Goal: Task Accomplishment & Management: Manage account settings

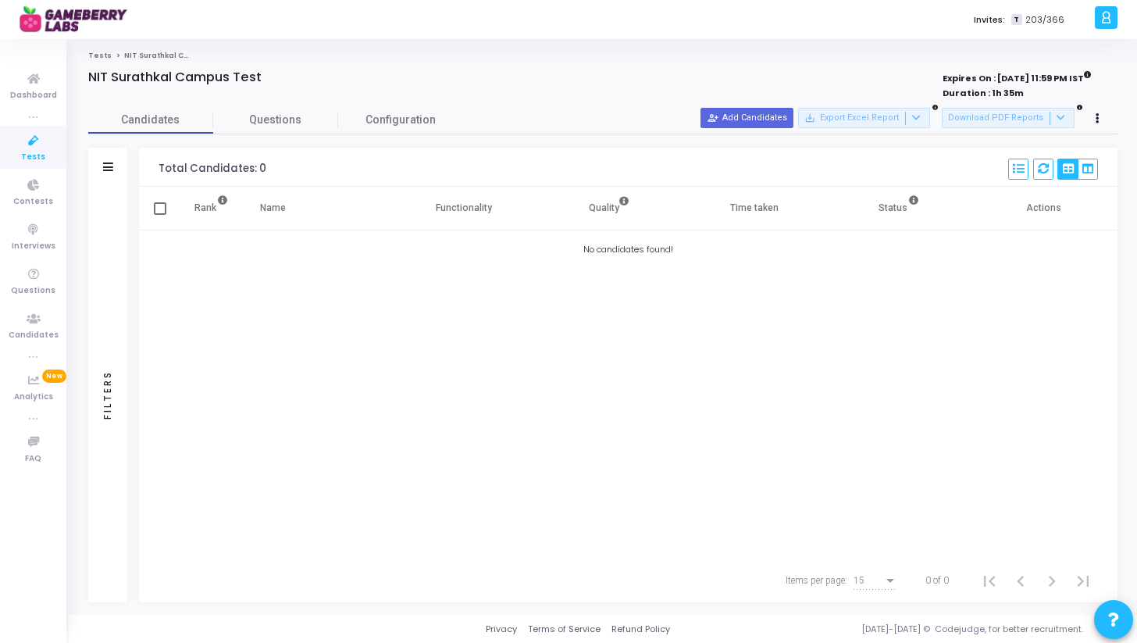
click at [33, 148] on icon at bounding box center [33, 141] width 33 height 20
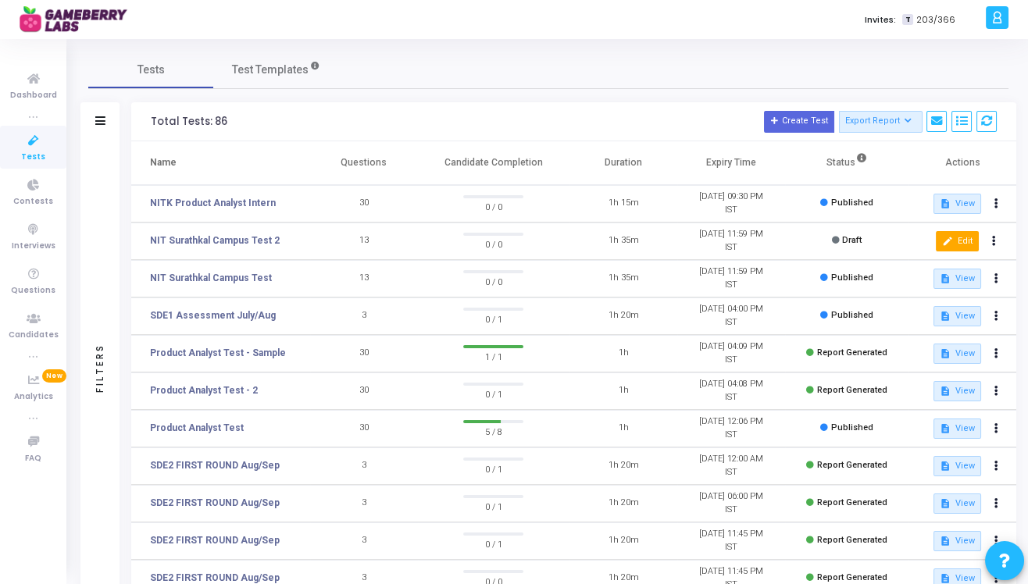
click at [956, 243] on button "edit Edit" at bounding box center [957, 241] width 43 height 20
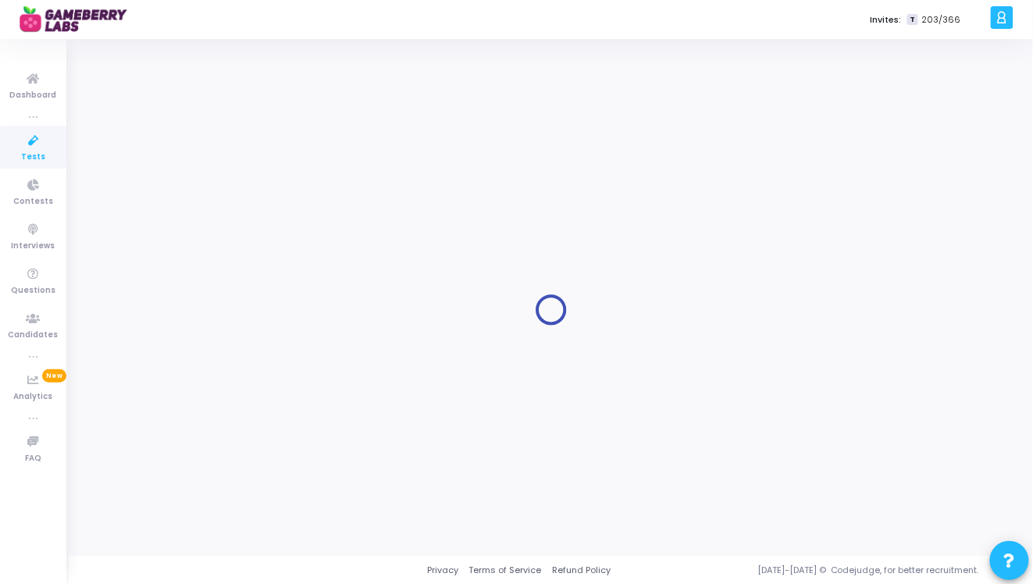
type input "NIT Surathkal Campus Test 2"
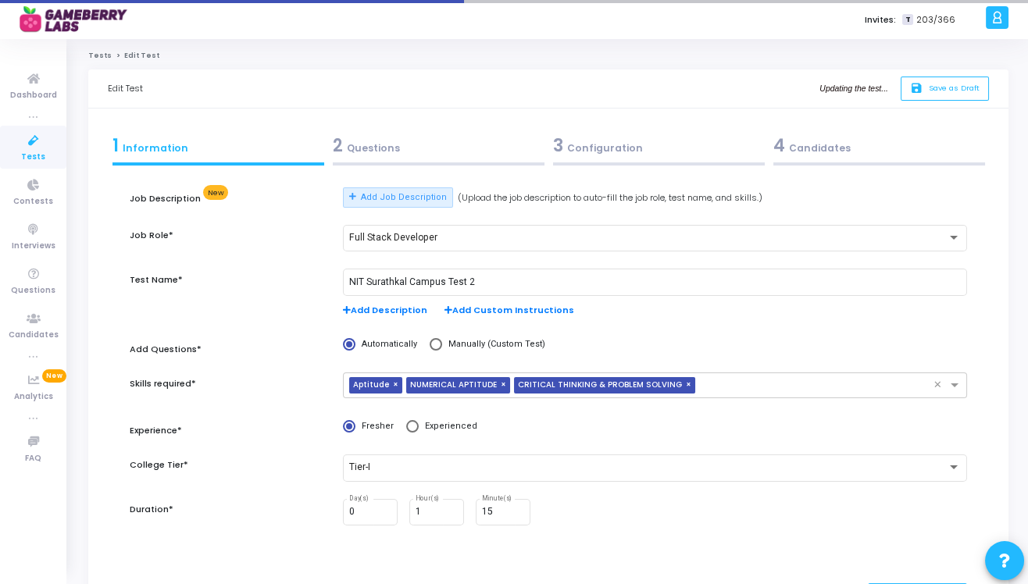
click at [400, 133] on div "2 Questions" at bounding box center [439, 146] width 212 height 26
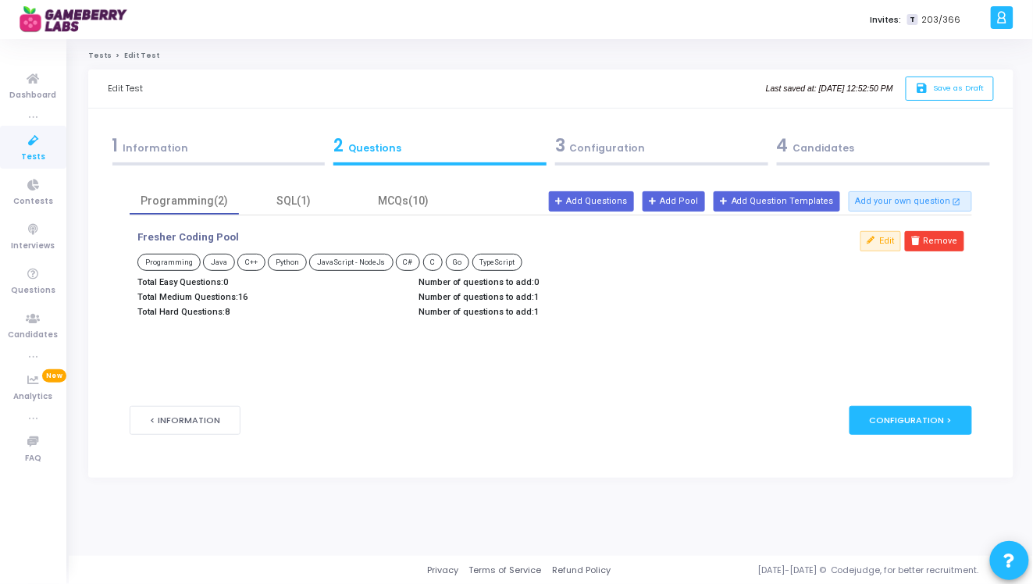
click at [644, 162] on div "3 Configuration" at bounding box center [662, 149] width 222 height 42
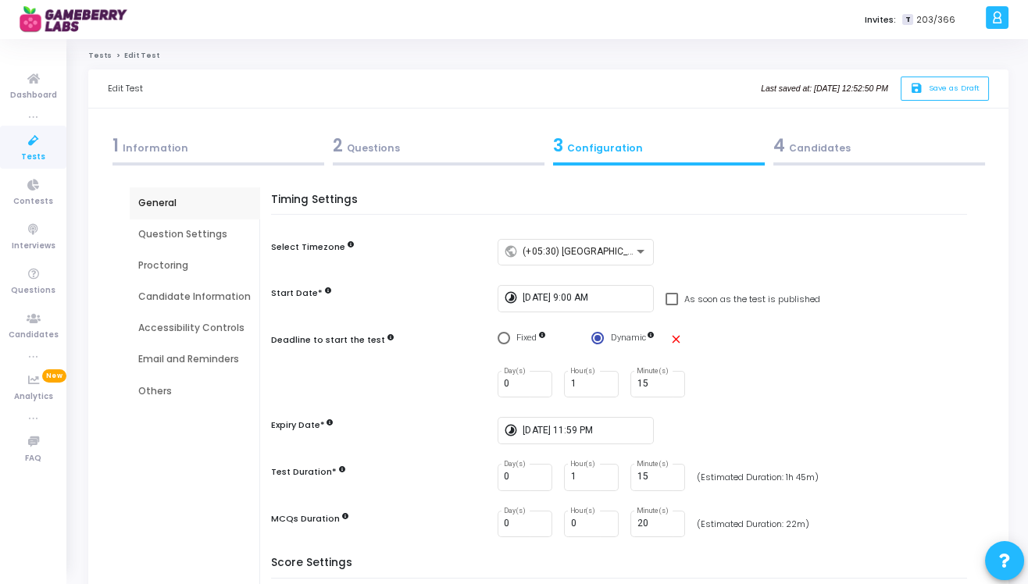
click at [194, 231] on div "Question Settings" at bounding box center [194, 234] width 112 height 14
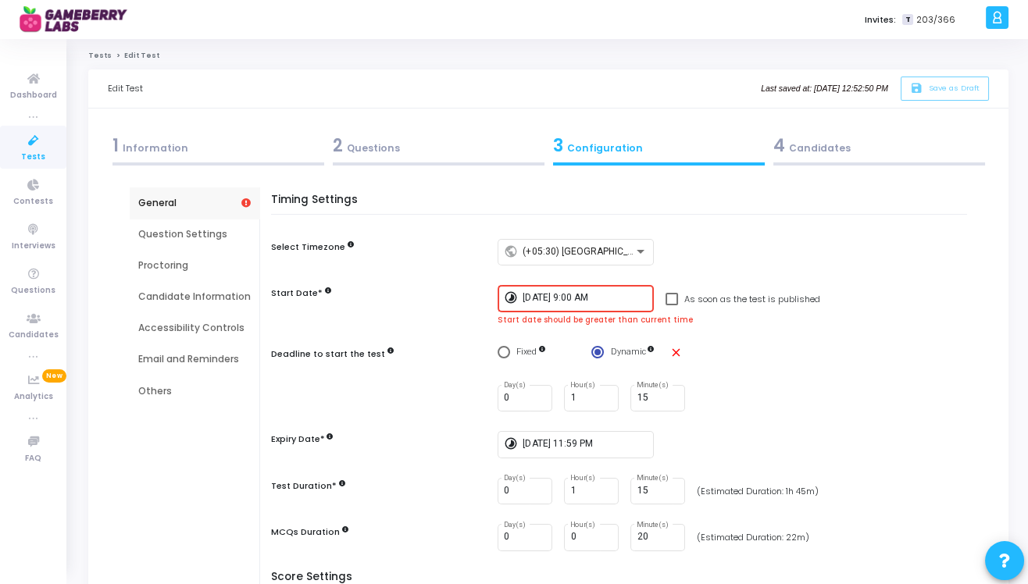
click at [176, 144] on div "1 Information" at bounding box center [218, 146] width 212 height 26
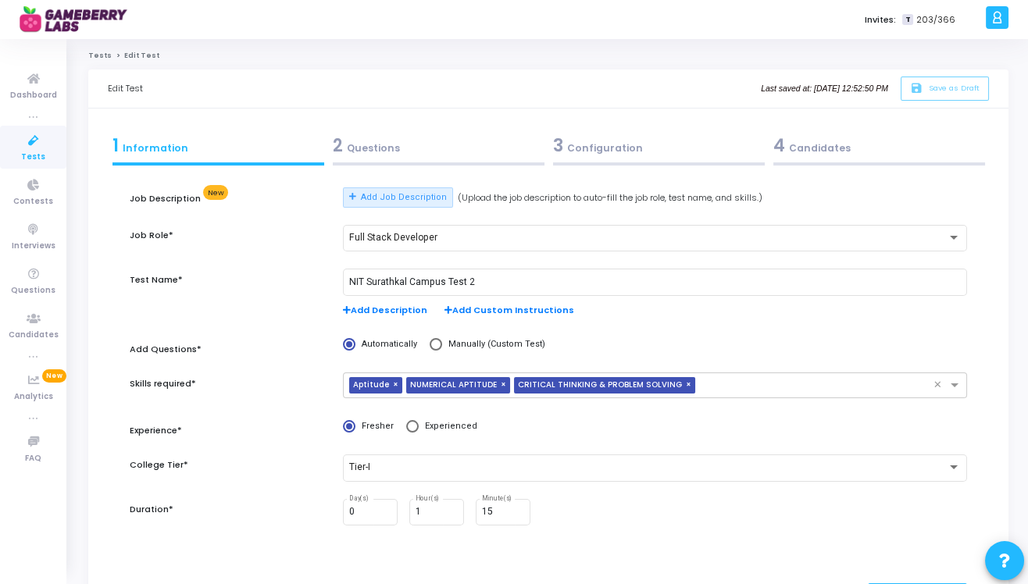
click at [16, 153] on link "Tests" at bounding box center [33, 147] width 66 height 43
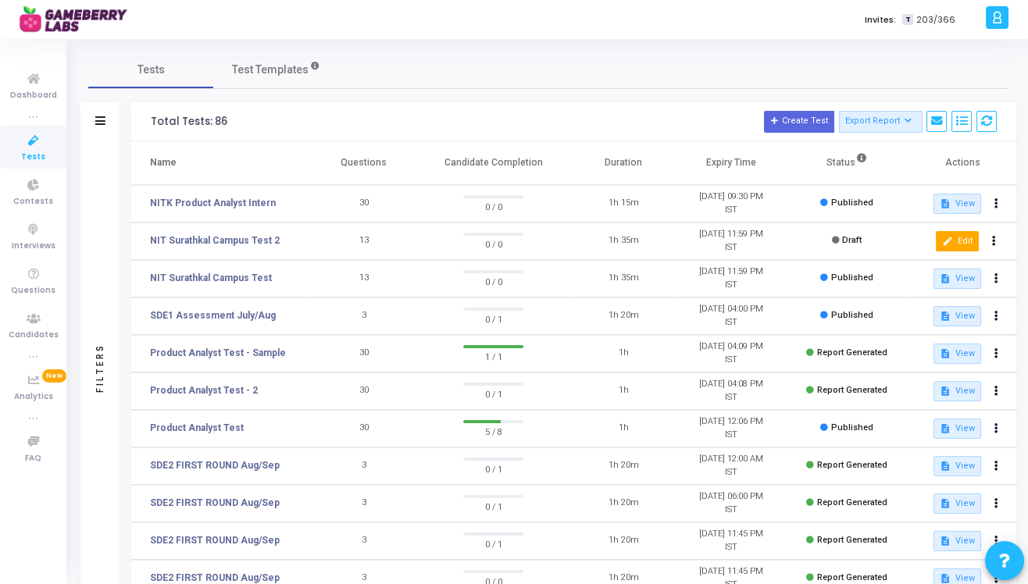
click at [962, 247] on button "edit Edit" at bounding box center [957, 241] width 43 height 20
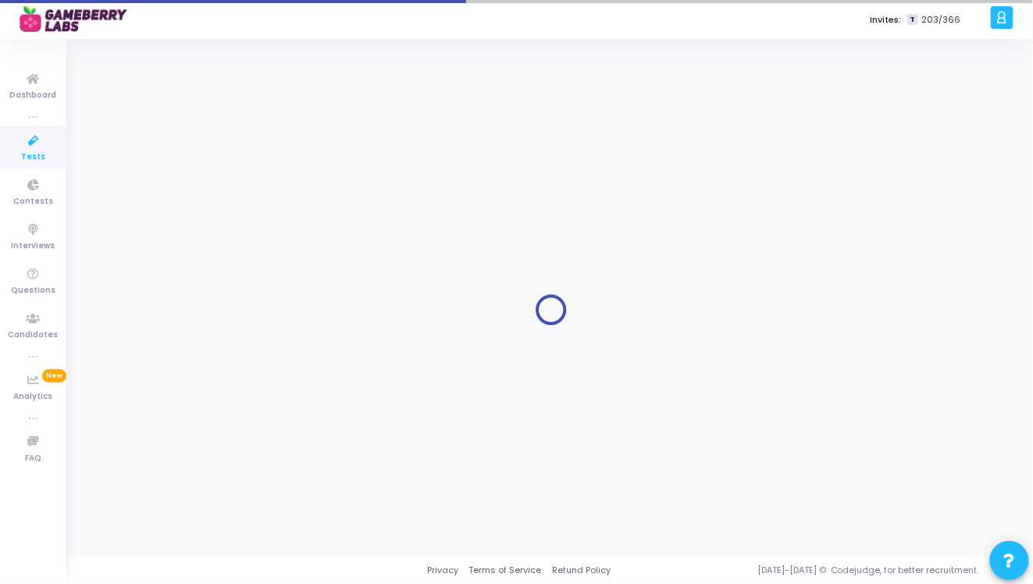
type input "NIT Surathkal Campus Test 2"
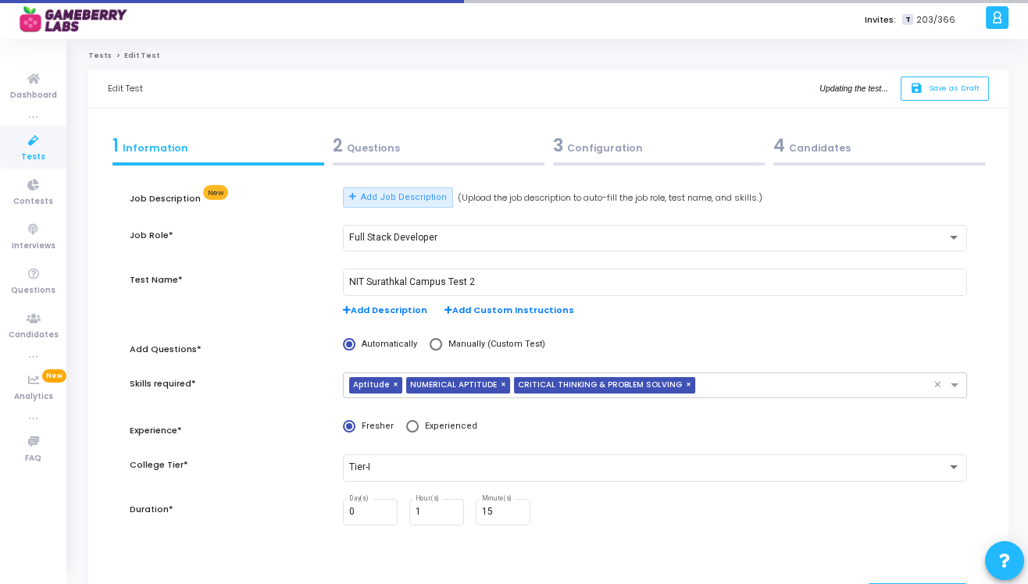
click at [604, 155] on div "3 Configuration" at bounding box center [659, 146] width 212 height 26
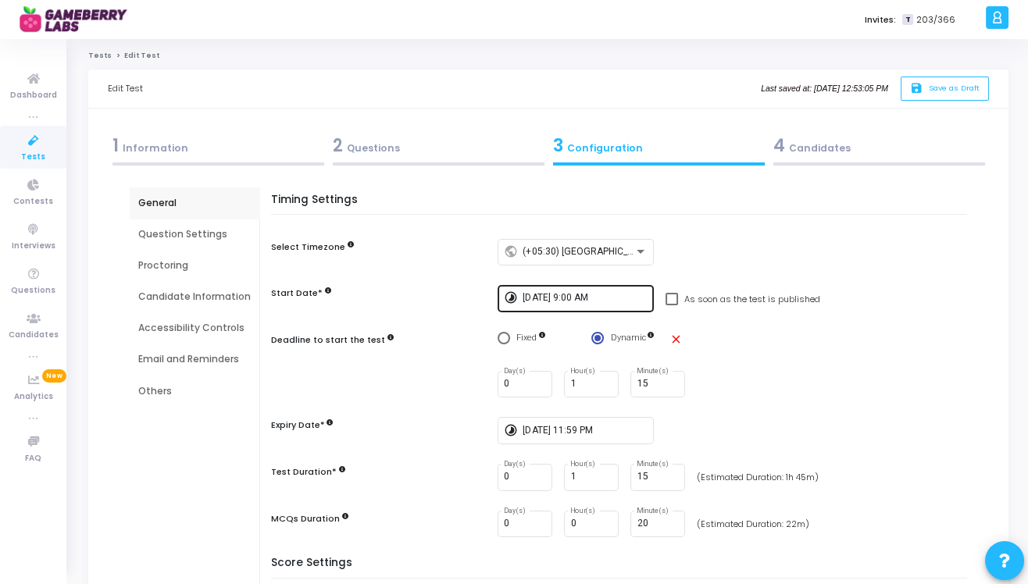
scroll to position [69, 0]
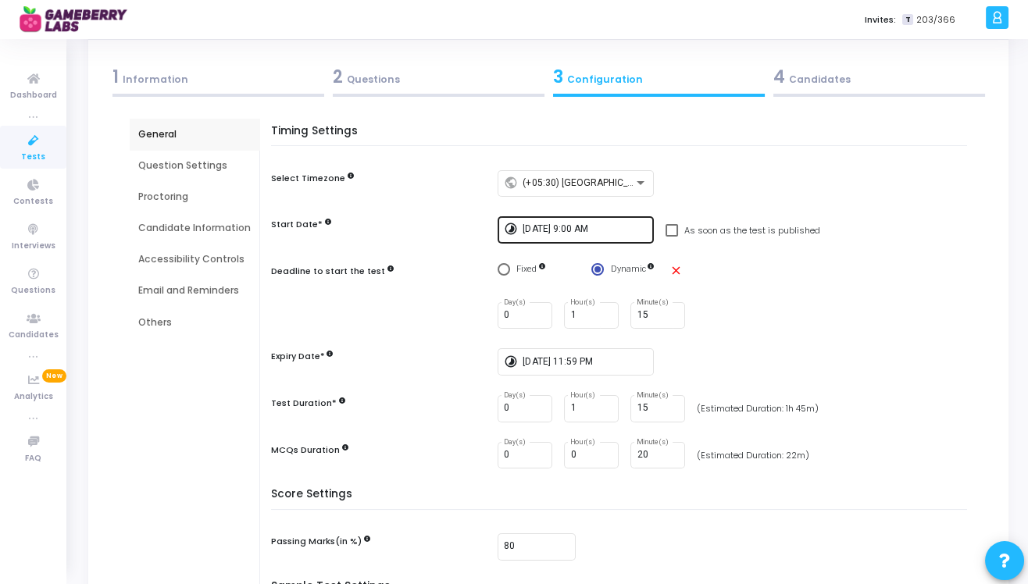
click at [588, 230] on input "9/5/2025, 9:00 AM" at bounding box center [585, 229] width 125 height 11
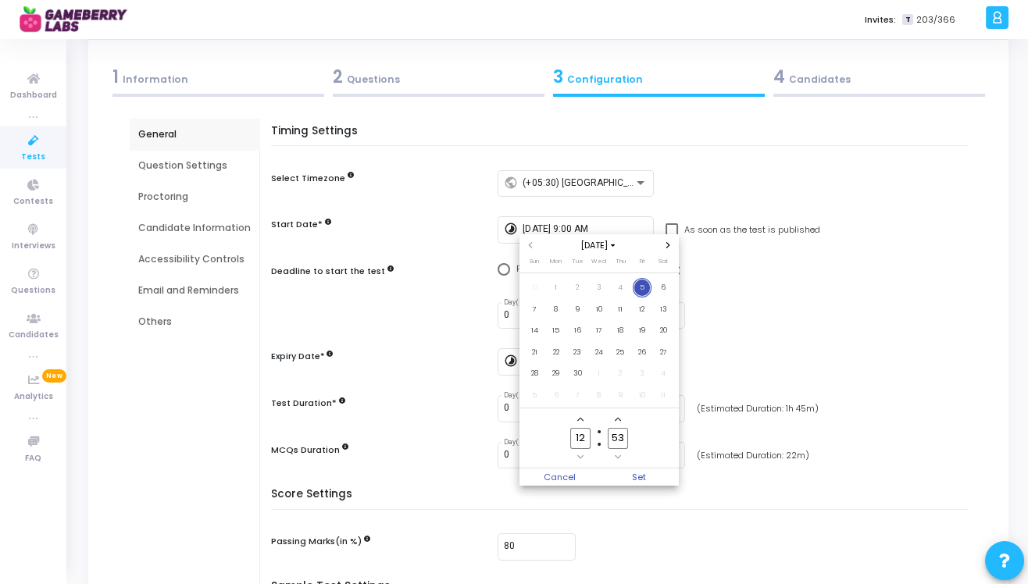
click at [643, 287] on span "5" at bounding box center [643, 288] width 20 height 20
click at [622, 222] on div at bounding box center [514, 292] width 1028 height 584
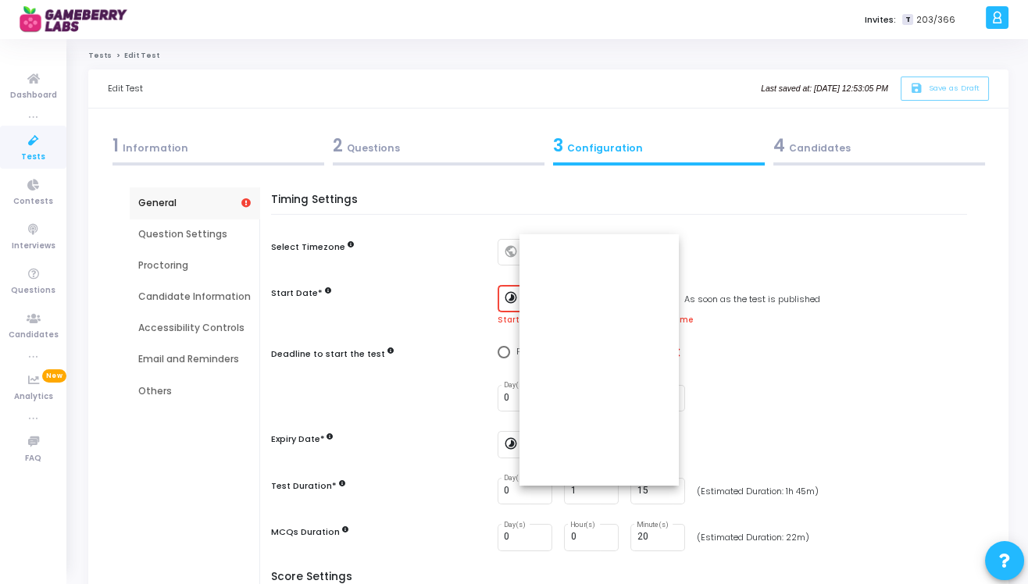
scroll to position [69, 0]
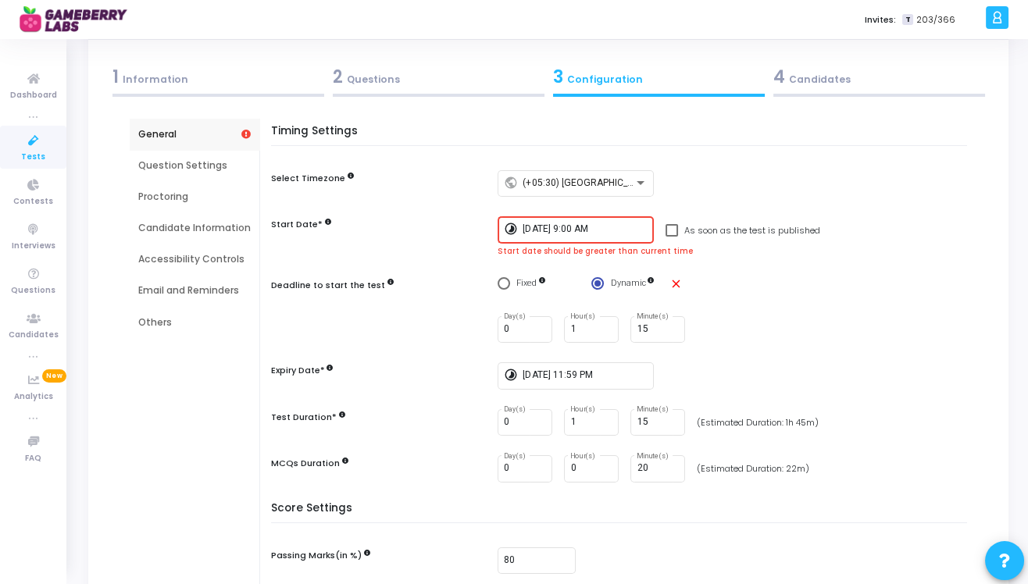
click at [584, 225] on input "9/5/2025, 9:00 AM" at bounding box center [585, 229] width 125 height 11
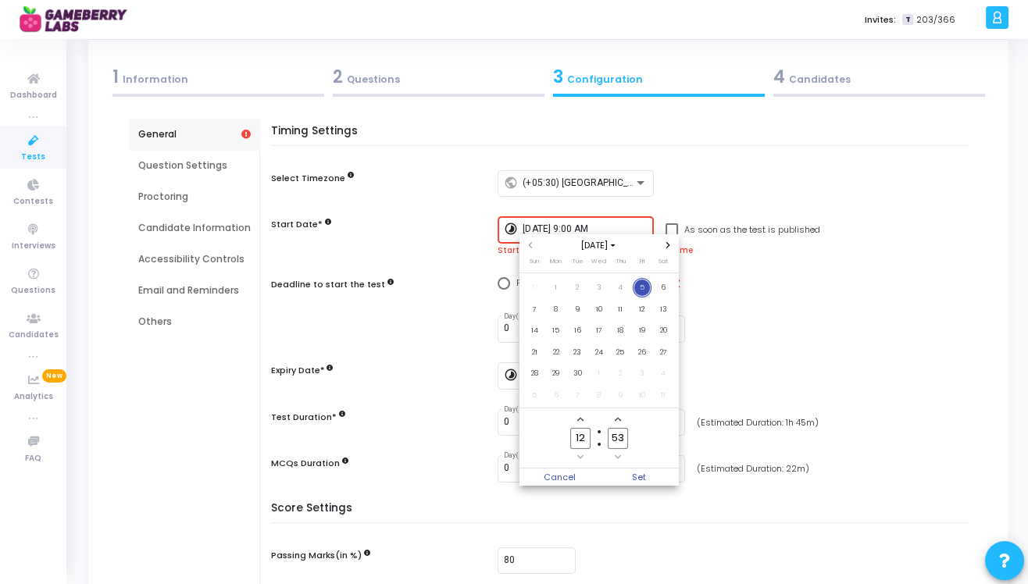
click at [580, 416] on icon "Add a hour" at bounding box center [580, 419] width 6 height 6
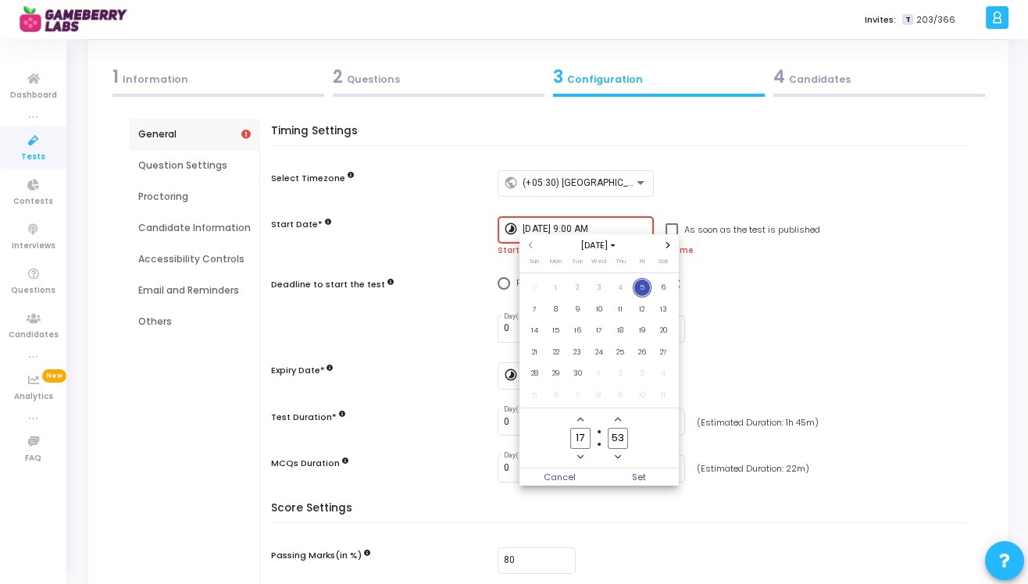
click at [580, 416] on icon "Add a hour" at bounding box center [580, 419] width 6 height 6
type input "20"
click at [619, 440] on input "53" at bounding box center [618, 438] width 20 height 21
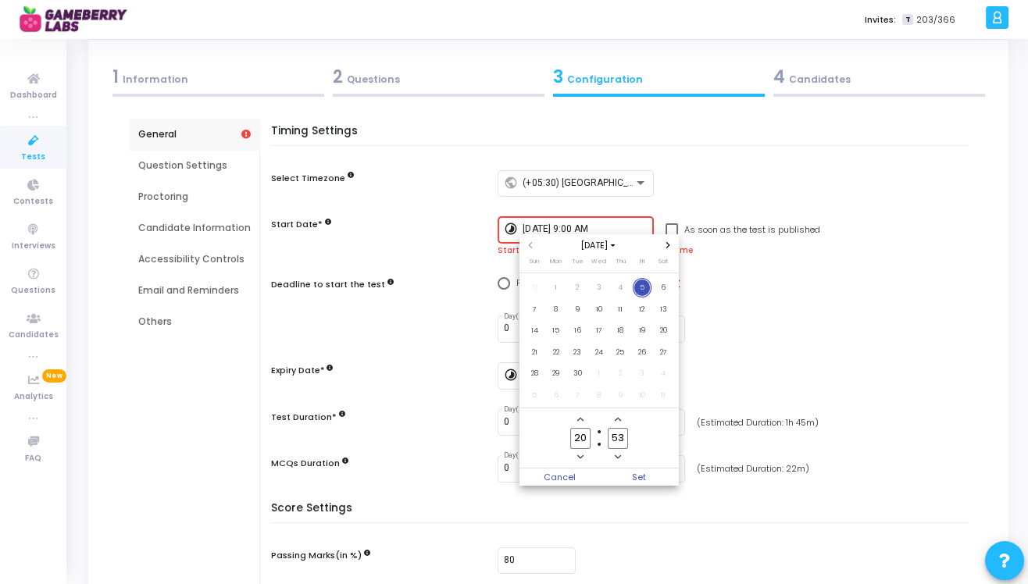
click at [619, 440] on input "53" at bounding box center [618, 438] width 20 height 21
type input "00"
click at [642, 476] on span "Set" at bounding box center [639, 477] width 80 height 17
type input "9/5/2025, 8:00 PM"
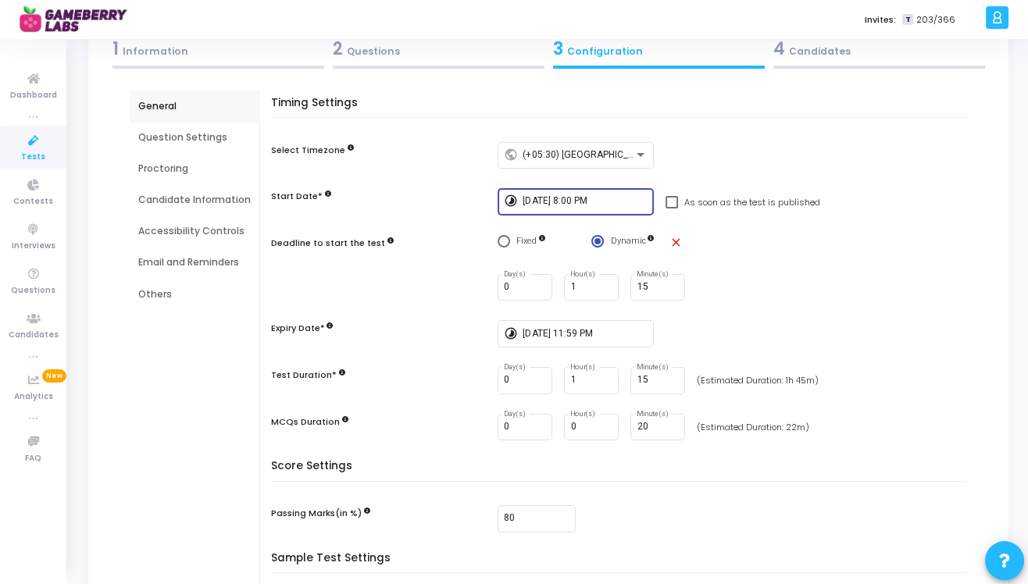
scroll to position [148, 0]
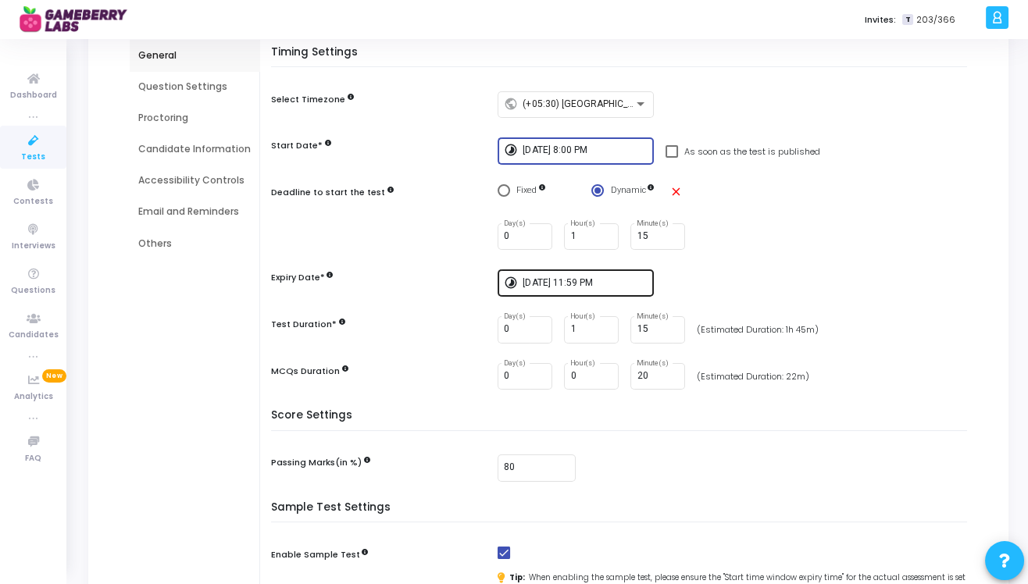
click at [598, 284] on input "9/5/2025, 11:59 PM" at bounding box center [585, 283] width 125 height 11
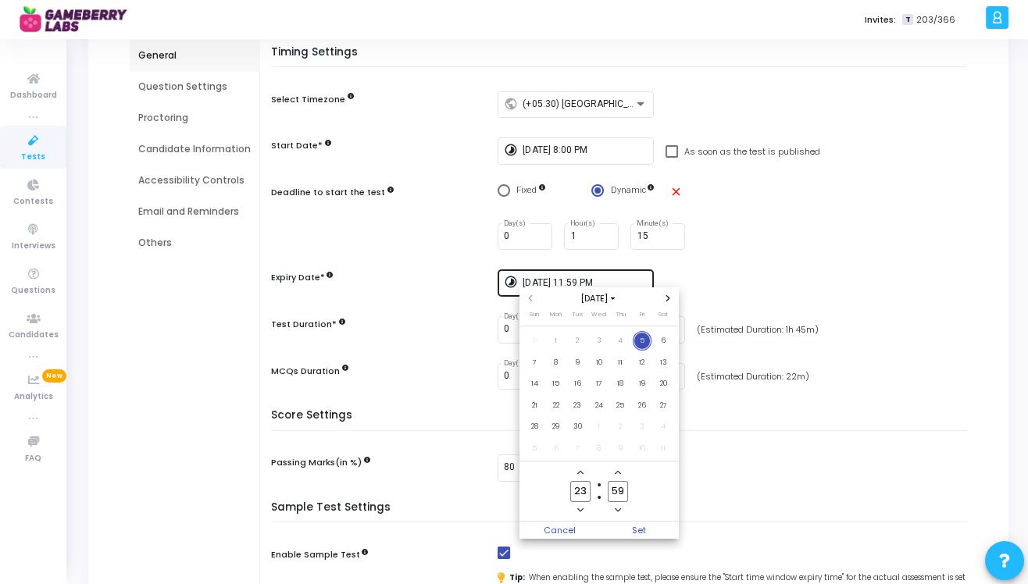
scroll to position [0, 0]
click at [640, 340] on span "5" at bounding box center [643, 341] width 20 height 20
click at [579, 510] on icon "Minus a hour" at bounding box center [580, 510] width 6 height 4
click at [580, 471] on icon "Add a hour" at bounding box center [580, 473] width 6 height 4
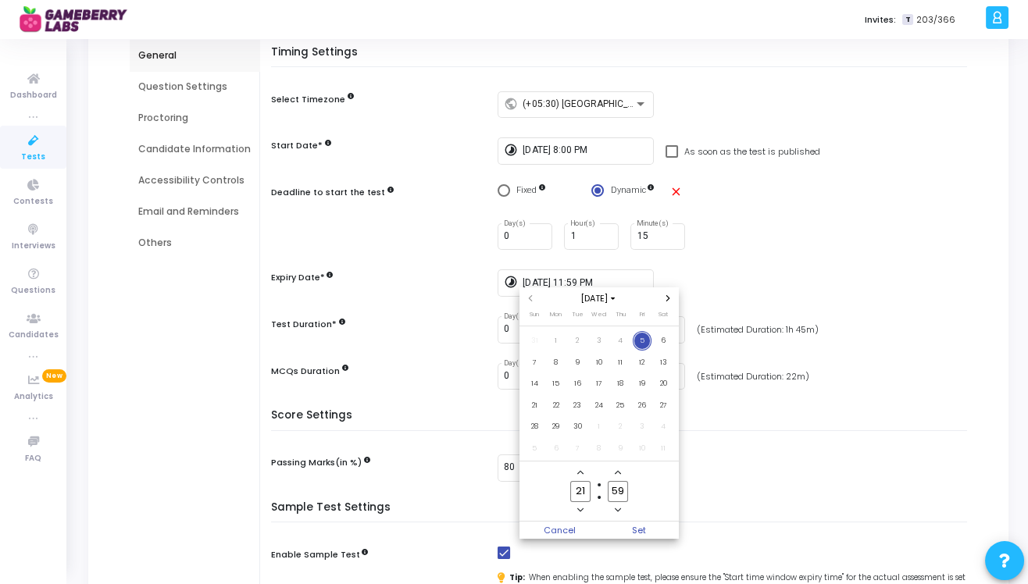
type input "22"
click at [619, 484] on input "59" at bounding box center [618, 491] width 20 height 21
click at [637, 489] on owl-date-time-timer "22 Hour 00 Minute" at bounding box center [598, 492] width 159 height 60
click at [613, 488] on input "00" at bounding box center [618, 491] width 20 height 21
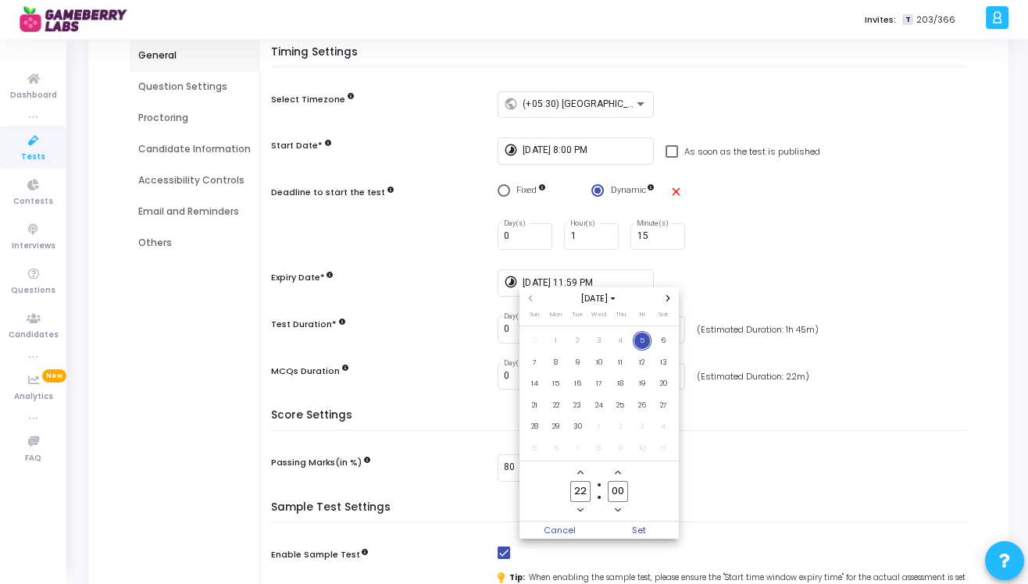
click at [613, 488] on input "00" at bounding box center [618, 491] width 20 height 21
type input "30"
click at [648, 494] on owl-date-time-timer "22 Hour 30 Minute" at bounding box center [598, 492] width 159 height 60
click at [634, 525] on span "Set" at bounding box center [639, 530] width 80 height 17
type input "9/5/2025, 10:30 PM"
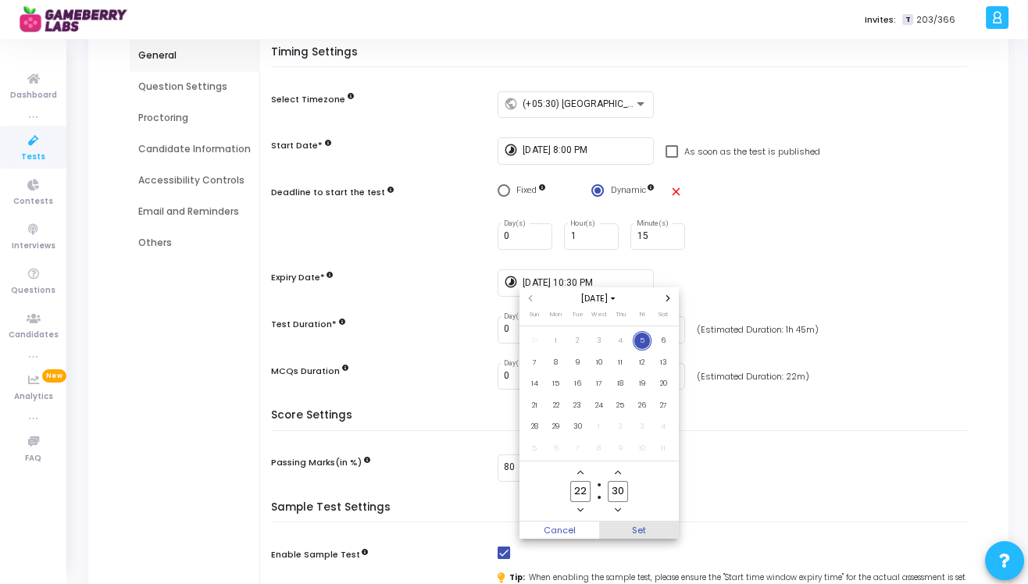
scroll to position [148, 0]
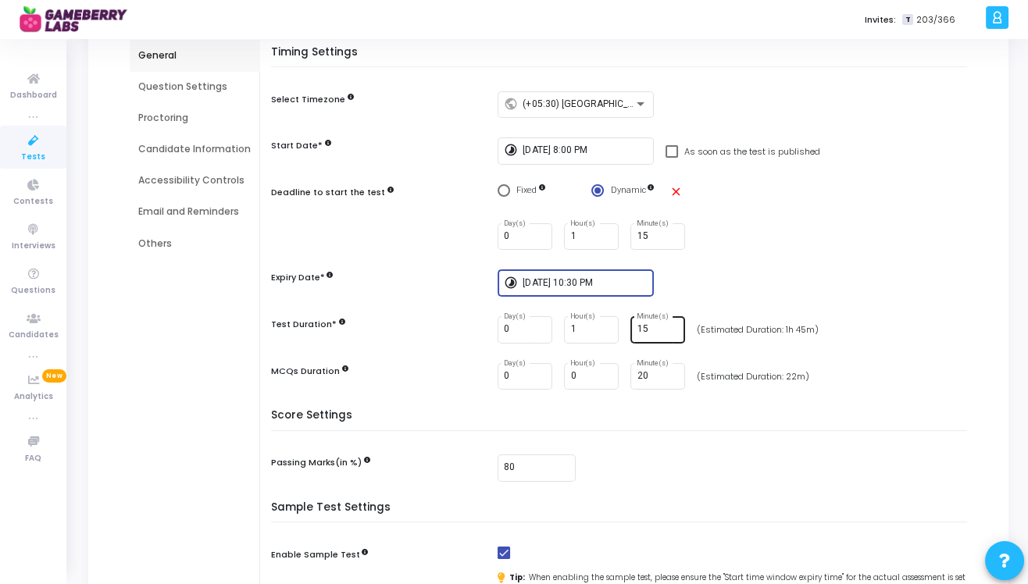
click at [644, 331] on input "15" at bounding box center [658, 329] width 42 height 11
click at [637, 331] on input "15" at bounding box center [658, 329] width 42 height 11
click at [705, 299] on div "Timing Settings Select Timezone public (+05:30) Asia/Calcutta Start Date* timel…" at bounding box center [623, 228] width 688 height 364
click at [639, 373] on input "20" at bounding box center [658, 376] width 42 height 11
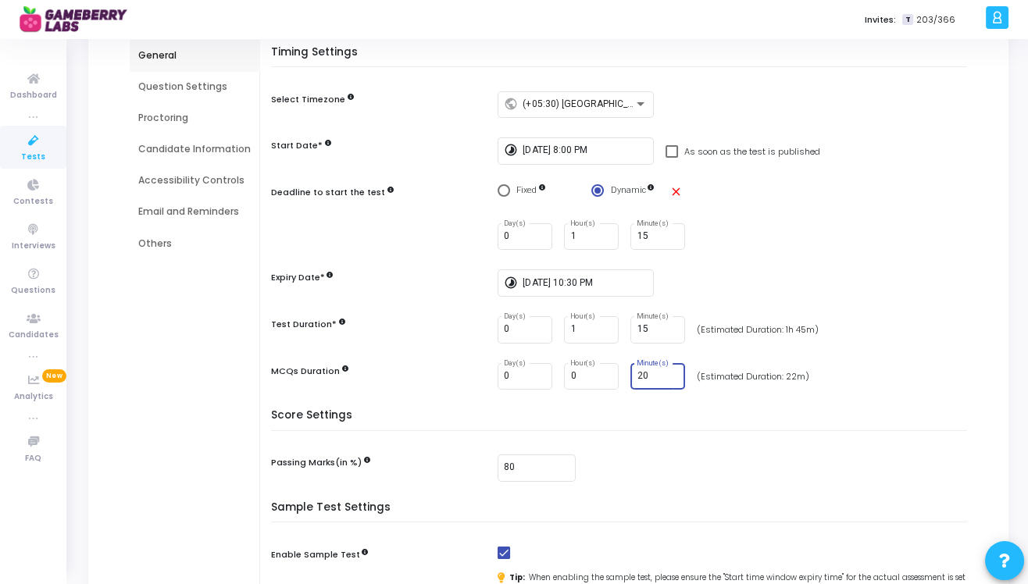
click at [639, 373] on input "20" at bounding box center [658, 376] width 42 height 11
click at [637, 376] on input "20" at bounding box center [658, 376] width 42 height 11
click at [640, 330] on input "15" at bounding box center [658, 329] width 42 height 11
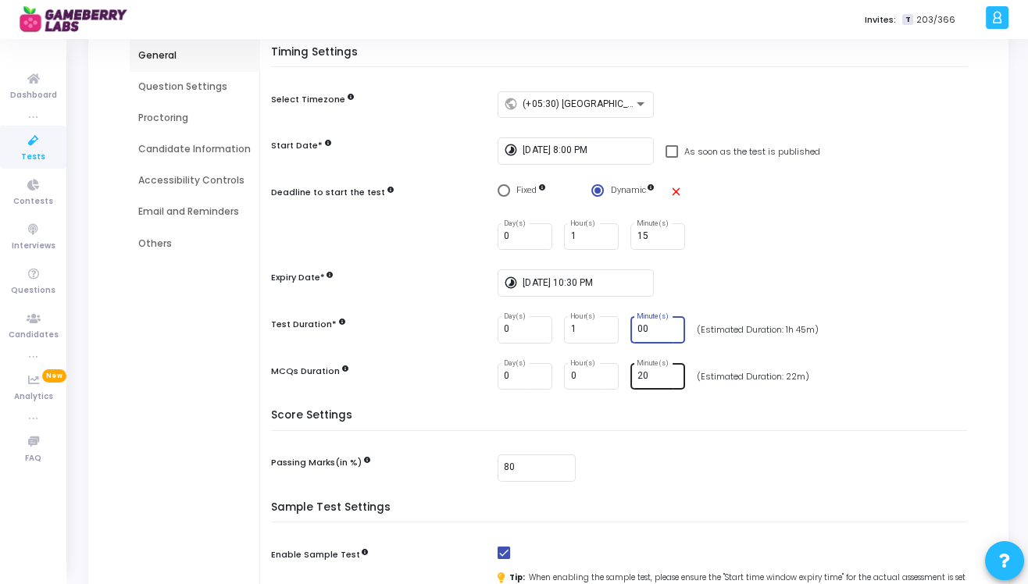
type input "00"
click at [640, 375] on input "20" at bounding box center [658, 376] width 42 height 11
click at [735, 304] on div "Timing Settings Select Timezone public (+05:30) Asia/Calcutta Start Date* timel…" at bounding box center [623, 228] width 688 height 364
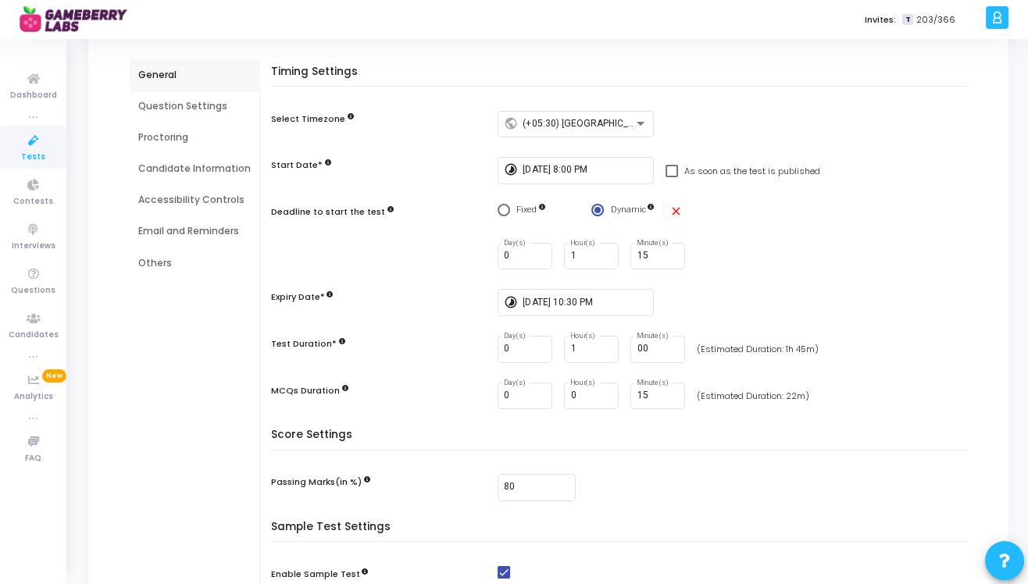
scroll to position [125, 0]
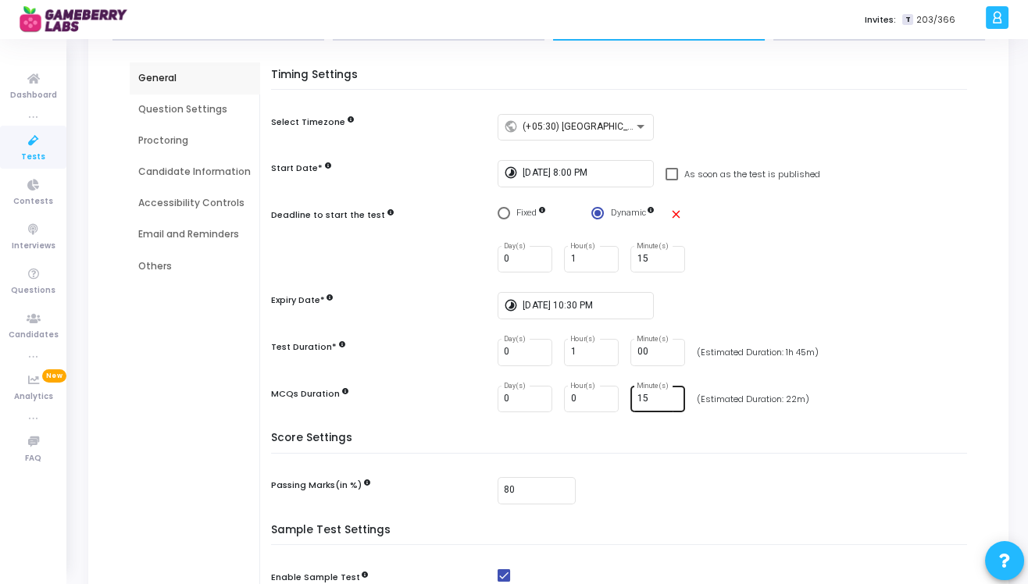
click at [647, 398] on input "15" at bounding box center [658, 399] width 42 height 11
type input "10"
click at [643, 345] on div "00 Minute(s)" at bounding box center [658, 351] width 42 height 29
click at [645, 352] on input "00" at bounding box center [658, 352] width 42 height 11
type input "05"
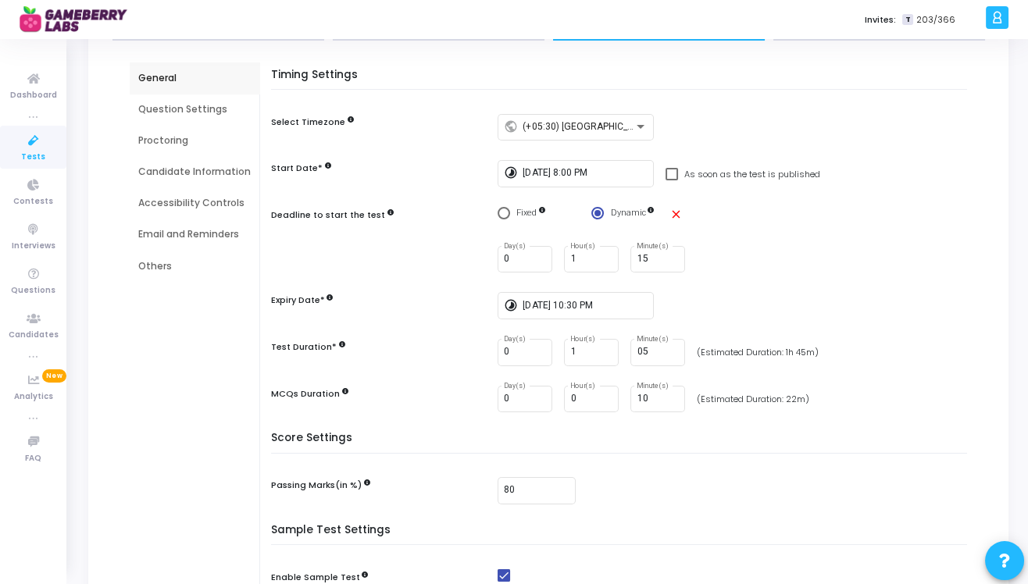
click at [726, 331] on div "Timing Settings Select Timezone public (+05:30) Asia/Calcutta Start Date* timel…" at bounding box center [623, 251] width 688 height 364
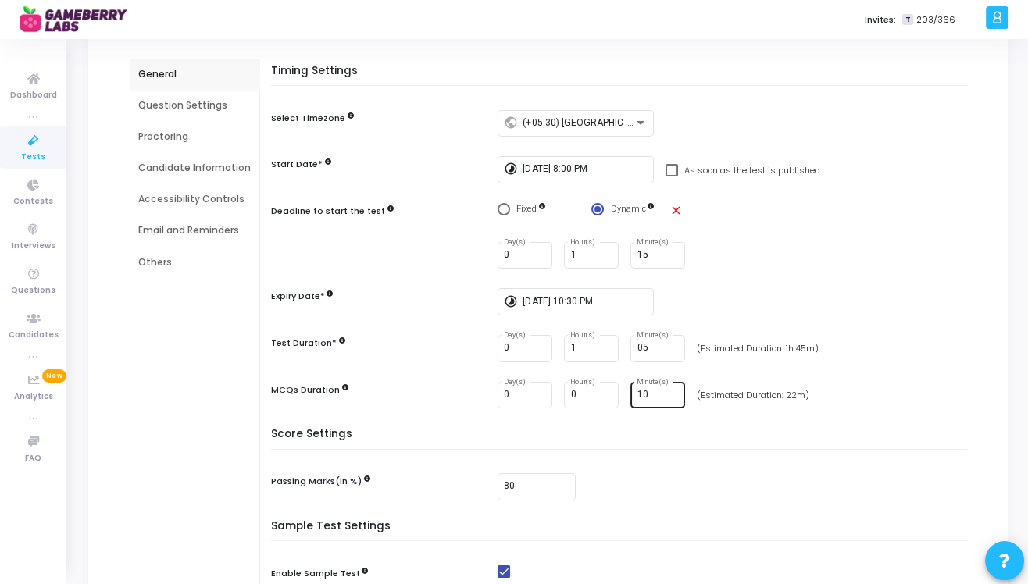
click at [651, 394] on input "10" at bounding box center [658, 395] width 42 height 11
click at [651, 348] on input "05" at bounding box center [658, 348] width 42 height 11
click at [651, 393] on input "10" at bounding box center [658, 395] width 42 height 11
type input "15"
click at [646, 348] on input "05" at bounding box center [658, 348] width 42 height 11
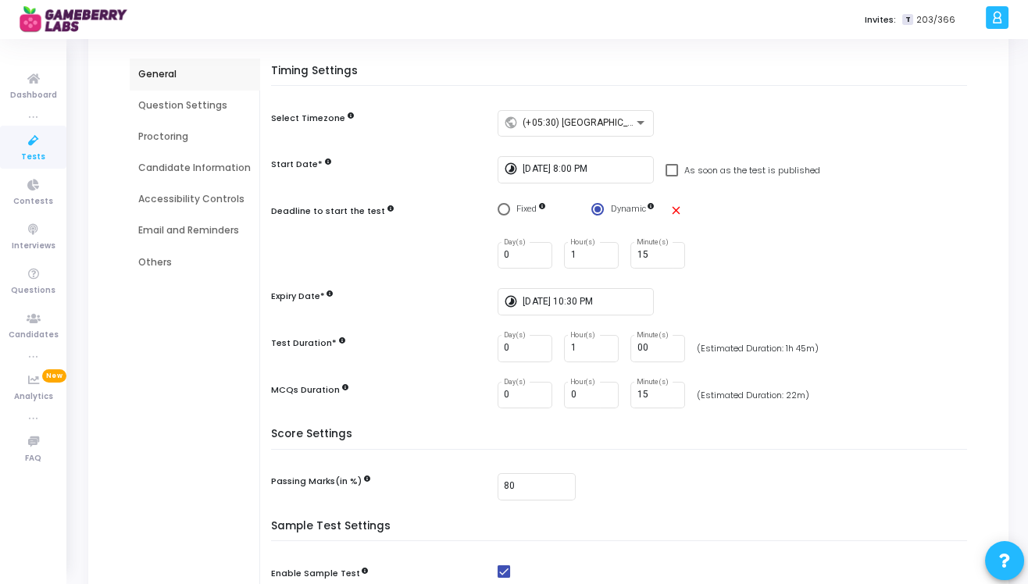
click at [729, 311] on div "timelapse 9/5/2025, 10:30 PM" at bounding box center [736, 301] width 477 height 27
click at [646, 348] on input "00" at bounding box center [658, 348] width 42 height 11
type input "05"
click at [712, 328] on div "Timing Settings Select Timezone public (+05:30) Asia/Calcutta Start Date* timel…" at bounding box center [623, 247] width 688 height 364
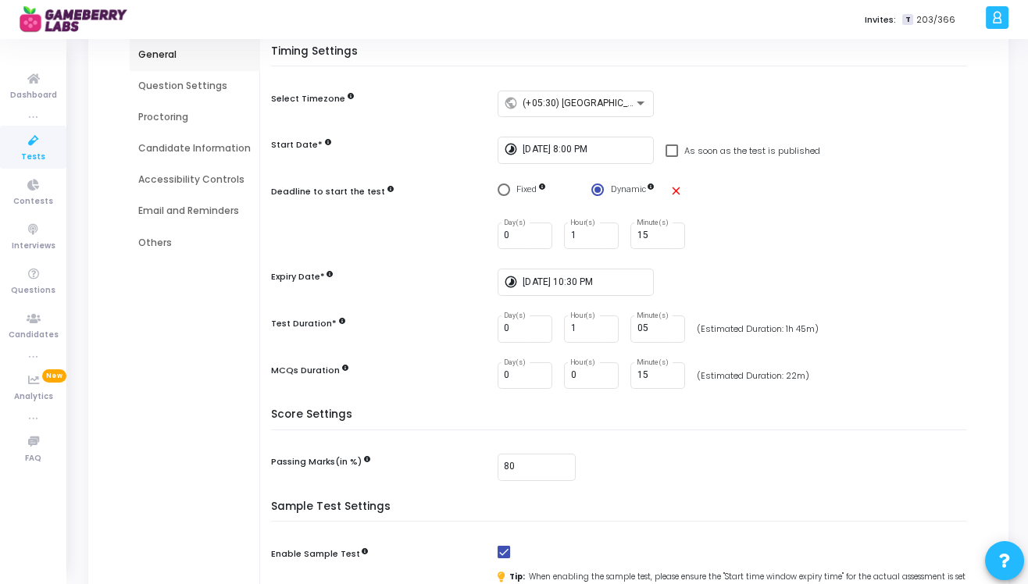
scroll to position [147, 0]
click at [651, 238] on input "15" at bounding box center [658, 237] width 42 height 11
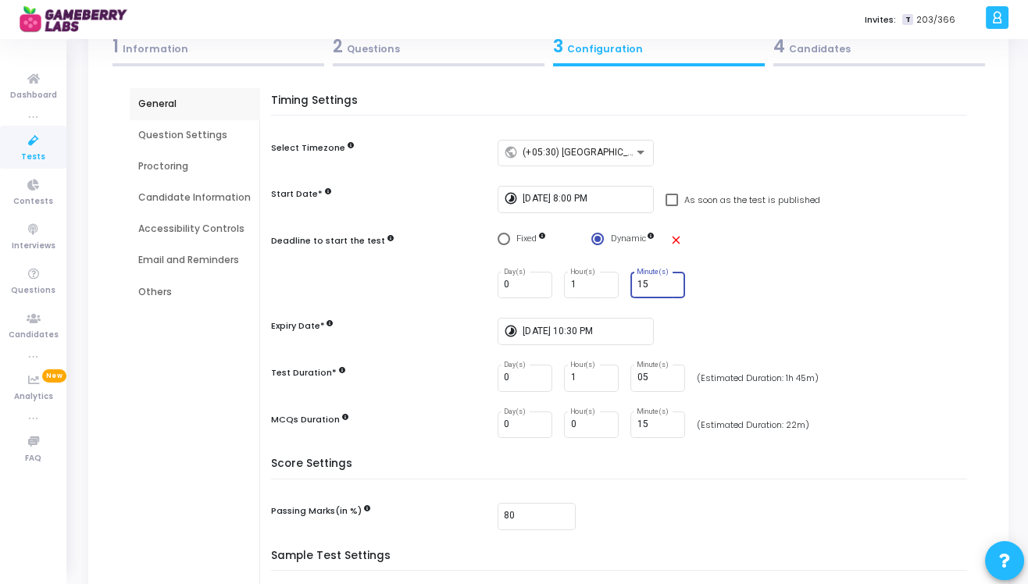
scroll to position [80, 0]
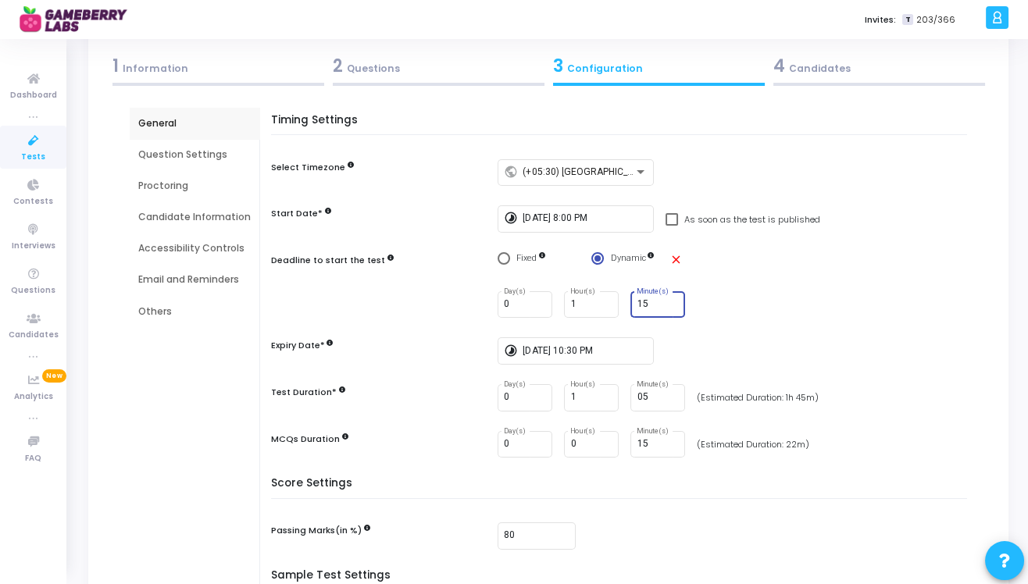
click at [499, 259] on span "Select confirmation" at bounding box center [504, 258] width 12 height 12
click at [499, 259] on input "Fixed" at bounding box center [504, 258] width 12 height 12
radio input "true"
click at [551, 304] on input at bounding box center [585, 304] width 125 height 11
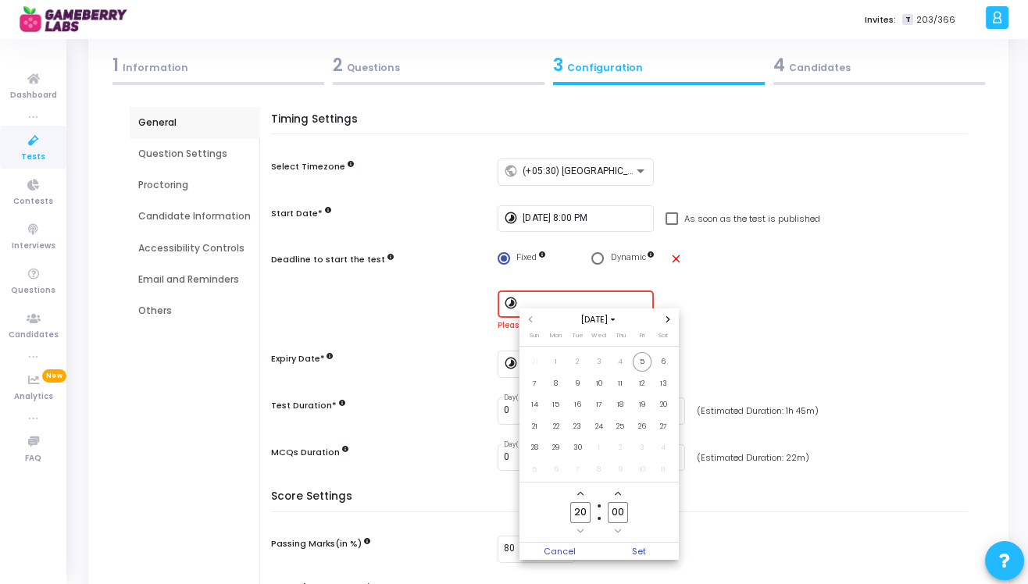
scroll to position [0, 0]
click at [597, 258] on div at bounding box center [514, 292] width 1028 height 584
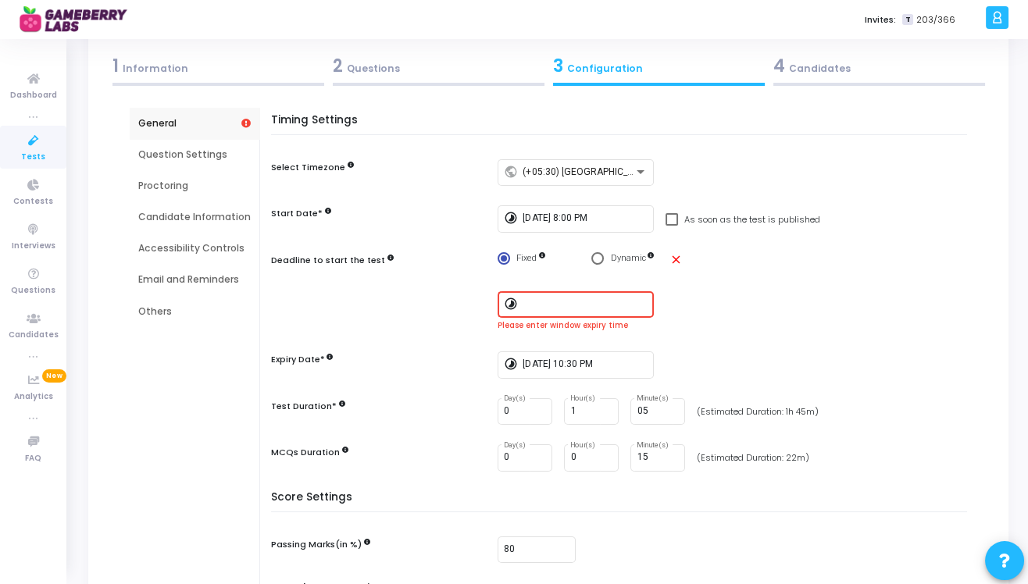
click at [597, 258] on span "Select confirmation" at bounding box center [597, 258] width 12 height 12
click at [597, 258] on input "Dynamic" at bounding box center [597, 258] width 12 height 12
radio input "true"
click at [588, 302] on input "0" at bounding box center [591, 304] width 42 height 11
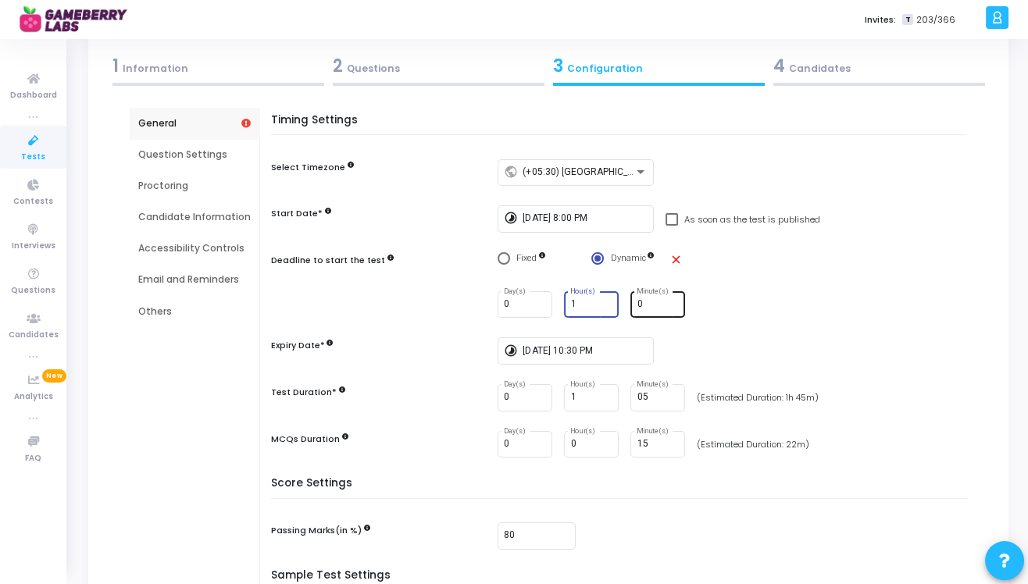
type input "1"
click at [647, 301] on input "0" at bounding box center [658, 304] width 42 height 11
type input "1"
click at [394, 282] on div "Timing Settings Select Timezone public (+05:30) Asia/Calcutta Start Date* timel…" at bounding box center [623, 296] width 688 height 364
click at [649, 304] on input "30" at bounding box center [658, 304] width 42 height 11
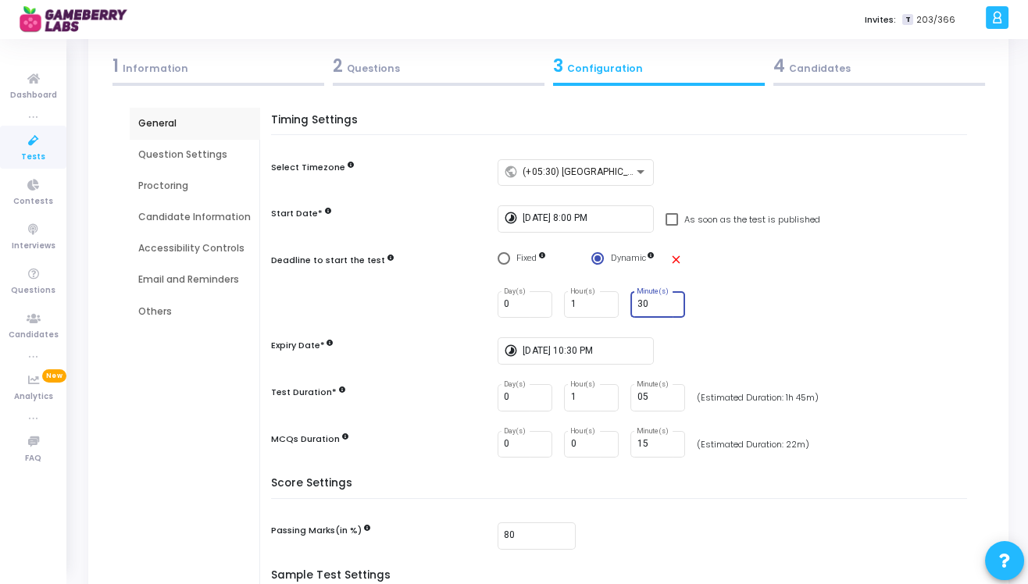
click at [646, 301] on input "30" at bounding box center [658, 304] width 42 height 11
click at [637, 304] on input "30" at bounding box center [658, 304] width 42 height 11
type input "20"
click at [696, 285] on div "Timing Settings Select Timezone public (+05:30) Asia/Calcutta Start Date* timel…" at bounding box center [623, 296] width 688 height 364
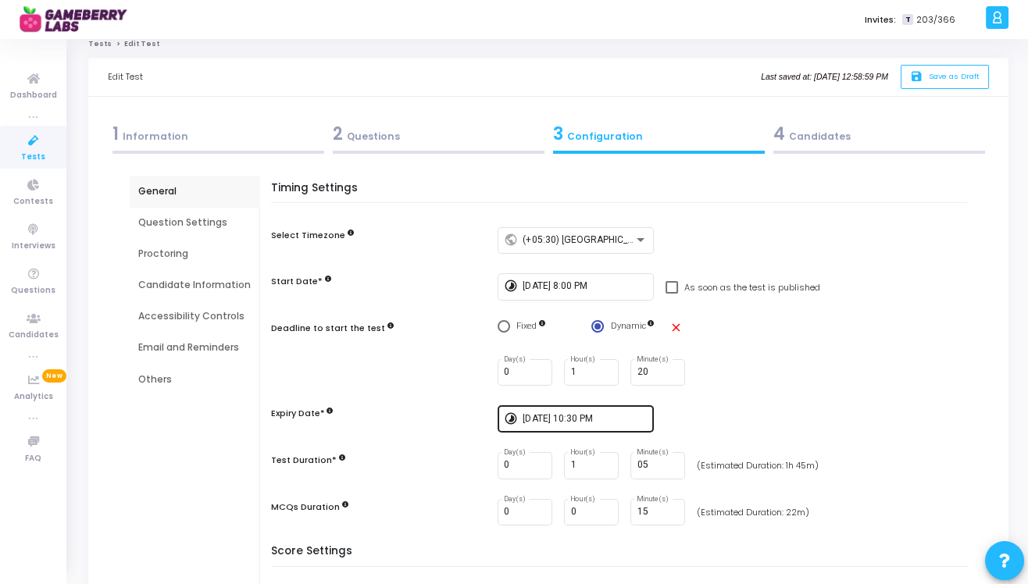
scroll to position [0, 0]
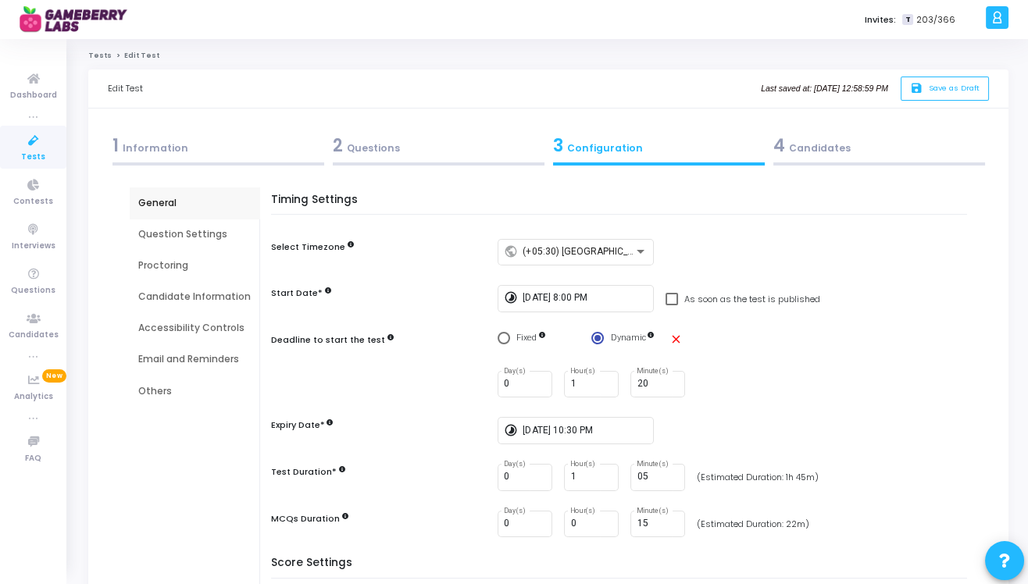
click at [512, 341] on span "Fixed" at bounding box center [527, 338] width 35 height 13
click at [510, 341] on input "Fixed" at bounding box center [504, 338] width 12 height 12
radio input "true"
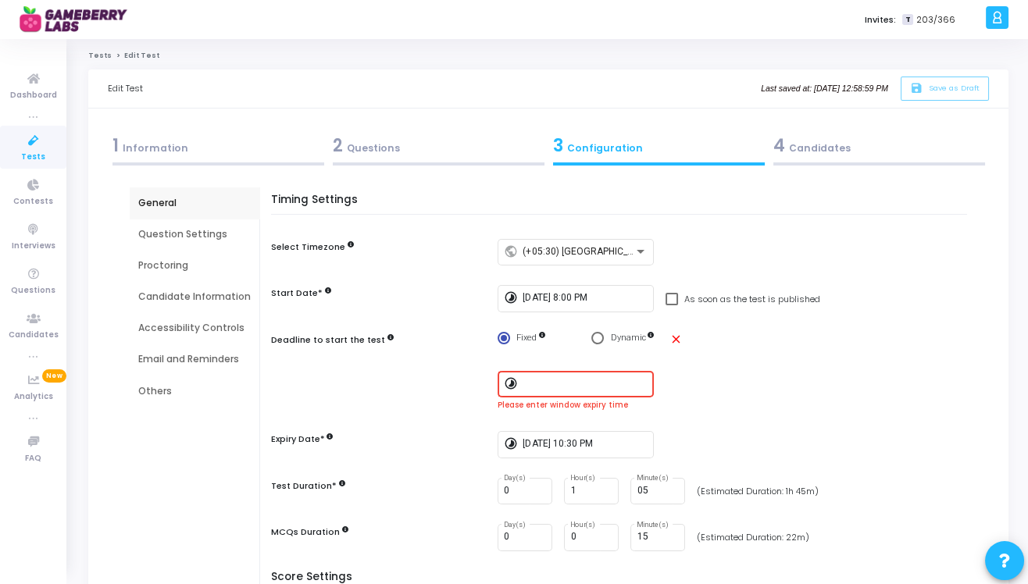
click at [540, 388] on input at bounding box center [585, 384] width 125 height 11
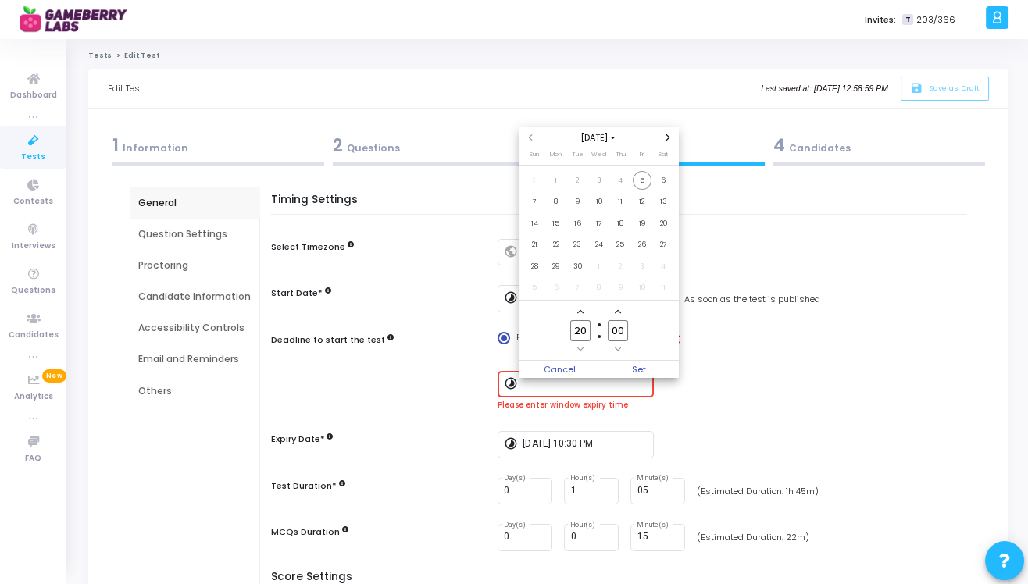
click at [579, 312] on icon "Add a hour" at bounding box center [580, 312] width 6 height 6
type input "21"
click at [637, 371] on span "Set" at bounding box center [639, 369] width 80 height 17
type input "[DATE] 9:00 PM"
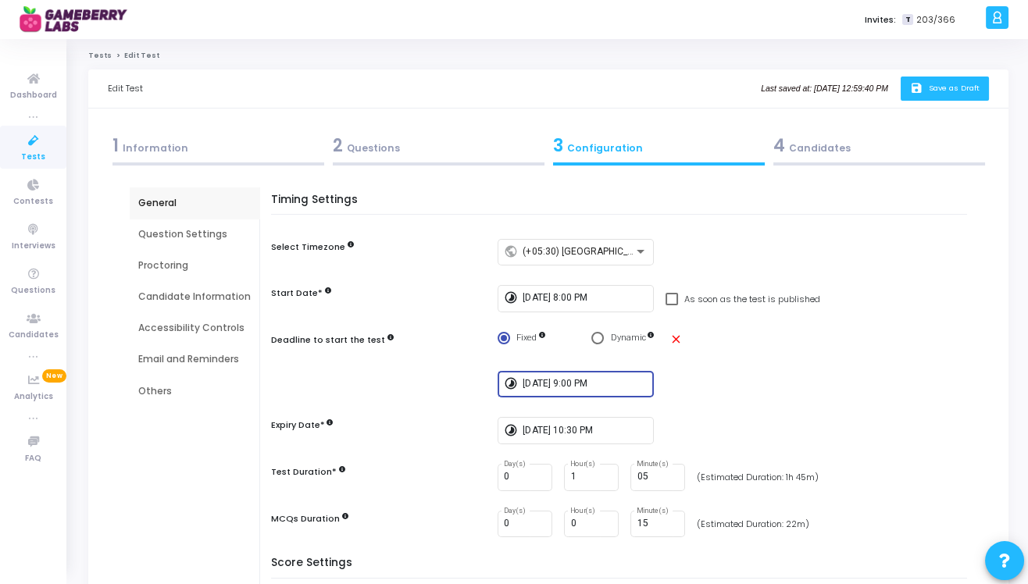
click at [944, 91] on span "Save as Draft" at bounding box center [954, 88] width 51 height 10
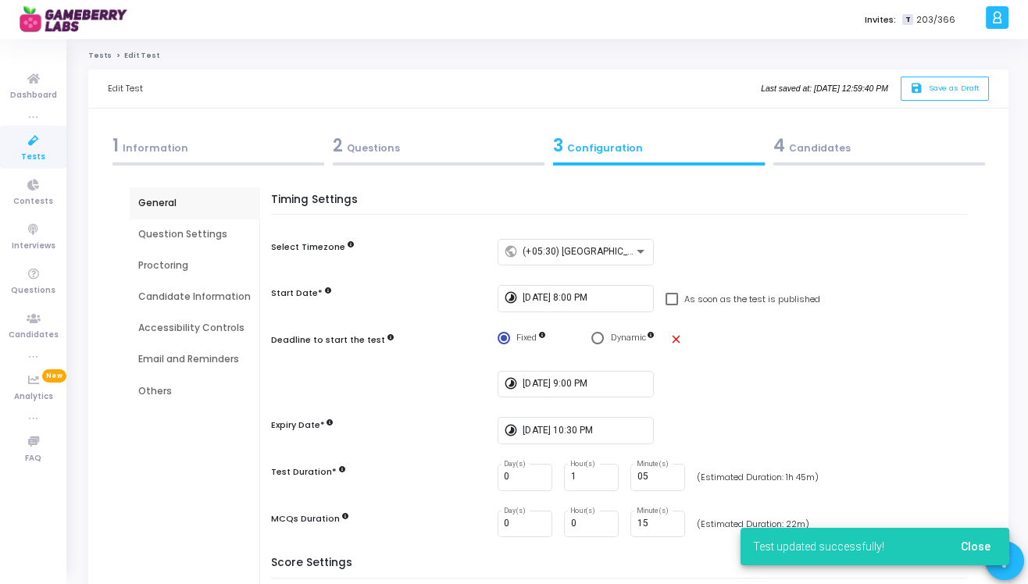
click at [166, 237] on div "Question Settings" at bounding box center [194, 234] width 112 height 14
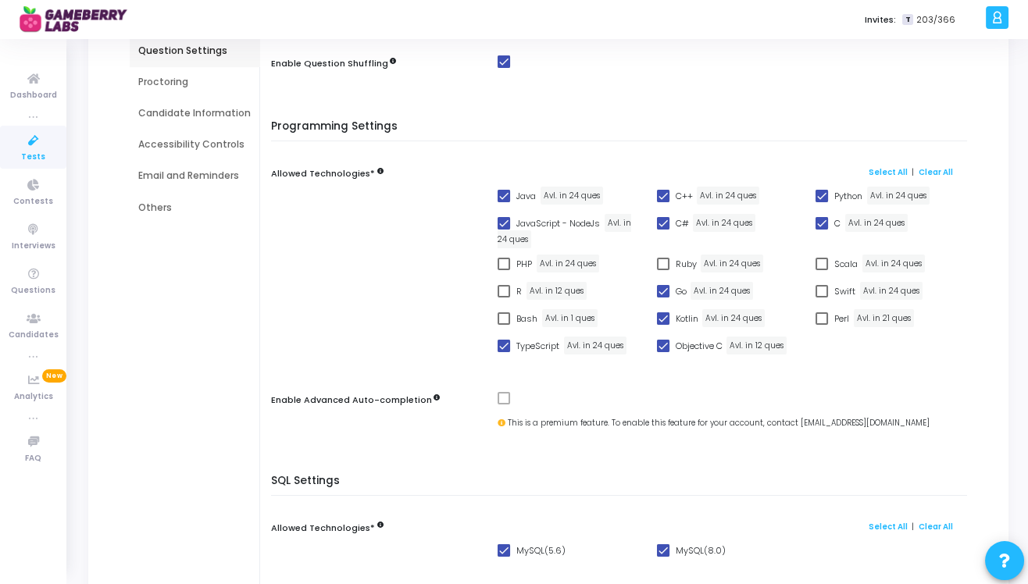
scroll to position [182, 0]
click at [500, 400] on span at bounding box center [504, 400] width 12 height 12
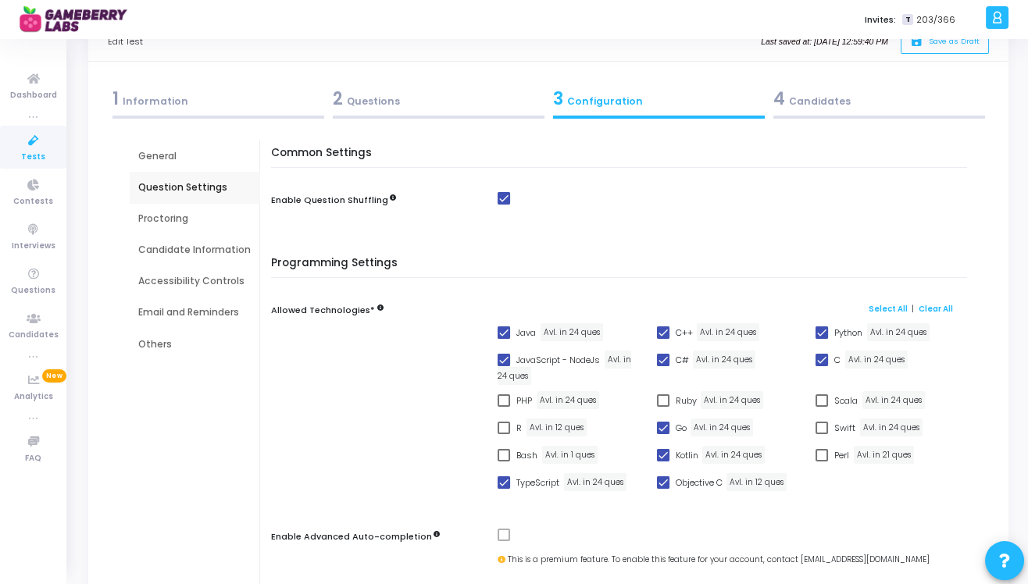
scroll to position [0, 0]
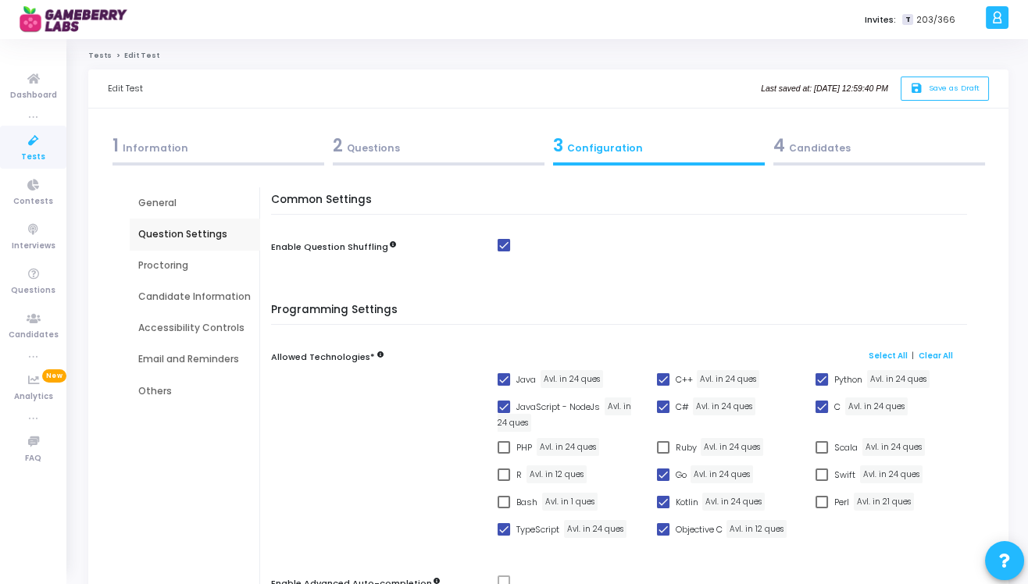
click at [148, 270] on div "Proctoring" at bounding box center [194, 266] width 112 height 14
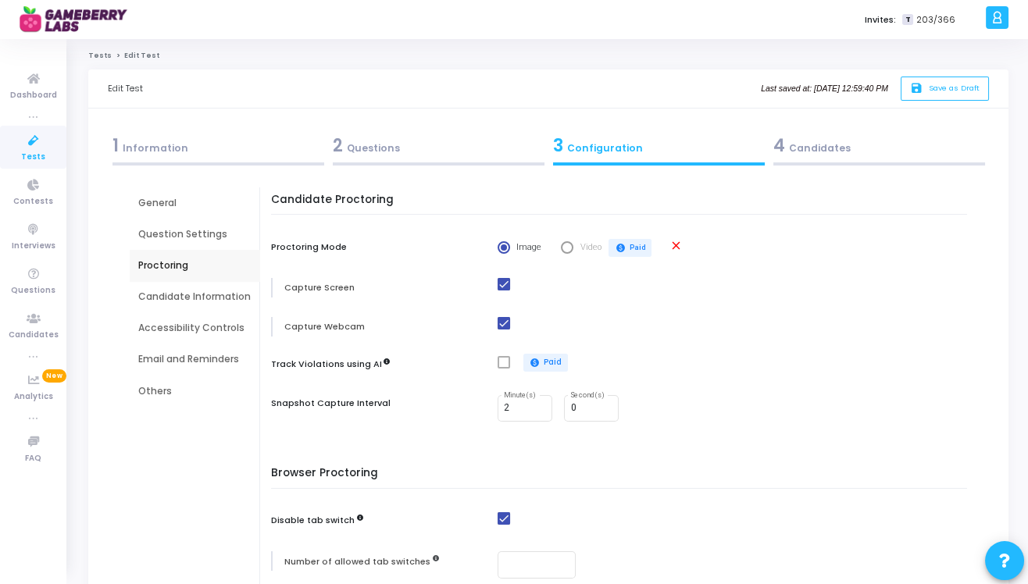
click at [195, 302] on div "Candidate Information" at bounding box center [194, 297] width 112 height 14
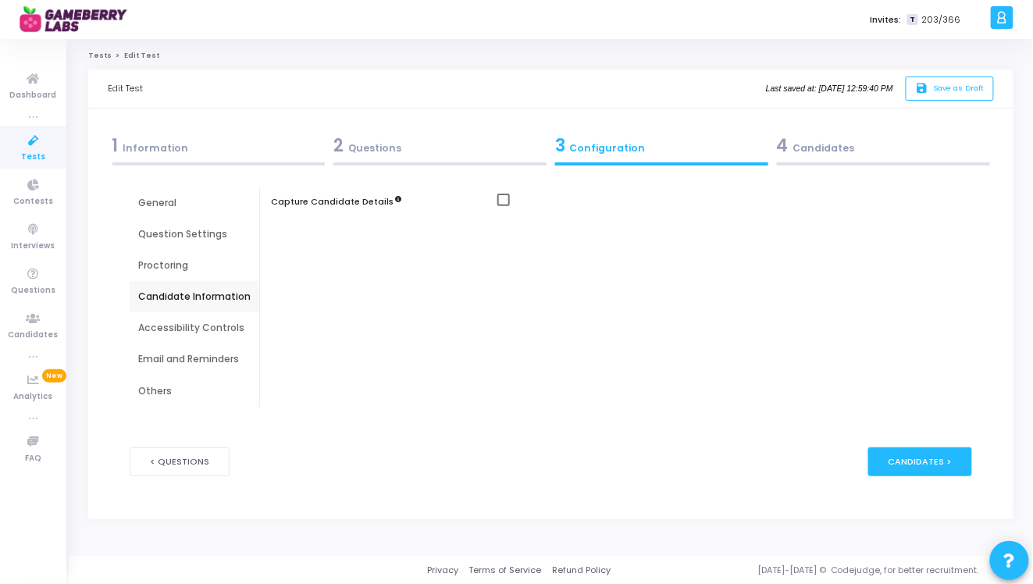
click at [194, 323] on div "Accessibility Controls" at bounding box center [194, 328] width 112 height 14
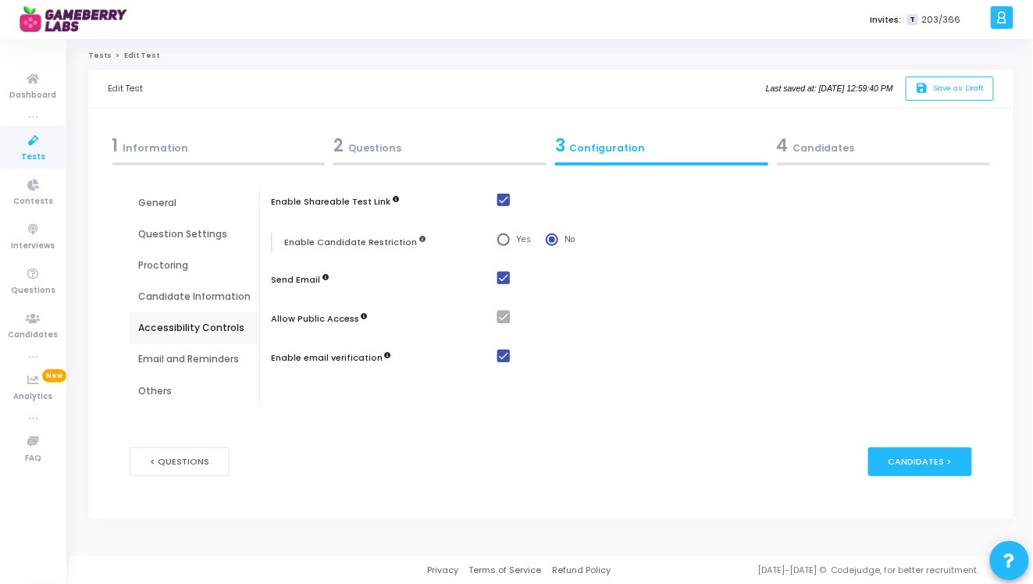
click at [204, 287] on div "Candidate Information" at bounding box center [195, 296] width 130 height 31
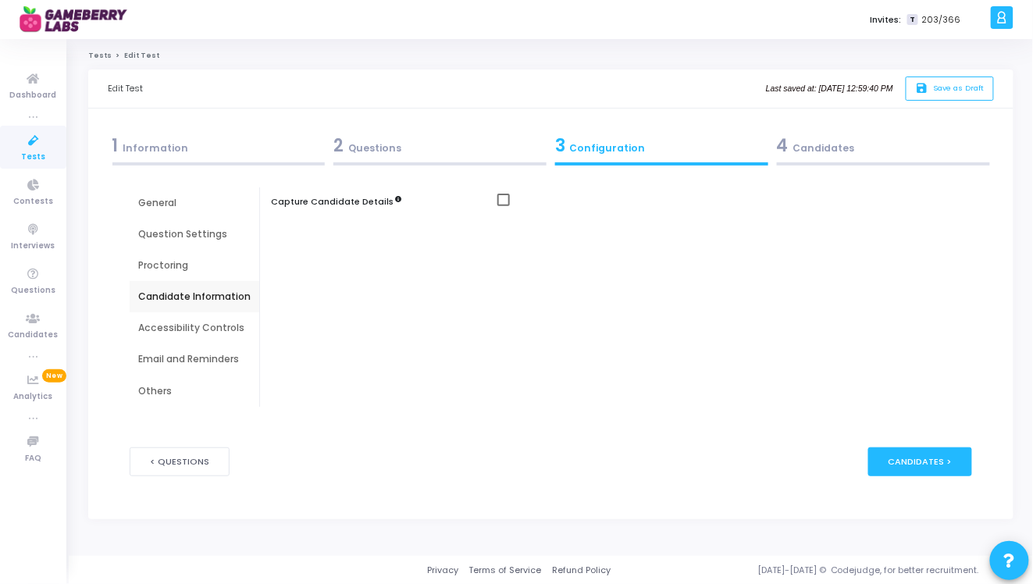
click at [202, 365] on div "Email and Reminders" at bounding box center [194, 359] width 112 height 14
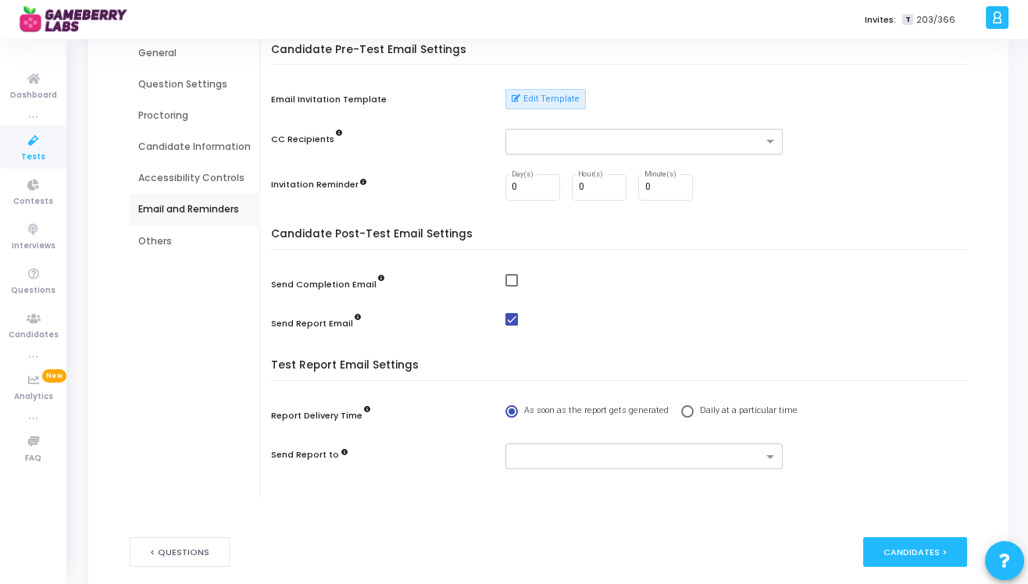
scroll to position [152, 0]
click at [159, 238] on div "Others" at bounding box center [194, 240] width 112 height 14
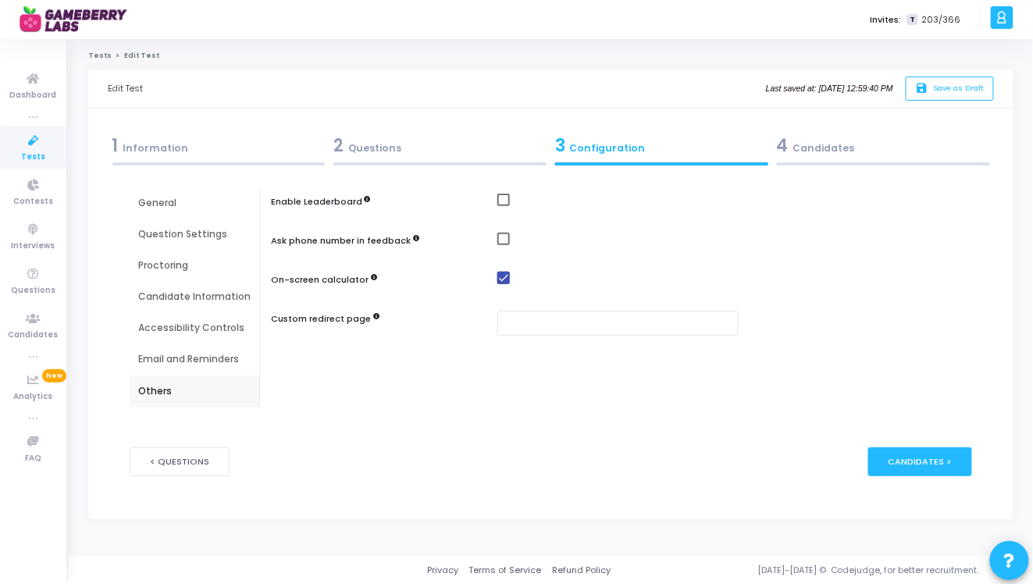
click at [172, 206] on div "General" at bounding box center [194, 203] width 112 height 14
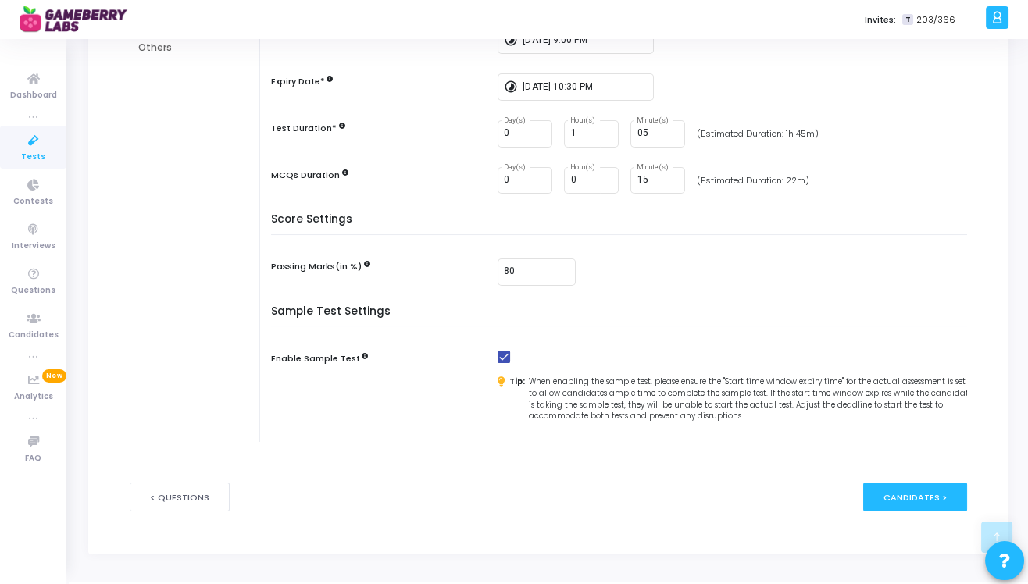
scroll to position [359, 0]
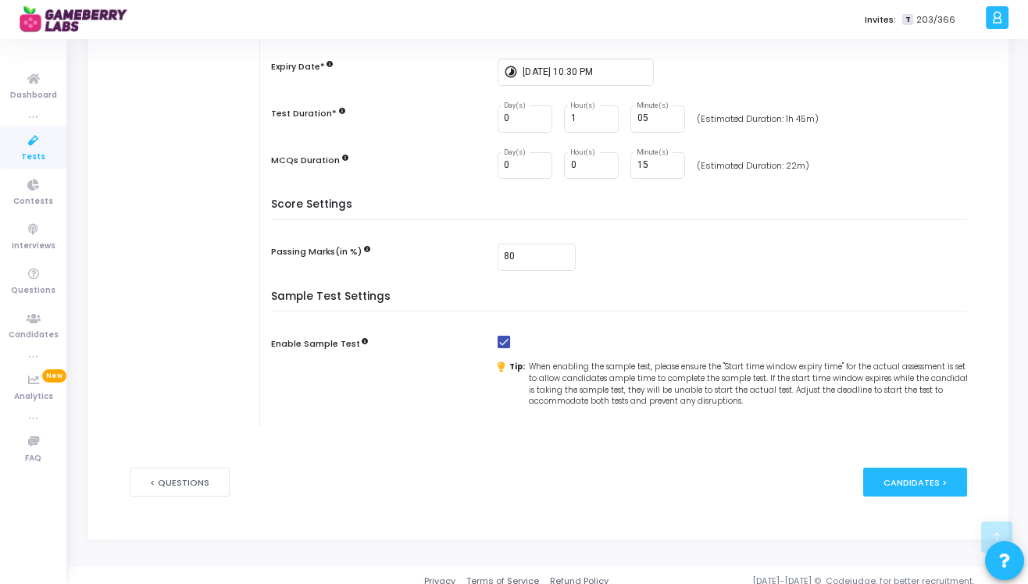
click at [548, 370] on div "Tip: When enabling the sample test, please ensure the "Start time window expiry…" at bounding box center [736, 385] width 477 height 46
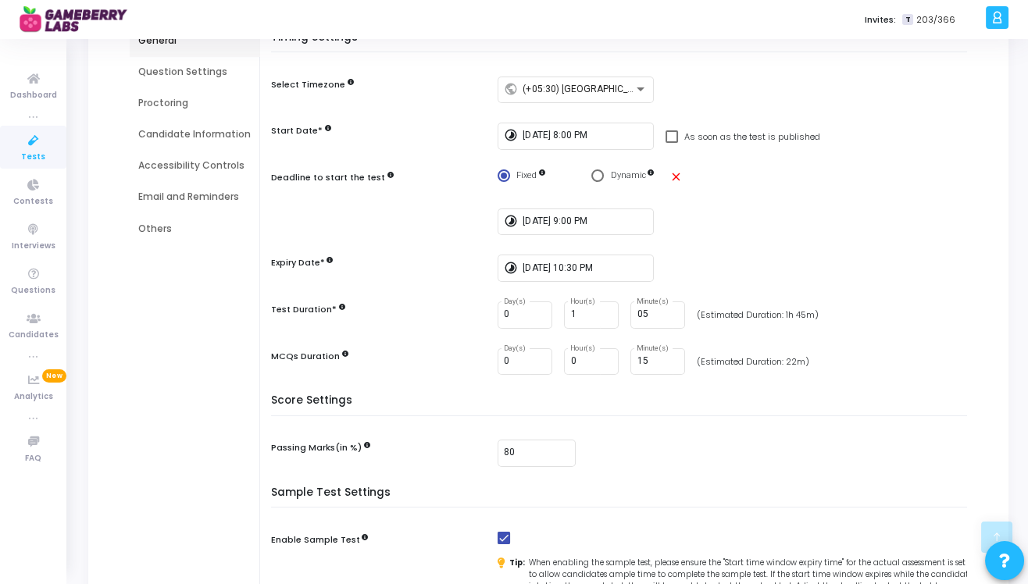
scroll to position [0, 0]
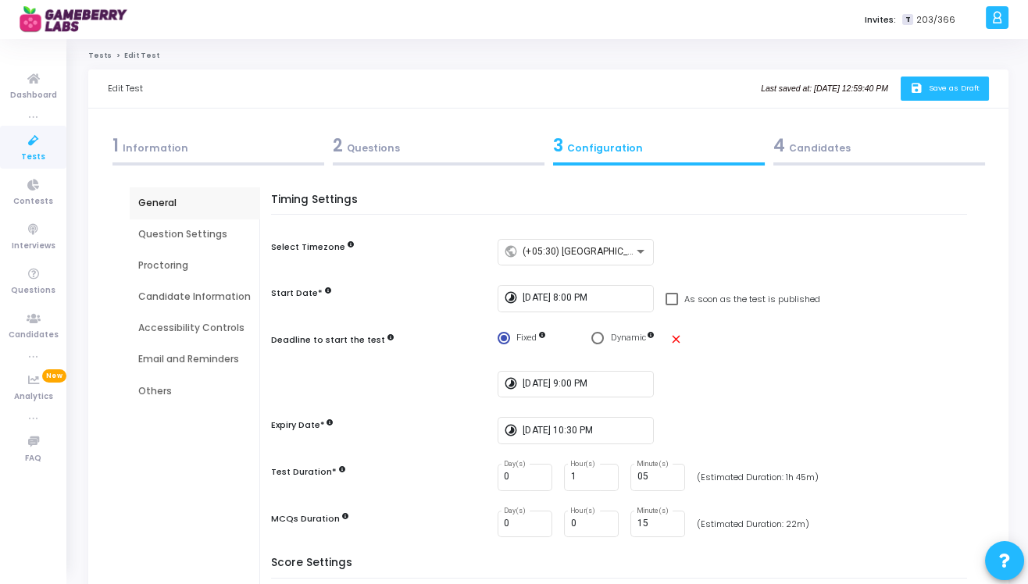
click at [946, 82] on button "save Save as Draft" at bounding box center [945, 89] width 88 height 24
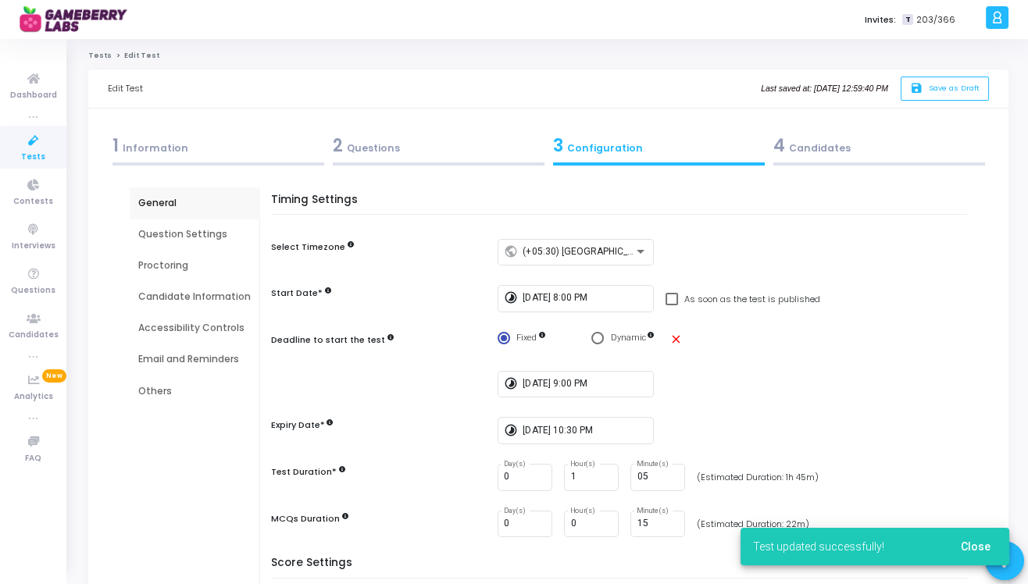
click at [30, 144] on icon at bounding box center [33, 141] width 33 height 20
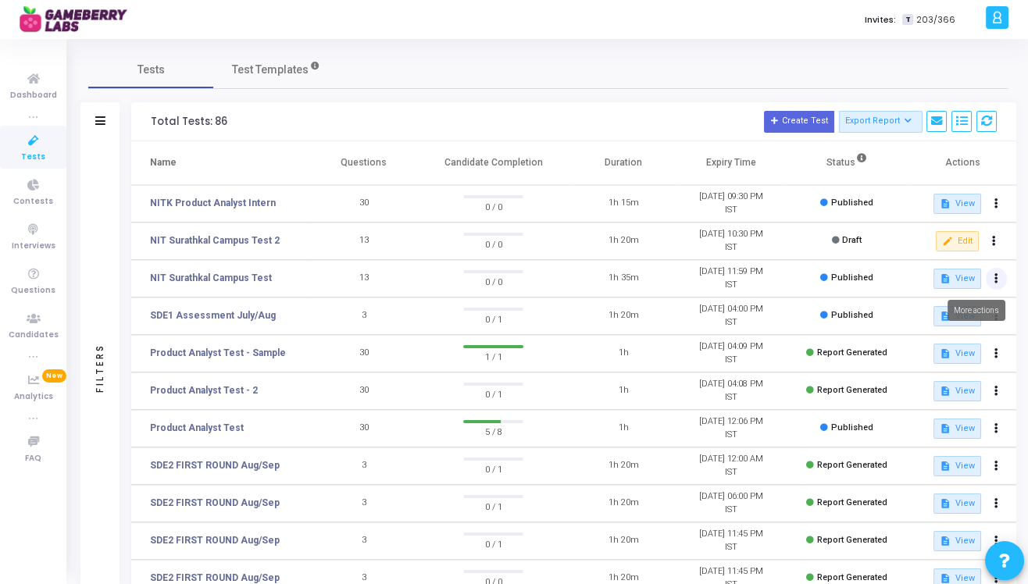
click at [999, 283] on button at bounding box center [997, 279] width 22 height 22
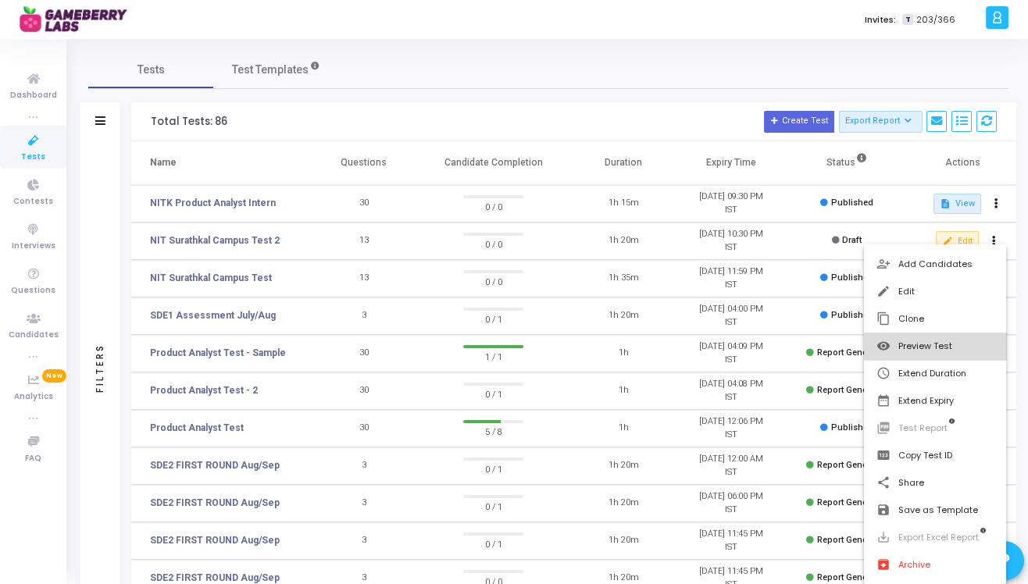
click at [925, 350] on button "visibility Preview Test" at bounding box center [935, 346] width 143 height 27
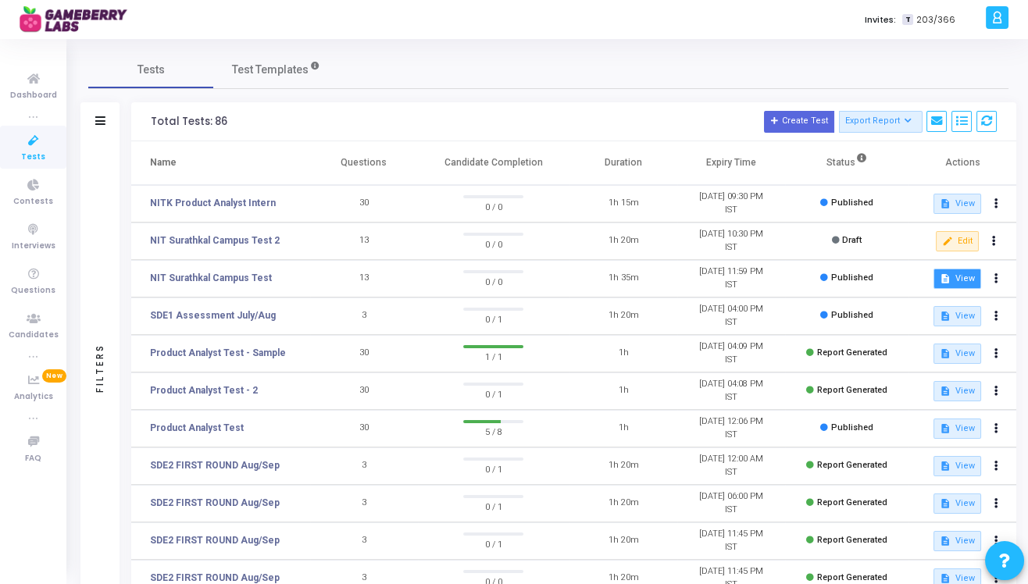
click at [958, 283] on button "description View" at bounding box center [957, 279] width 48 height 20
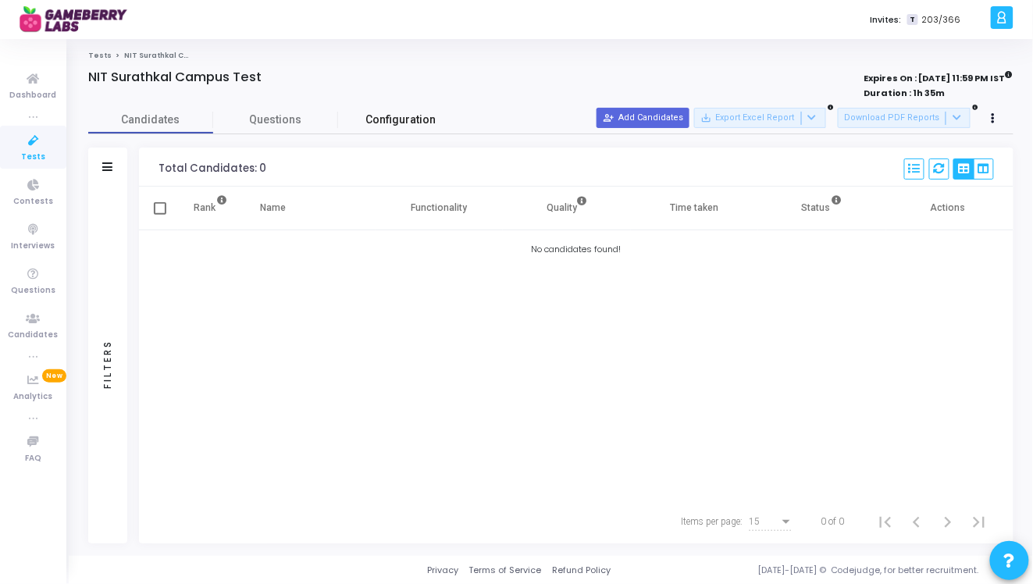
click at [380, 125] on span "Configuration" at bounding box center [401, 120] width 70 height 16
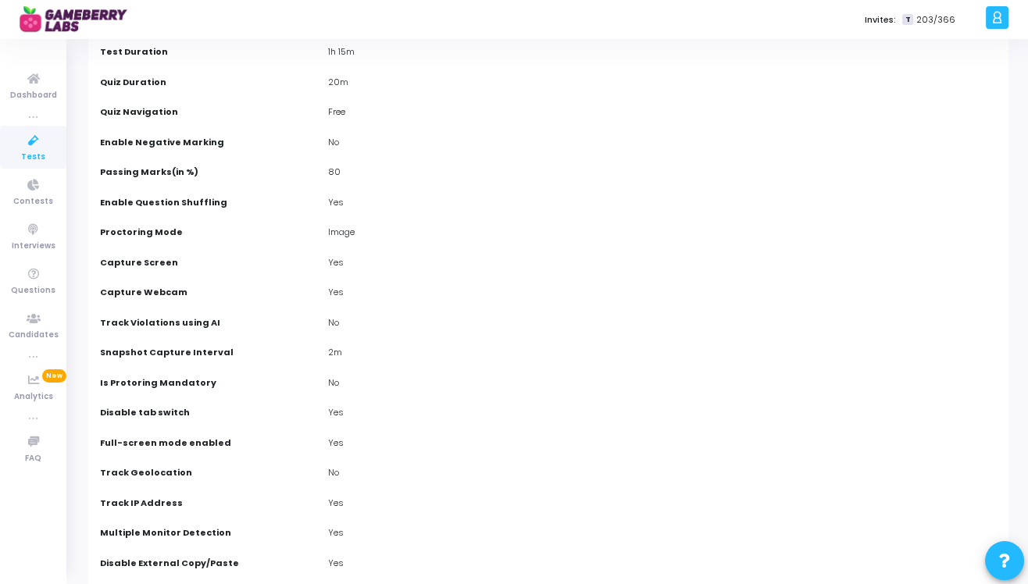
scroll to position [422, 0]
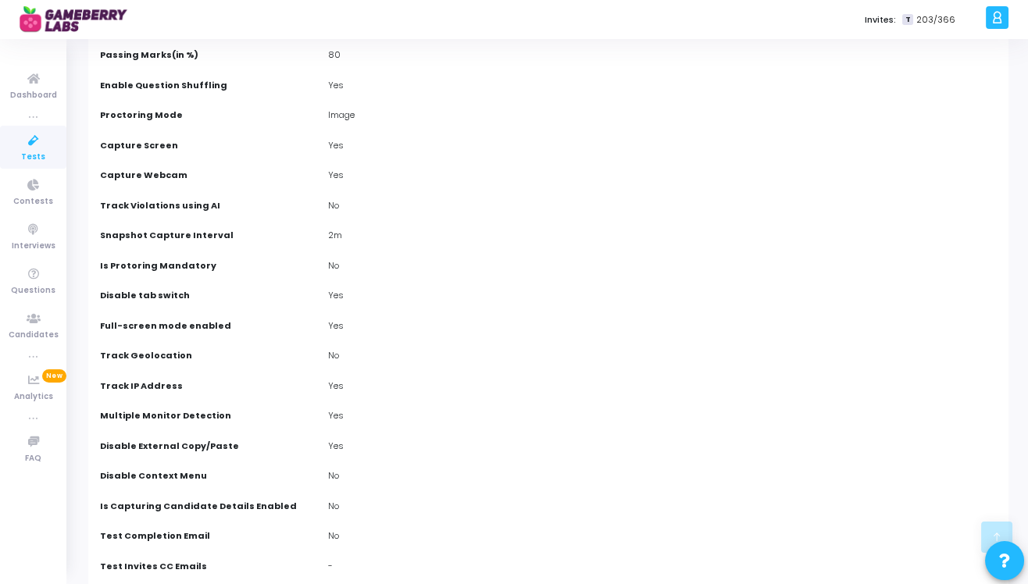
click at [246, 391] on div "Track IP Address" at bounding box center [206, 388] width 228 height 17
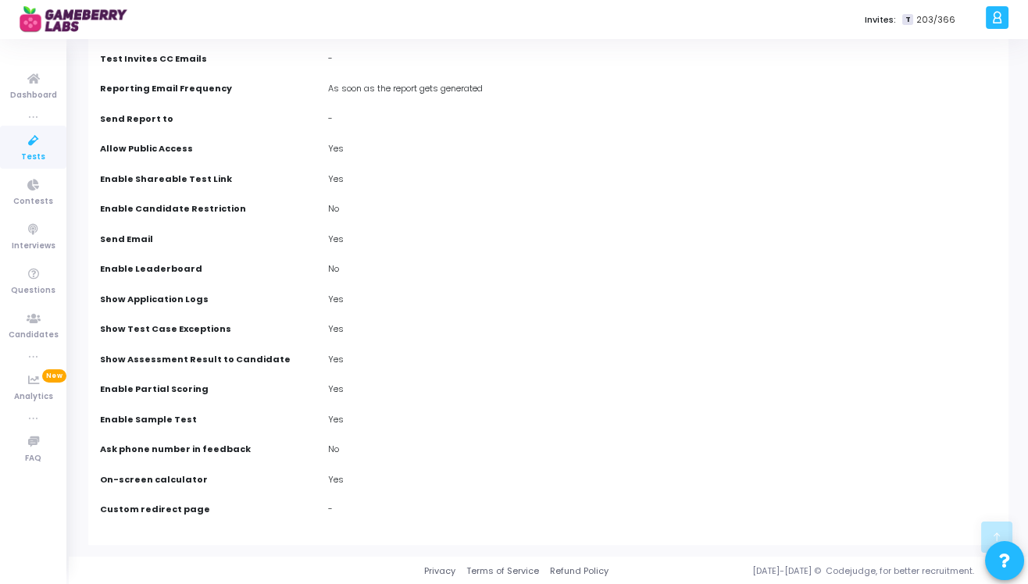
click at [164, 416] on label "Enable Sample Test" at bounding box center [148, 419] width 97 height 13
click at [334, 418] on div "Yes" at bounding box center [662, 421] width 684 height 17
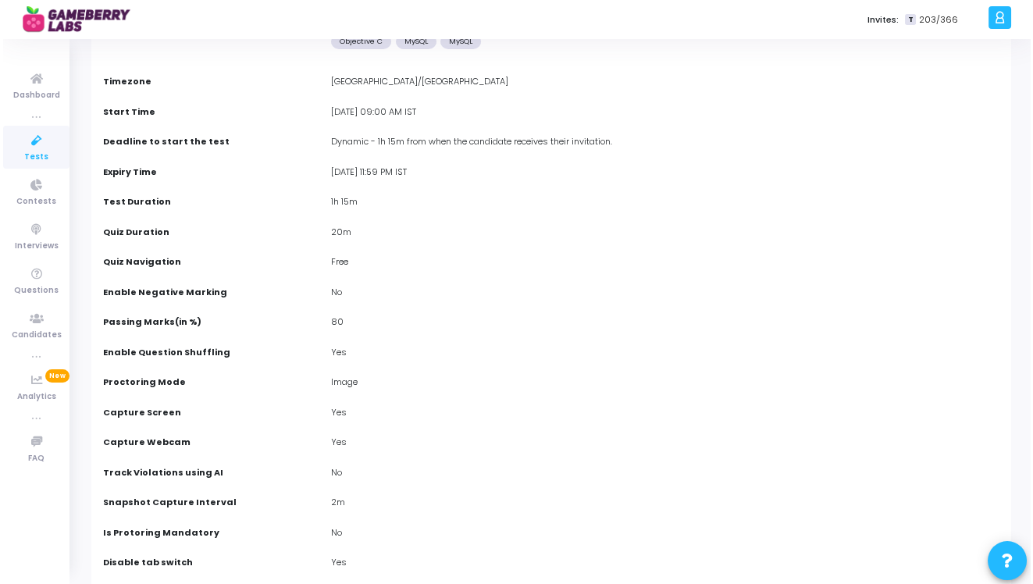
scroll to position [0, 0]
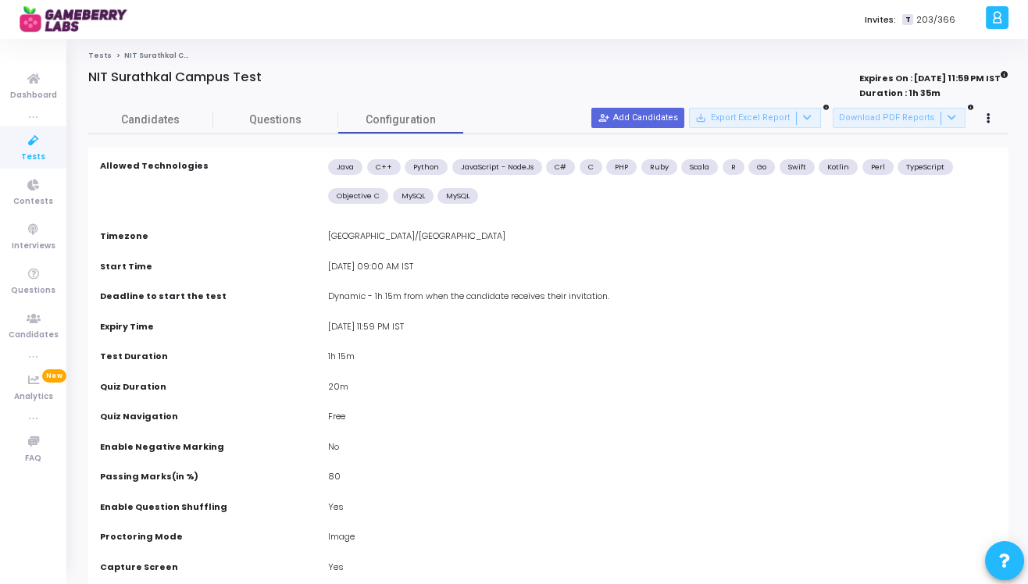
click at [32, 151] on span "Tests" at bounding box center [33, 157] width 24 height 13
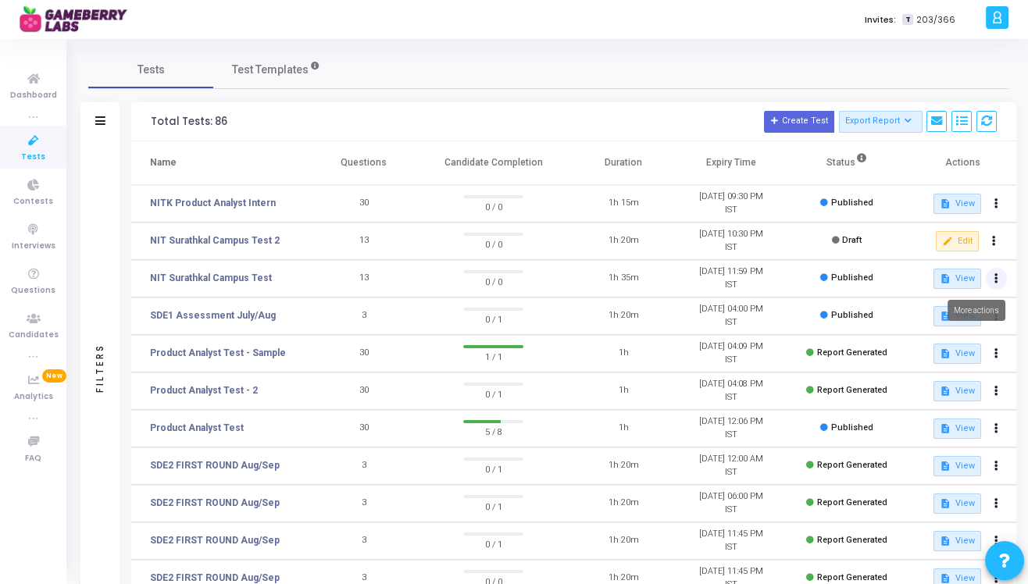
click at [993, 279] on button at bounding box center [997, 279] width 22 height 22
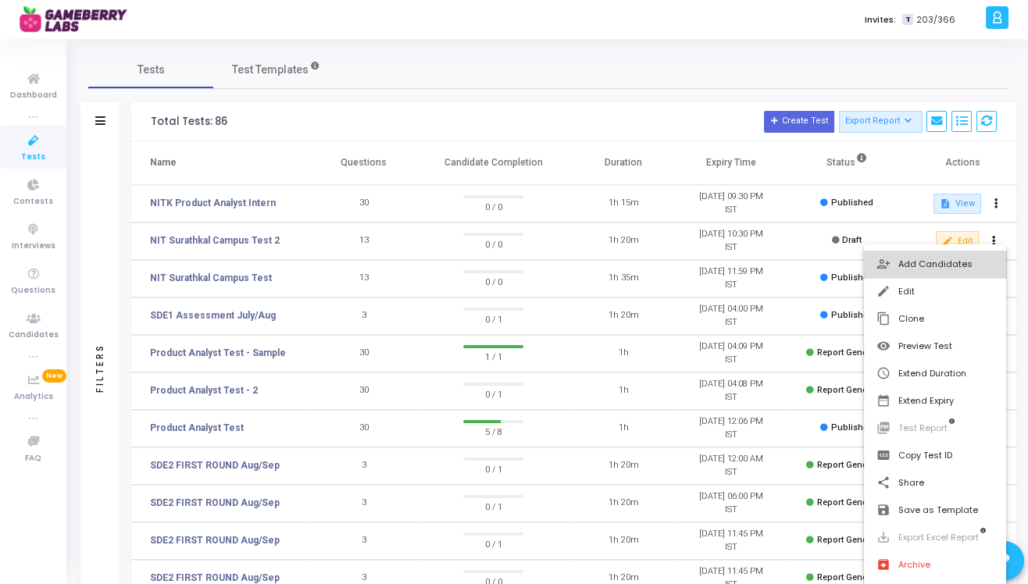
click at [937, 262] on button "person_add_alt Add Candidates" at bounding box center [935, 264] width 143 height 27
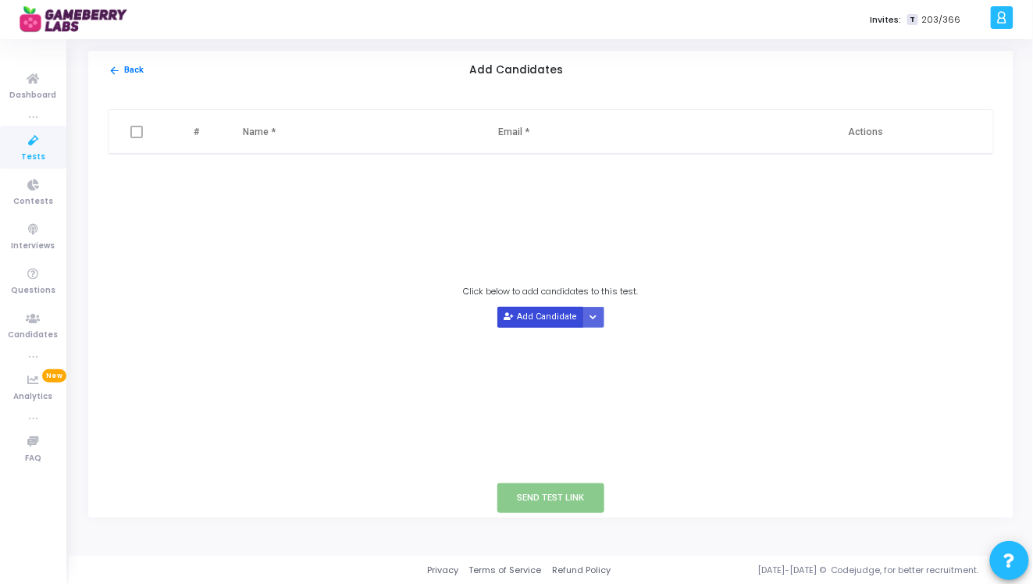
click at [533, 319] on button "Add Candidate" at bounding box center [541, 317] width 86 height 21
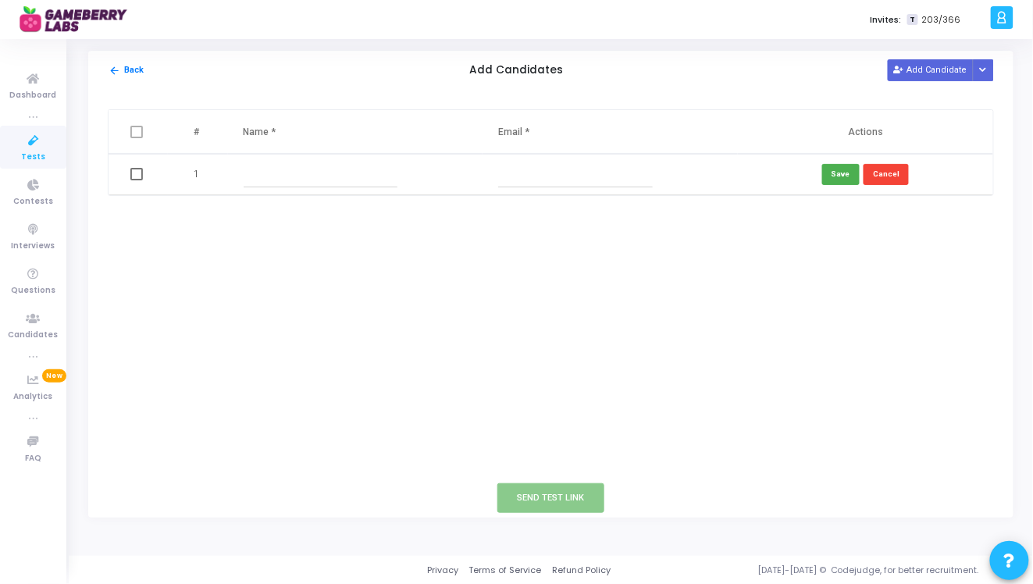
click at [273, 167] on input "text" at bounding box center [321, 175] width 155 height 26
click at [276, 176] on input "abhisekhnag" at bounding box center [321, 175] width 155 height 26
type input "abhisekh nag"
click at [564, 186] on input "text" at bounding box center [575, 175] width 155 height 26
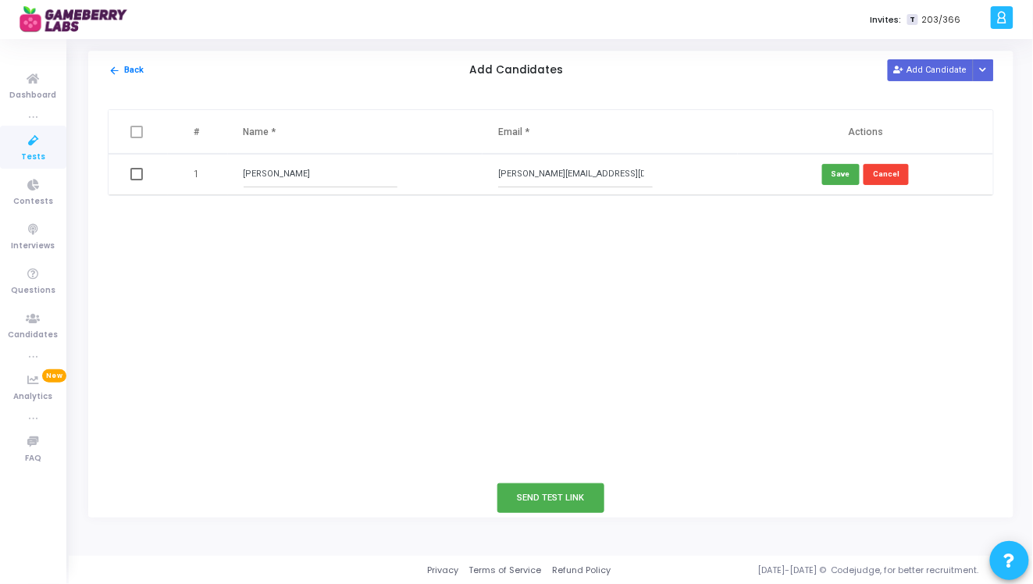
click at [562, 173] on input "[PERSON_NAME][EMAIL_ADDRESS][DOMAIN_NAME]" at bounding box center [575, 175] width 155 height 26
type input "[PERSON_NAME][EMAIL_ADDRESS][DOMAIN_NAME]"
click at [679, 273] on div "# Name * Email * Actions 1 abhisekh nag abhisekh.nag@gameberrylabs.com Save Can…" at bounding box center [551, 284] width 926 height 389
click at [842, 174] on button "Save" at bounding box center [840, 174] width 37 height 21
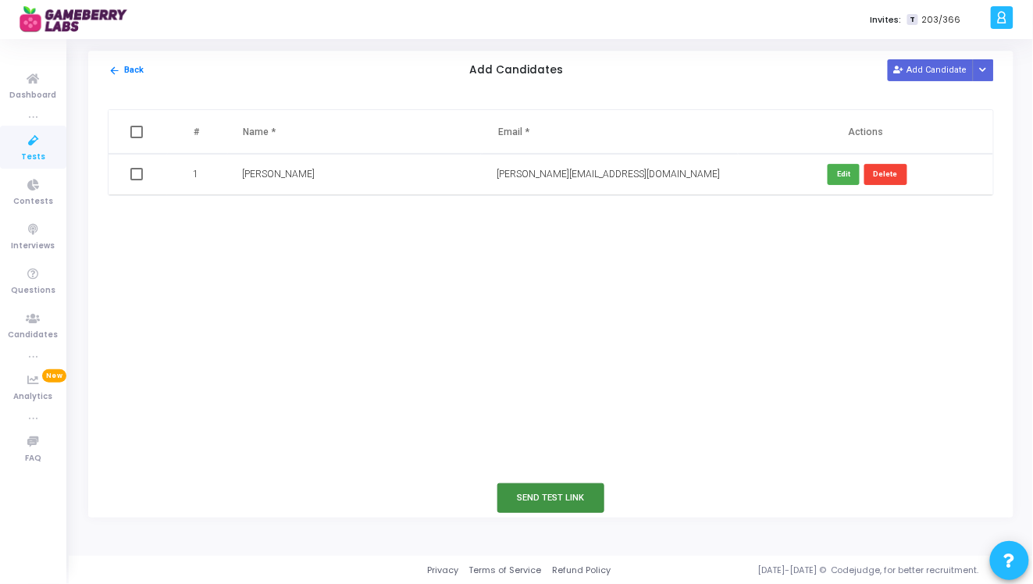
click at [544, 502] on button "Send Test Link" at bounding box center [552, 497] width 108 height 29
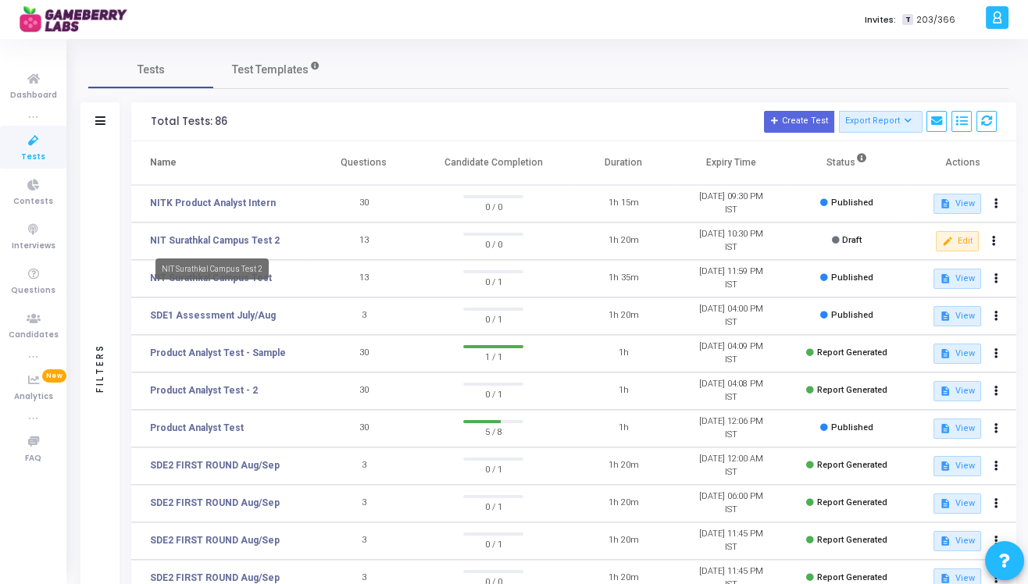
click at [276, 272] on mat-tooltip-component "NIT Surathkal Campus Test 2" at bounding box center [211, 269] width 135 height 43
click at [262, 294] on td "NIT Surathkal Campus Test" at bounding box center [220, 278] width 179 height 37
click at [244, 276] on link "NIT Surathkal Campus Test" at bounding box center [211, 278] width 122 height 14
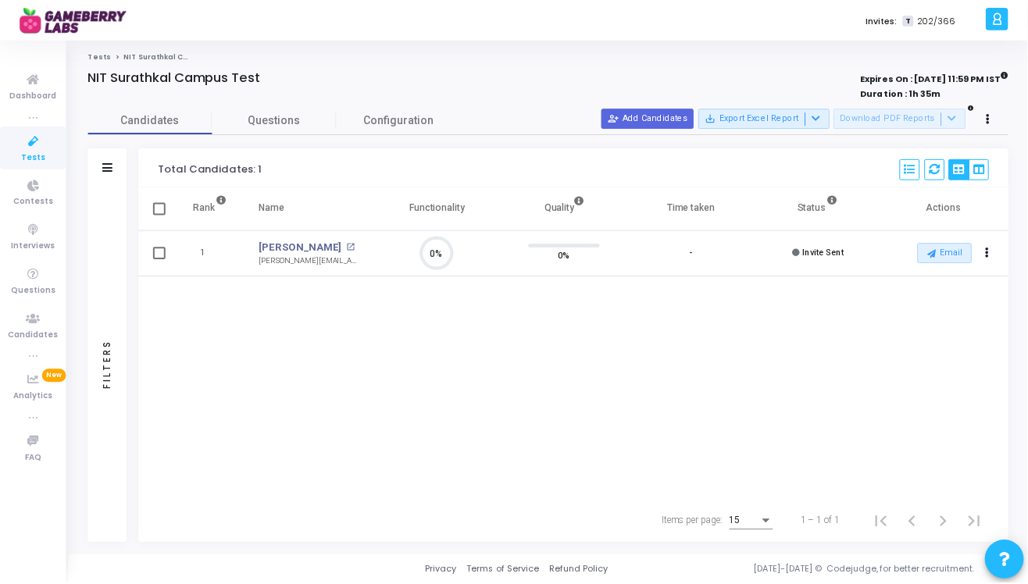
scroll to position [33, 40]
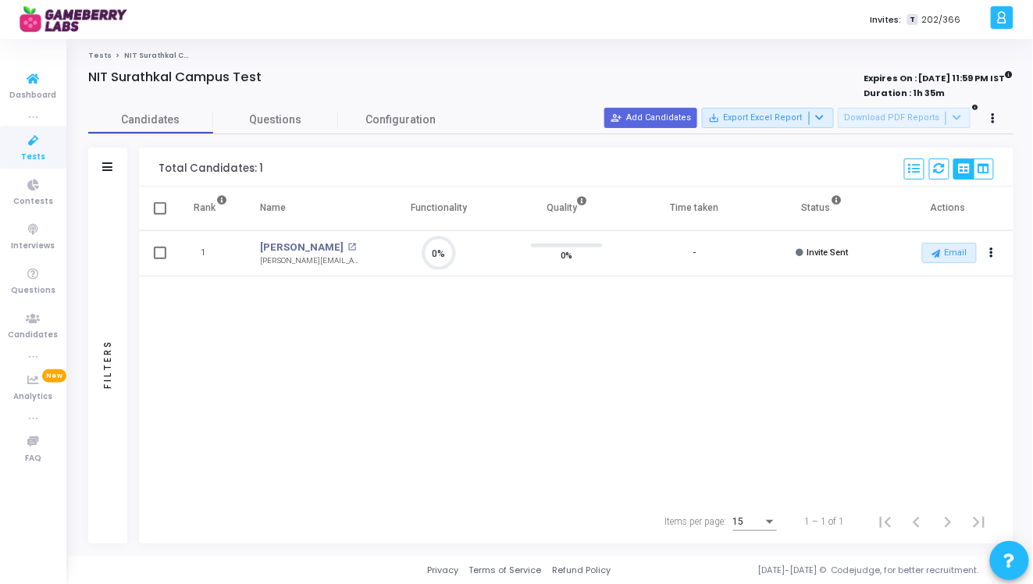
click at [24, 144] on icon at bounding box center [33, 141] width 33 height 20
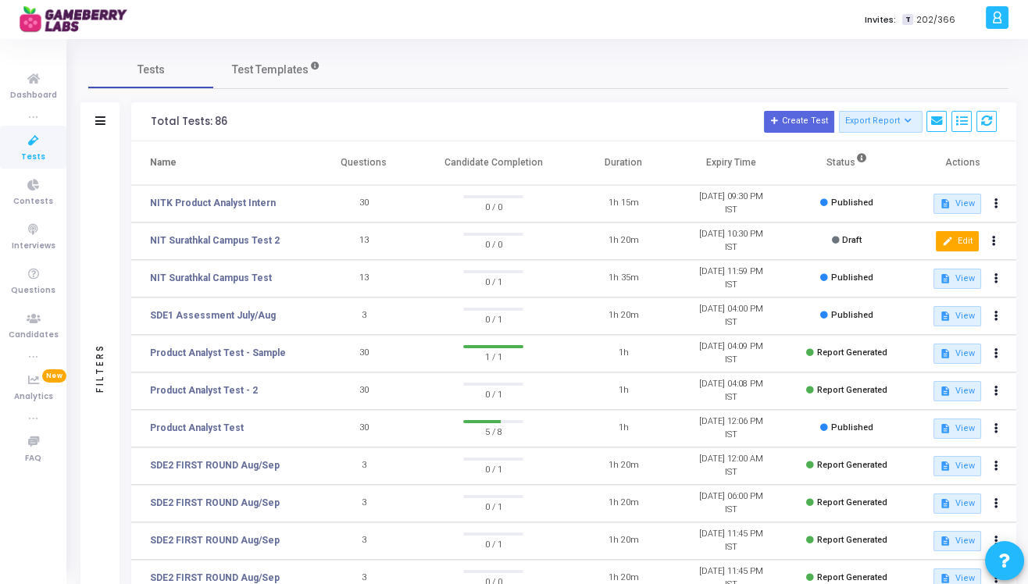
click at [962, 247] on button "edit Edit" at bounding box center [957, 241] width 43 height 20
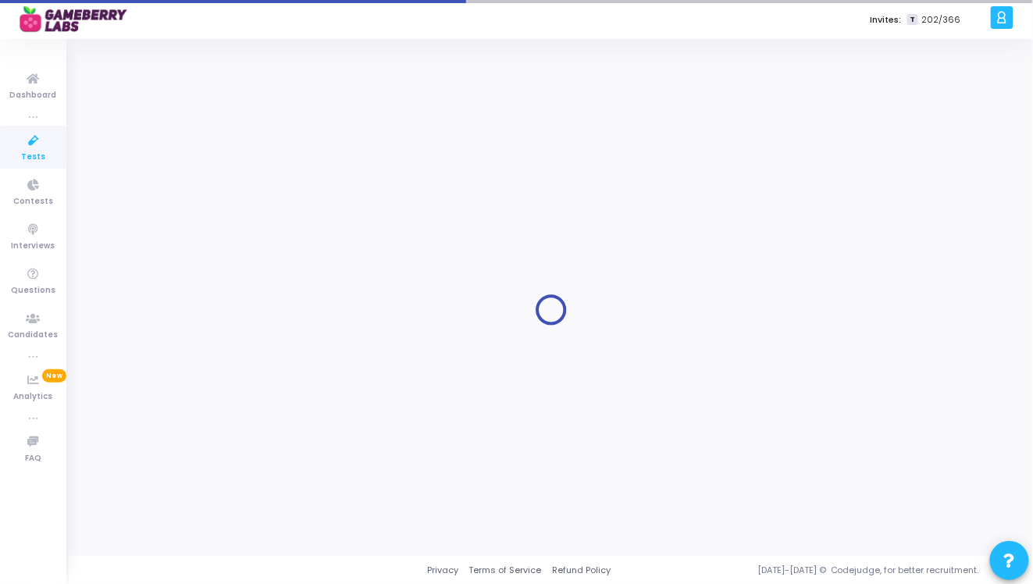
type input "NIT Surathkal Campus Test 2"
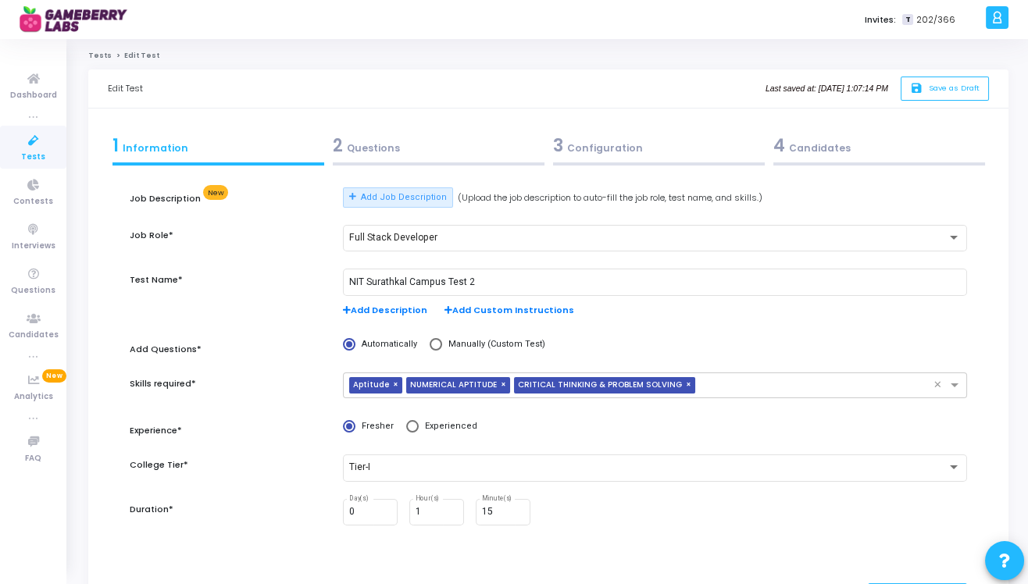
click at [629, 142] on div "3 Configuration" at bounding box center [659, 146] width 212 height 26
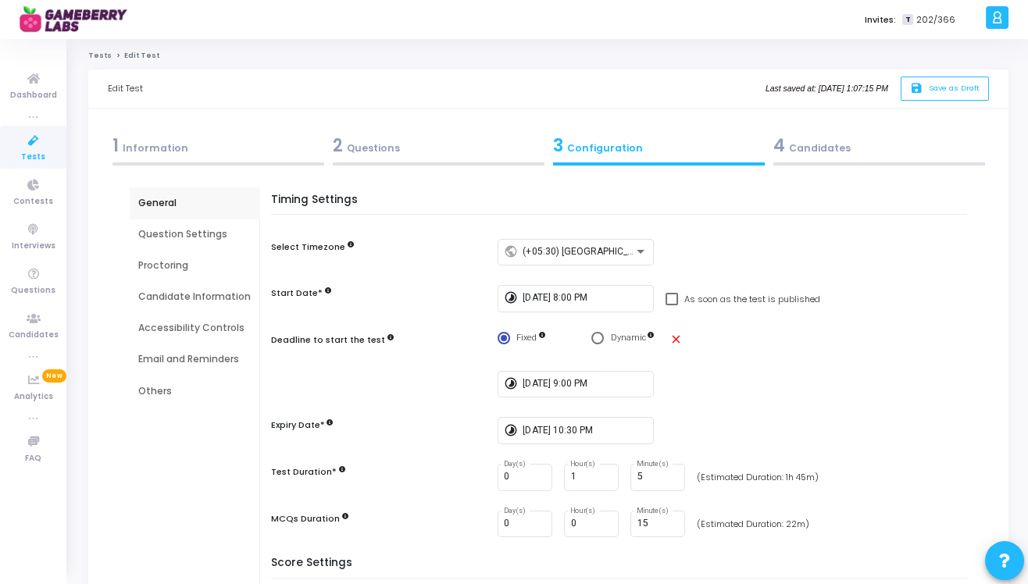
scroll to position [369, 0]
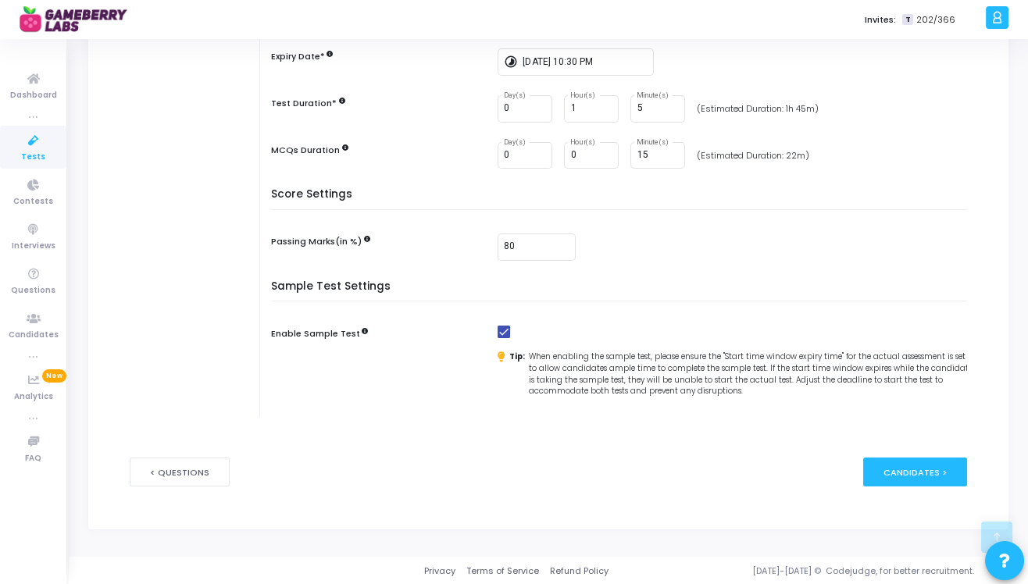
click at [505, 326] on span at bounding box center [504, 332] width 12 height 12
click at [504, 338] on input "checkbox" at bounding box center [503, 338] width 1 height 1
checkbox input "false"
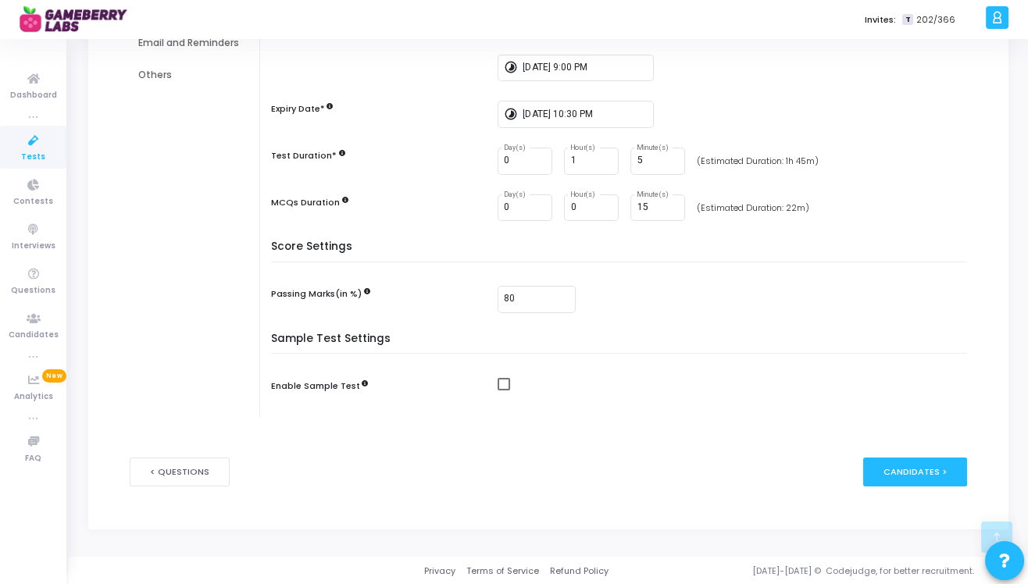
scroll to position [0, 0]
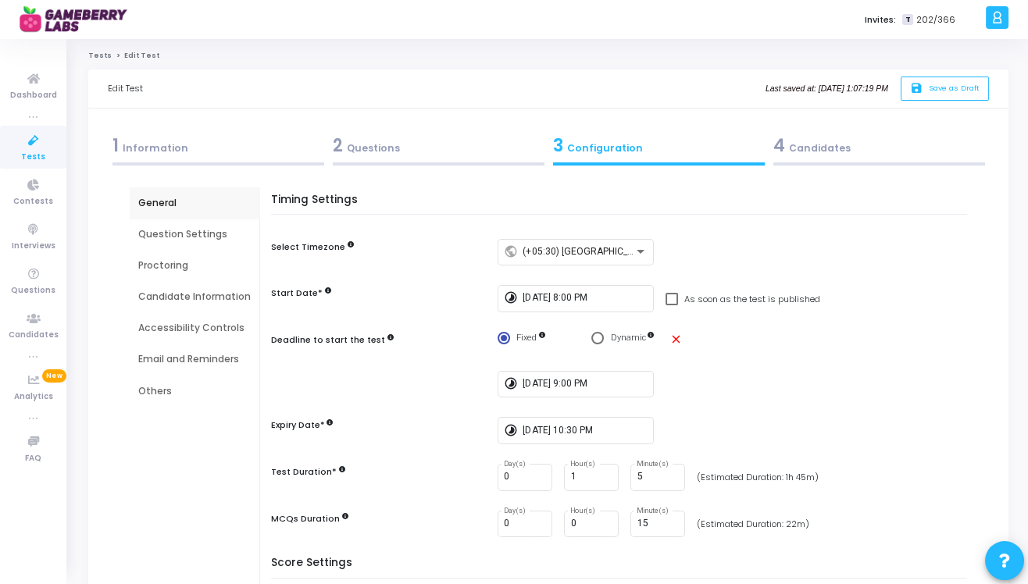
click at [205, 246] on div "Question Settings" at bounding box center [195, 234] width 130 height 31
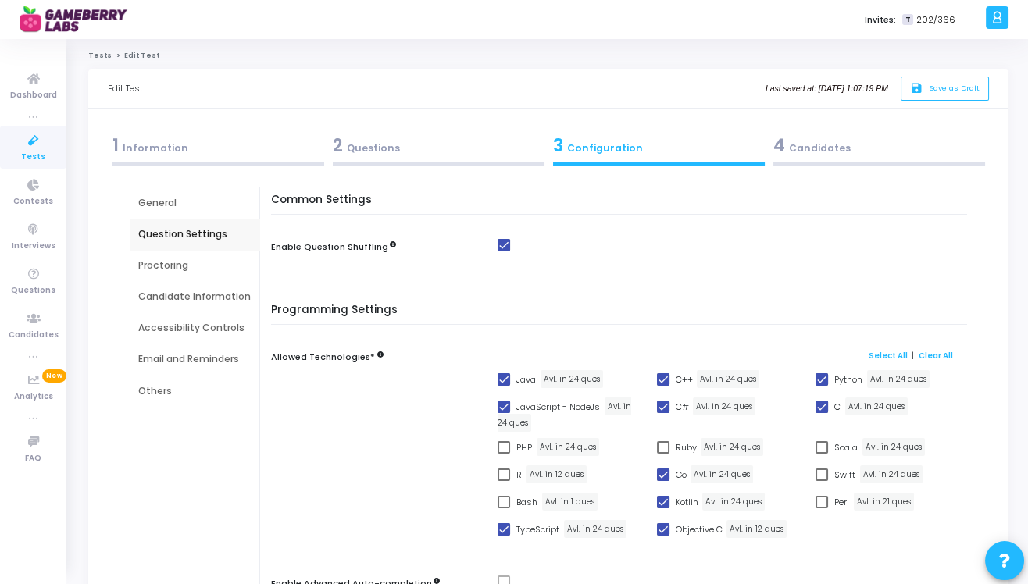
click at [177, 261] on div "Proctoring" at bounding box center [194, 266] width 112 height 14
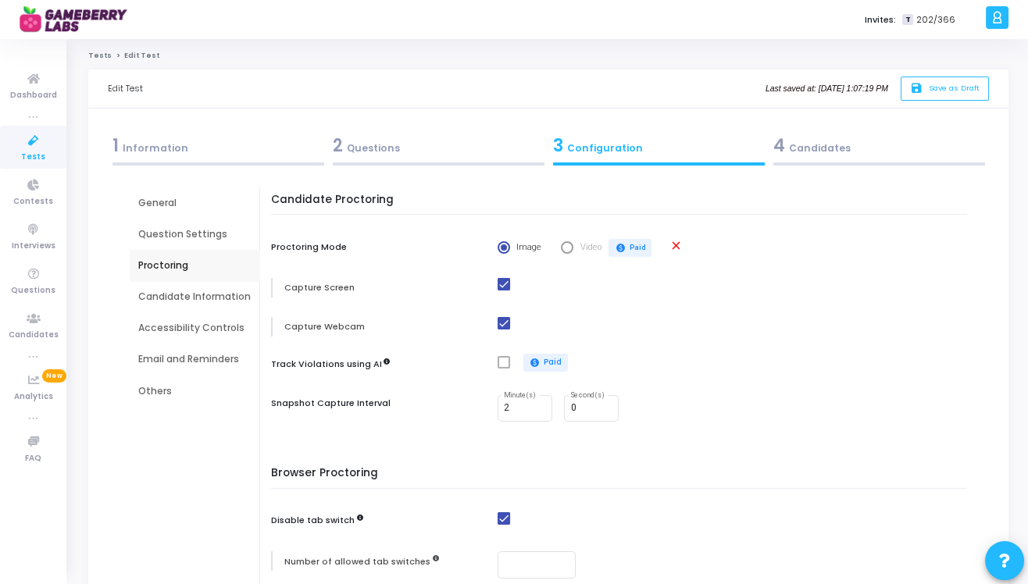
click at [180, 306] on div "Candidate Information" at bounding box center [195, 296] width 130 height 31
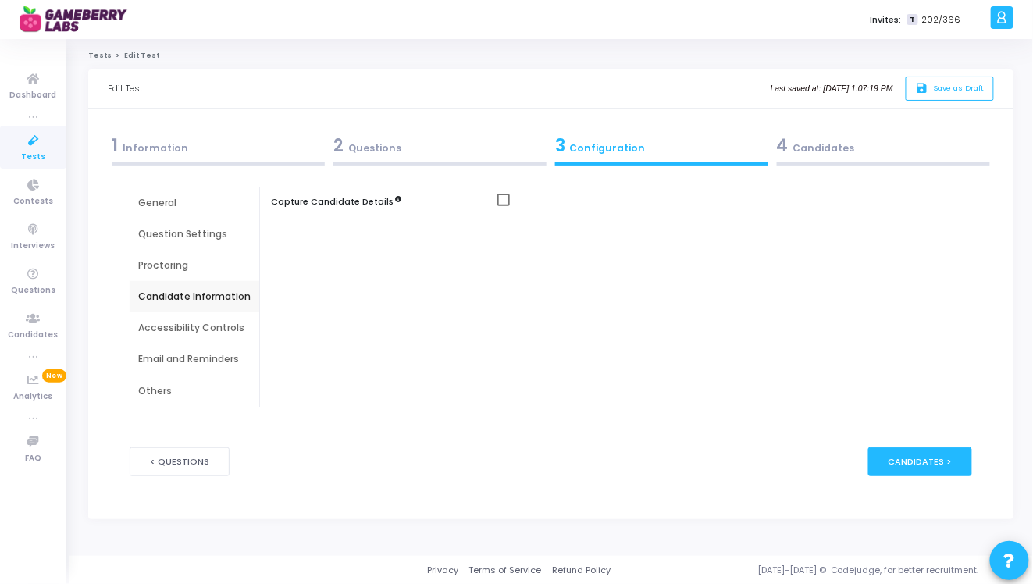
click at [184, 262] on div "Proctoring" at bounding box center [194, 266] width 112 height 14
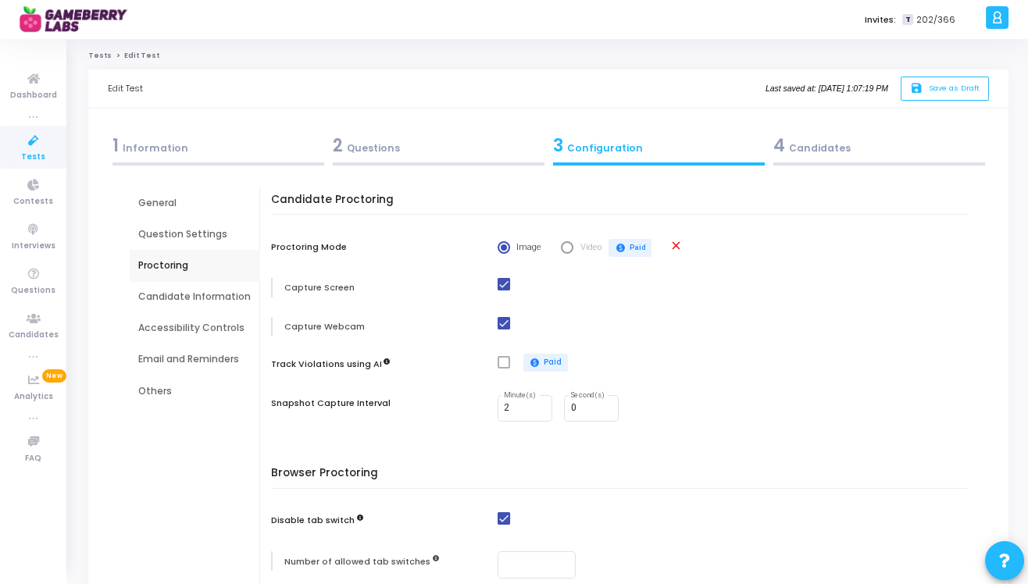
click at [180, 298] on div "Candidate Information" at bounding box center [194, 297] width 112 height 14
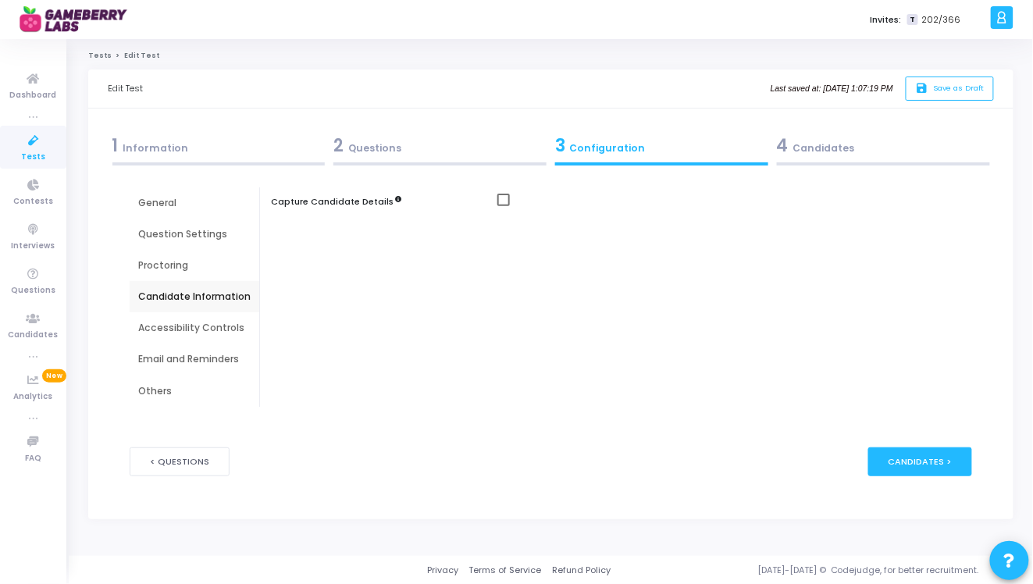
click at [173, 253] on div "Proctoring" at bounding box center [195, 265] width 130 height 31
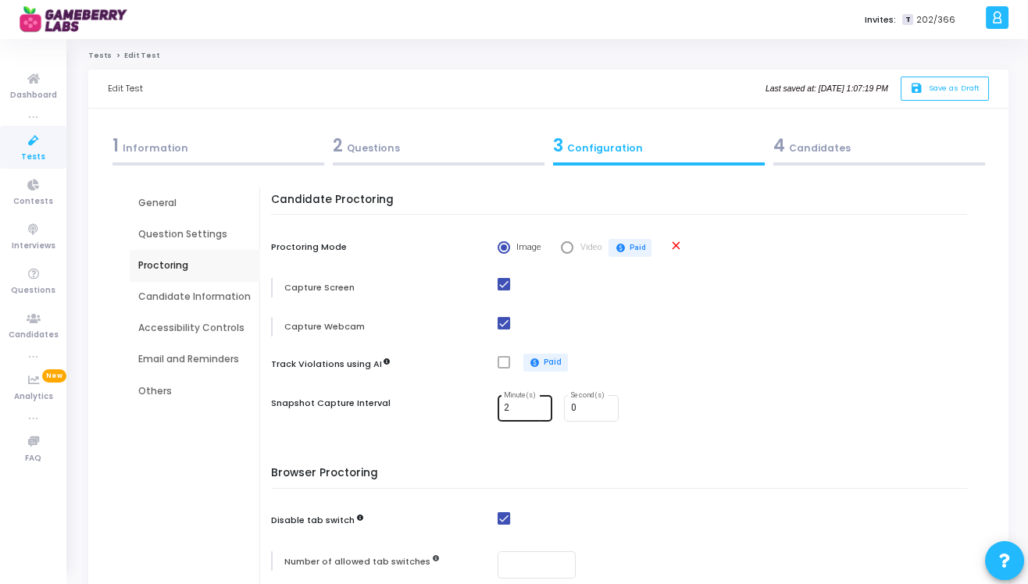
click at [524, 408] on input "2" at bounding box center [525, 408] width 42 height 11
click at [180, 300] on div "Candidate Information" at bounding box center [194, 297] width 112 height 14
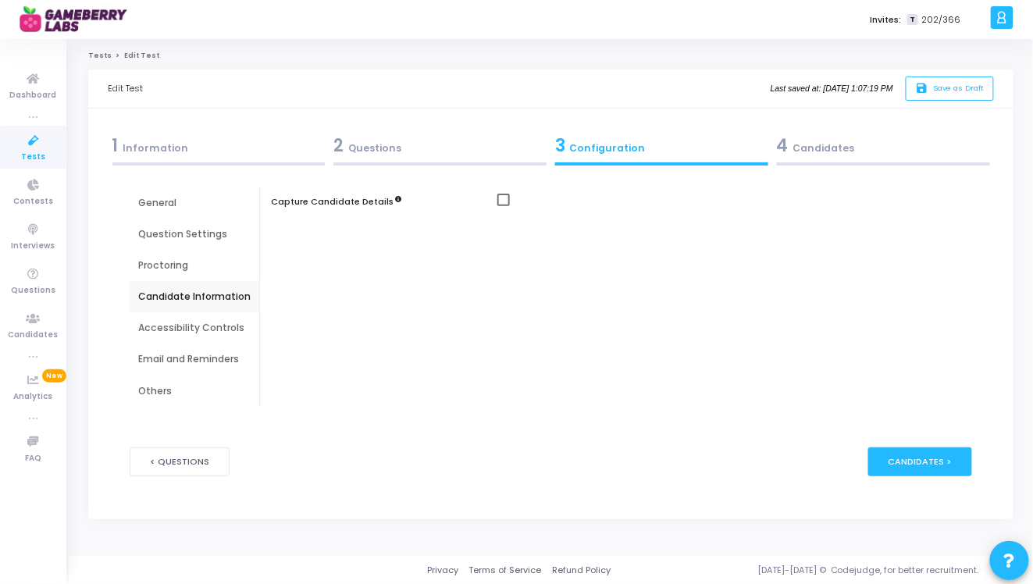
click at [186, 269] on div "Proctoring" at bounding box center [194, 266] width 112 height 14
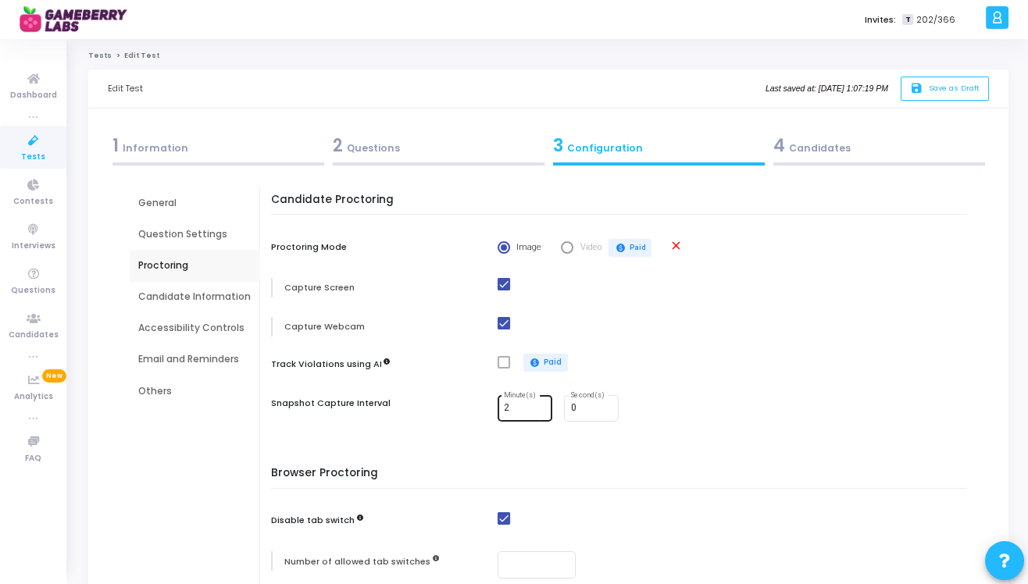
click at [513, 411] on input "2" at bounding box center [525, 408] width 42 height 11
type input "1"
click at [640, 327] on mat-checkbox at bounding box center [736, 323] width 477 height 13
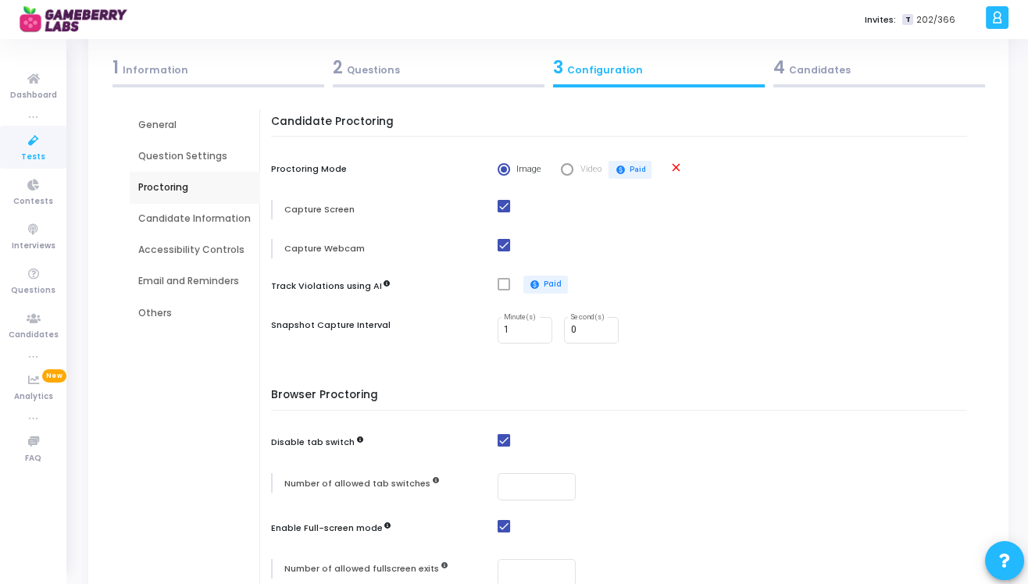
scroll to position [62, 0]
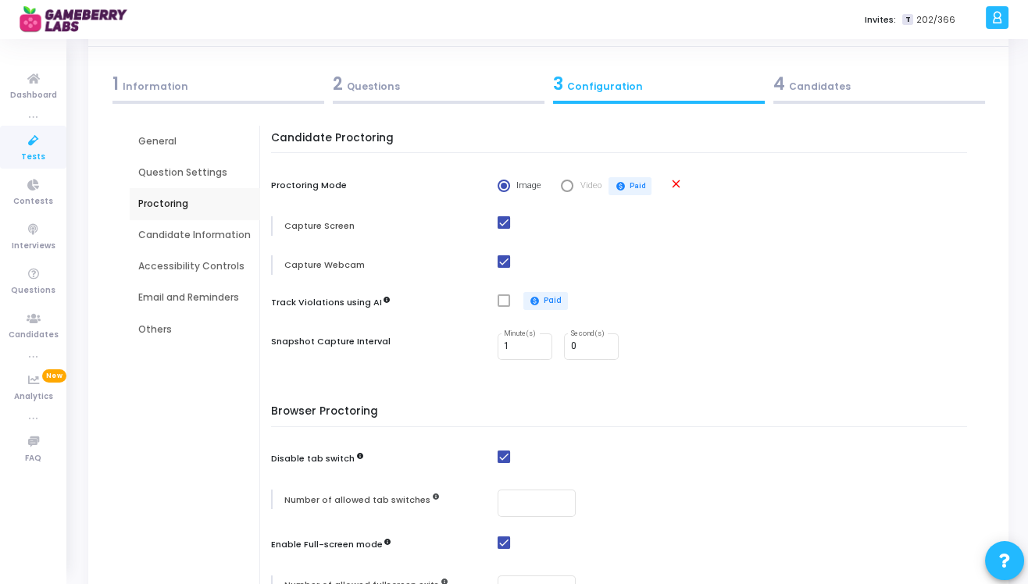
click at [202, 236] on div "Candidate Information" at bounding box center [194, 235] width 112 height 14
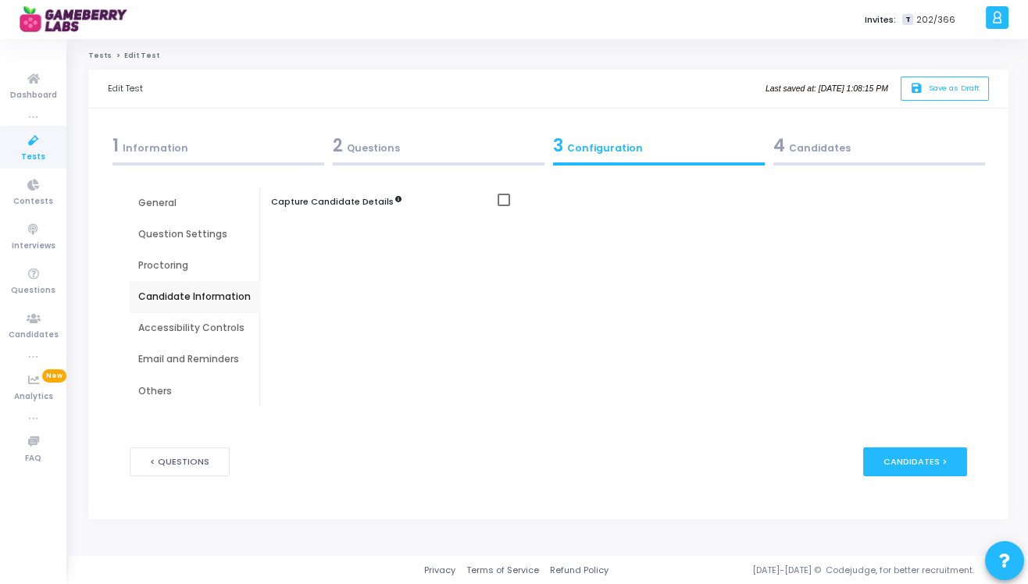
scroll to position [0, 0]
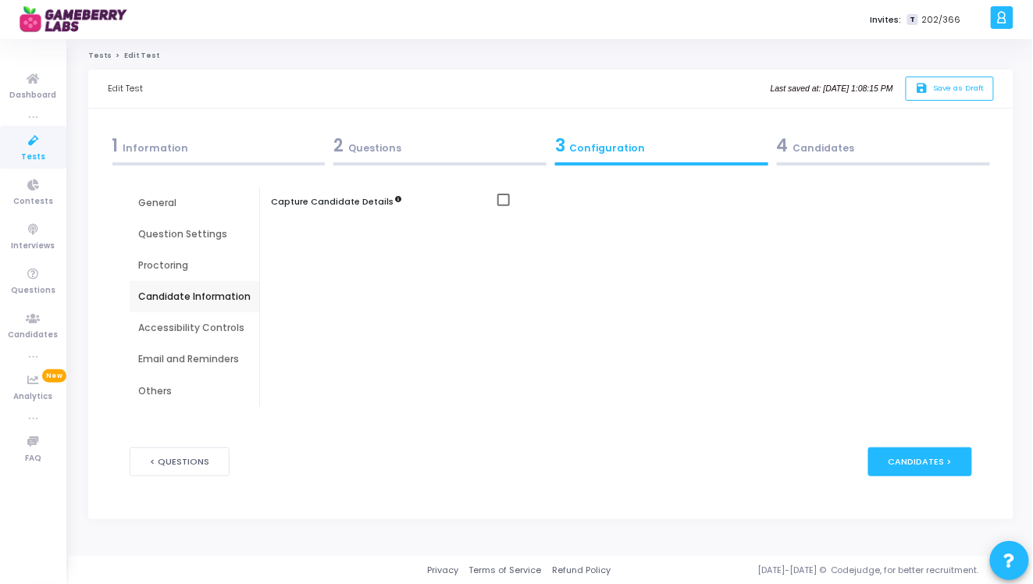
click at [152, 318] on div "Accessibility Controls" at bounding box center [195, 327] width 130 height 31
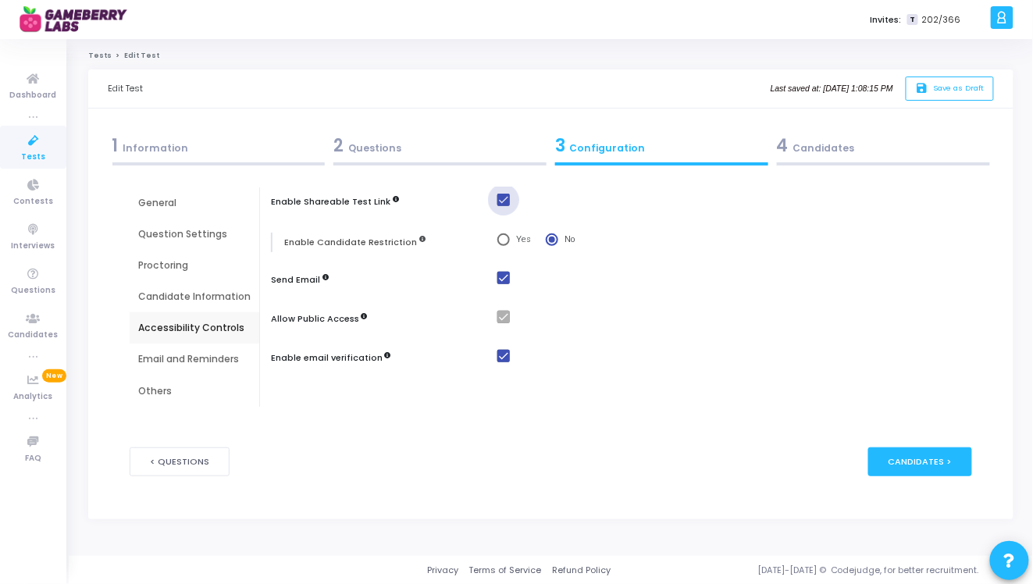
click at [500, 203] on span at bounding box center [504, 200] width 12 height 12
click at [503, 206] on input "checkbox" at bounding box center [503, 206] width 1 height 1
checkbox input "false"
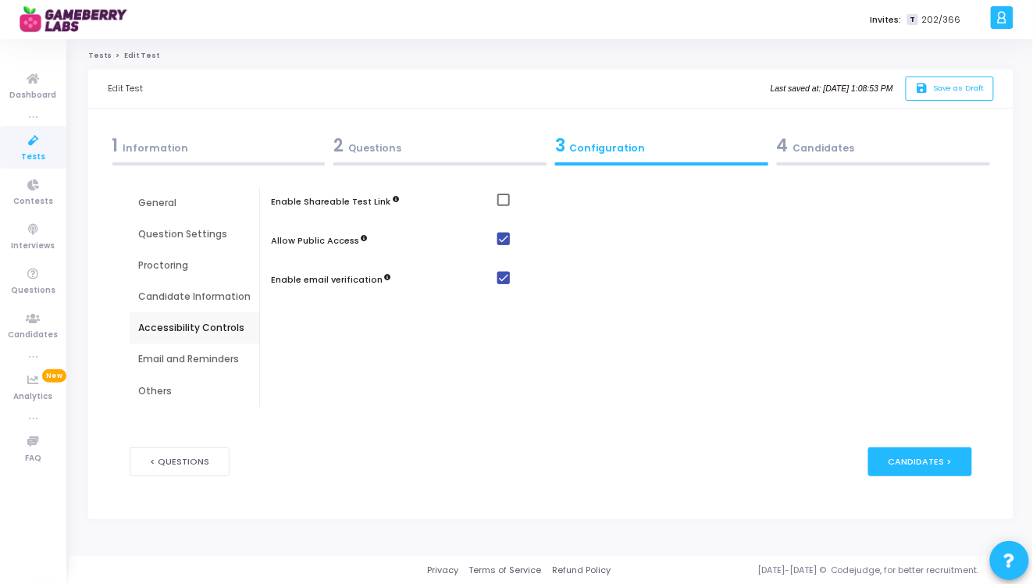
click at [180, 362] on div "Email and Reminders" at bounding box center [194, 359] width 112 height 14
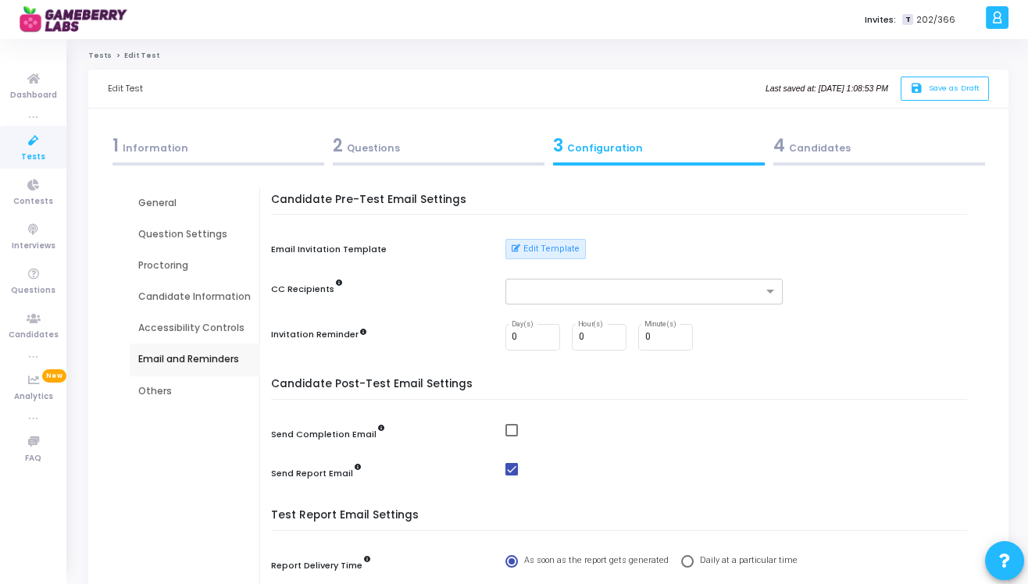
click at [183, 333] on div "Accessibility Controls" at bounding box center [194, 328] width 112 height 14
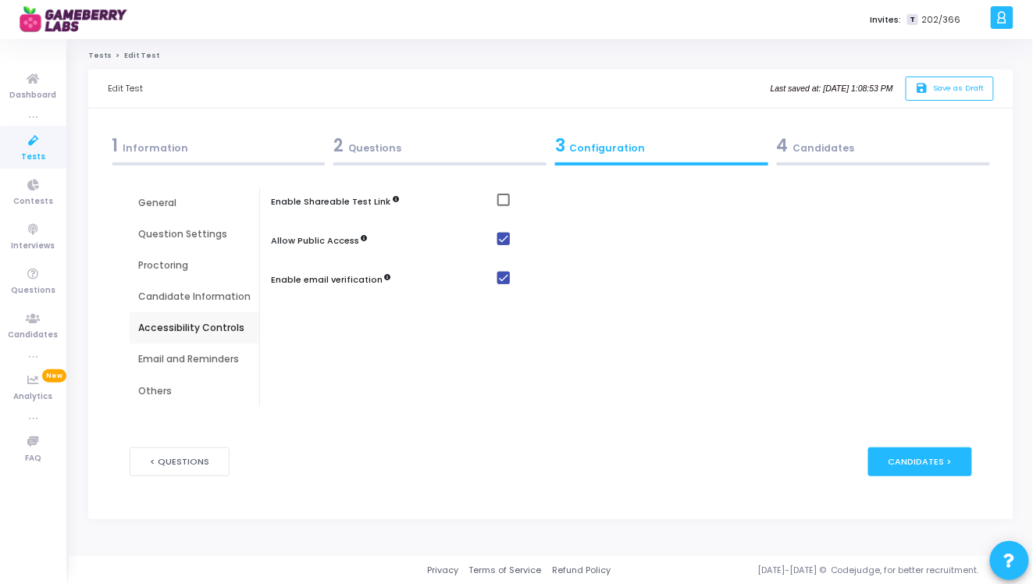
click at [197, 360] on div "Email and Reminders" at bounding box center [194, 359] width 112 height 14
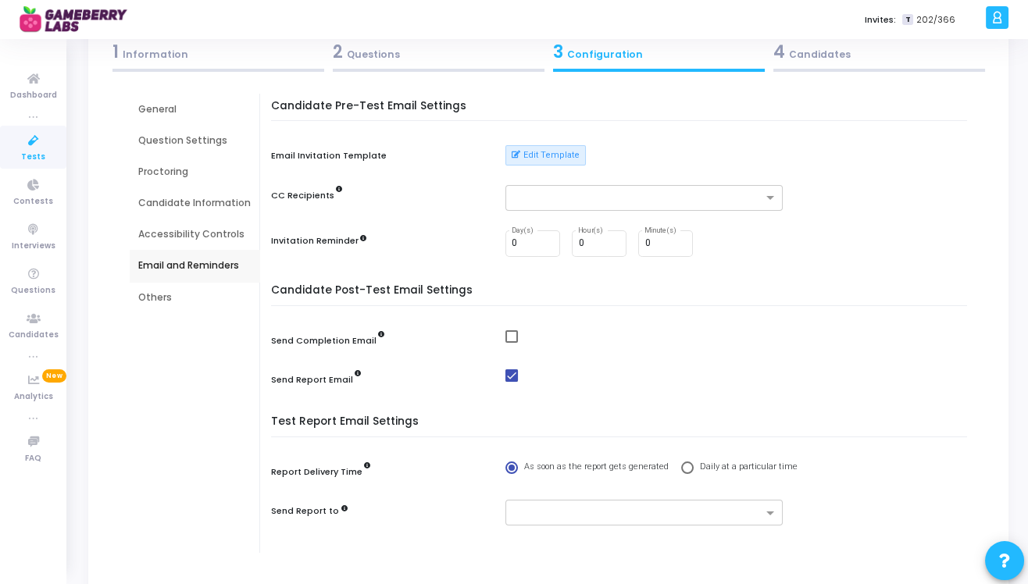
scroll to position [84, 0]
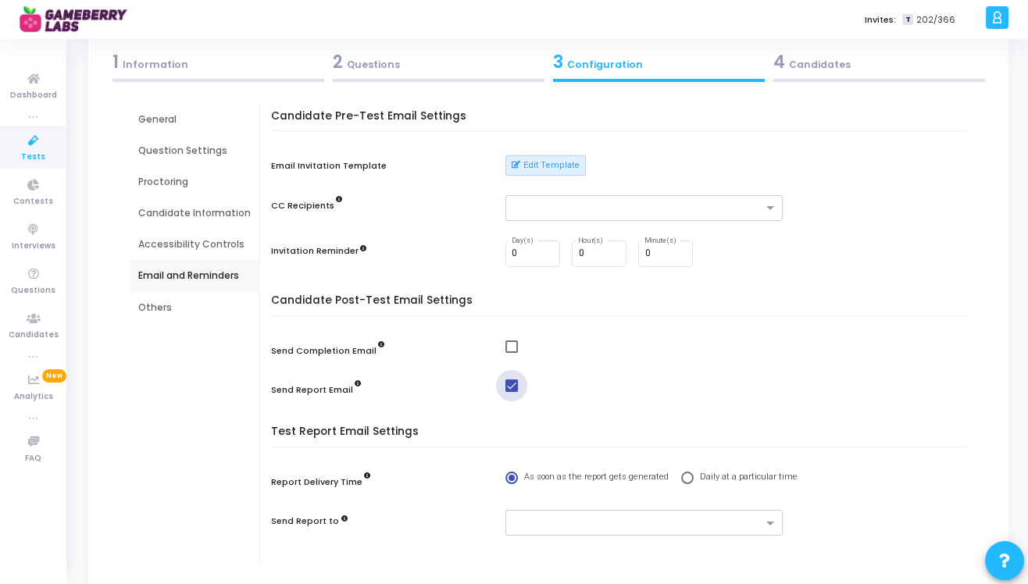
click at [513, 386] on span at bounding box center [511, 386] width 12 height 12
click at [512, 392] on input "checkbox" at bounding box center [511, 392] width 1 height 1
checkbox input "false"
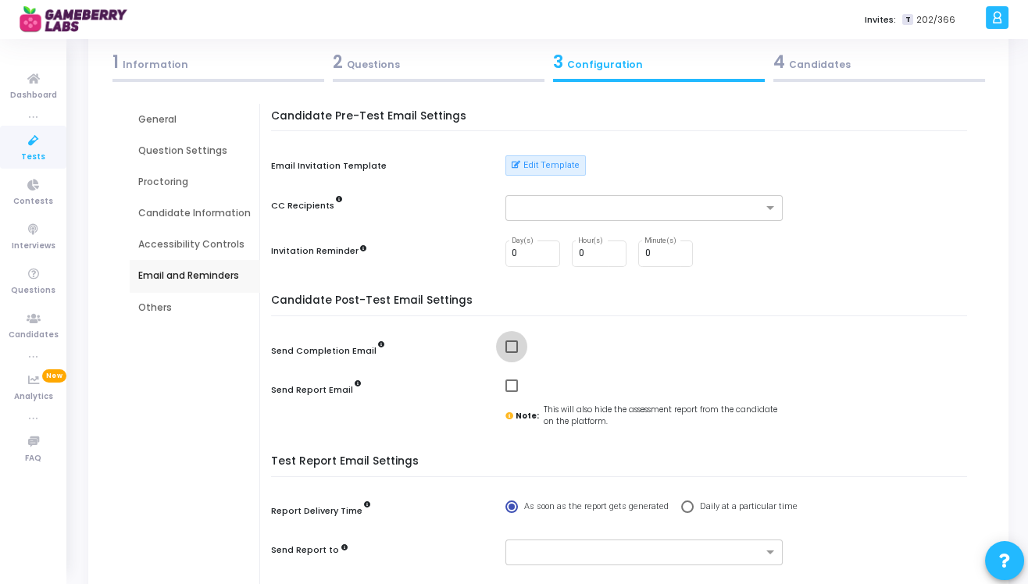
click at [512, 350] on span at bounding box center [511, 347] width 12 height 12
click at [512, 353] on input "checkbox" at bounding box center [511, 353] width 1 height 1
checkbox input "true"
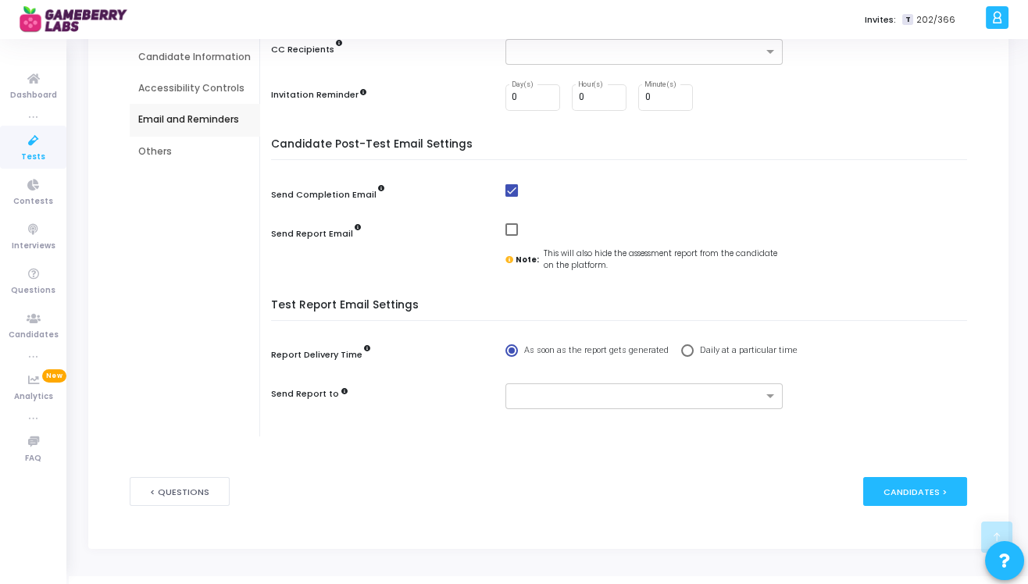
scroll to position [260, 0]
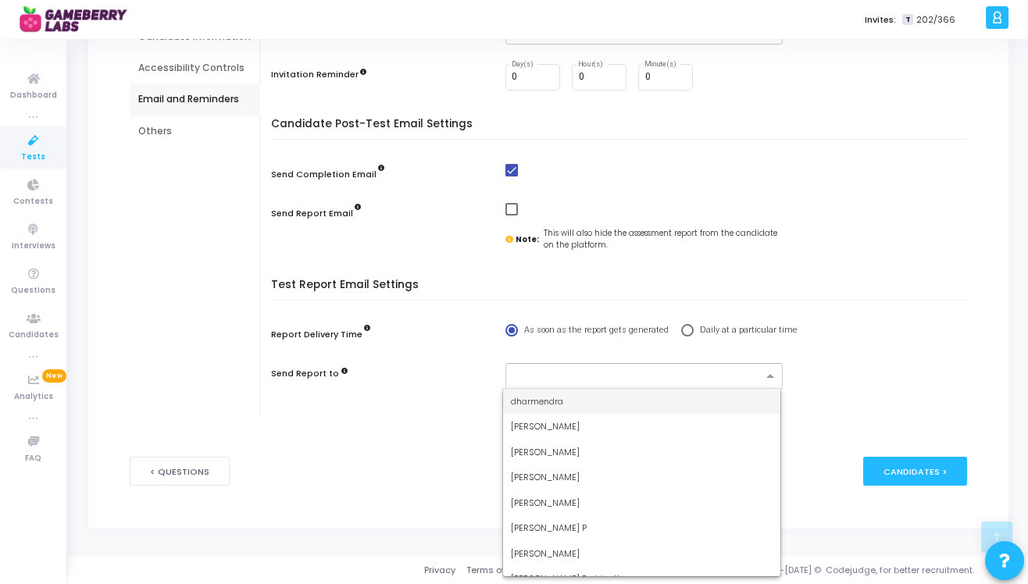
click at [589, 378] on input "text" at bounding box center [638, 376] width 248 height 13
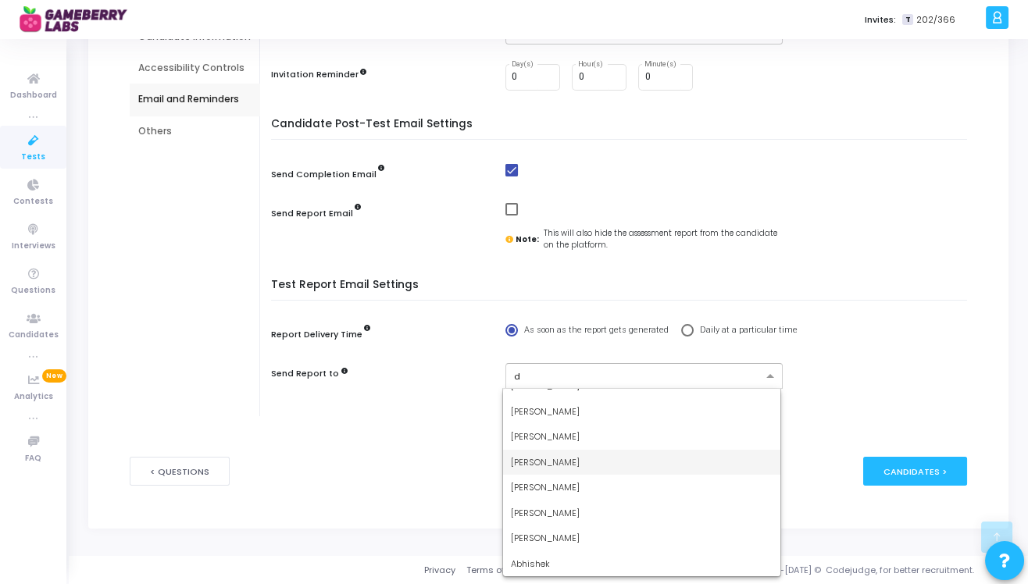
scroll to position [0, 0]
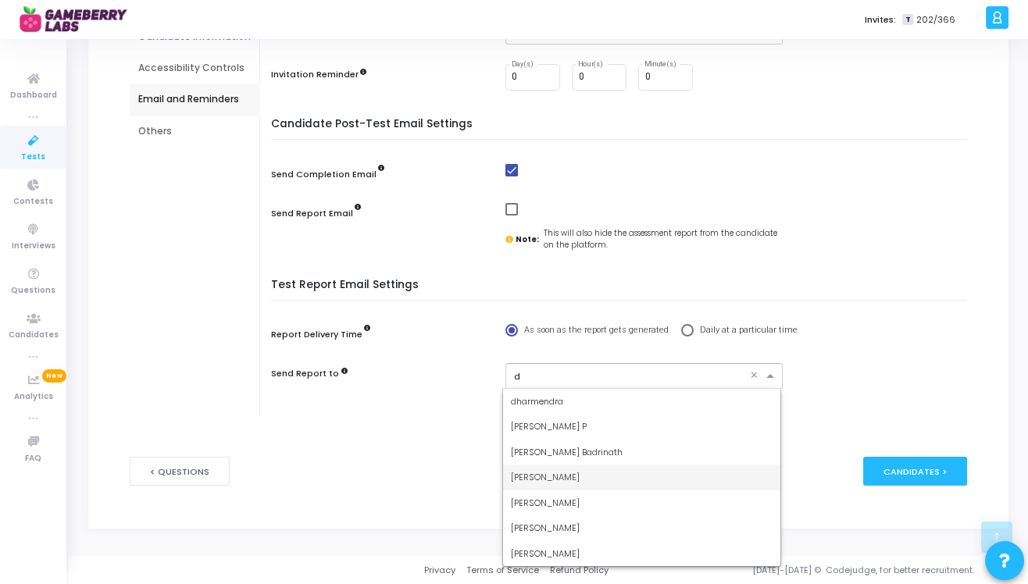
type input "dh"
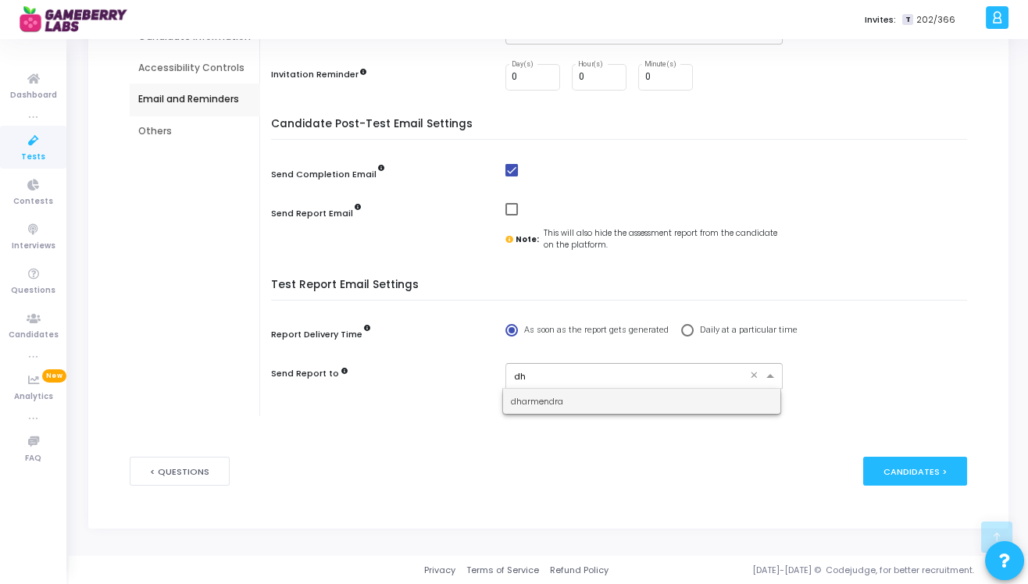
click at [573, 405] on div "dharmendra" at bounding box center [641, 402] width 277 height 26
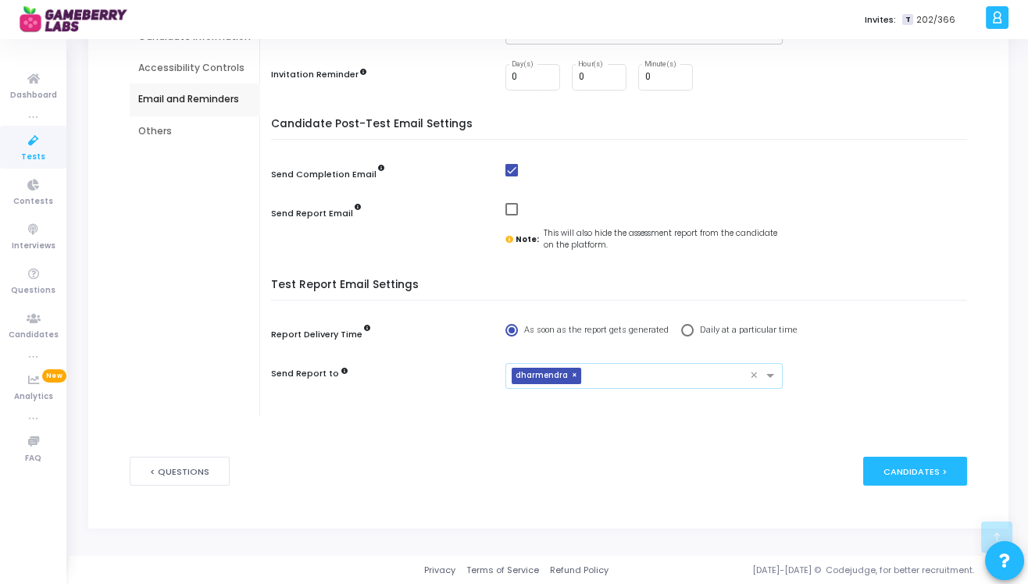
click at [608, 378] on input "text" at bounding box center [668, 376] width 162 height 13
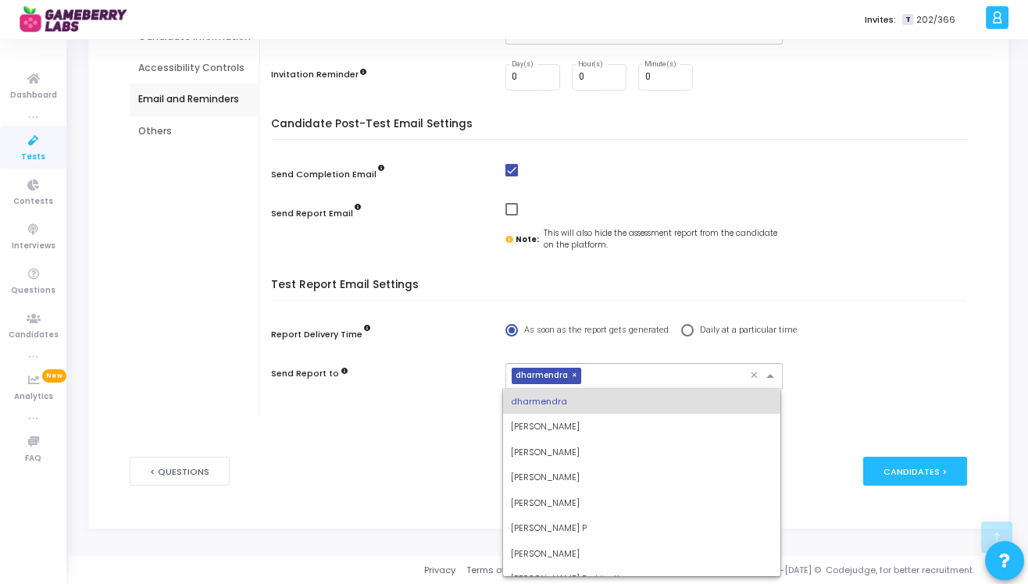
click at [584, 399] on div "dharmendra" at bounding box center [641, 402] width 277 height 26
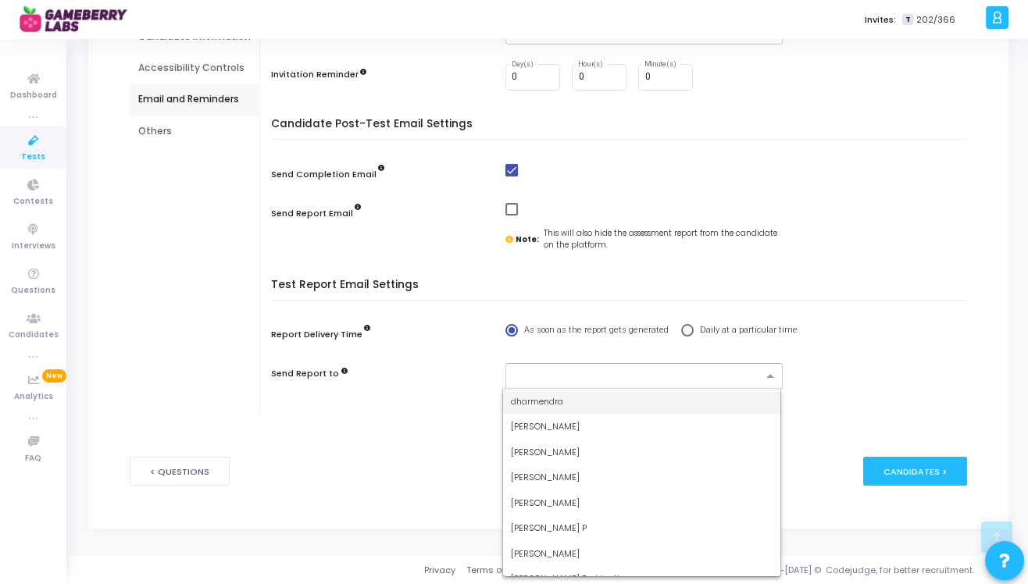
click at [584, 399] on div "dharmendra" at bounding box center [641, 402] width 277 height 26
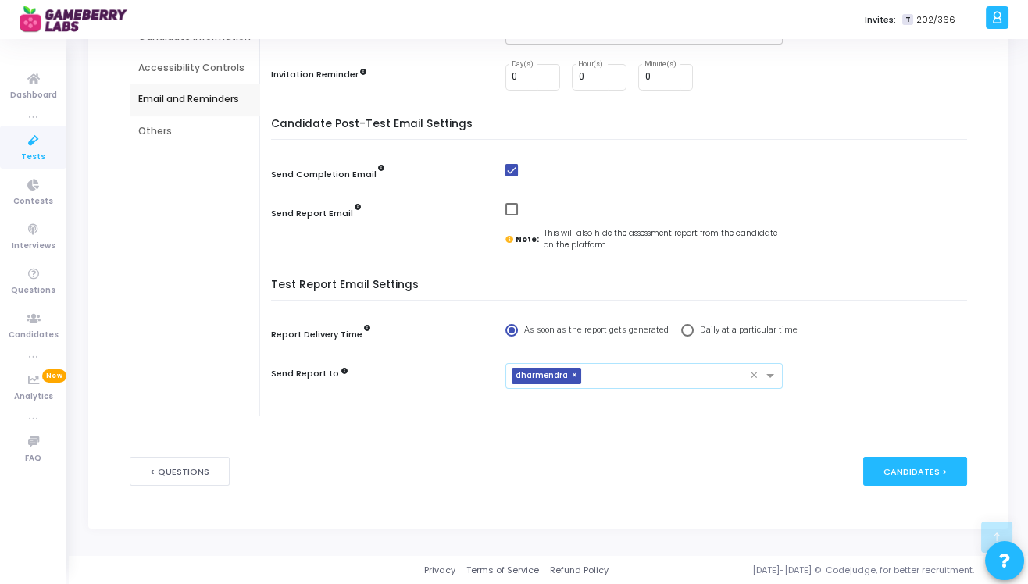
click at [652, 381] on input "text" at bounding box center [668, 376] width 162 height 13
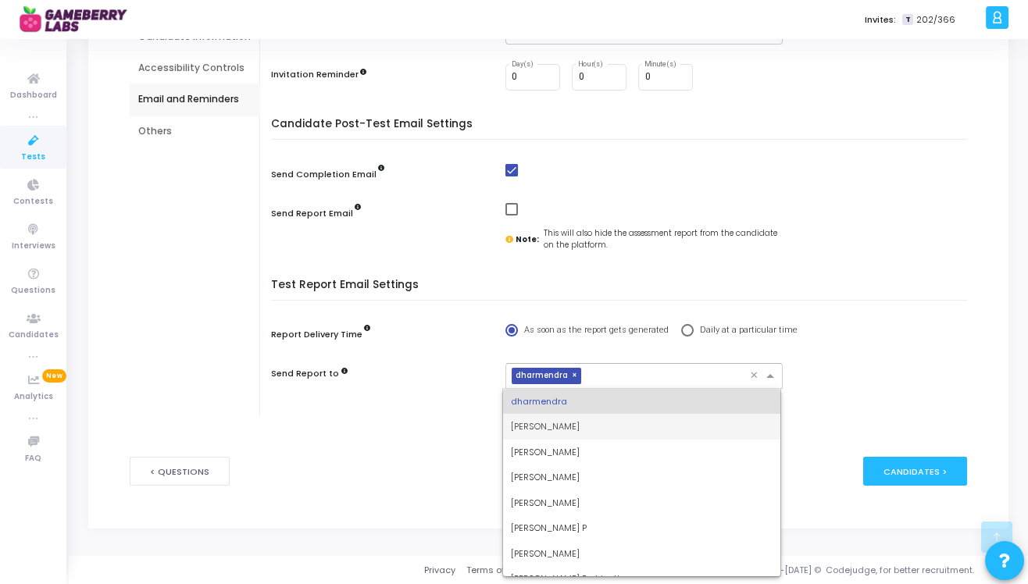
click at [572, 432] on div "Anurag Jain" at bounding box center [641, 427] width 277 height 26
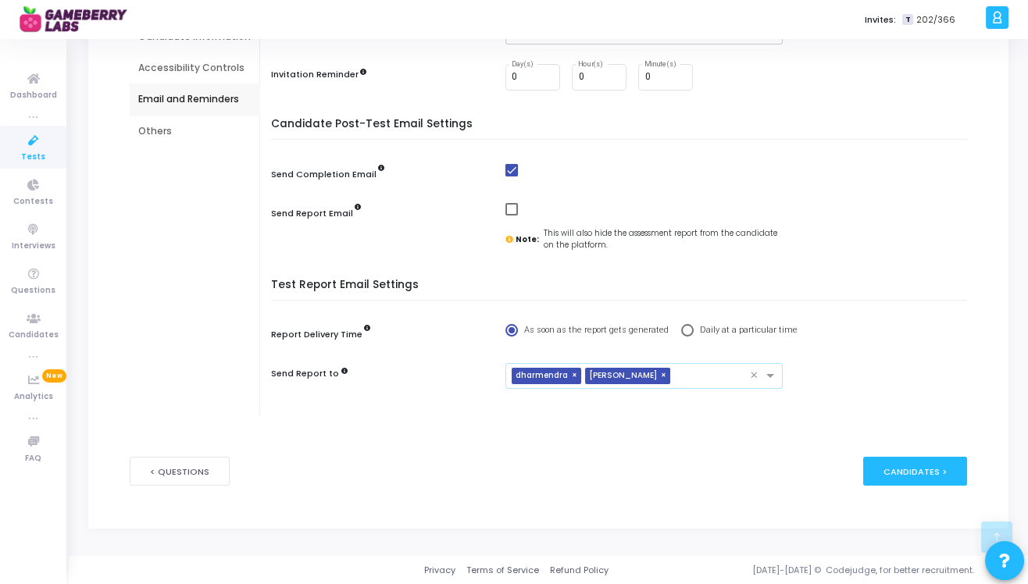
click at [676, 370] on input "text" at bounding box center [712, 376] width 73 height 13
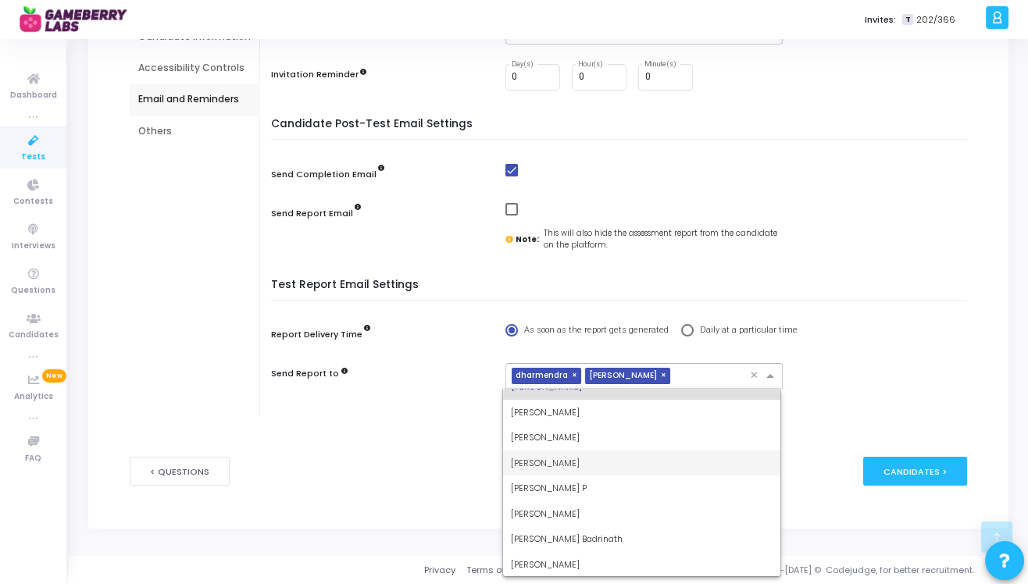
scroll to position [41, 0]
type input "am"
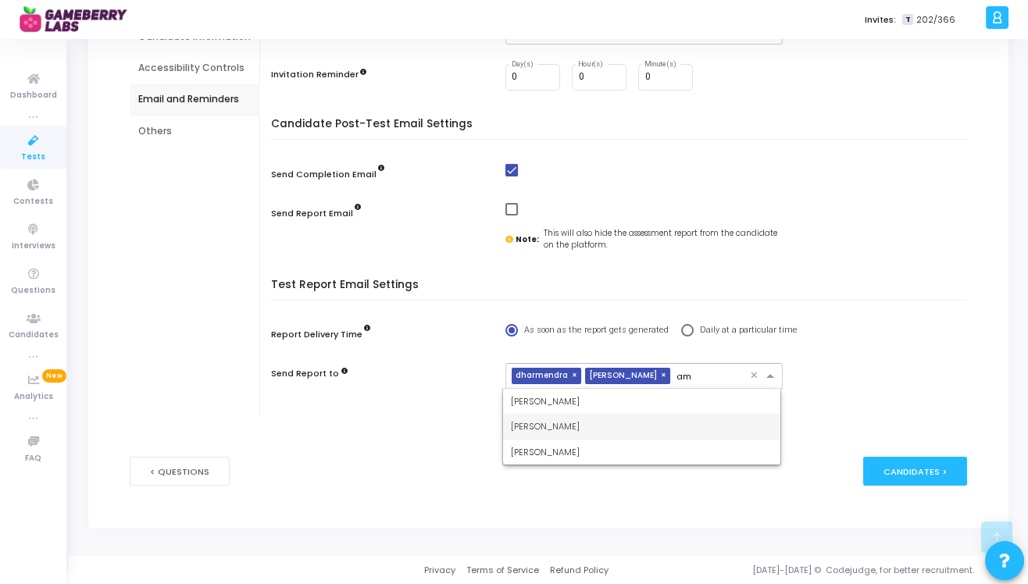
click at [569, 429] on div "Amit Agarwal" at bounding box center [641, 427] width 277 height 26
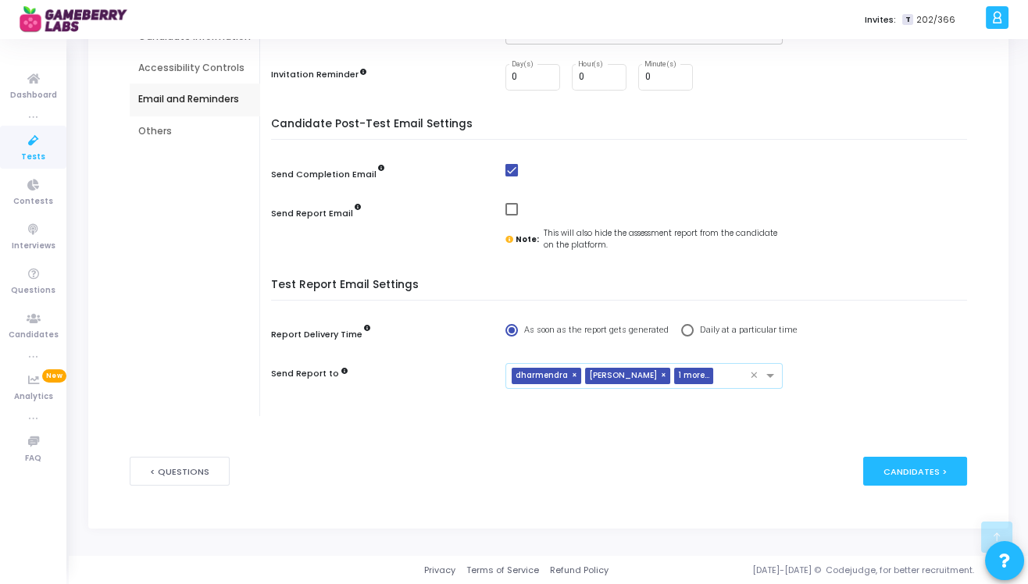
click at [719, 374] on input "text" at bounding box center [734, 376] width 30 height 13
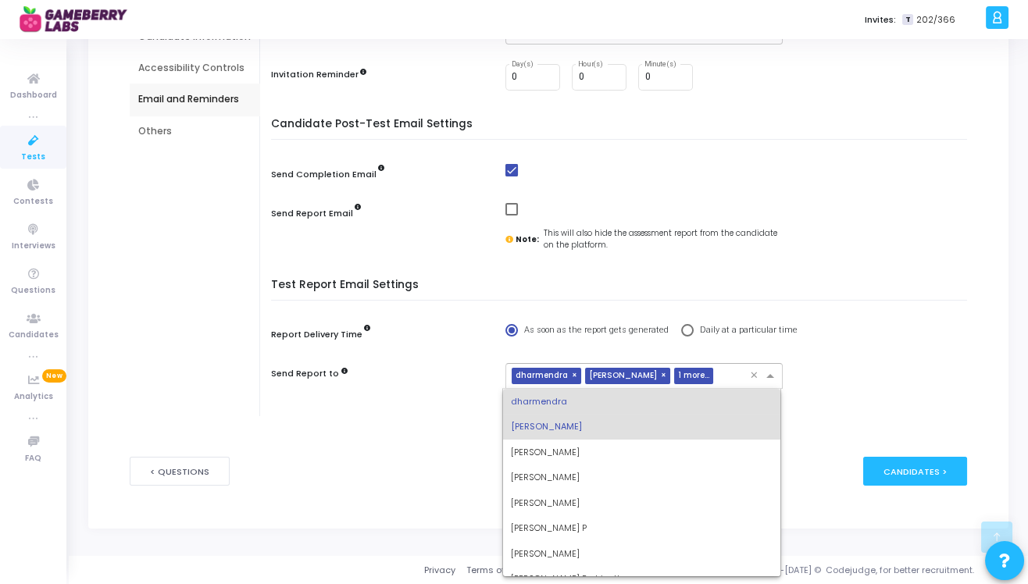
scroll to position [193, 0]
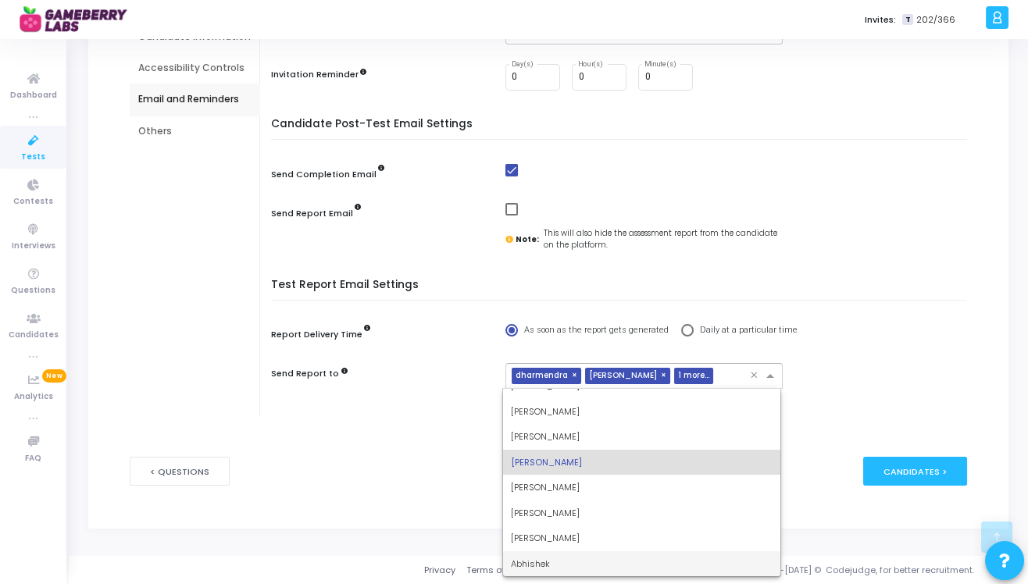
click at [559, 566] on div "Abhishek" at bounding box center [641, 564] width 277 height 26
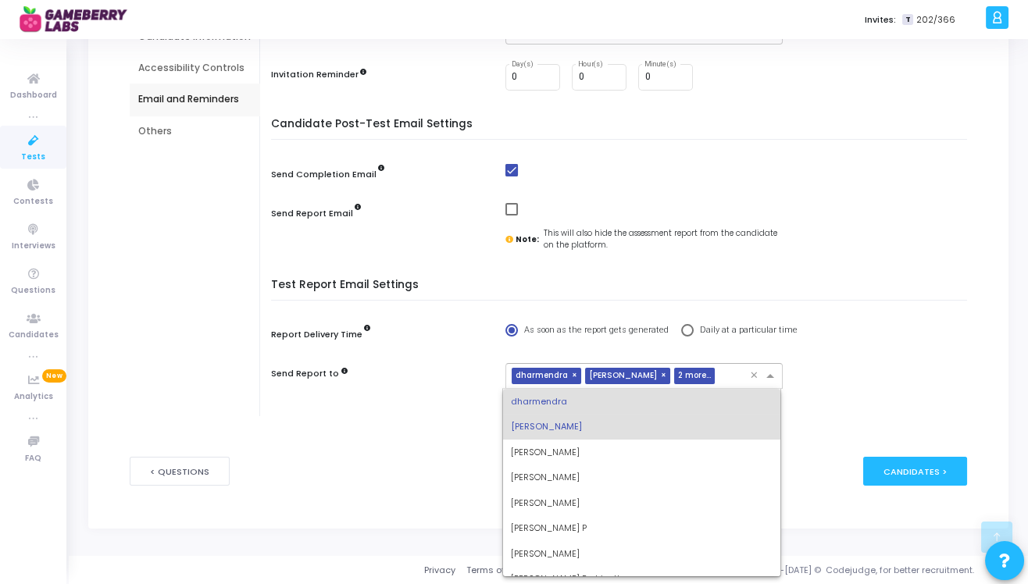
click at [680, 378] on span "2 more..." at bounding box center [694, 376] width 41 height 16
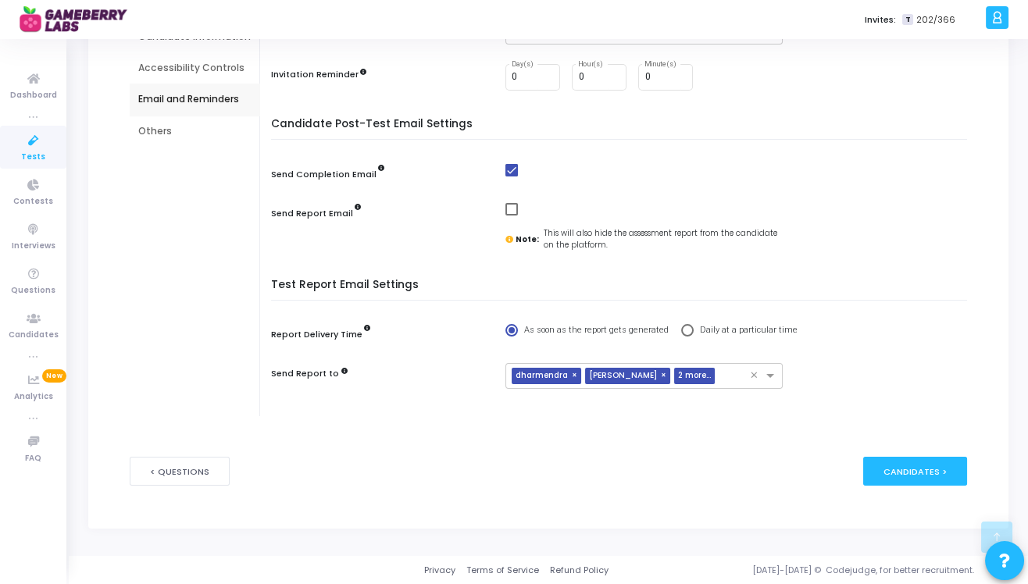
click at [449, 479] on div "< Questions publish Publish Now Candidates >" at bounding box center [548, 471] width 837 height 76
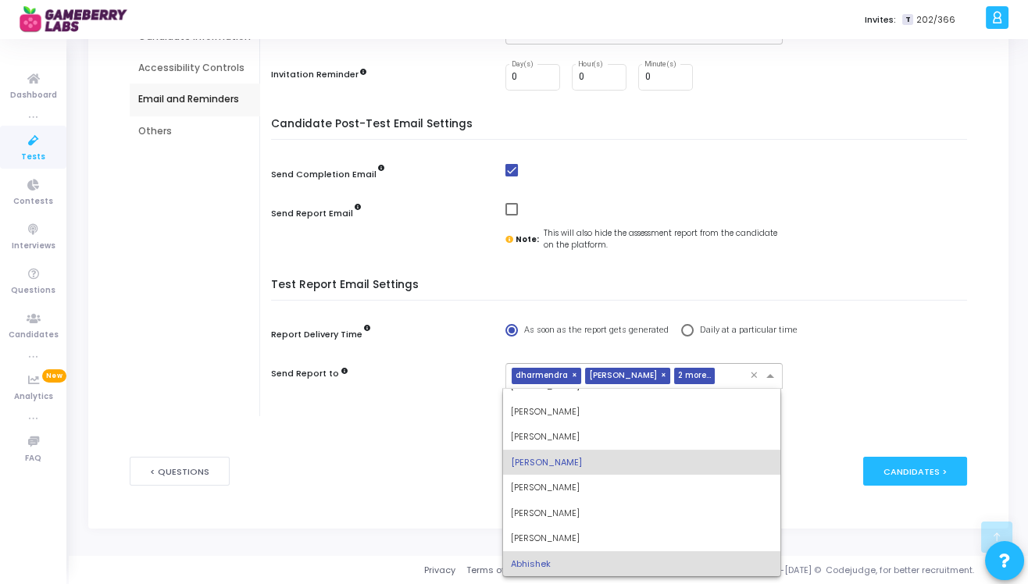
click at [719, 383] on div at bounding box center [734, 378] width 30 height 16
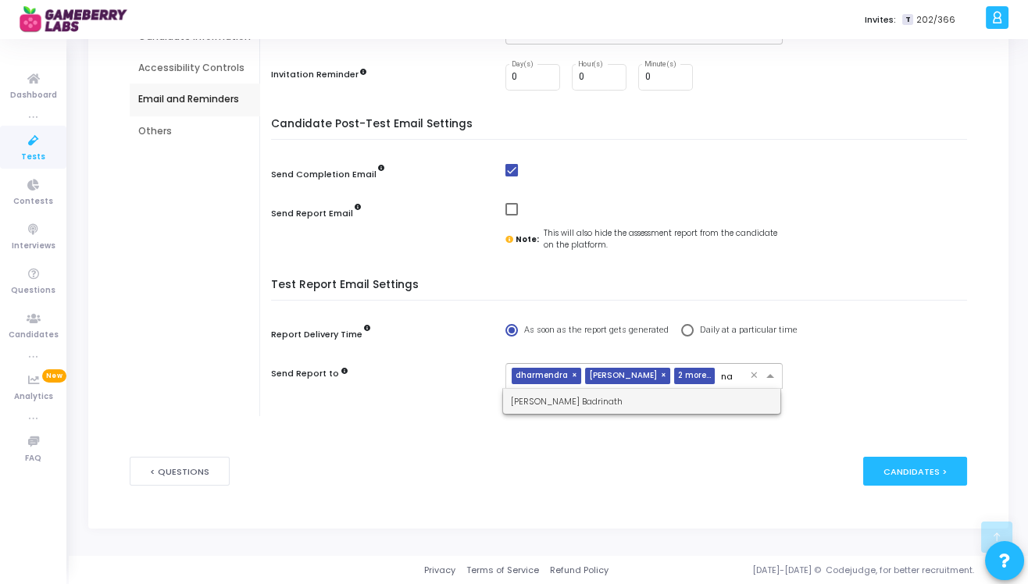
type input "n"
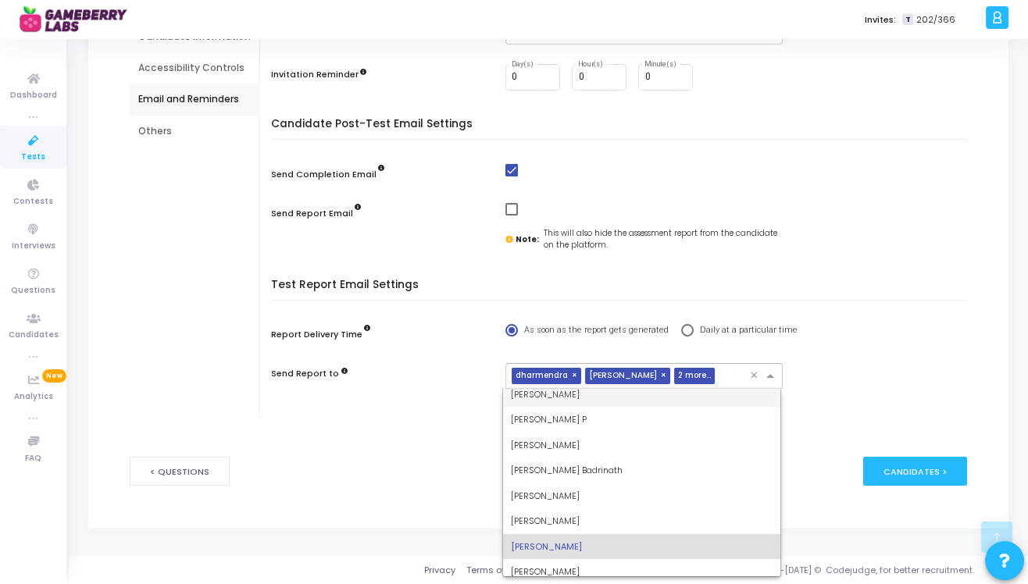
scroll to position [193, 0]
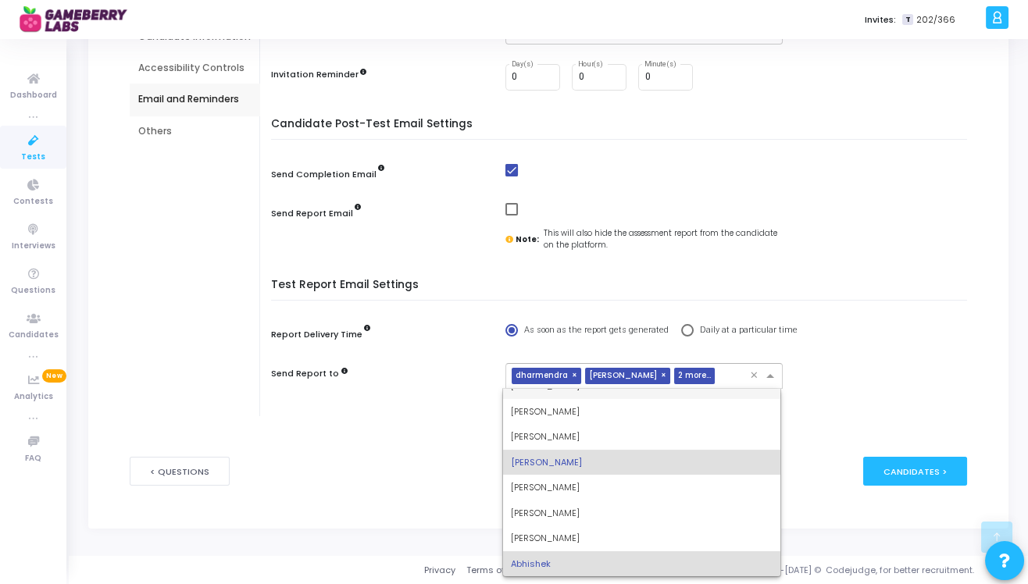
click at [679, 378] on span "2 more..." at bounding box center [694, 376] width 41 height 16
click at [674, 381] on span "2 more..." at bounding box center [694, 376] width 41 height 16
click at [553, 563] on div "Abhishek" at bounding box center [641, 564] width 277 height 26
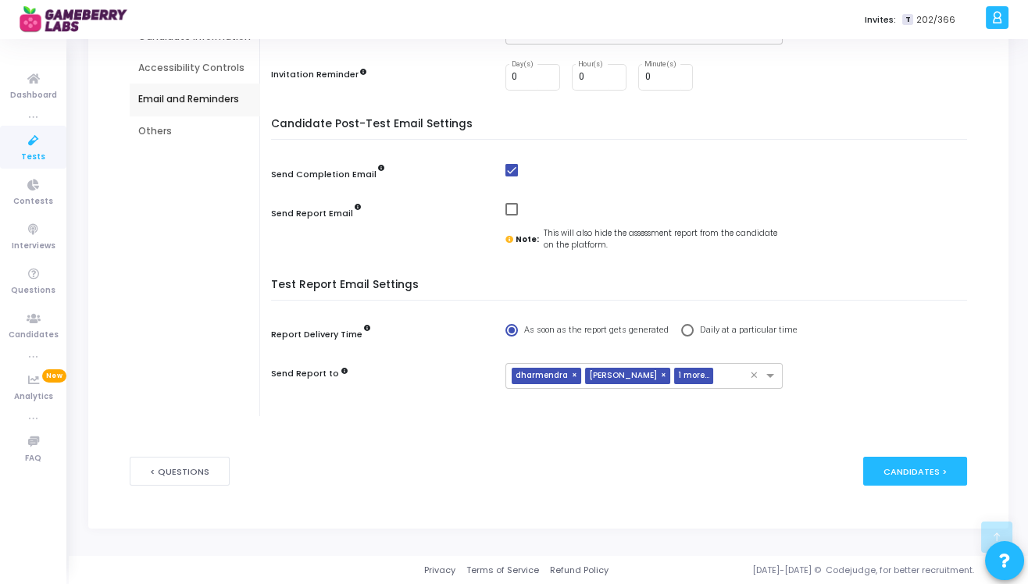
click at [446, 501] on div "< Questions publish Publish Now Candidates >" at bounding box center [548, 471] width 837 height 76
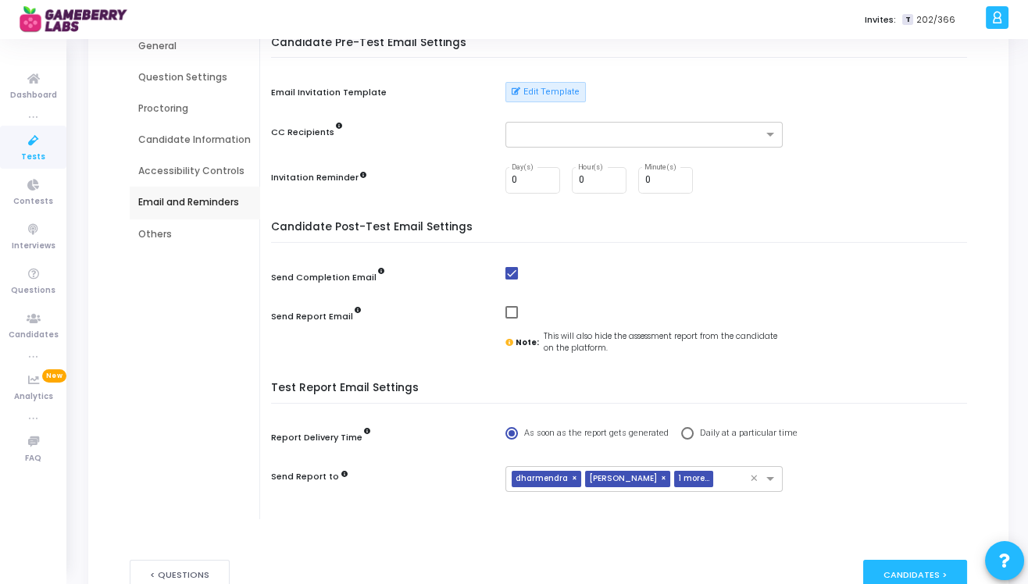
scroll to position [260, 0]
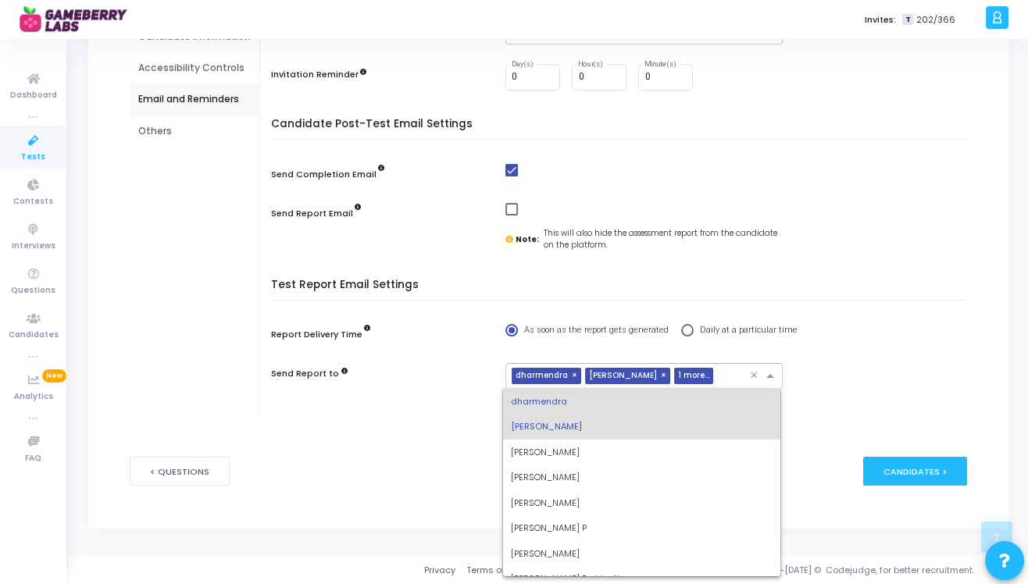
click at [719, 377] on input "text" at bounding box center [734, 376] width 30 height 13
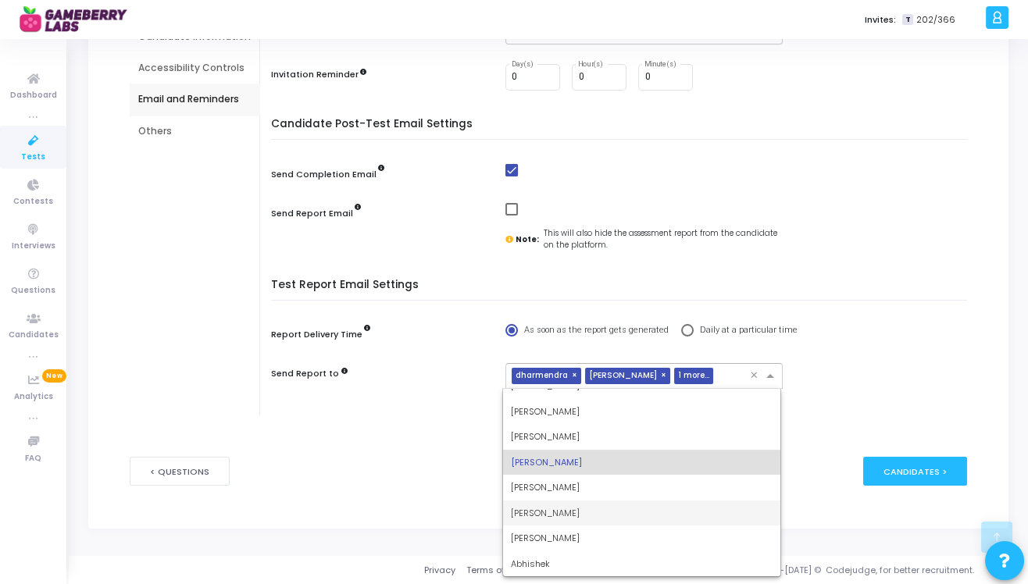
click at [414, 441] on div "< Questions publish Publish Now Candidates >" at bounding box center [548, 471] width 837 height 76
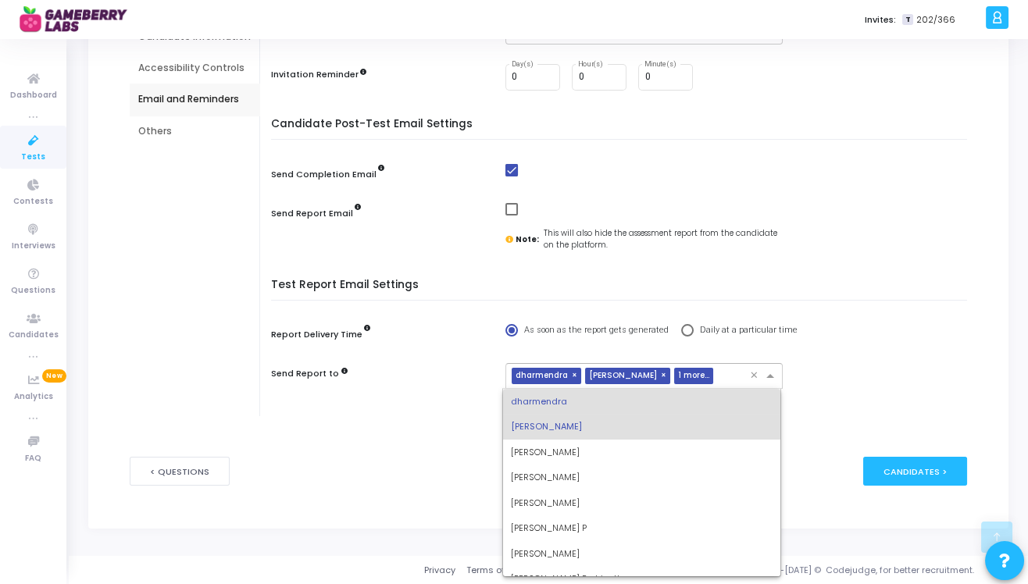
click at [719, 376] on input "text" at bounding box center [734, 376] width 30 height 13
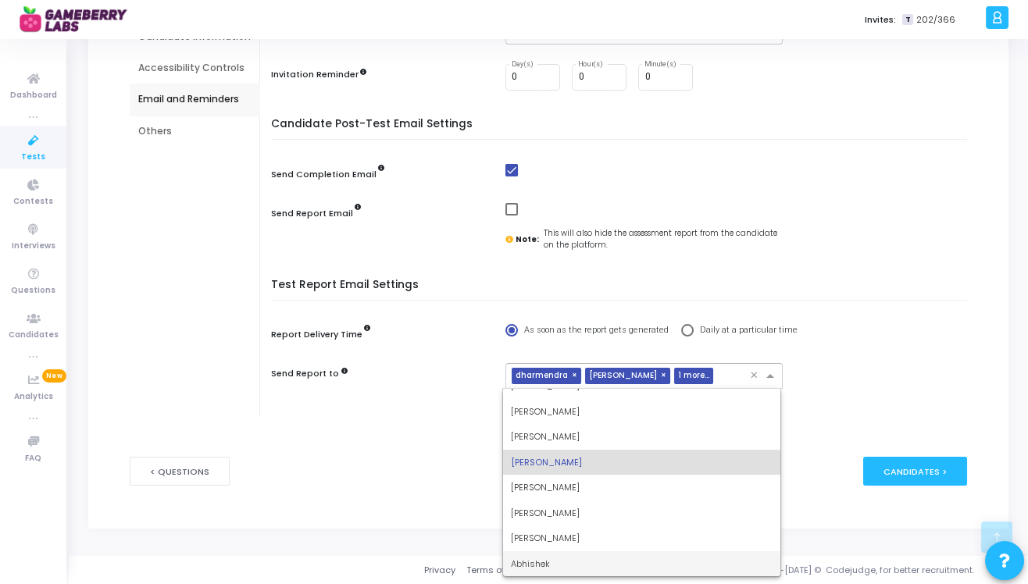
click at [548, 563] on span "Abhishek" at bounding box center [530, 564] width 39 height 12
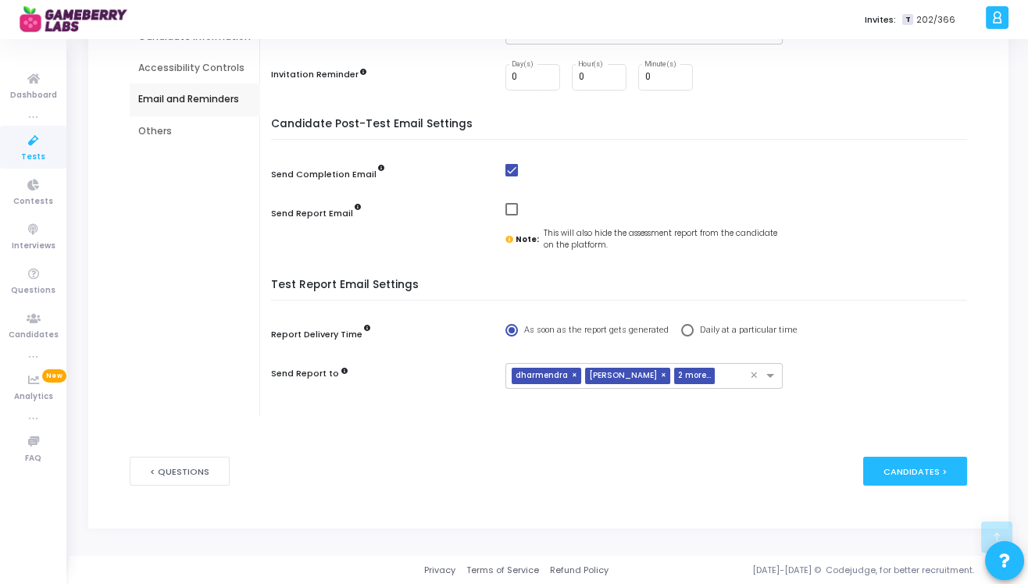
click at [422, 423] on div "General Question Settings Proctoring Candidate Information Accessibility Contro…" at bounding box center [548, 180] width 837 height 507
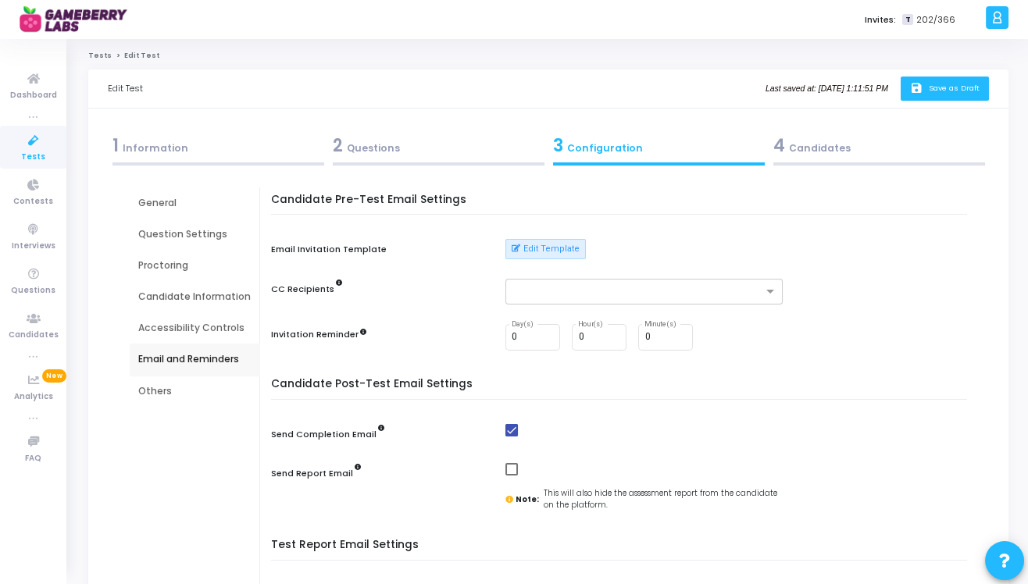
click at [940, 98] on button "save Save as Draft" at bounding box center [945, 89] width 88 height 24
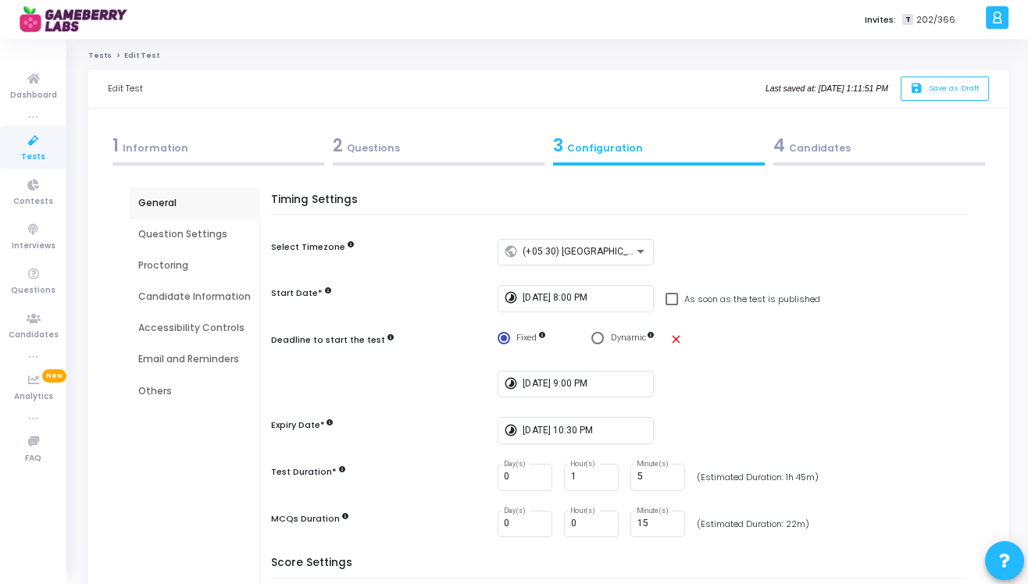
click at [169, 403] on div "Others" at bounding box center [195, 391] width 130 height 31
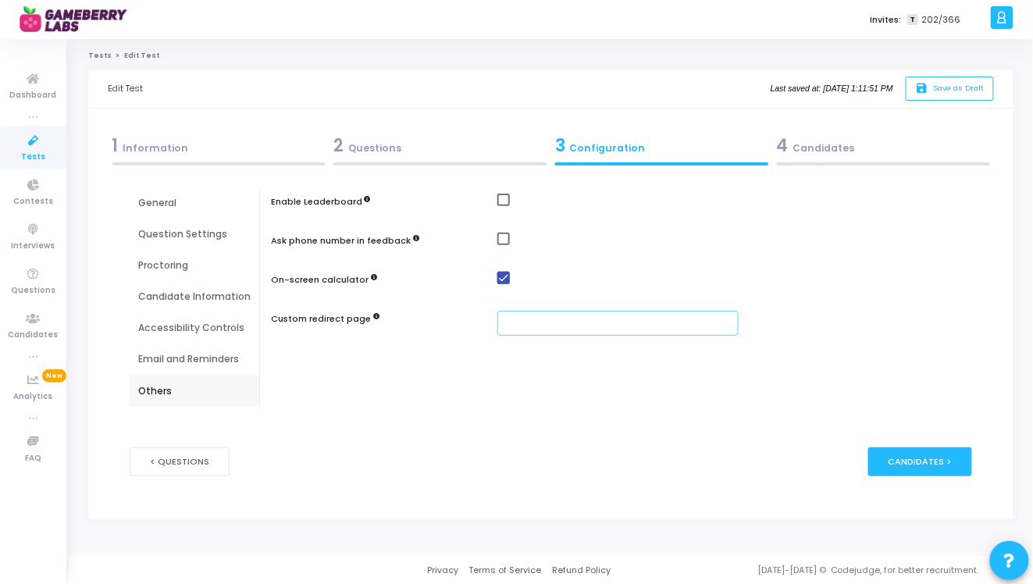
click at [541, 330] on input "text" at bounding box center [618, 324] width 241 height 26
paste input "https://gameberrylabs.com/"
type input "https://gameberrylabs.com/"
click at [612, 272] on mat-checkbox at bounding box center [739, 278] width 482 height 13
click at [926, 87] on icon "save" at bounding box center [923, 88] width 16 height 13
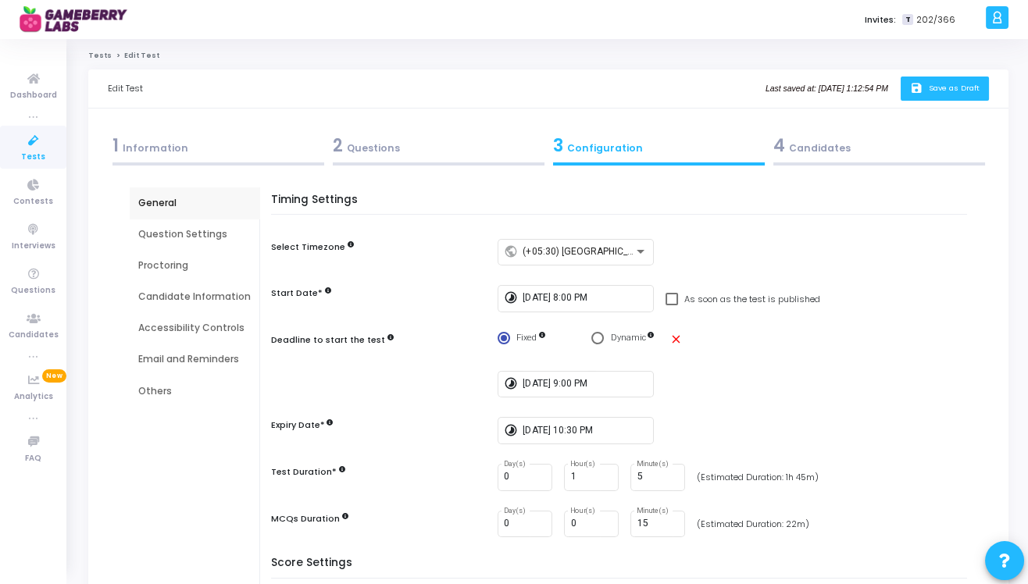
click at [401, 130] on div "2 Questions" at bounding box center [438, 149] width 220 height 42
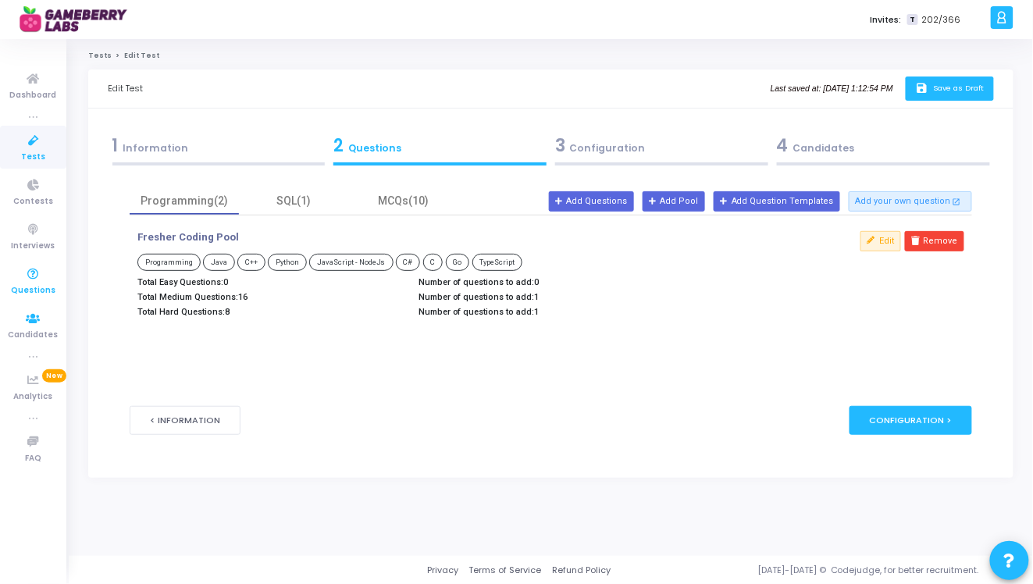
click at [38, 285] on span "Questions" at bounding box center [33, 290] width 45 height 13
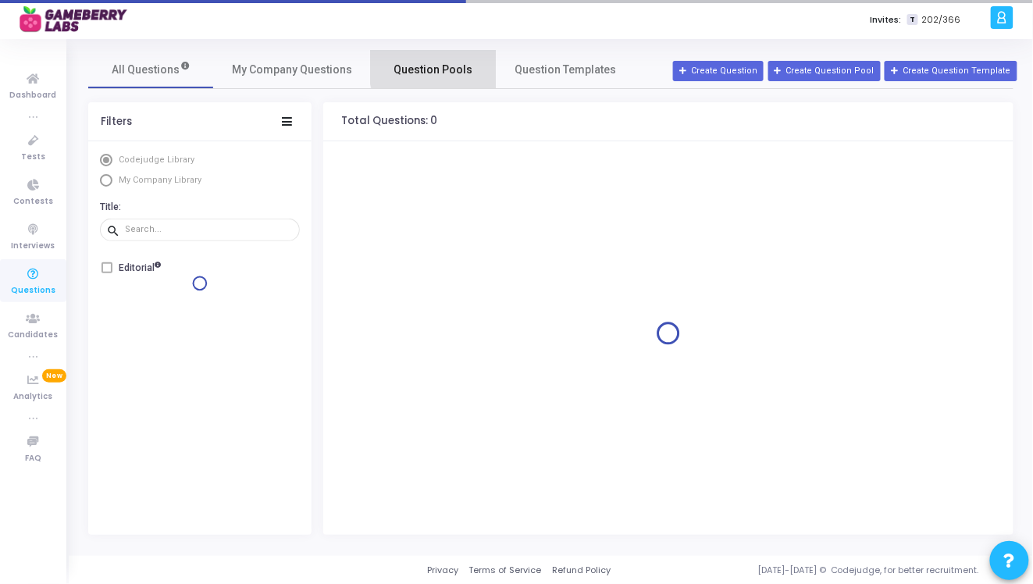
click at [451, 64] on span "Question Pools" at bounding box center [433, 70] width 79 height 16
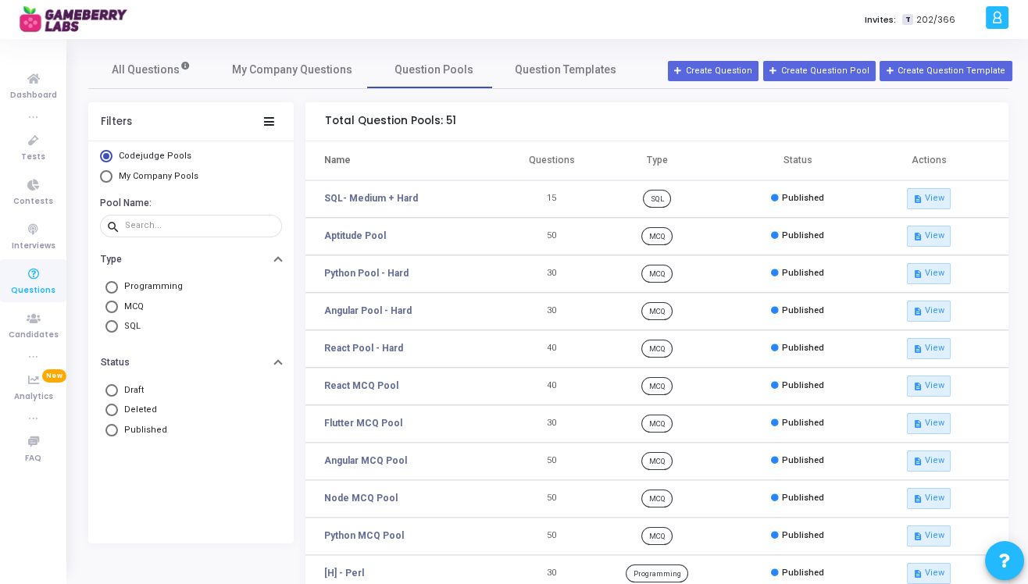
click at [137, 173] on span "My Company Pools" at bounding box center [159, 176] width 80 height 10
click at [112, 173] on input "My Company Pools" at bounding box center [106, 176] width 12 height 12
radio input "true"
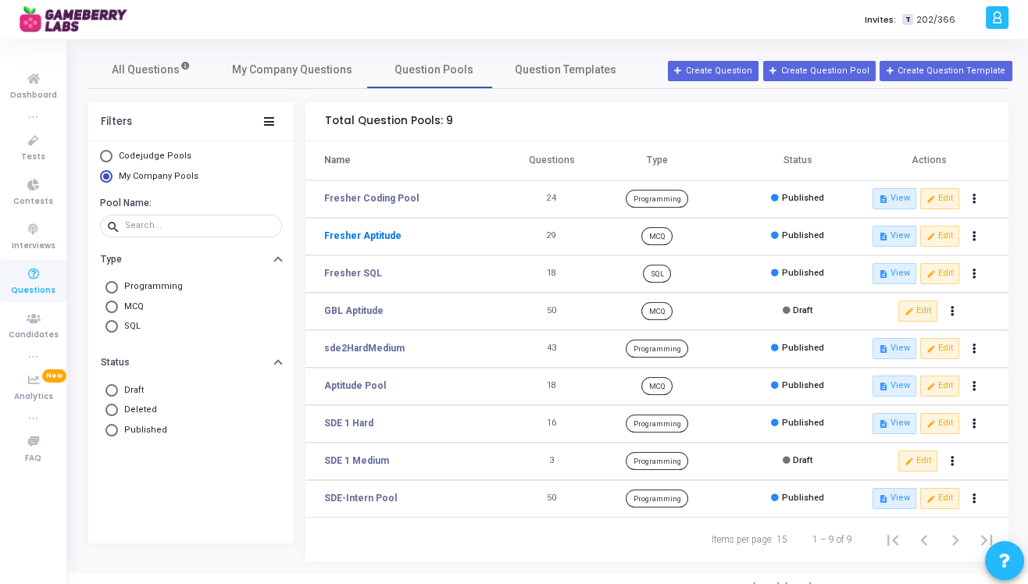
click at [367, 234] on link "Fresher Aptitude" at bounding box center [362, 236] width 77 height 14
click at [939, 237] on button "edit Edit" at bounding box center [939, 236] width 39 height 20
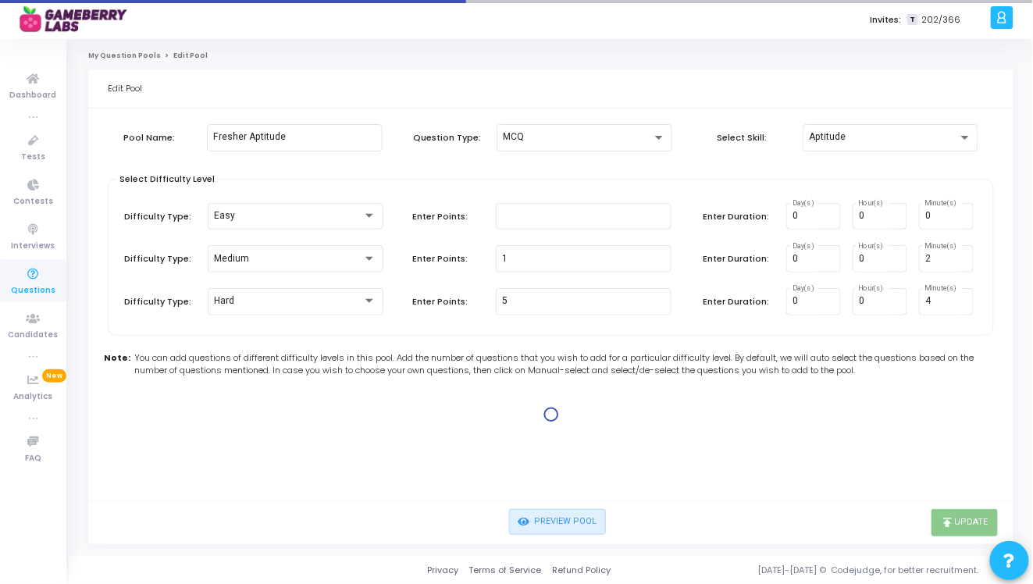
type input "1"
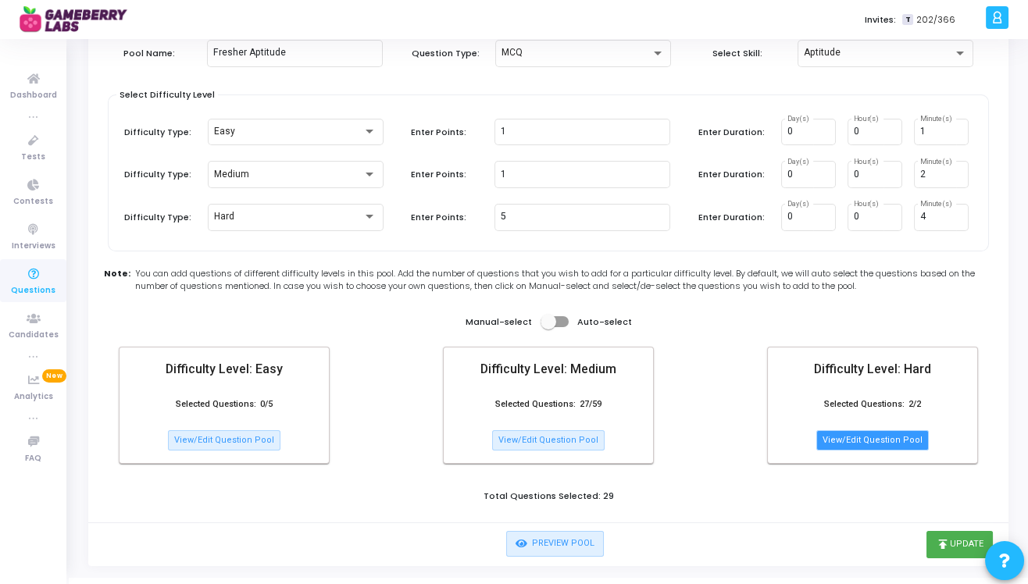
click at [872, 445] on button "View/Edit Question Pool" at bounding box center [872, 440] width 112 height 20
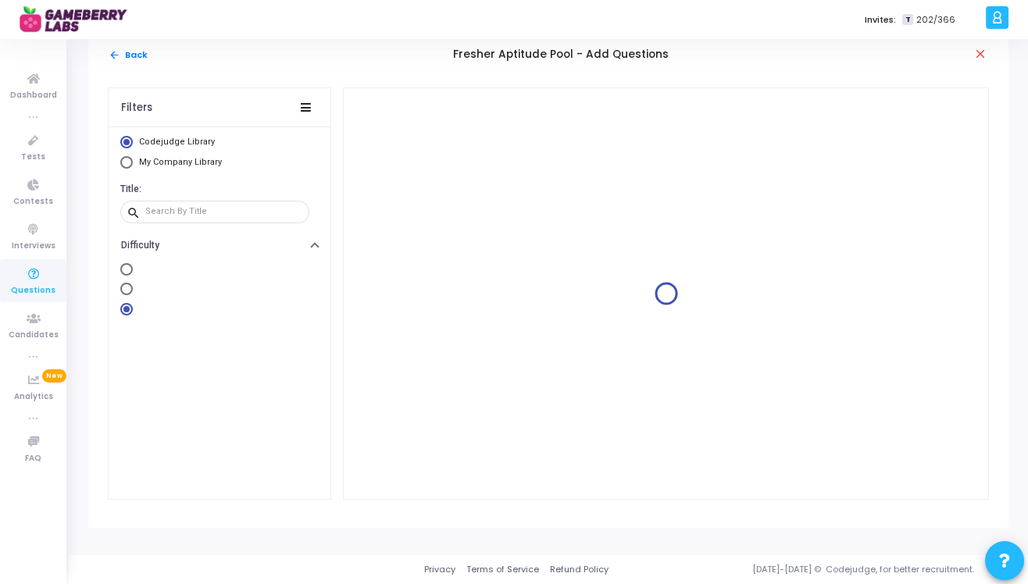
scroll to position [15, 0]
click at [170, 166] on span "My Company Library" at bounding box center [180, 163] width 83 height 10
click at [133, 166] on input "My Company Library" at bounding box center [126, 163] width 12 height 12
radio input "true"
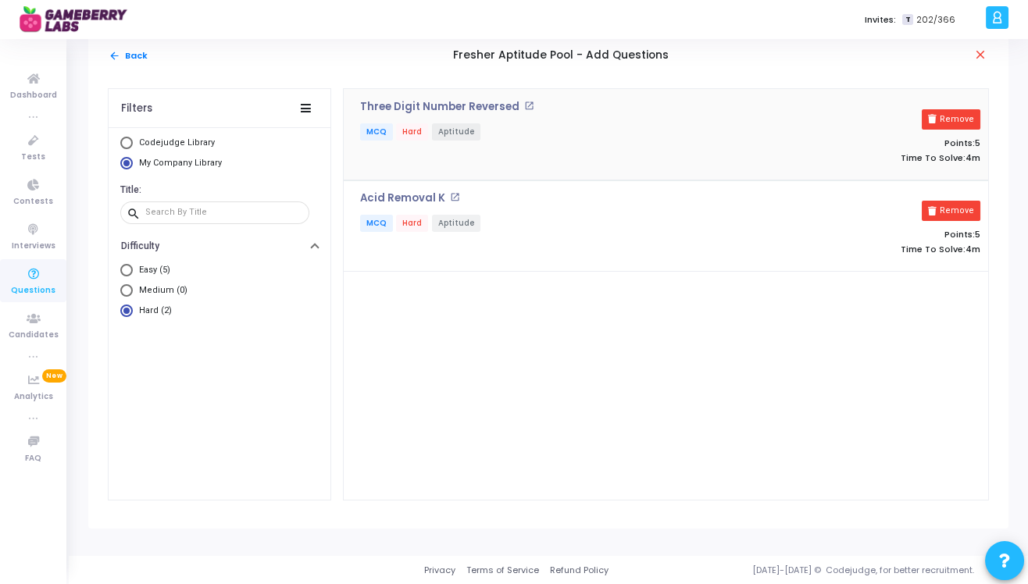
click at [533, 157] on div "Three Digit Number Reversed open_in_new MCQ Hard Aptitude" at bounding box center [564, 134] width 424 height 67
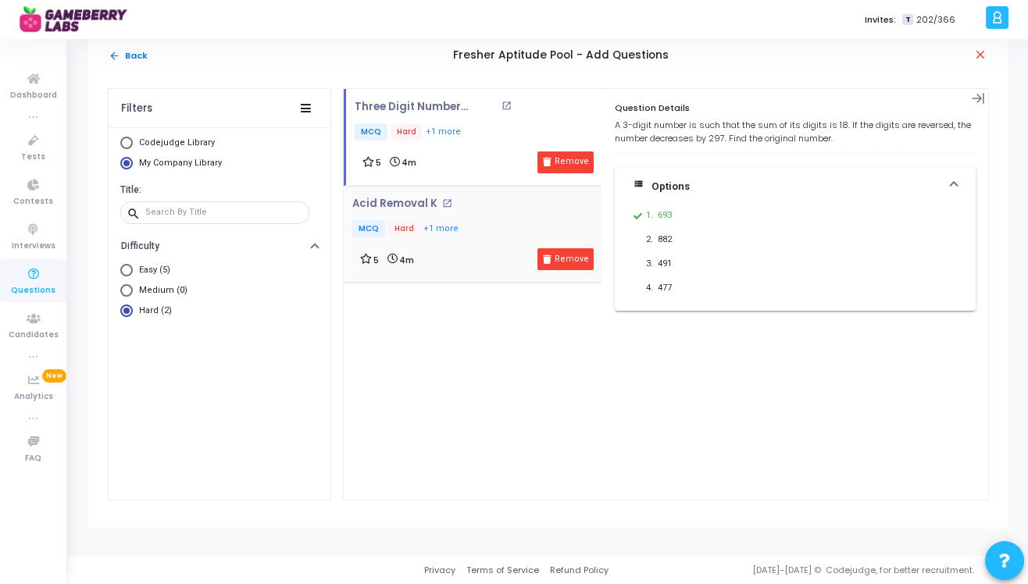
click at [486, 228] on div "Acid Removal K open_in_new MCQ Hard +1 more 5 4m Remove" at bounding box center [476, 234] width 249 height 73
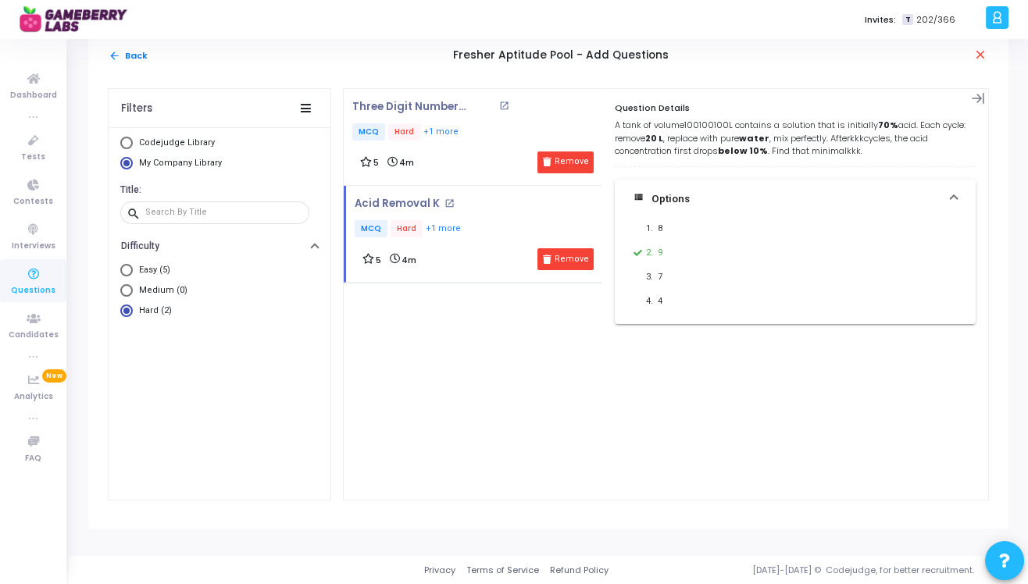
click at [697, 126] on mn "100" at bounding box center [691, 125] width 15 height 12
click at [25, 277] on icon at bounding box center [33, 275] width 33 height 20
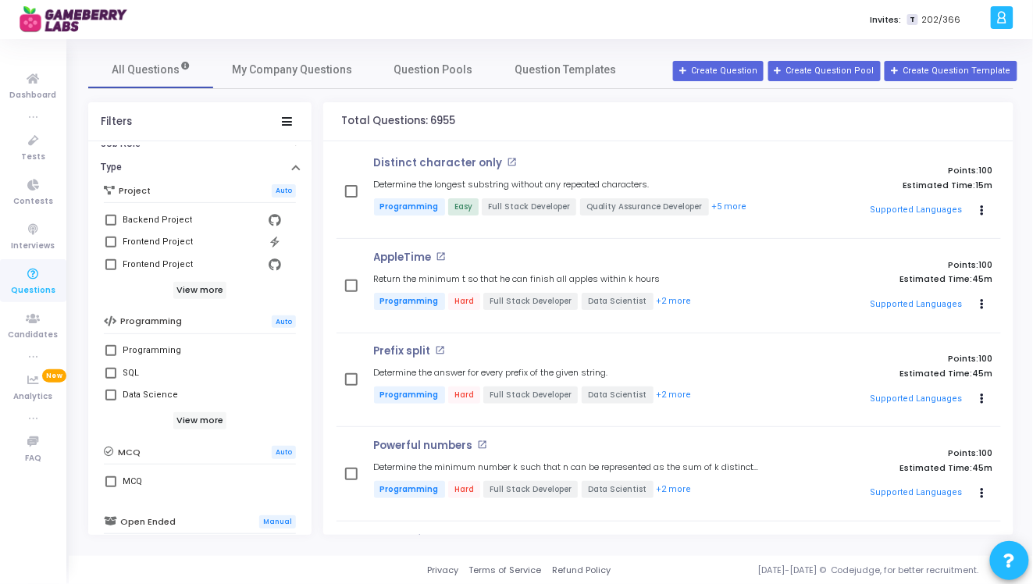
scroll to position [123, 0]
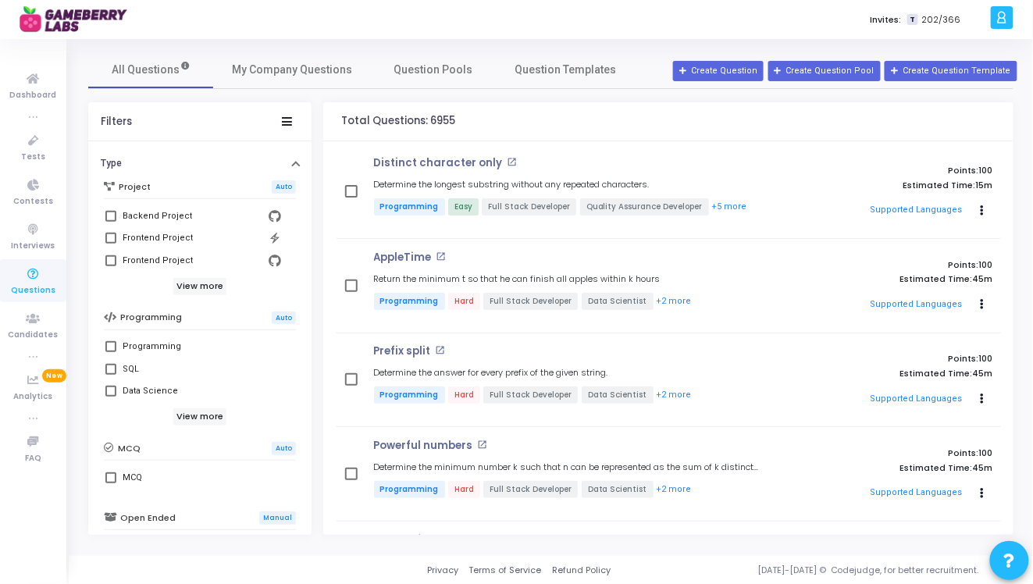
click at [120, 476] on label "MCQ" at bounding box center [199, 478] width 189 height 19
click at [111, 483] on input "MCQ" at bounding box center [110, 483] width 1 height 1
checkbox input "true"
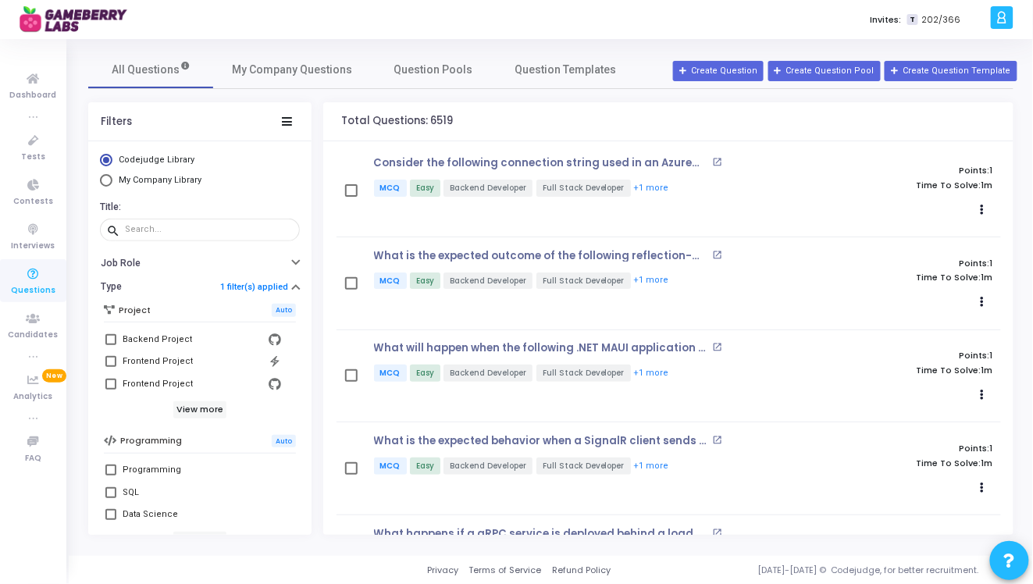
click at [138, 180] on span "My Company Library" at bounding box center [160, 180] width 83 height 10
click at [112, 180] on input "My Company Library" at bounding box center [106, 180] width 12 height 12
radio input "true"
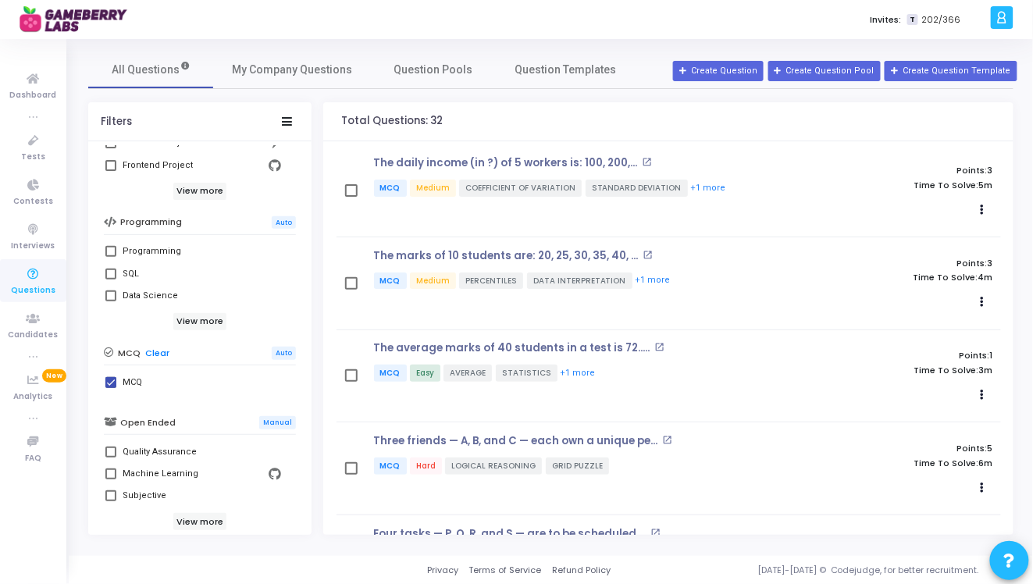
scroll to position [326, 0]
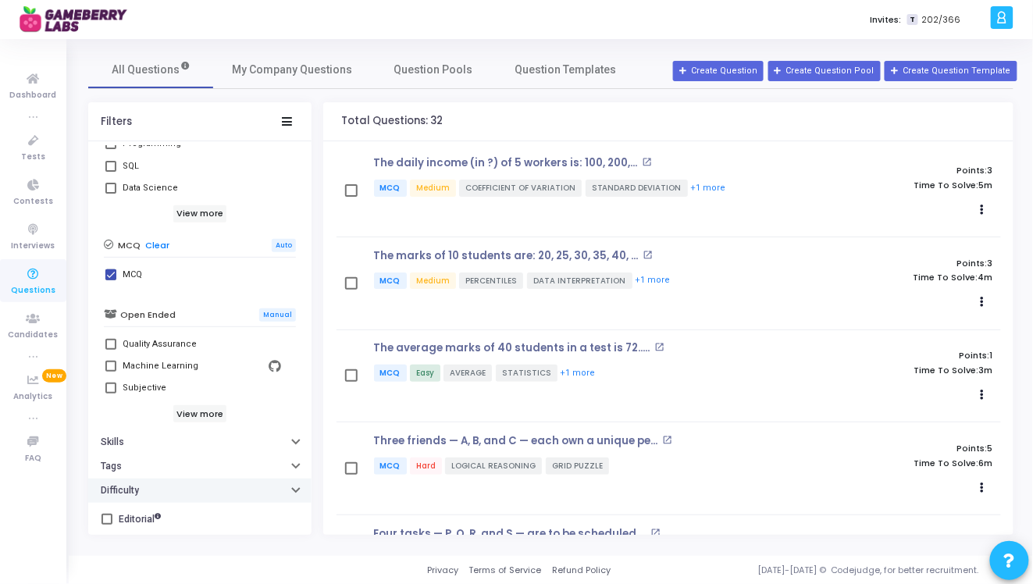
click at [121, 485] on h6 "Difficulty" at bounding box center [120, 491] width 38 height 12
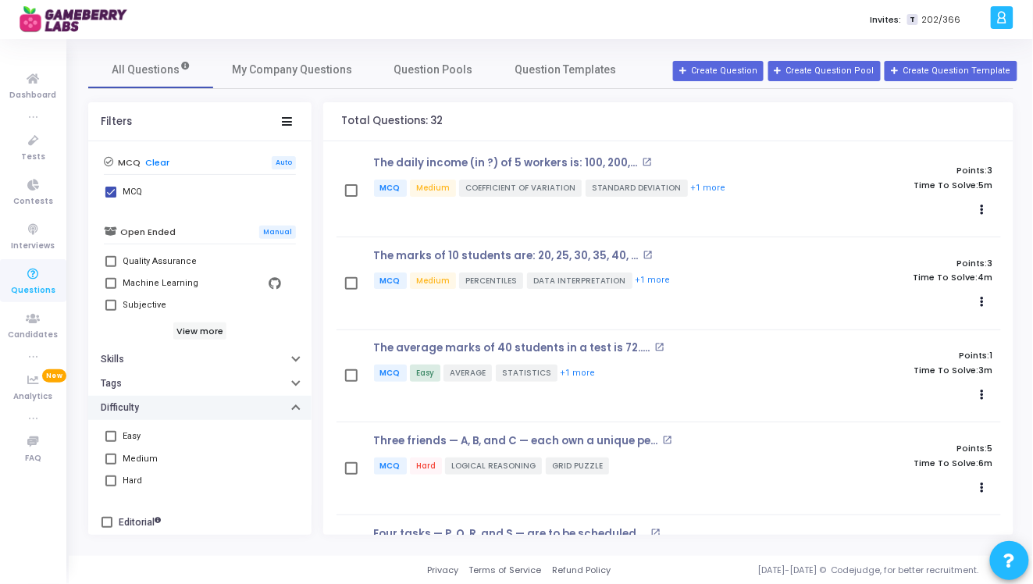
scroll to position [413, 0]
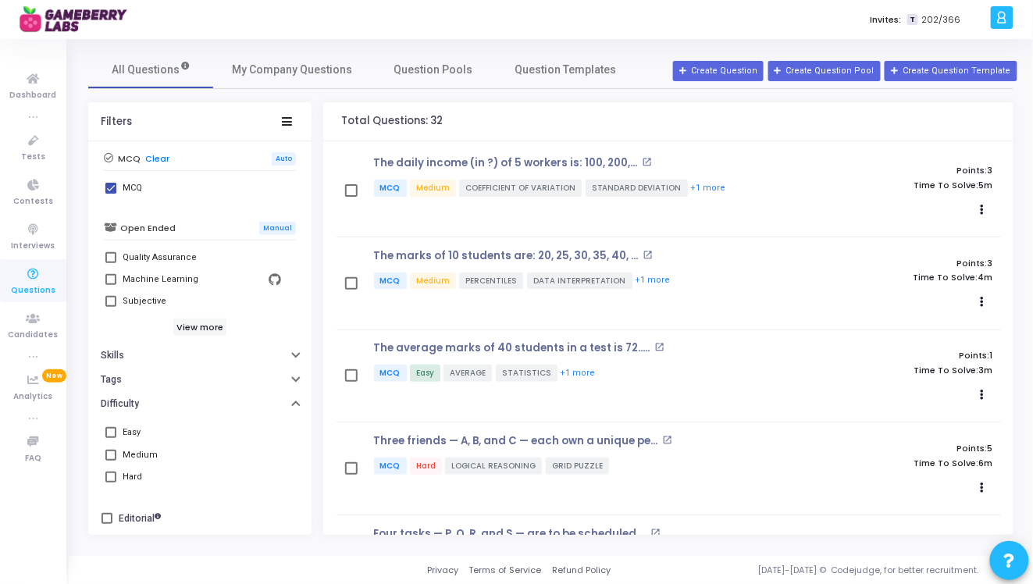
click at [121, 483] on label "Hard" at bounding box center [199, 477] width 189 height 19
click at [111, 483] on input "Hard" at bounding box center [110, 483] width 1 height 1
checkbox input "true"
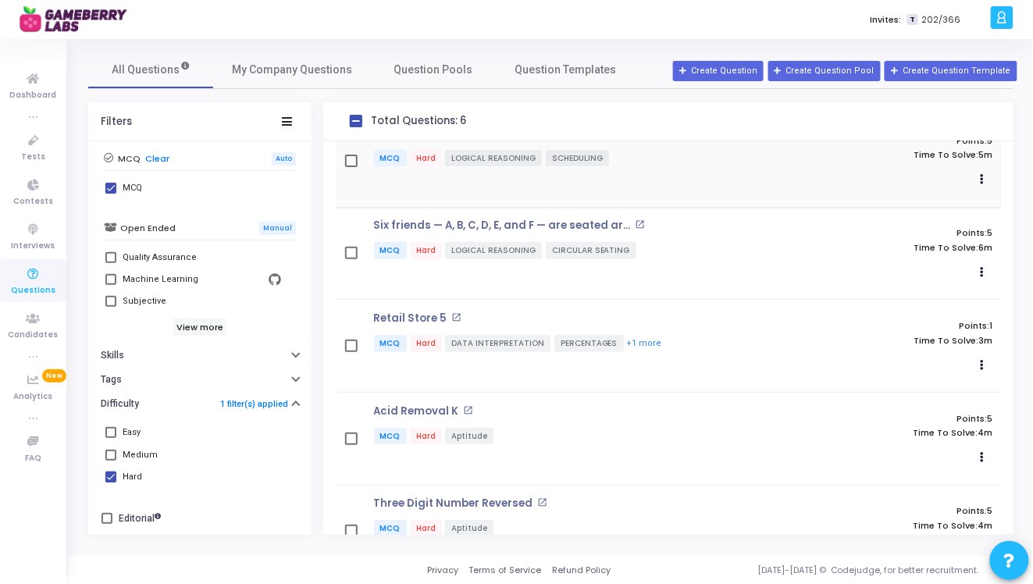
scroll to position [176, 0]
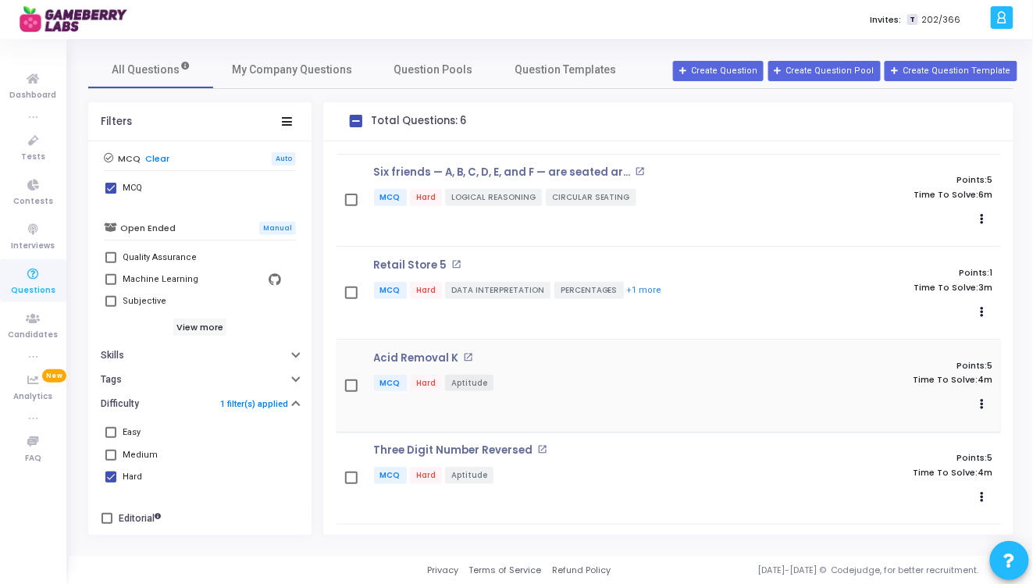
click at [555, 363] on div "Acid Removal K open_in_new MCQ Hard Aptitude" at bounding box center [577, 386] width 423 height 68
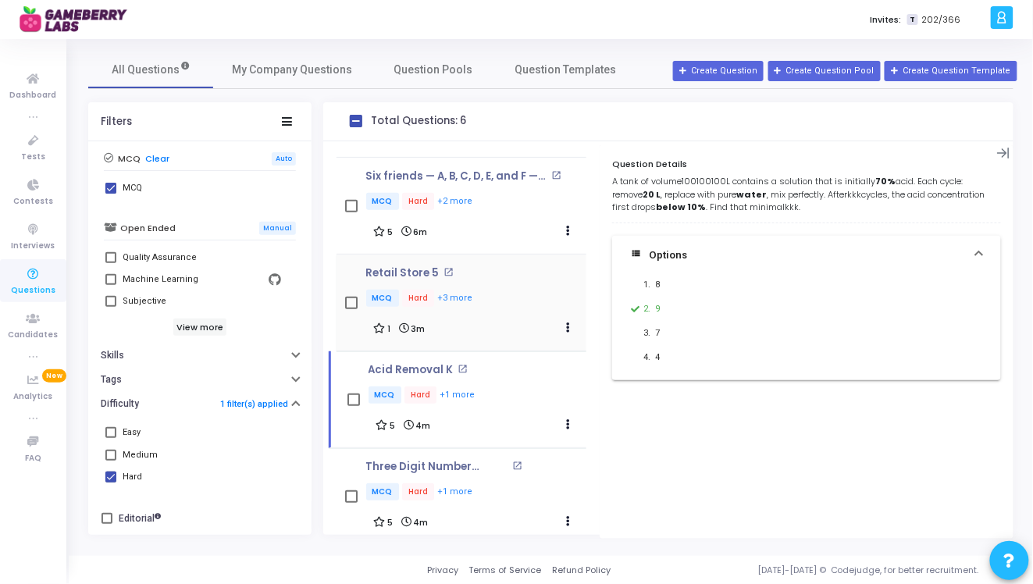
click at [545, 273] on div "Retail Store 5 open_in_new MCQ Hard +3 more 1 3m Edit Clone Add To Test" at bounding box center [476, 303] width 221 height 72
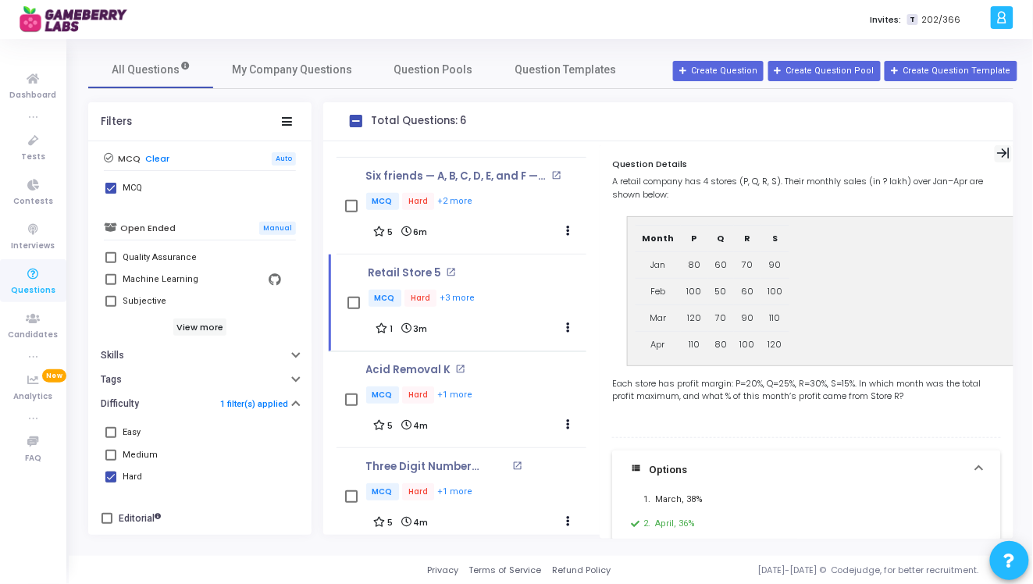
click at [997, 153] on icon at bounding box center [1003, 153] width 12 height 11
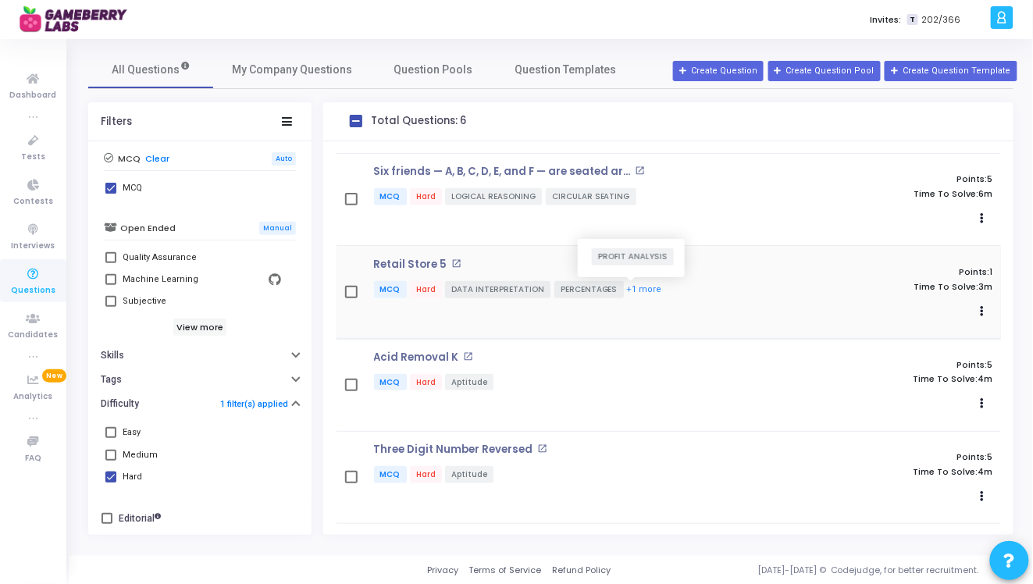
click at [638, 283] on button "+1 more" at bounding box center [644, 290] width 37 height 15
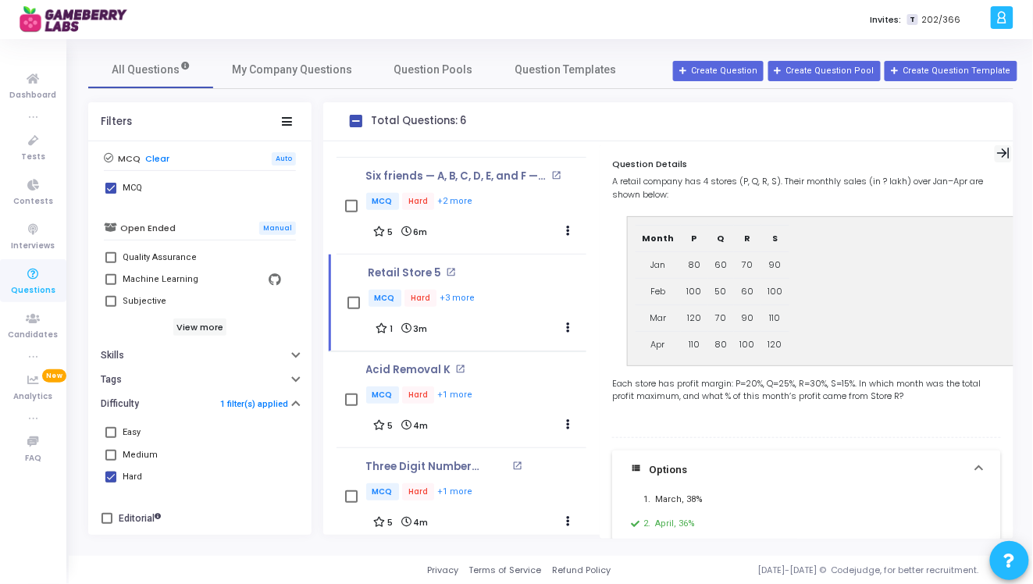
click at [1001, 148] on icon at bounding box center [1003, 153] width 13 height 13
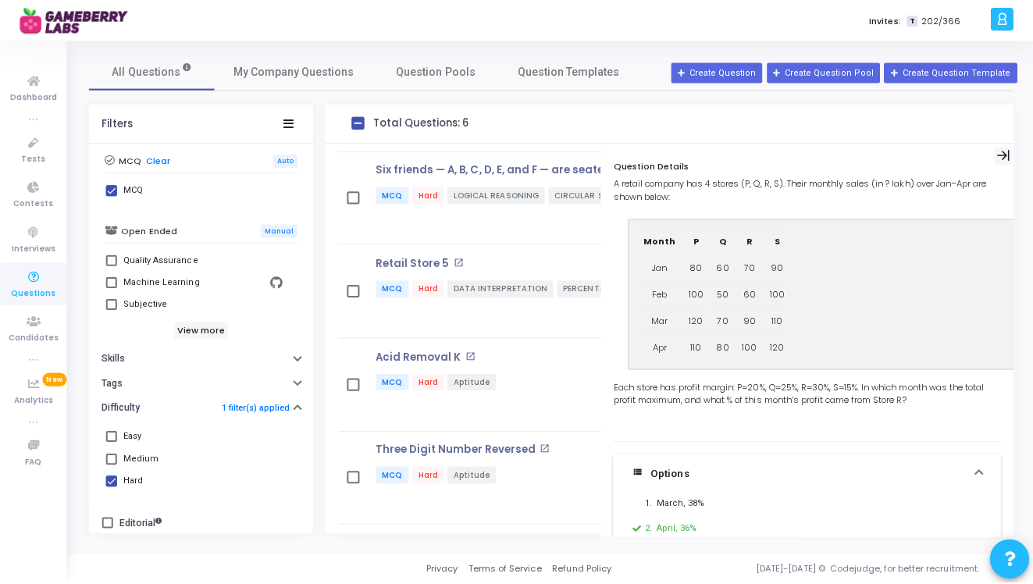
scroll to position [177, 0]
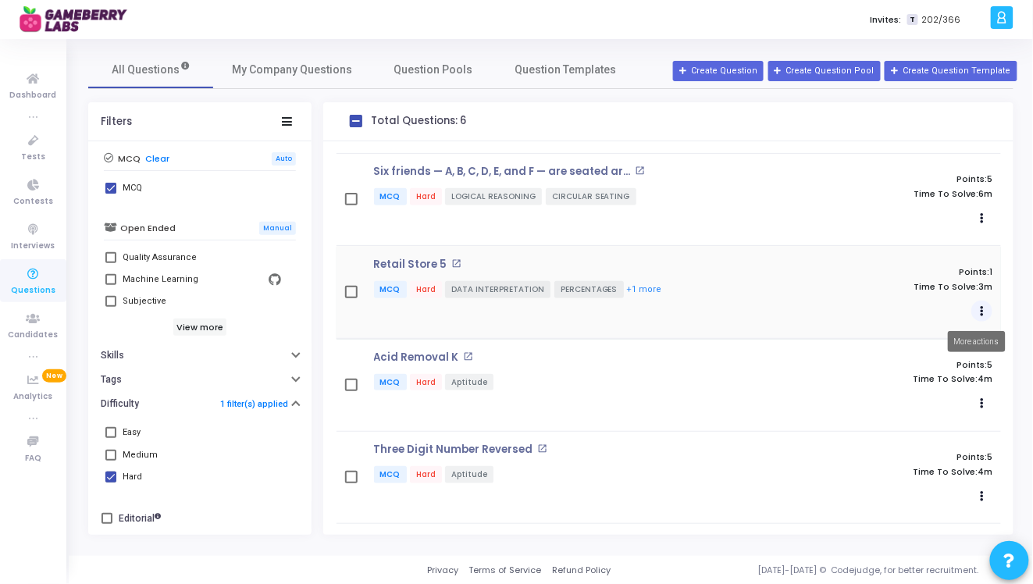
click at [980, 309] on icon "Actions" at bounding box center [982, 312] width 4 height 8
click at [904, 343] on link "Edit" at bounding box center [921, 341] width 120 height 25
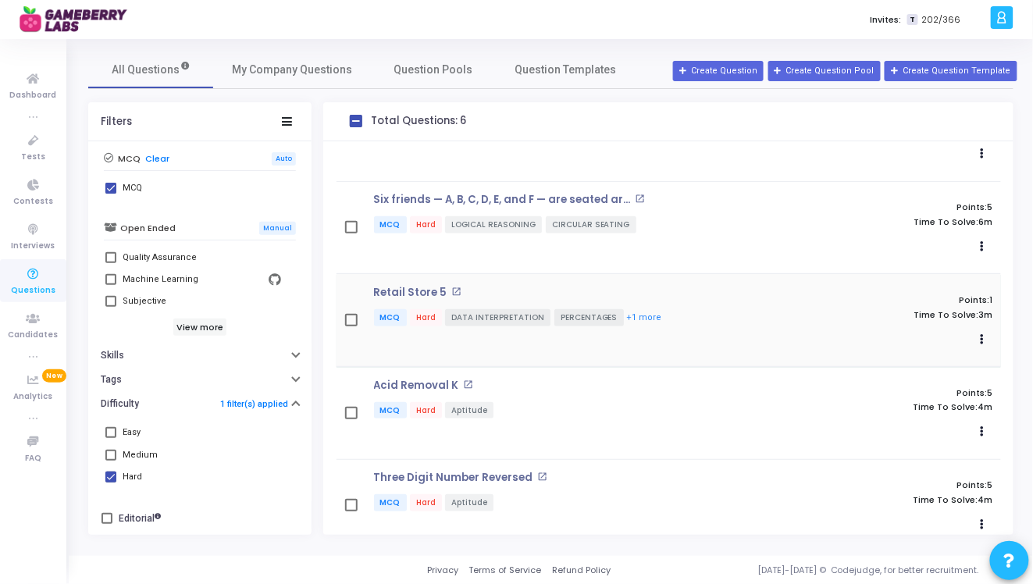
scroll to position [136, 0]
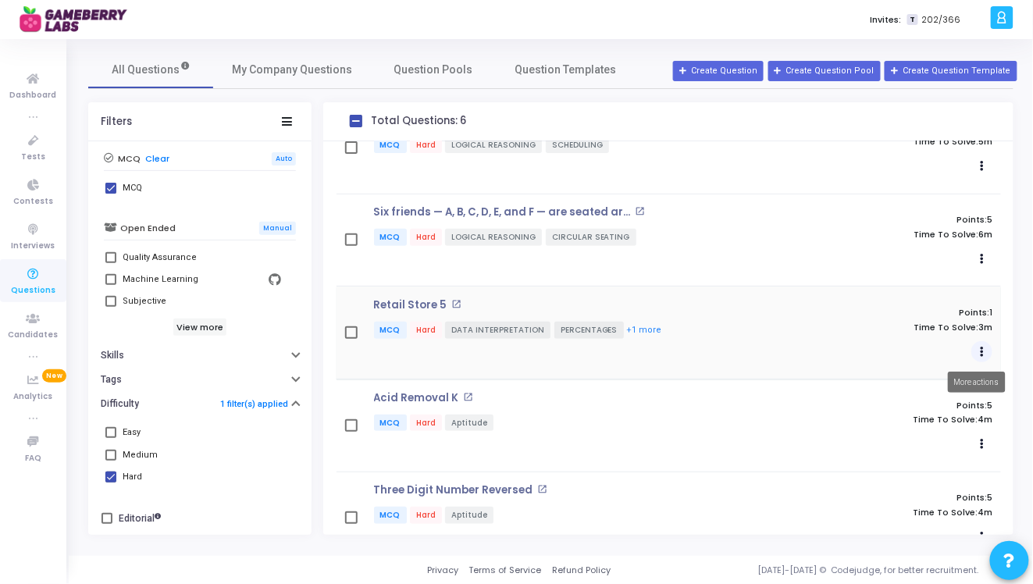
click at [980, 349] on icon "Actions" at bounding box center [982, 352] width 4 height 8
click at [906, 378] on link "Edit" at bounding box center [921, 381] width 120 height 25
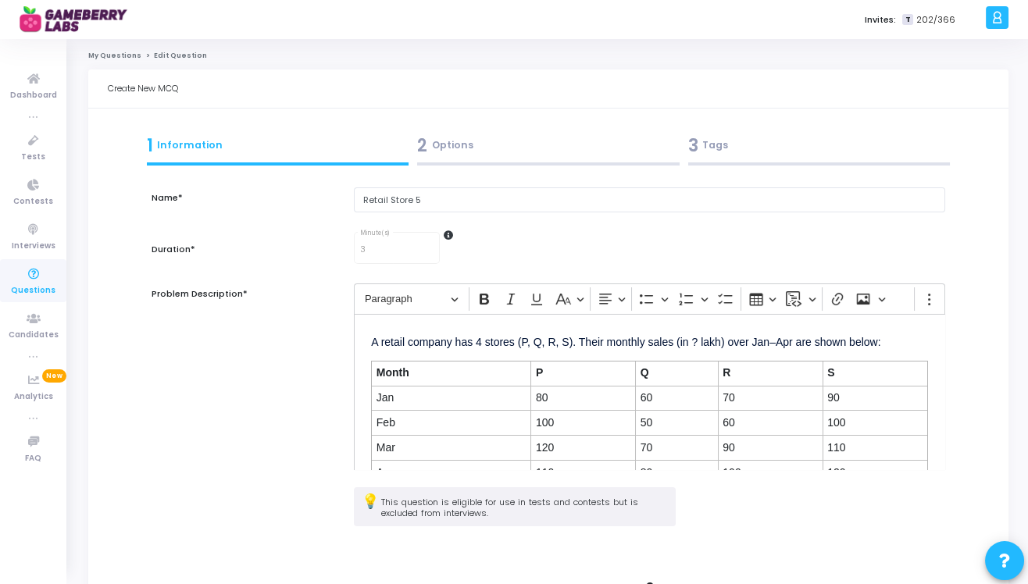
click at [712, 137] on div "3 Tags" at bounding box center [819, 146] width 262 height 26
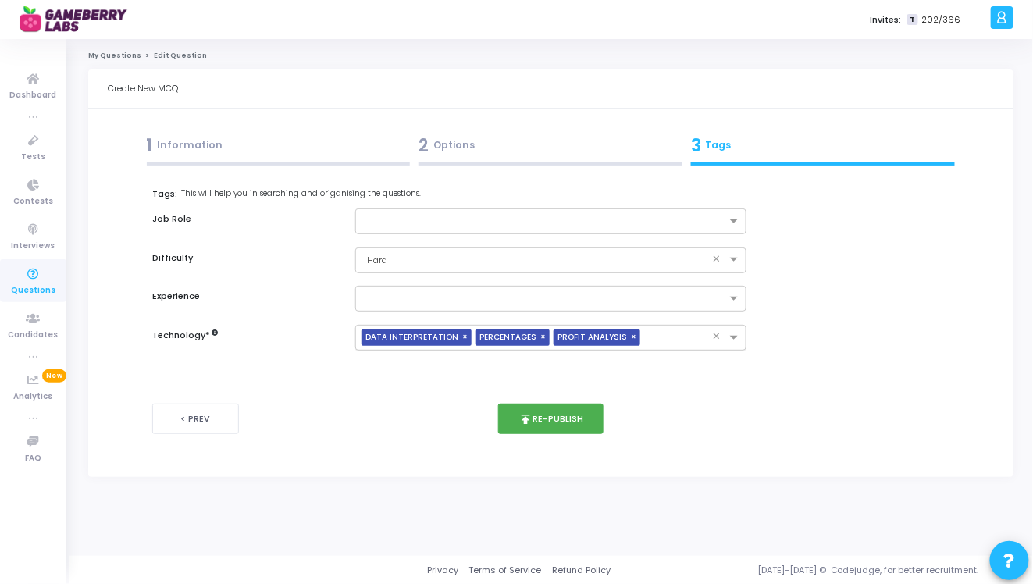
click at [660, 340] on input "text" at bounding box center [680, 338] width 66 height 13
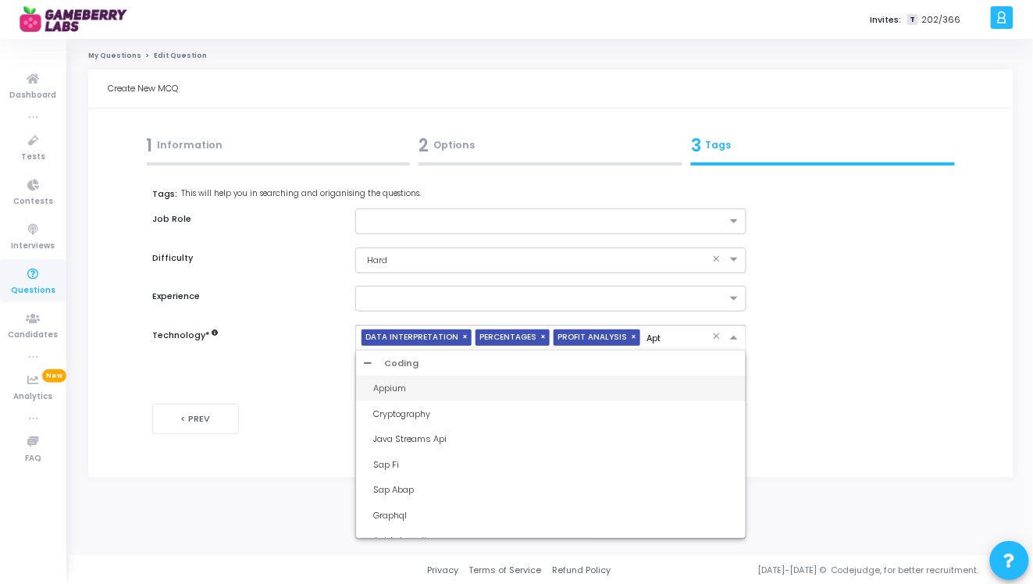
type input "Apti"
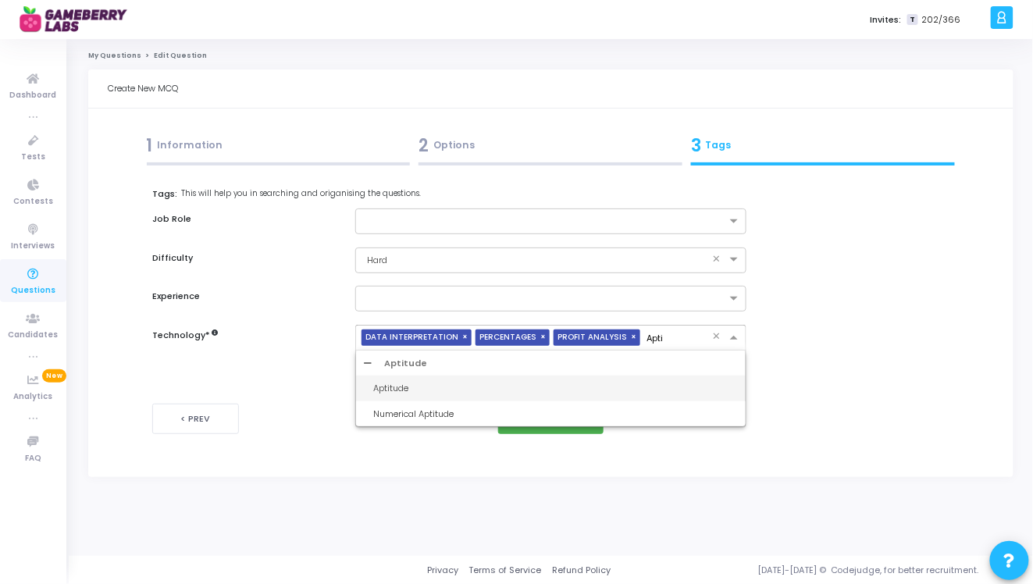
click at [428, 385] on div "Aptitude" at bounding box center [555, 388] width 365 height 13
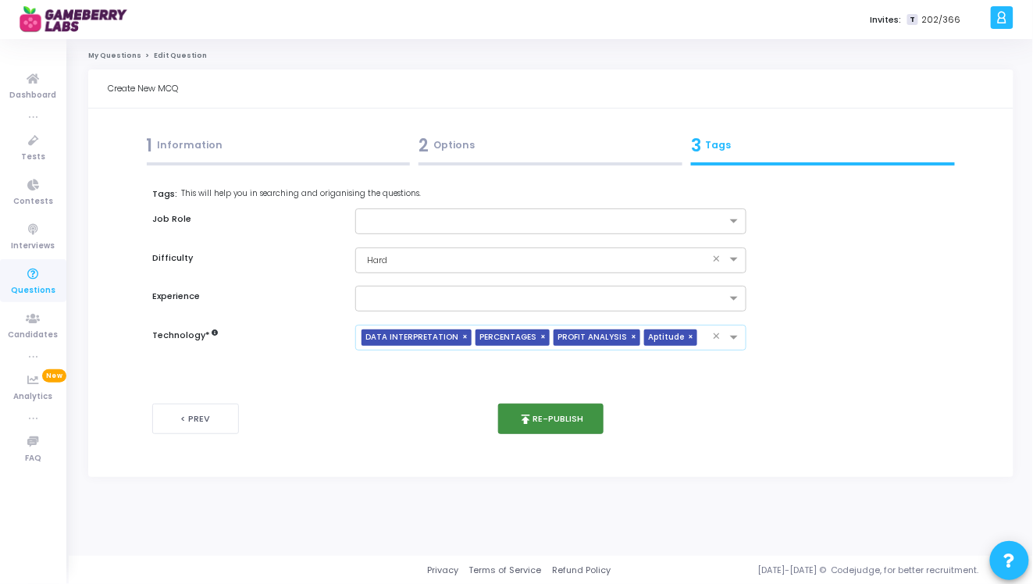
click at [564, 421] on button "publish Re-publish" at bounding box center [550, 419] width 105 height 30
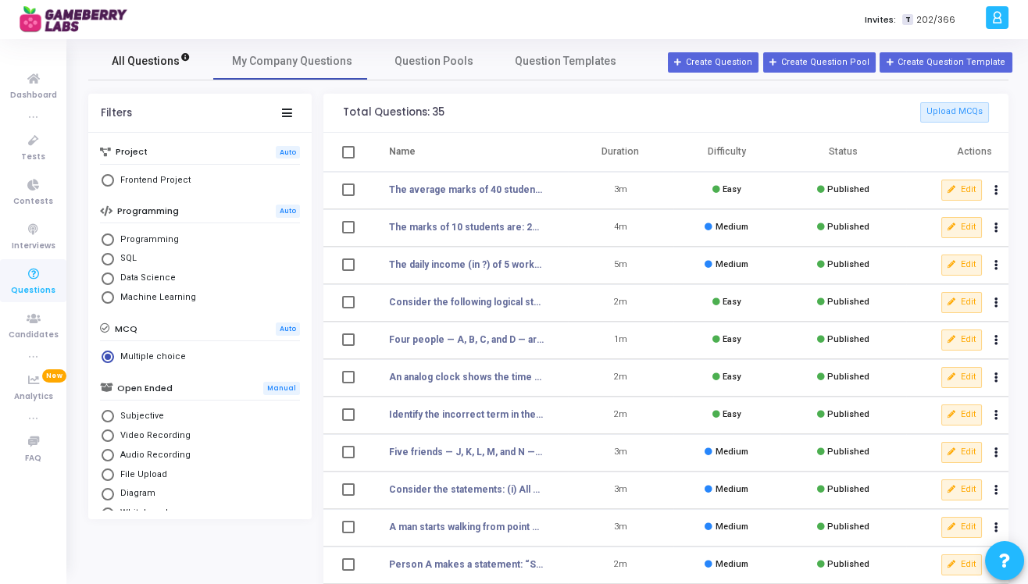
click at [150, 67] on span "All Questions" at bounding box center [151, 61] width 79 height 16
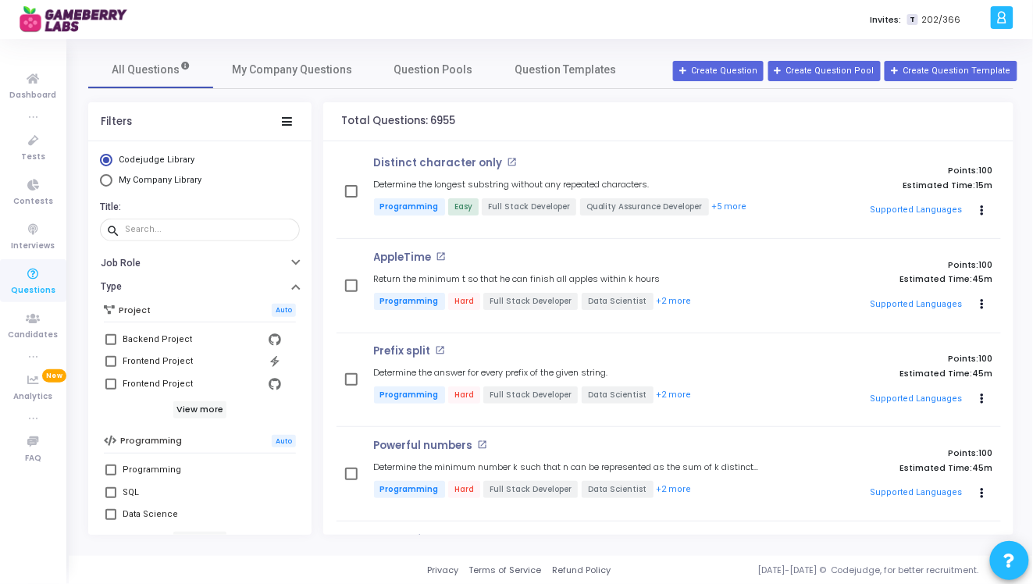
scroll to position [326, 0]
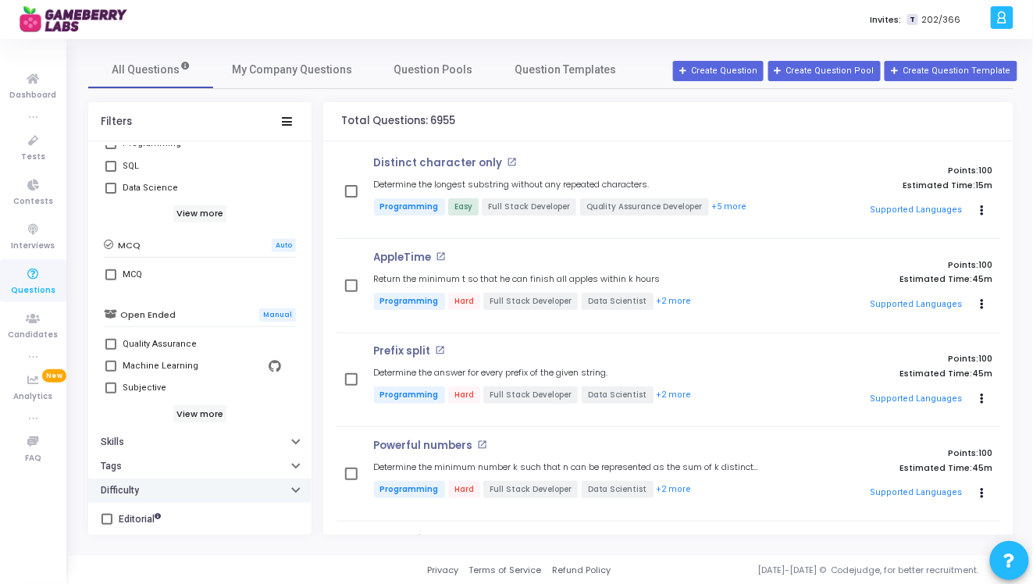
click at [127, 497] on button "Difficulty" at bounding box center [199, 491] width 223 height 24
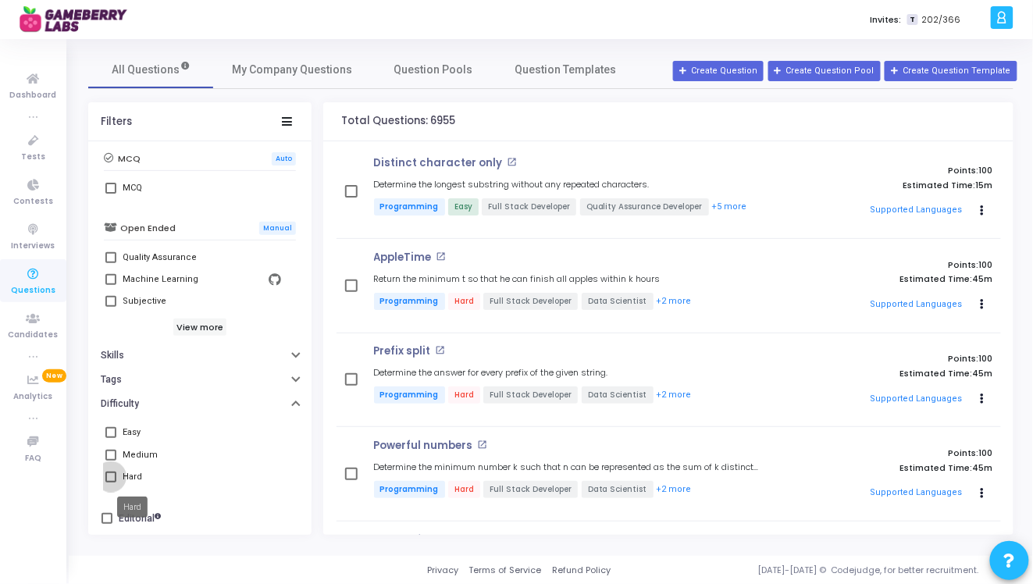
click at [130, 473] on div "Hard" at bounding box center [133, 477] width 20 height 19
click at [111, 483] on input "Hard" at bounding box center [110, 483] width 1 height 1
checkbox input "true"
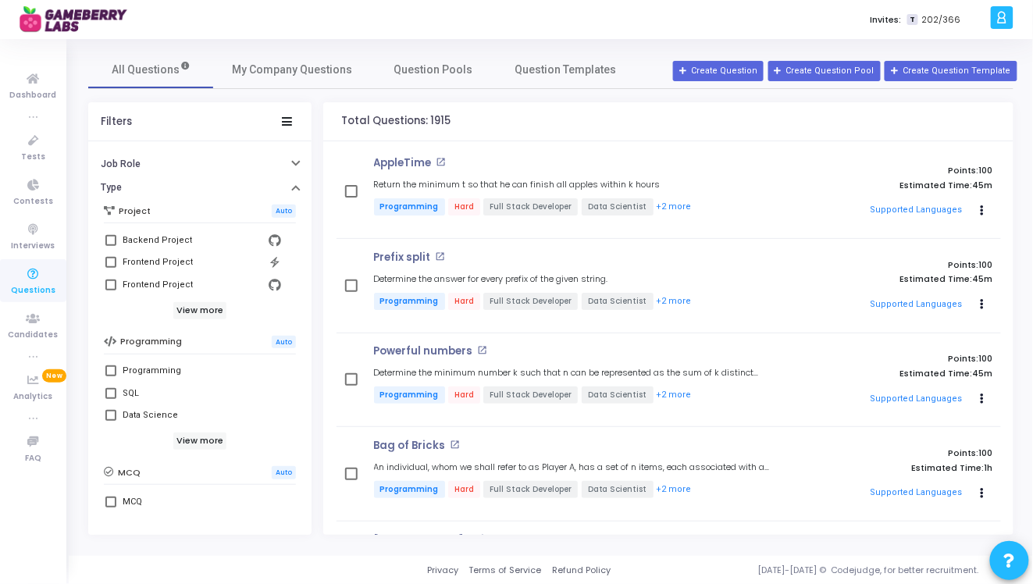
scroll to position [83, 0]
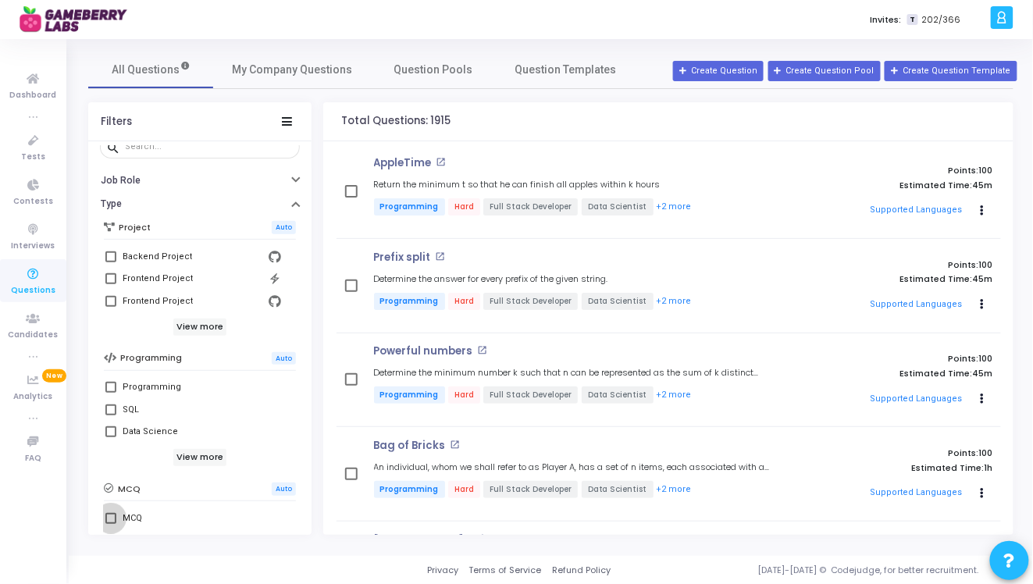
click at [110, 518] on span at bounding box center [110, 518] width 11 height 11
click at [110, 524] on input "MCQ" at bounding box center [110, 524] width 1 height 1
checkbox input "true"
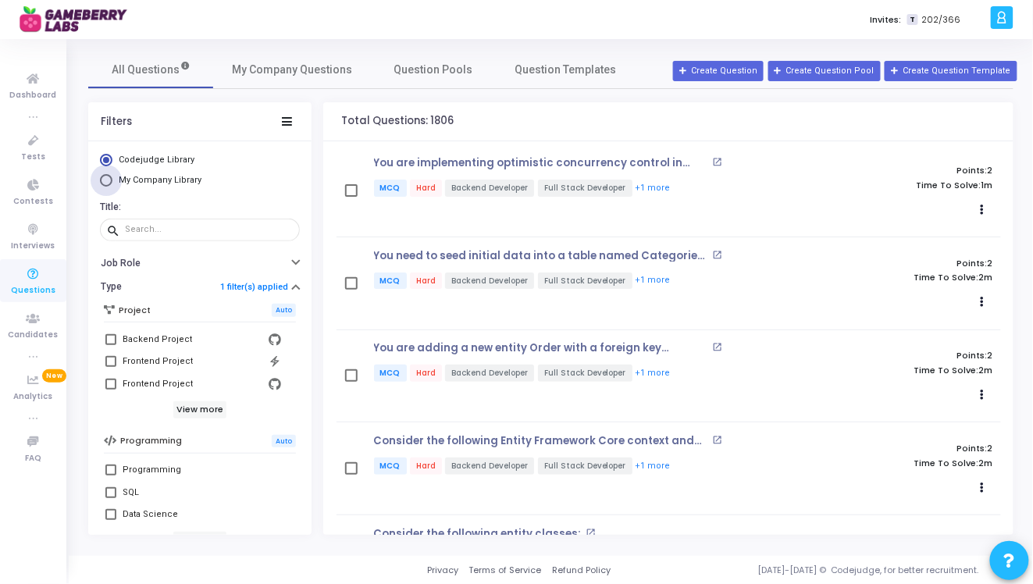
click at [121, 177] on span "My Company Library" at bounding box center [160, 180] width 83 height 10
click at [112, 177] on input "My Company Library" at bounding box center [106, 180] width 12 height 12
radio input "true"
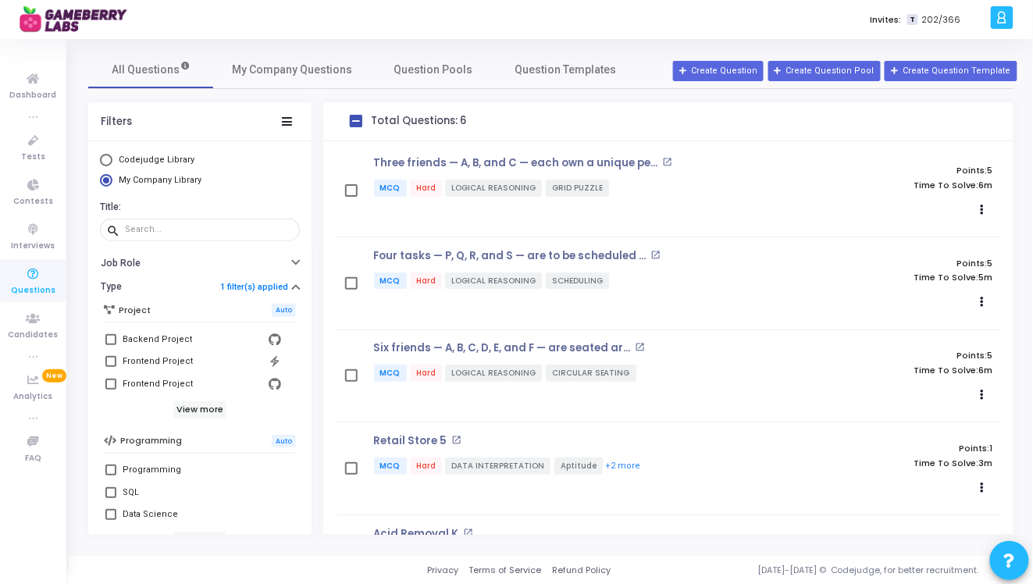
click at [164, 159] on span "Codejudge Library" at bounding box center [157, 160] width 76 height 10
click at [112, 159] on input "Codejudge Library" at bounding box center [106, 160] width 12 height 12
radio input "true"
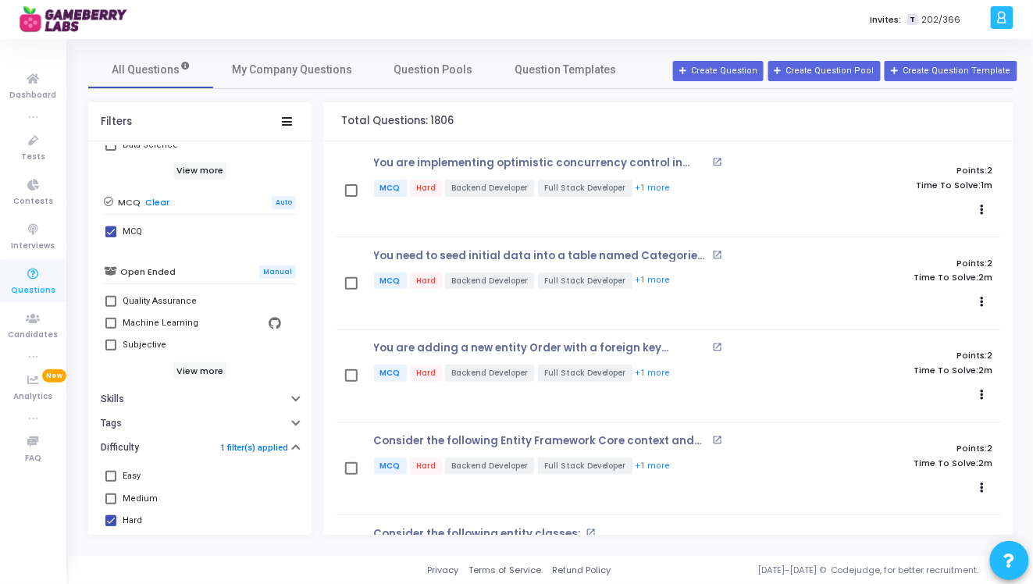
scroll to position [374, 0]
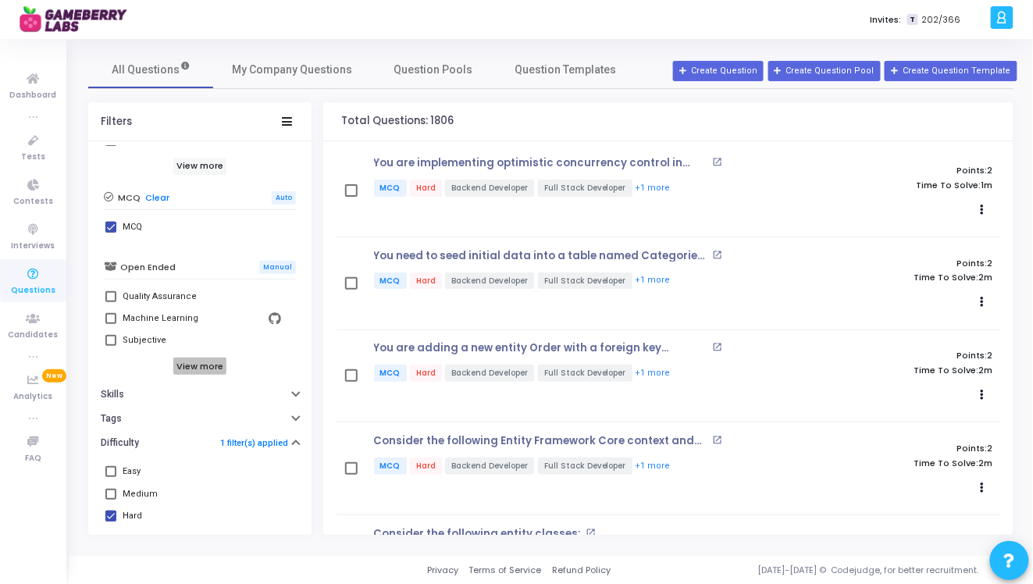
click at [184, 366] on h6 "View more" at bounding box center [200, 366] width 54 height 17
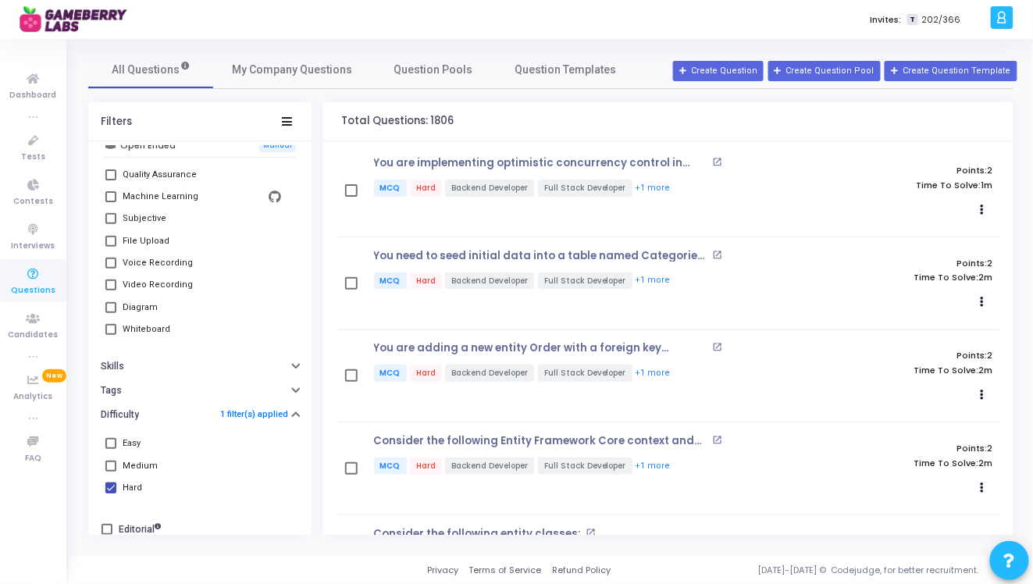
scroll to position [506, 0]
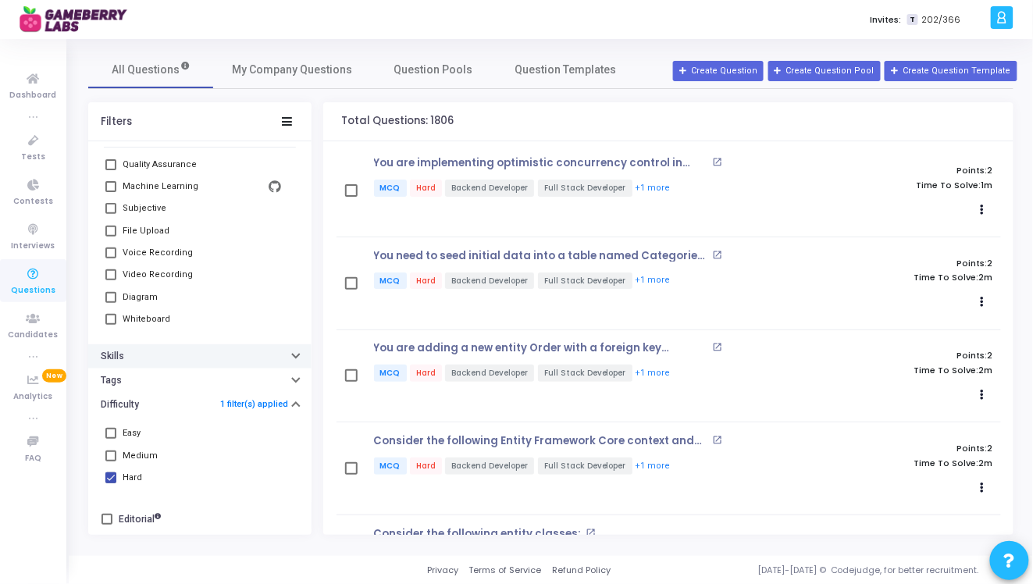
click at [178, 349] on button "Skills" at bounding box center [199, 356] width 223 height 24
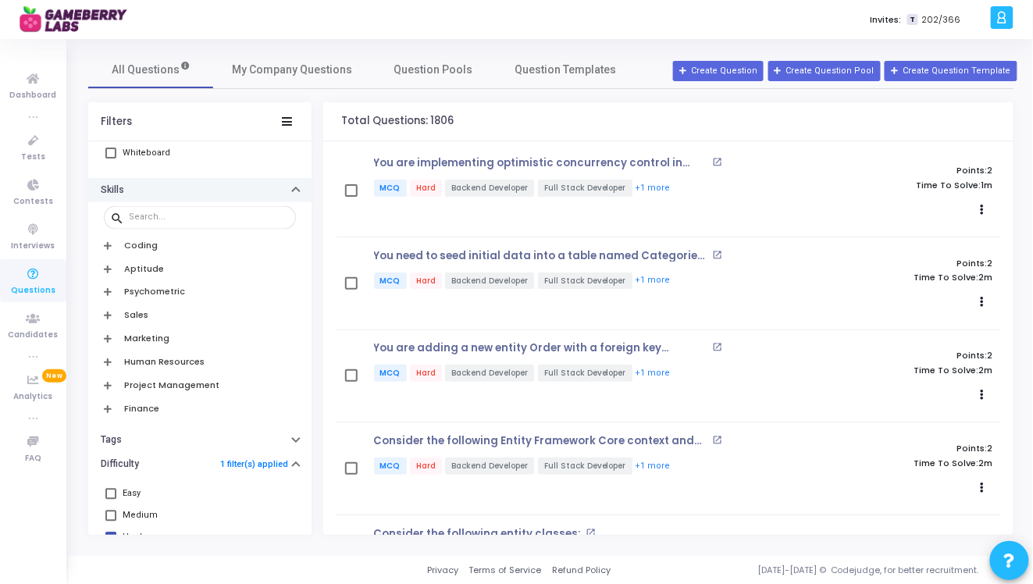
scroll to position [691, 0]
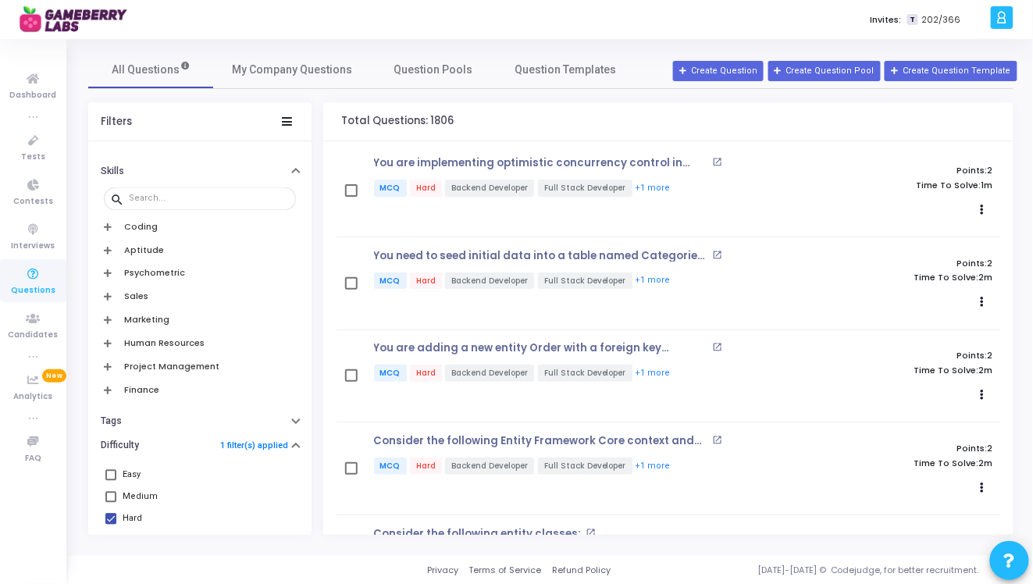
click at [145, 251] on h6 "Aptitude" at bounding box center [145, 250] width 40 height 10
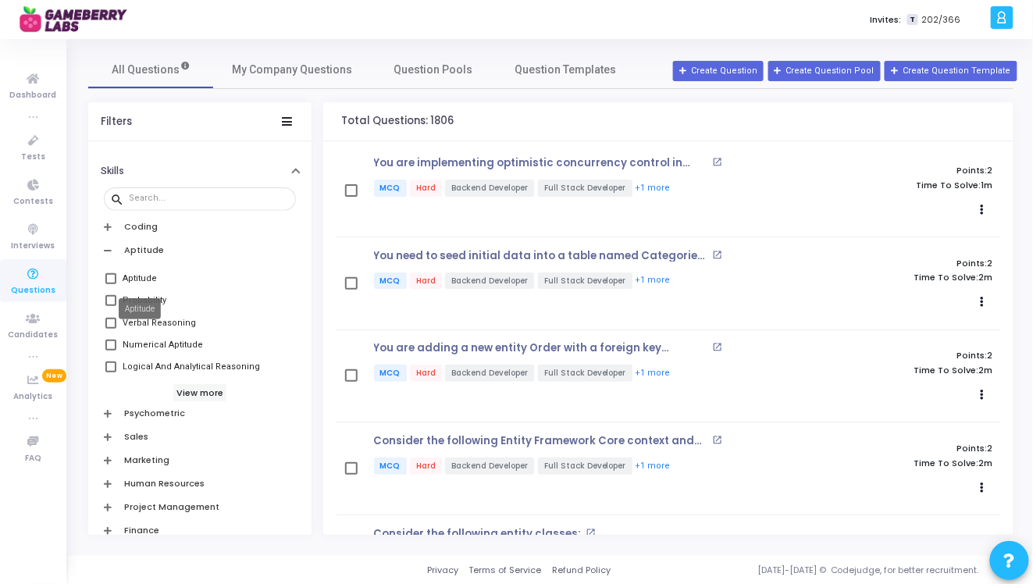
click at [123, 279] on div "Aptitude" at bounding box center [140, 278] width 34 height 19
click at [111, 284] on input "Aptitude" at bounding box center [110, 284] width 1 height 1
checkbox input "true"
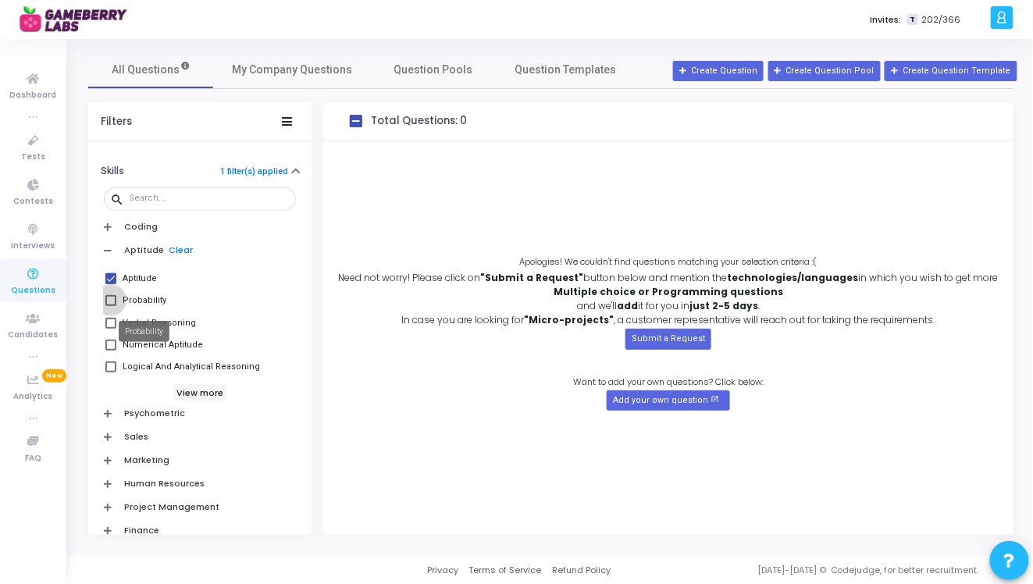
click at [142, 299] on div "Probability" at bounding box center [145, 300] width 44 height 19
click at [111, 306] on input "Probability" at bounding box center [110, 306] width 1 height 1
checkbox input "true"
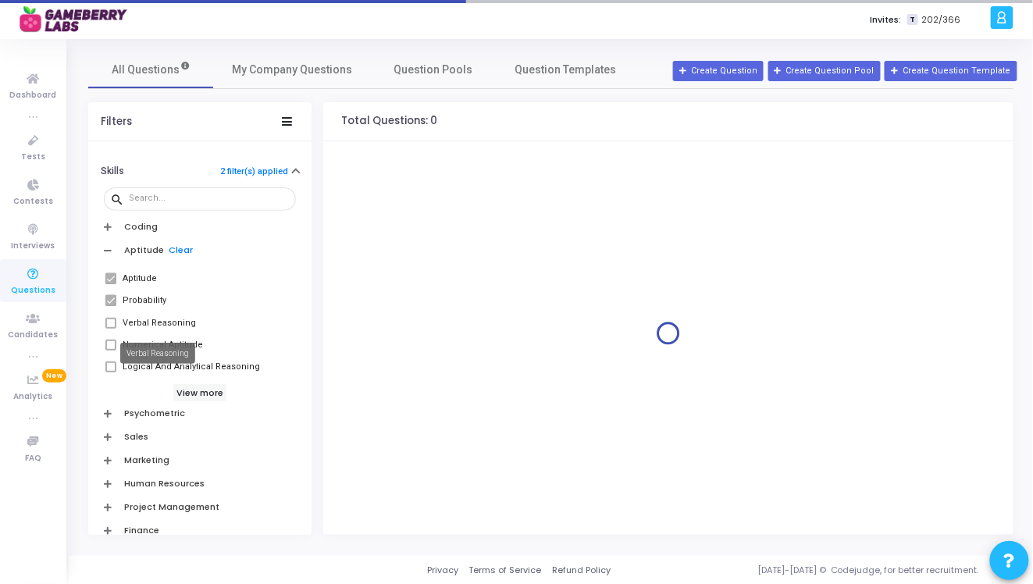
click at [139, 330] on div "Verbal Reasoning" at bounding box center [159, 323] width 73 height 19
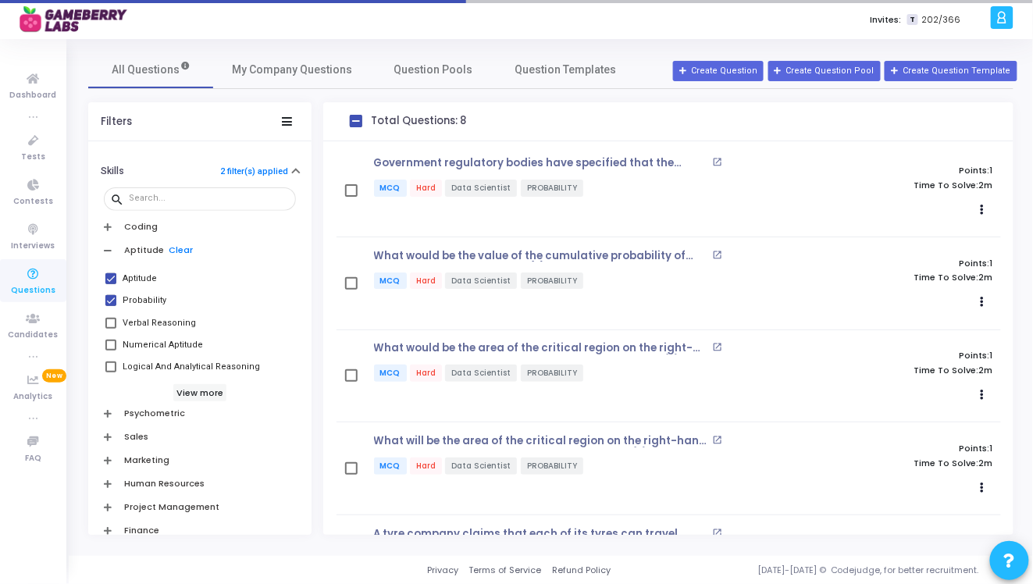
click at [110, 321] on span at bounding box center [110, 323] width 11 height 11
click at [110, 329] on input "Verbal Reasoning" at bounding box center [110, 329] width 1 height 1
checkbox input "true"
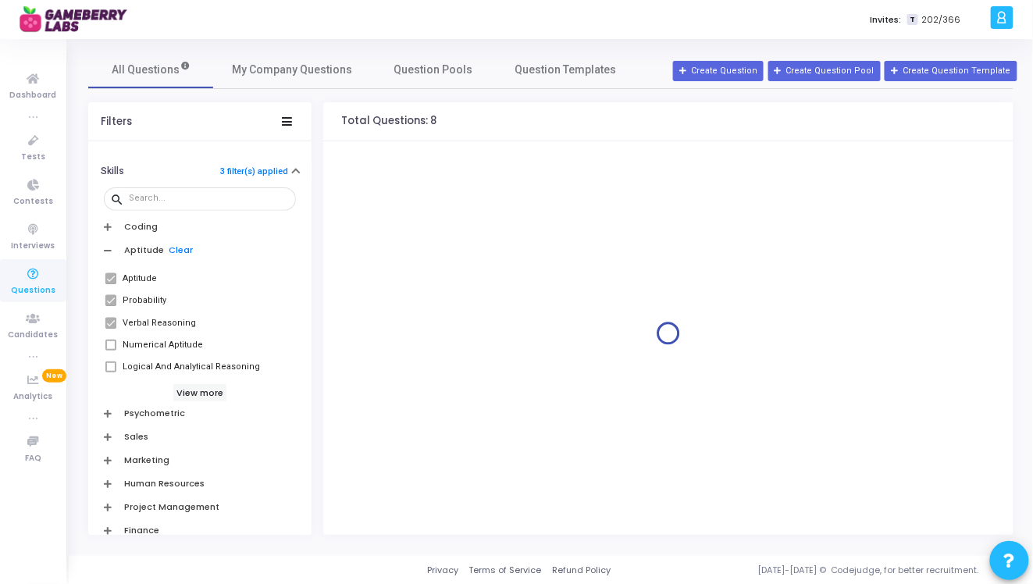
click at [111, 344] on span at bounding box center [110, 345] width 11 height 11
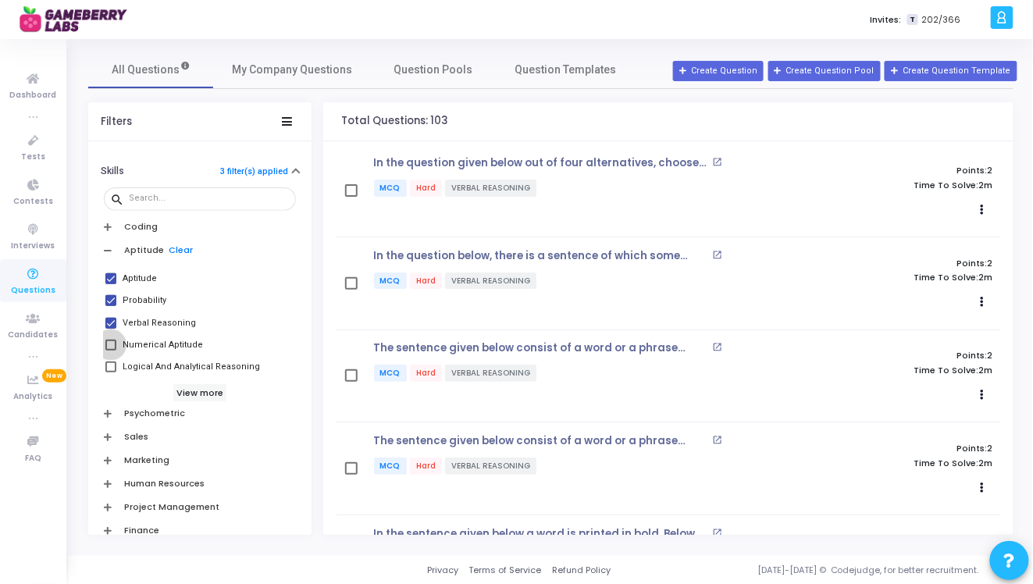
click at [111, 344] on span at bounding box center [110, 345] width 11 height 11
click at [111, 351] on input "Numerical Aptitude" at bounding box center [110, 351] width 1 height 1
checkbox input "true"
click at [109, 366] on span at bounding box center [110, 367] width 11 height 11
click at [110, 373] on input "Logical And Analytical Reasoning" at bounding box center [110, 373] width 1 height 1
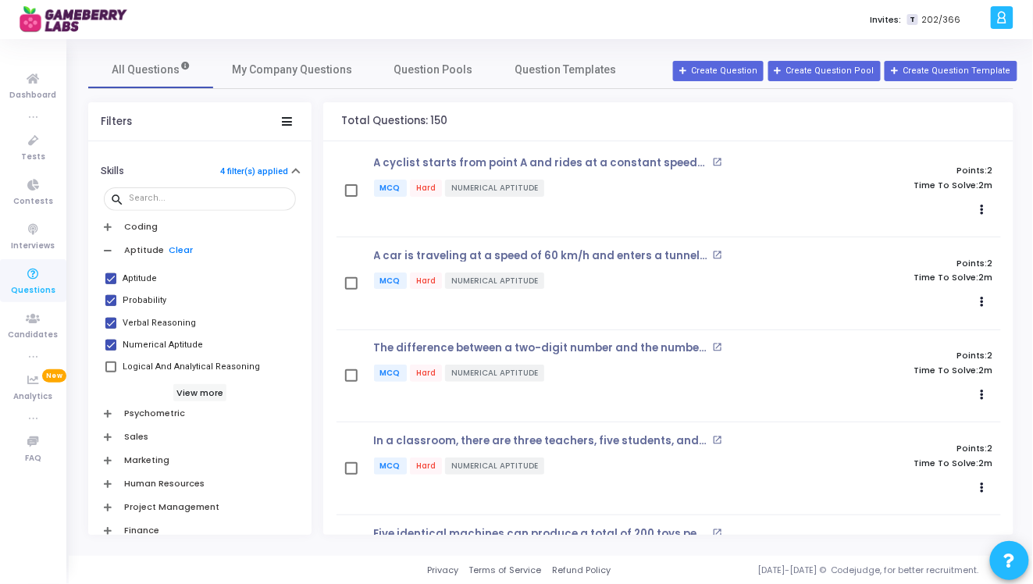
checkbox input "true"
click at [111, 318] on span at bounding box center [110, 323] width 11 height 11
click at [111, 329] on input "Verbal Reasoning" at bounding box center [110, 329] width 1 height 1
checkbox input "false"
click at [112, 301] on span at bounding box center [110, 300] width 11 height 11
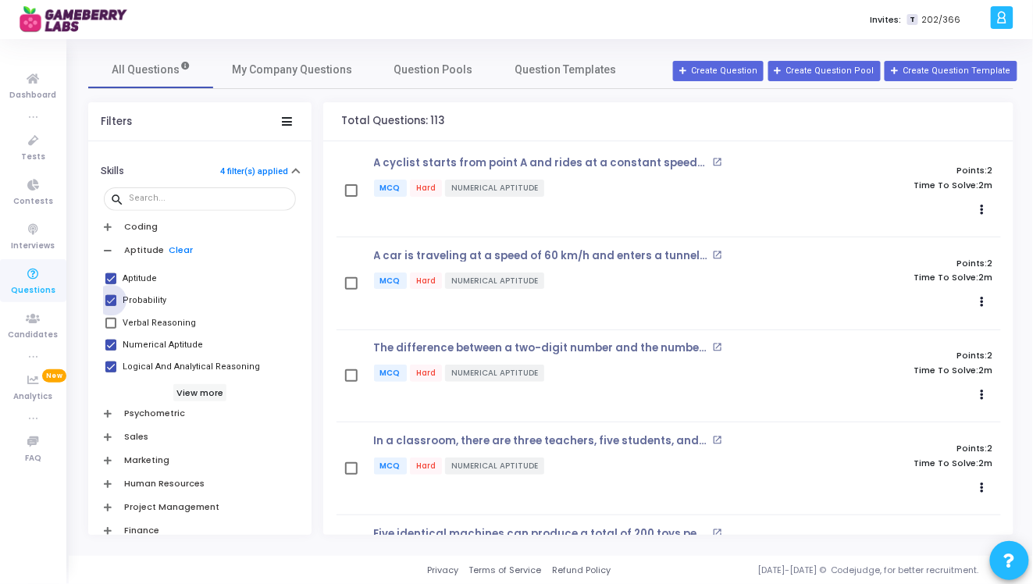
click at [111, 306] on input "Probability" at bounding box center [110, 306] width 1 height 1
checkbox input "false"
click at [112, 278] on span at bounding box center [110, 278] width 11 height 11
click at [111, 284] on input "Aptitude" at bounding box center [110, 284] width 1 height 1
checkbox input "false"
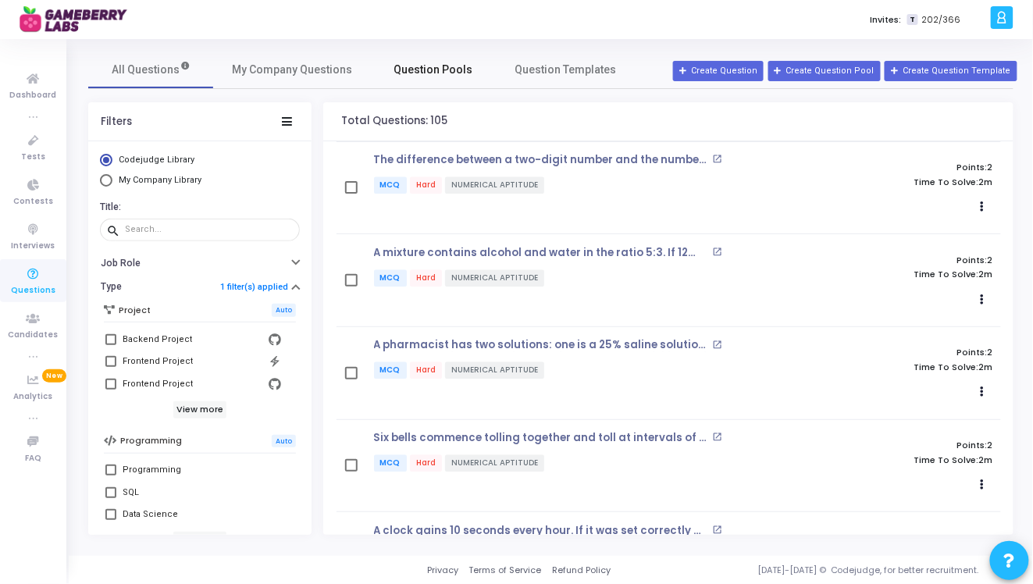
click at [430, 65] on span "Question Pools" at bounding box center [433, 70] width 79 height 16
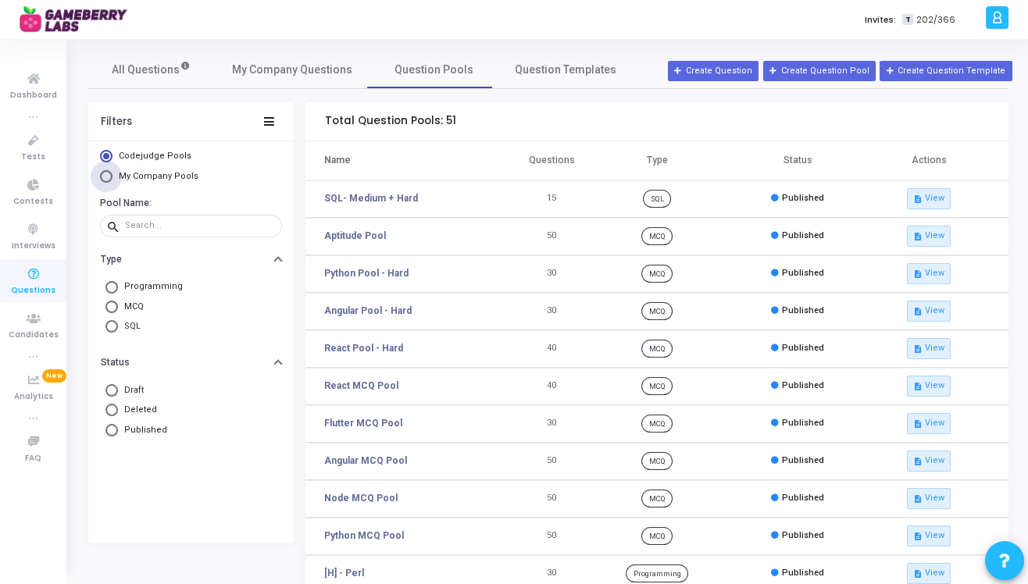
click at [166, 179] on span "My Company Pools" at bounding box center [159, 176] width 80 height 10
click at [112, 179] on input "My Company Pools" at bounding box center [106, 176] width 12 height 12
radio input "true"
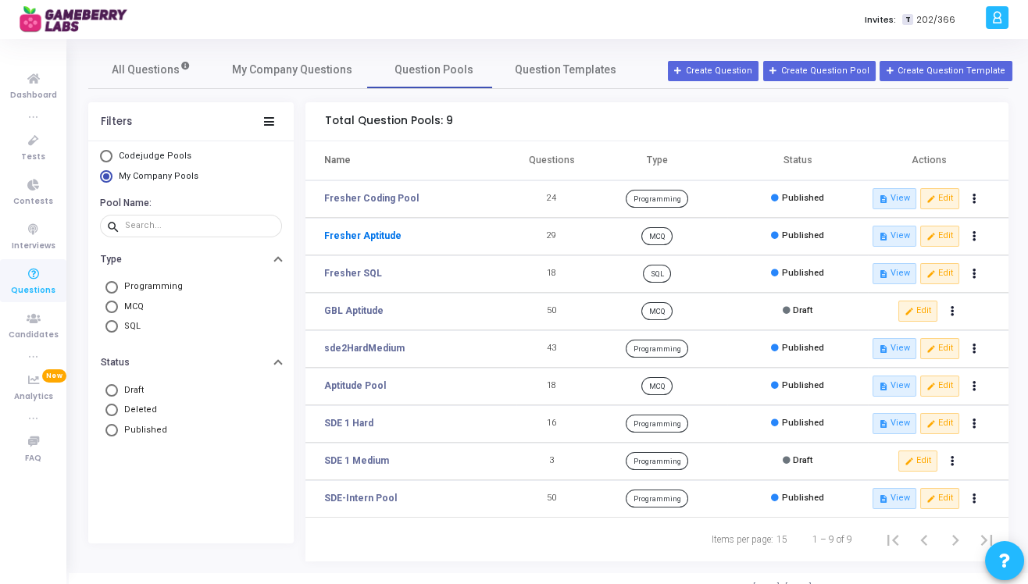
click at [374, 234] on link "Fresher Aptitude" at bounding box center [362, 236] width 77 height 14
click at [936, 237] on button "edit Edit" at bounding box center [939, 236] width 39 height 20
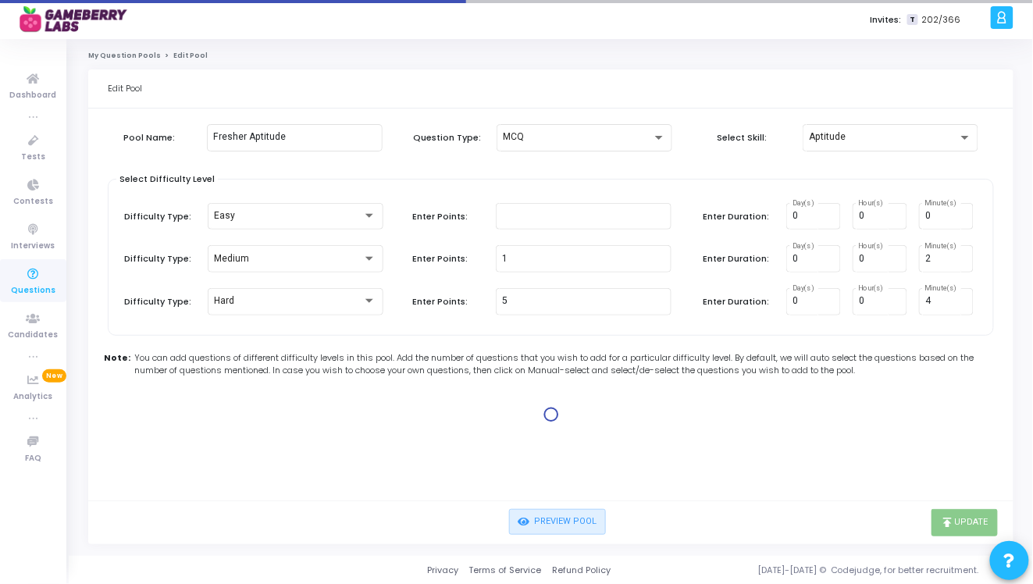
type input "1"
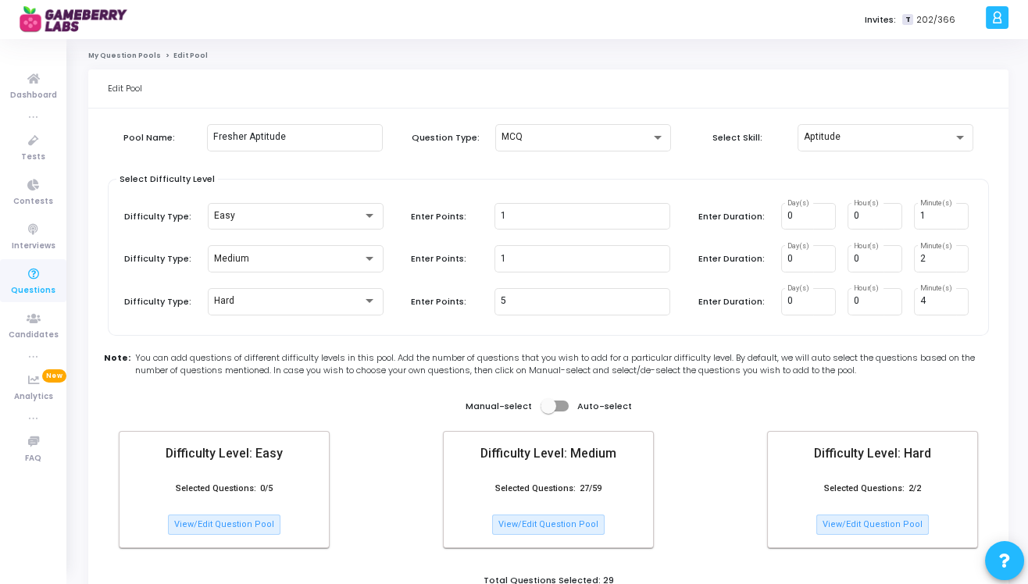
scroll to position [105, 0]
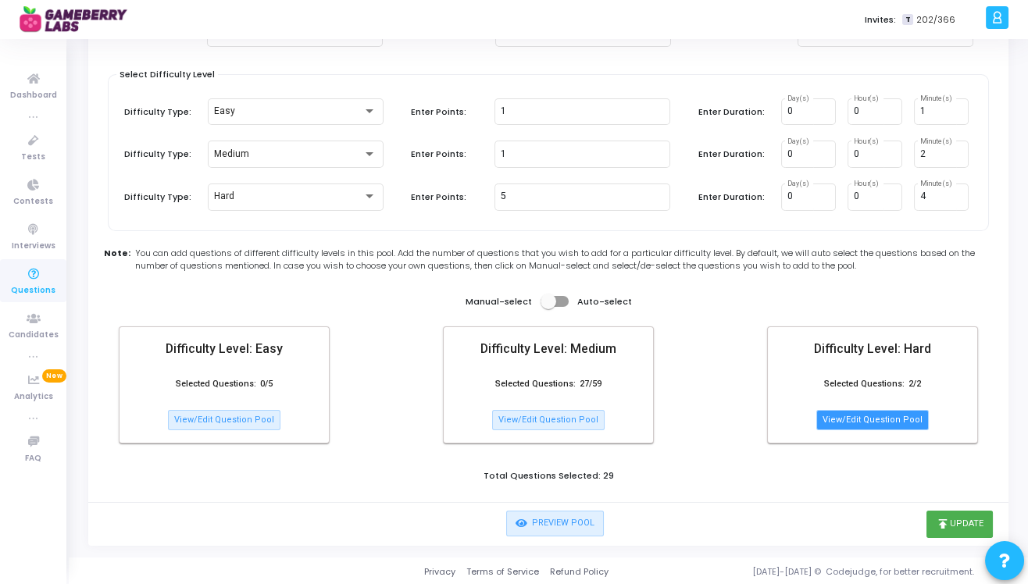
click at [850, 422] on button "View/Edit Question Pool" at bounding box center [872, 420] width 112 height 20
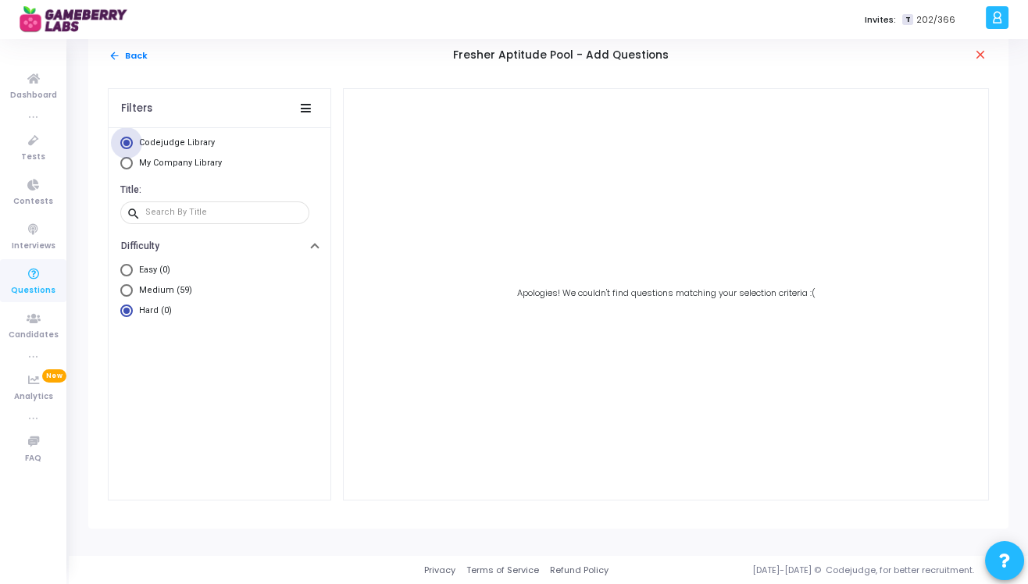
click at [187, 142] on span "Codejudge Library" at bounding box center [177, 142] width 76 height 10
click at [133, 142] on input "Codejudge Library" at bounding box center [126, 143] width 12 height 12
click at [117, 53] on mat-icon "arrow_back" at bounding box center [115, 56] width 12 height 12
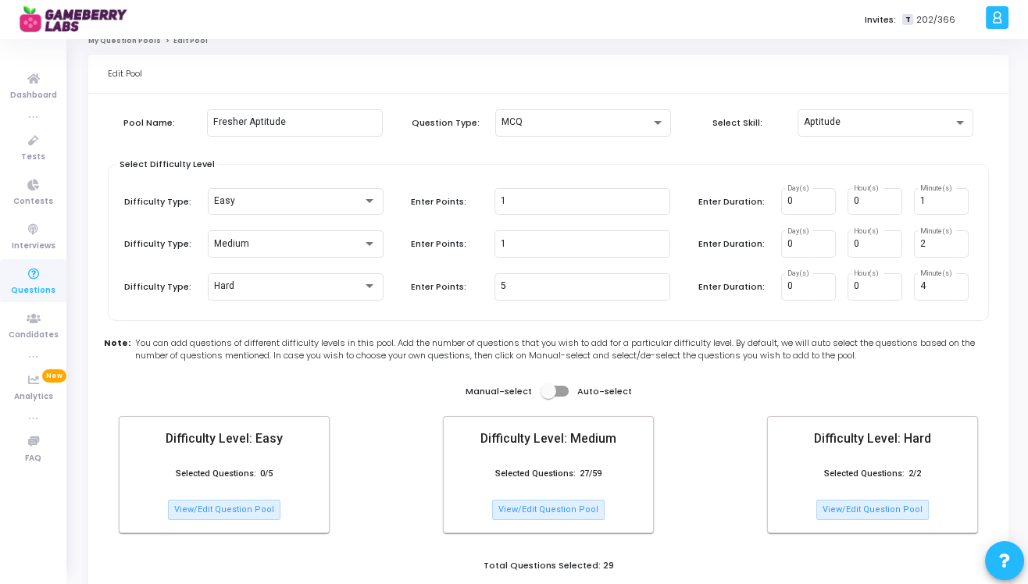
scroll to position [0, 0]
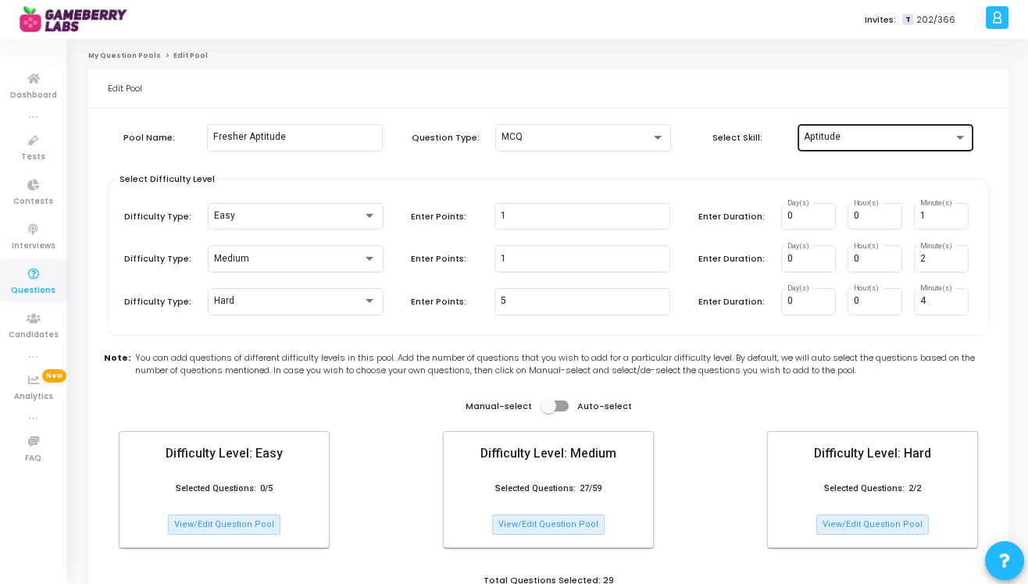
click at [844, 141] on div "Aptitude" at bounding box center [878, 137] width 149 height 11
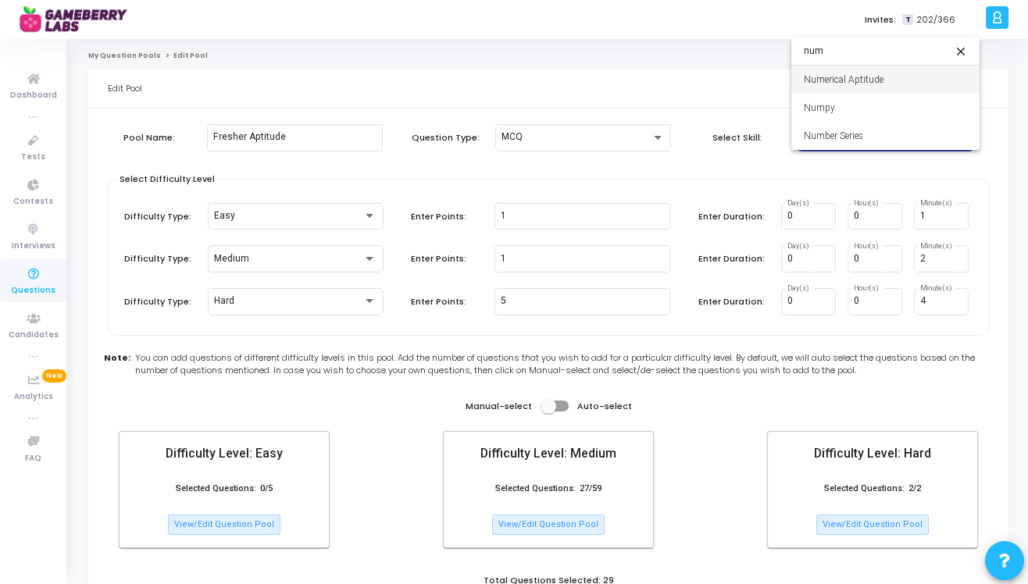
type input "num"
click at [851, 82] on span "Numerical Aptitude" at bounding box center [885, 80] width 163 height 28
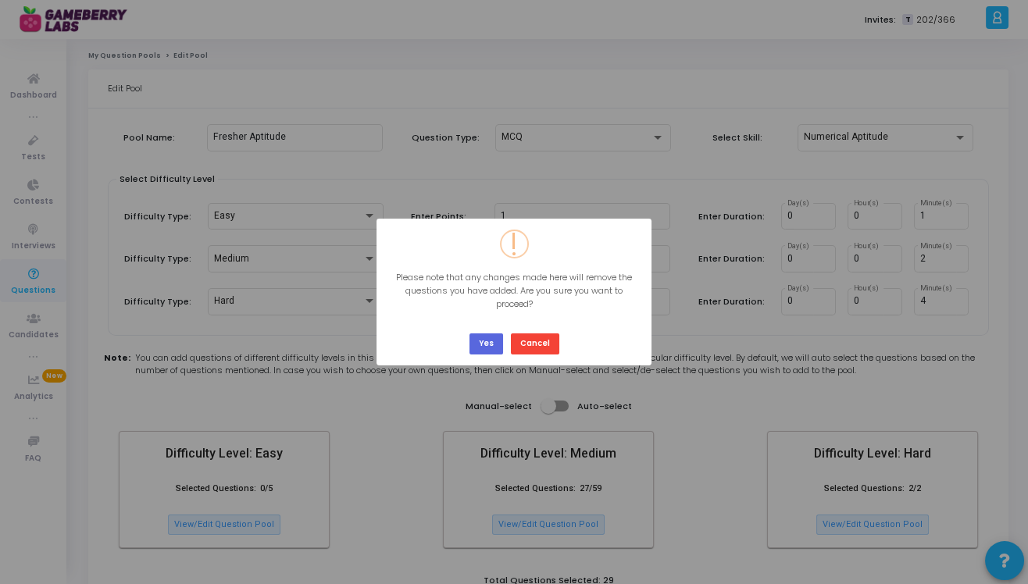
click at [867, 144] on div "? ! i × Please note that any changes made here will remove the questions you ha…" at bounding box center [514, 292] width 1028 height 584
click at [537, 344] on button "Cancel" at bounding box center [535, 344] width 48 height 21
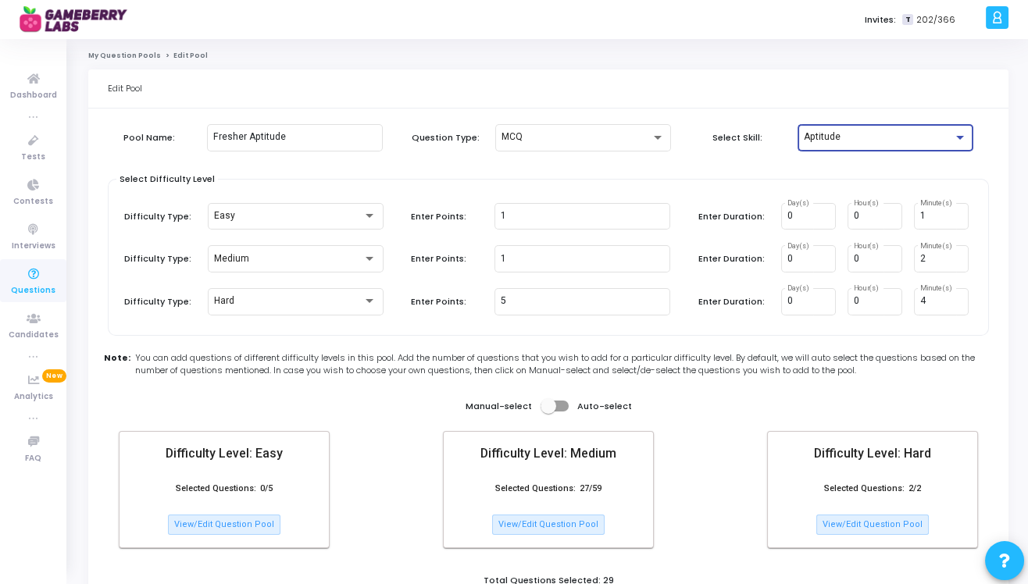
click at [855, 135] on div "Aptitude" at bounding box center [878, 137] width 149 height 11
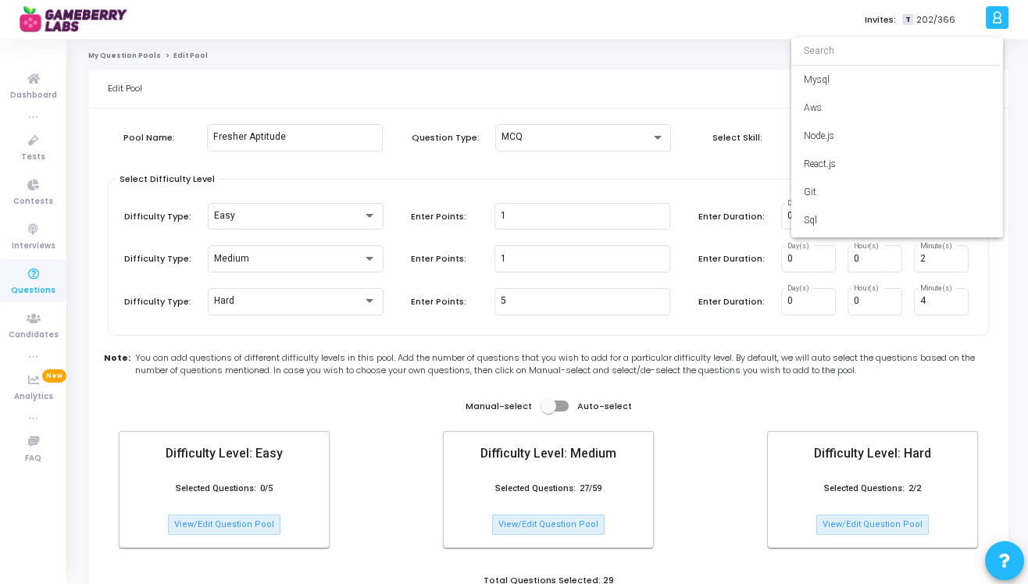
click at [701, 172] on div at bounding box center [514, 292] width 1028 height 584
click at [37, 294] on span "Questions" at bounding box center [33, 290] width 45 height 13
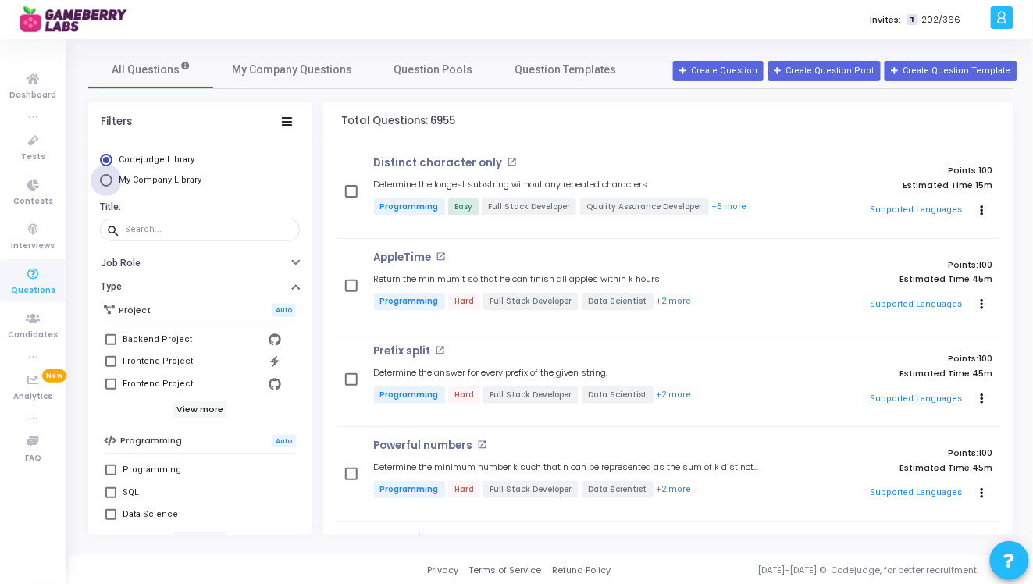
click at [110, 184] on span "Select Library" at bounding box center [106, 180] width 12 height 12
click at [110, 184] on input "My Company Library" at bounding box center [106, 180] width 12 height 12
radio input "true"
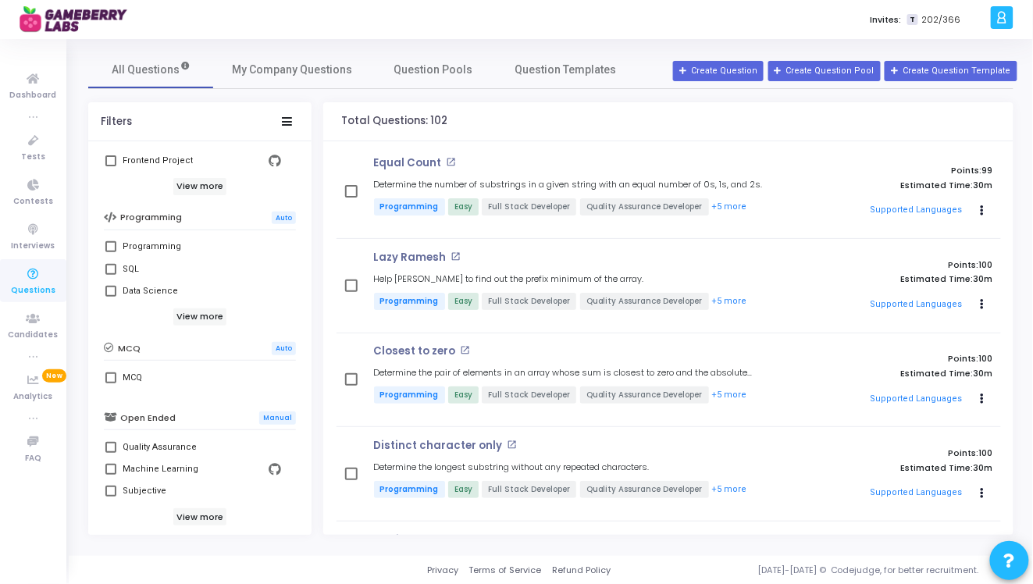
scroll to position [236, 0]
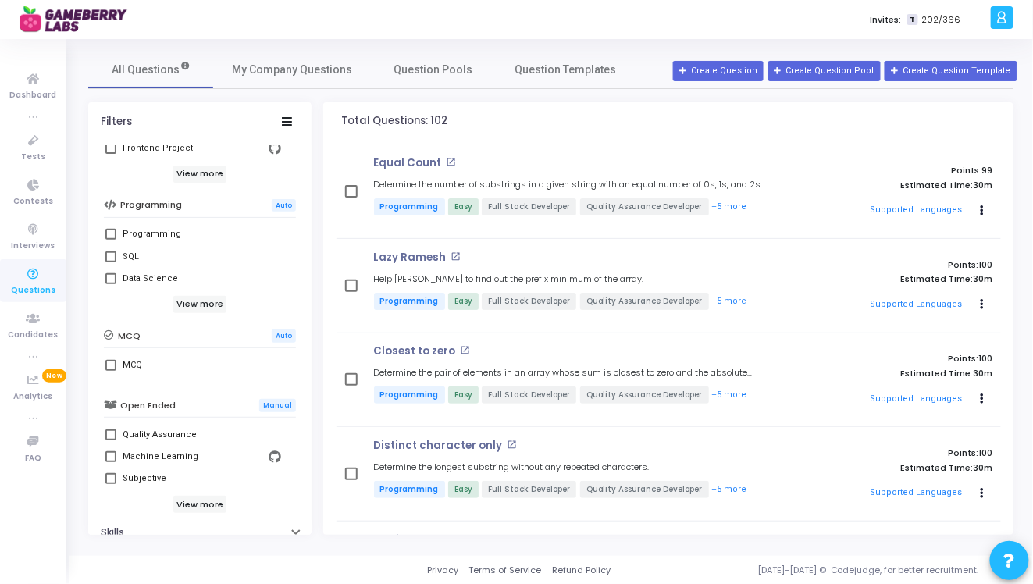
click at [112, 367] on span at bounding box center [110, 365] width 11 height 11
click at [111, 371] on input "MCQ" at bounding box center [110, 371] width 1 height 1
checkbox input "true"
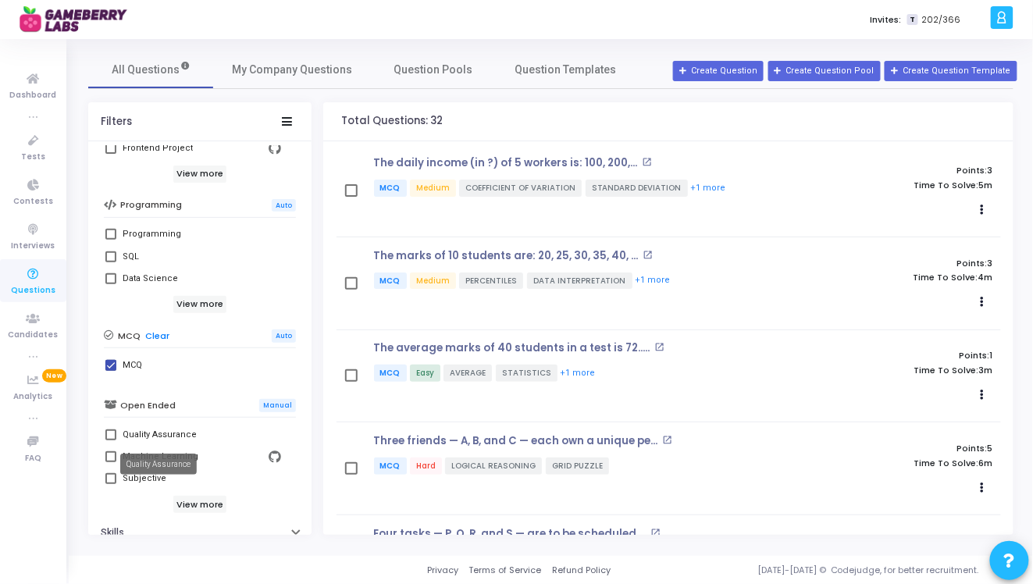
scroll to position [326, 0]
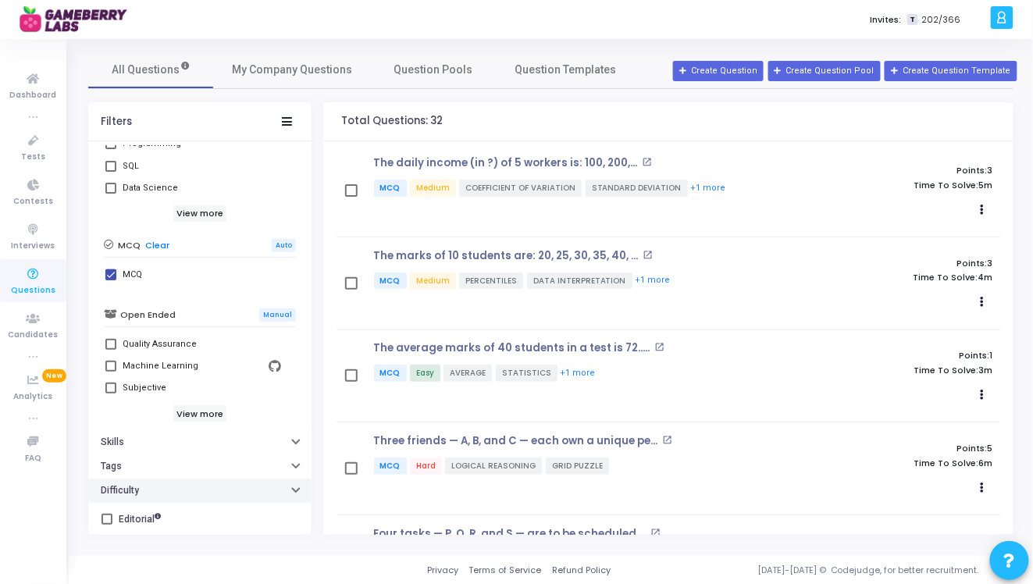
click at [130, 496] on button "Difficulty" at bounding box center [199, 491] width 223 height 24
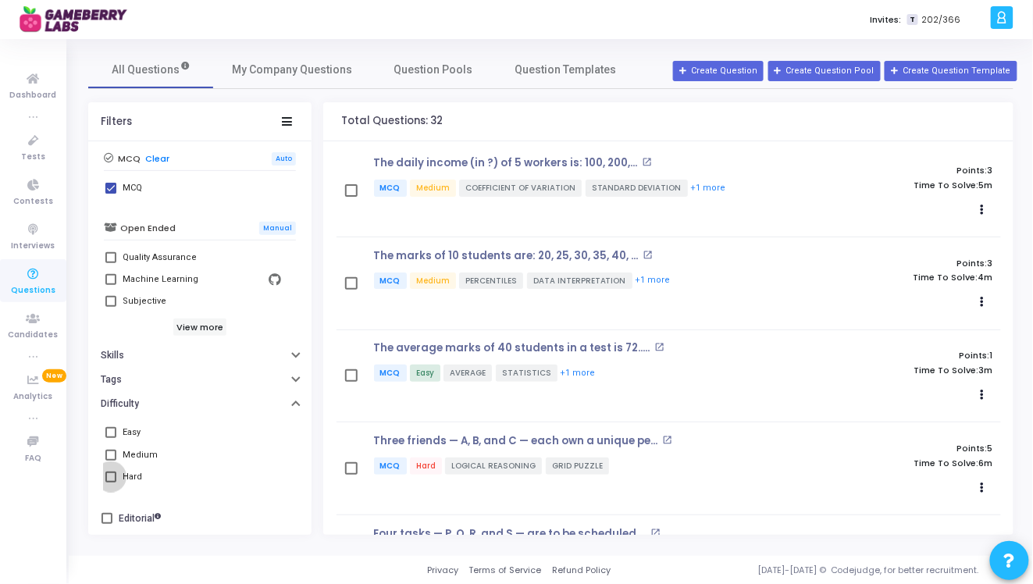
click at [115, 478] on span at bounding box center [110, 477] width 11 height 11
click at [111, 483] on input "Hard" at bounding box center [110, 483] width 1 height 1
checkbox input "true"
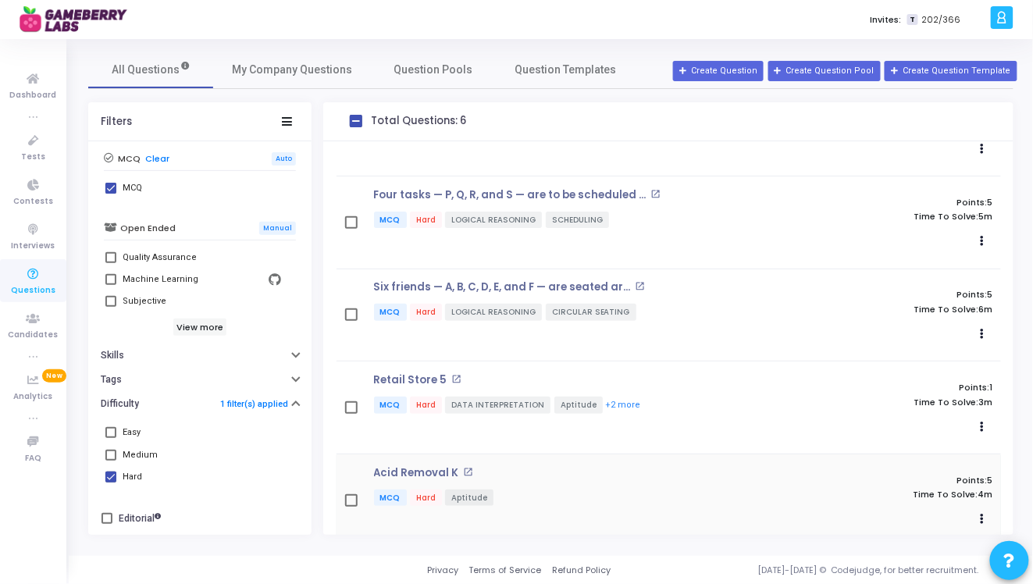
scroll to position [60, 0]
click at [979, 330] on button "Actions" at bounding box center [983, 335] width 22 height 22
click at [908, 364] on link "Edit" at bounding box center [921, 365] width 120 height 25
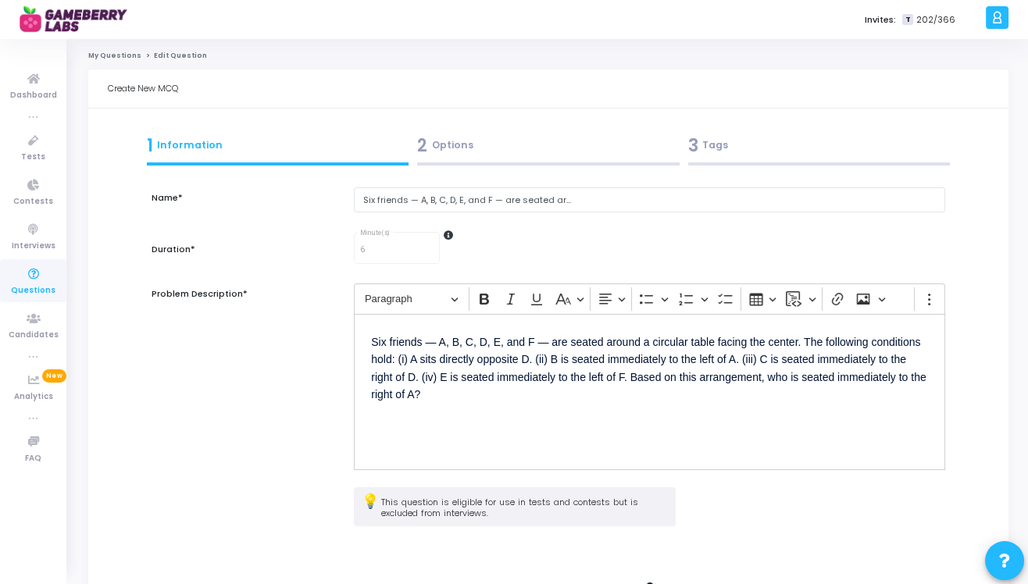
click at [771, 152] on div "3 Tags" at bounding box center [819, 146] width 262 height 26
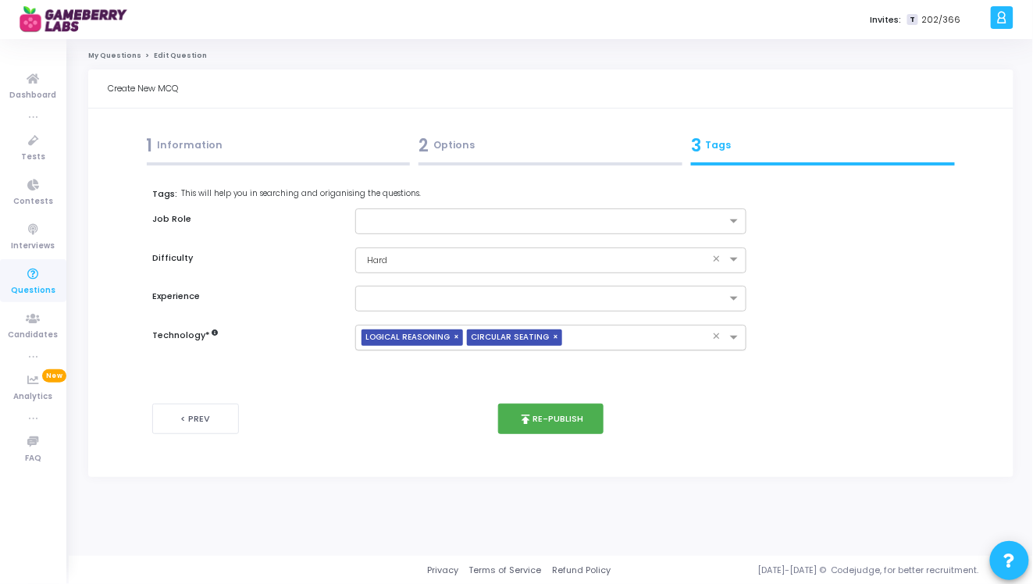
click at [573, 343] on input "text" at bounding box center [641, 338] width 144 height 13
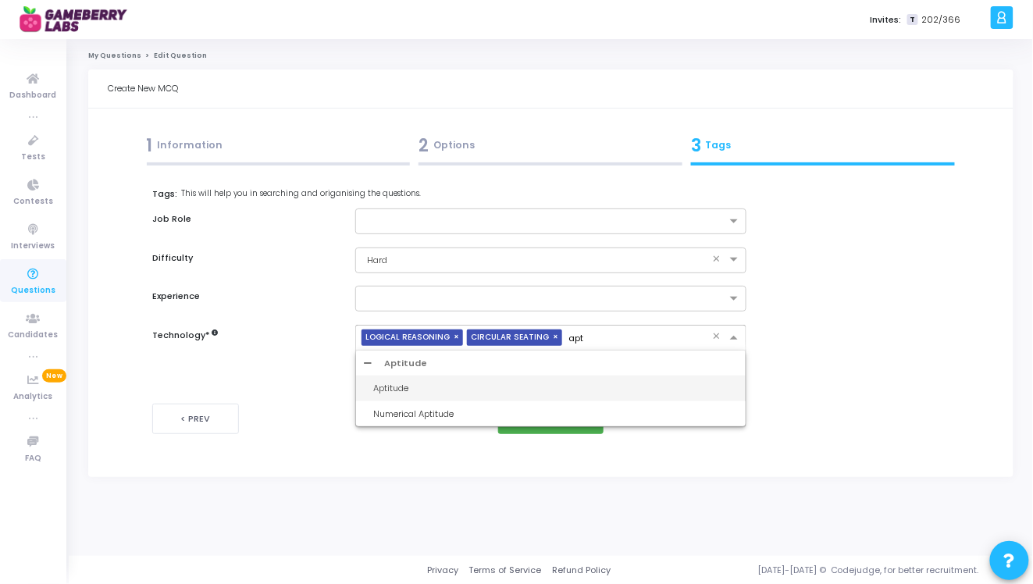
type input "apti"
click at [398, 387] on div "Aptitude" at bounding box center [555, 388] width 365 height 13
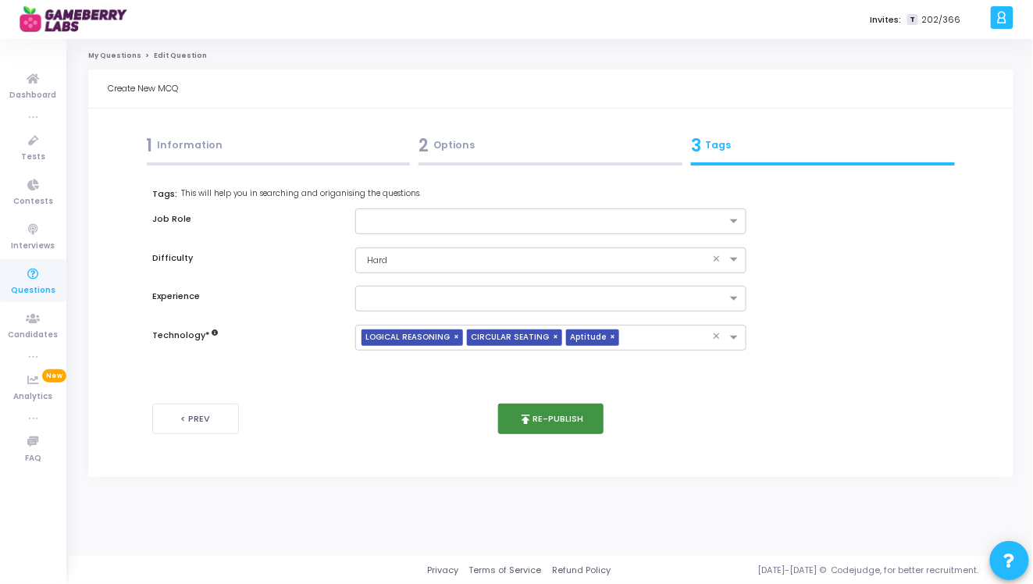
click at [562, 424] on button "publish Re-publish" at bounding box center [550, 419] width 105 height 30
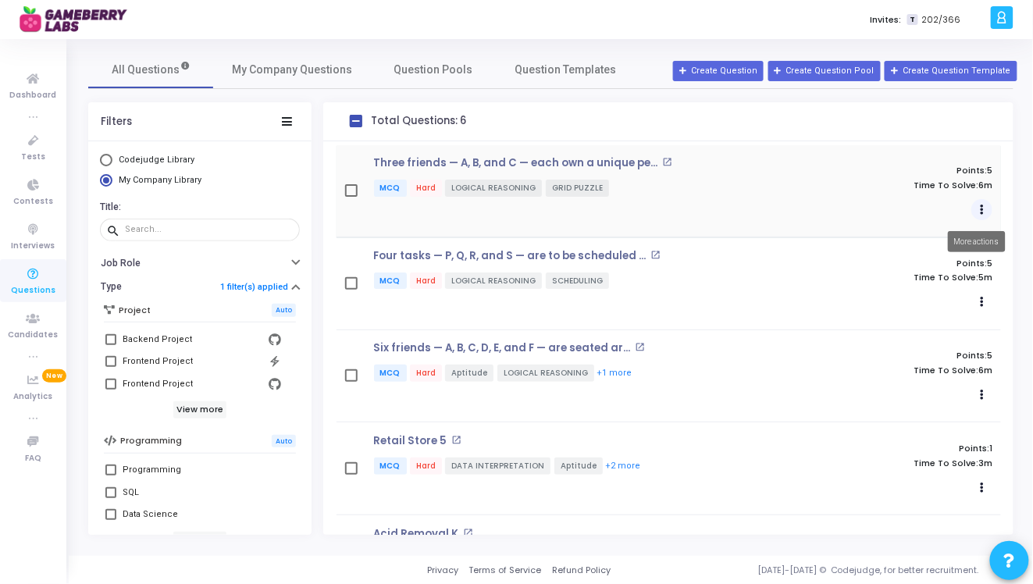
click at [972, 207] on button "Actions" at bounding box center [983, 210] width 22 height 22
click at [902, 243] on link "Edit" at bounding box center [921, 241] width 120 height 25
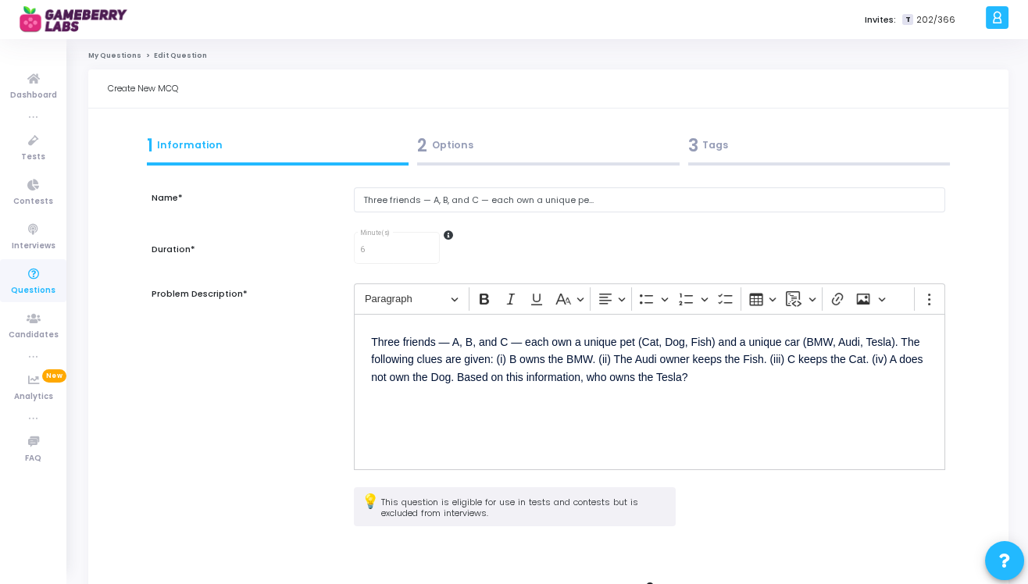
click at [719, 164] on div at bounding box center [819, 163] width 262 height 3
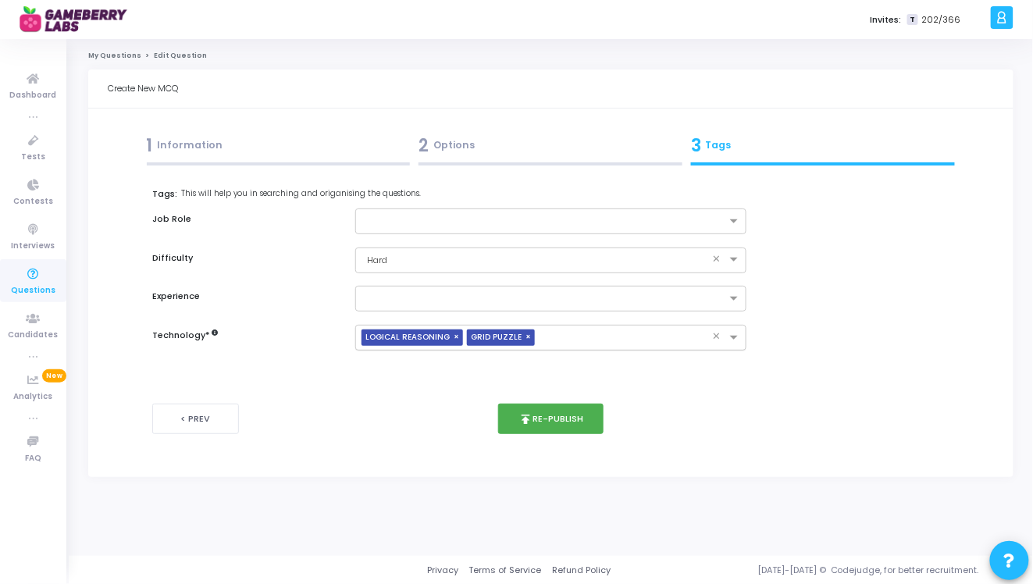
click at [576, 342] on input "text" at bounding box center [627, 338] width 172 height 13
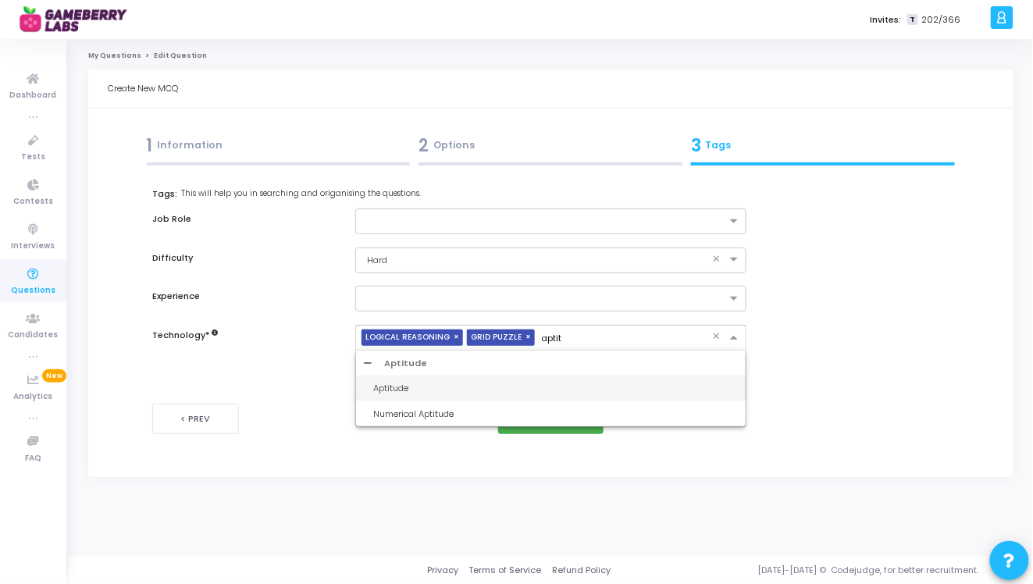
type input "aptitu"
click at [416, 387] on div "Aptitude" at bounding box center [555, 388] width 365 height 13
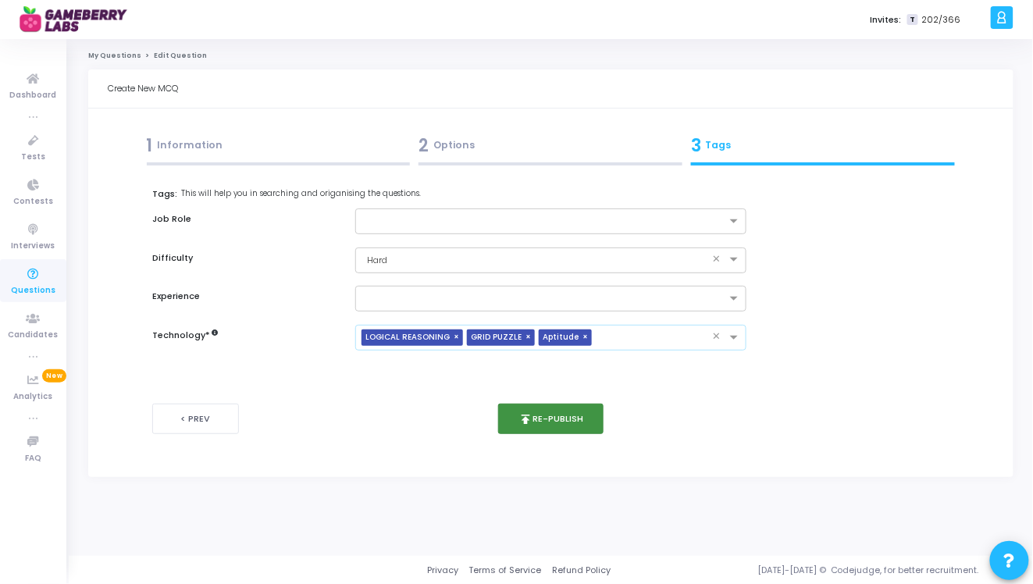
click at [547, 426] on button "publish Re-publish" at bounding box center [550, 419] width 105 height 30
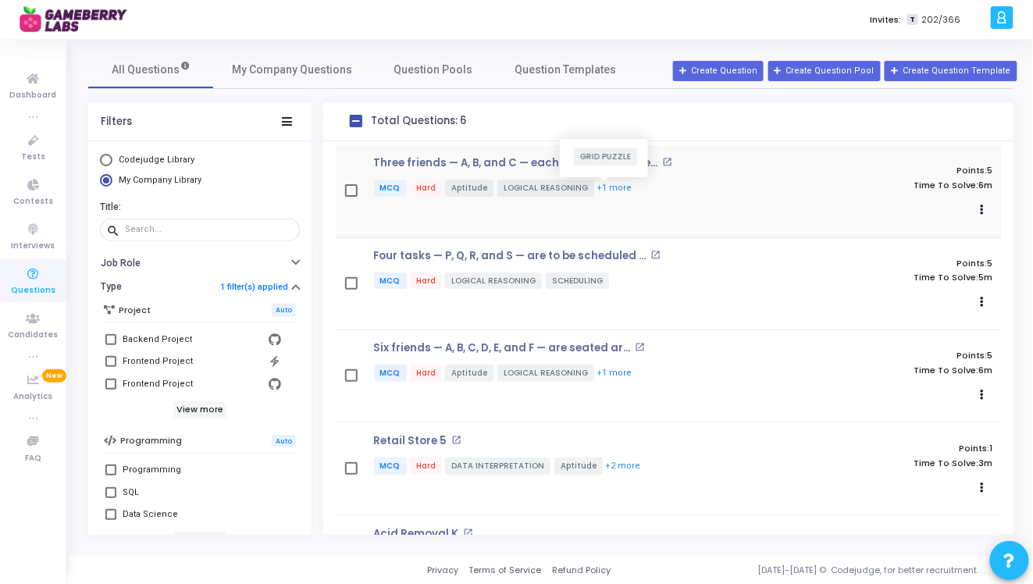
click at [607, 186] on button "+1 more" at bounding box center [614, 188] width 37 height 15
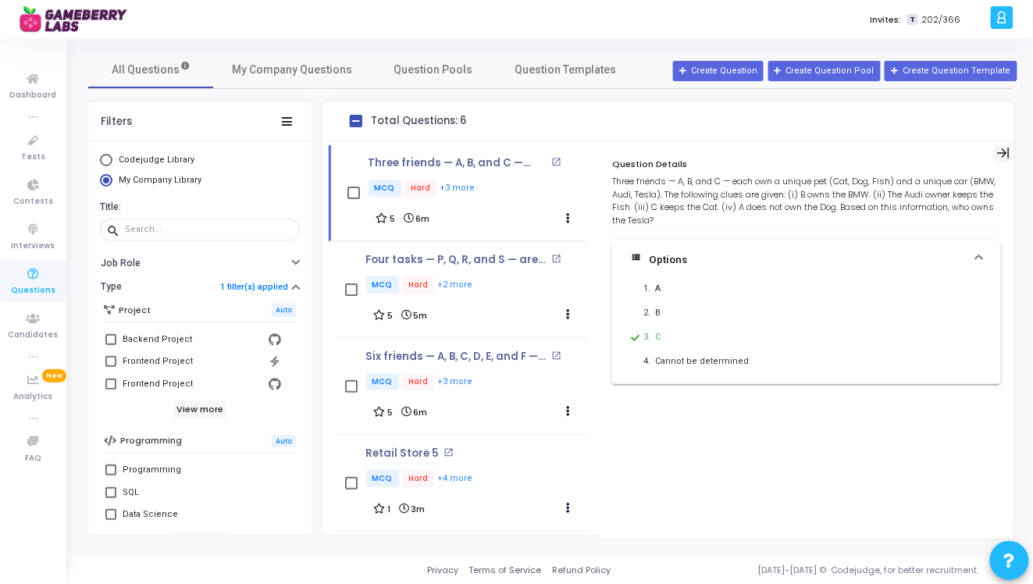
click at [1005, 148] on icon at bounding box center [1003, 153] width 13 height 13
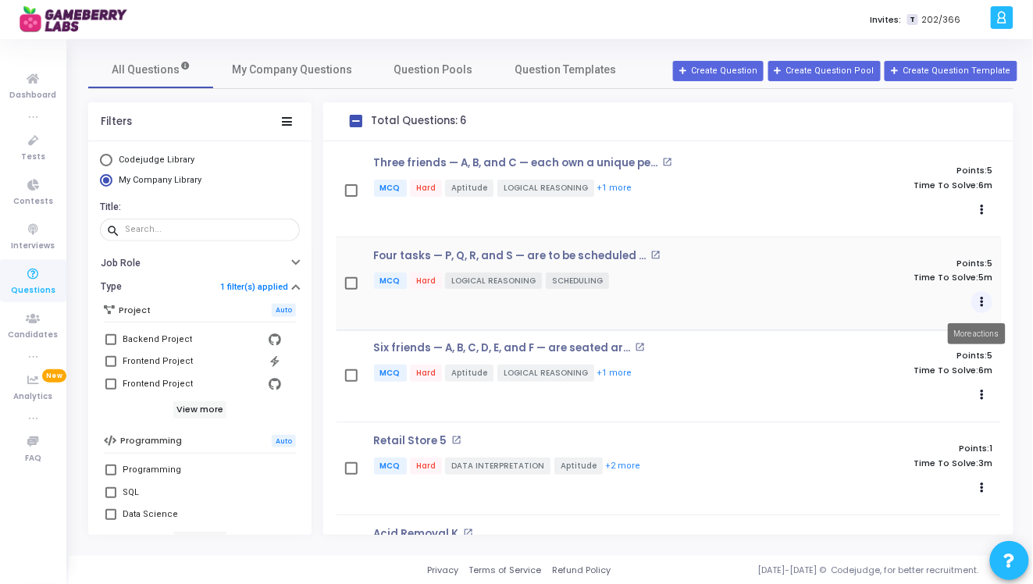
click at [972, 298] on button "Actions" at bounding box center [983, 302] width 22 height 22
click at [897, 333] on link "Edit" at bounding box center [921, 333] width 120 height 25
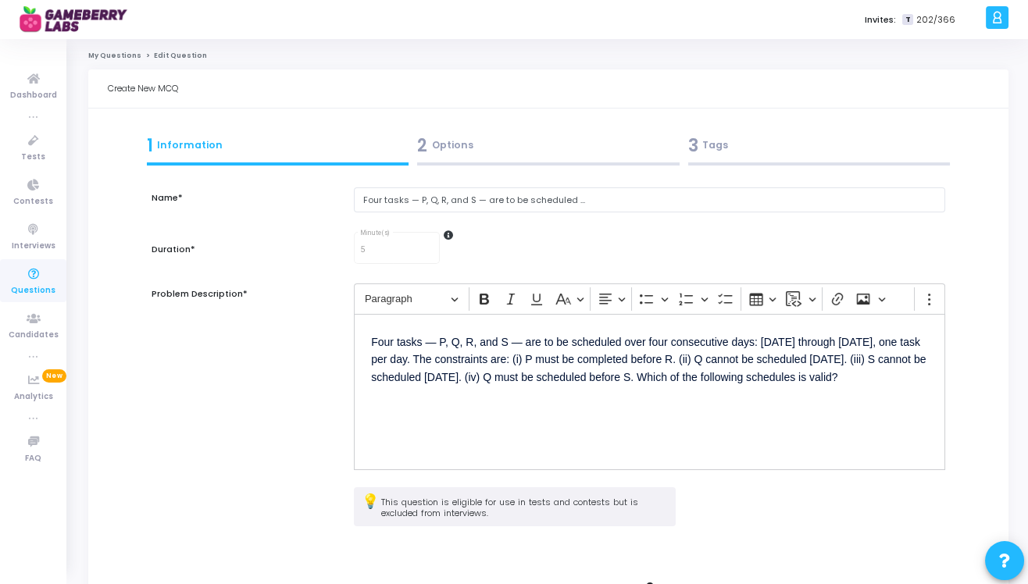
click at [717, 146] on div "3 Tags" at bounding box center [819, 146] width 262 height 26
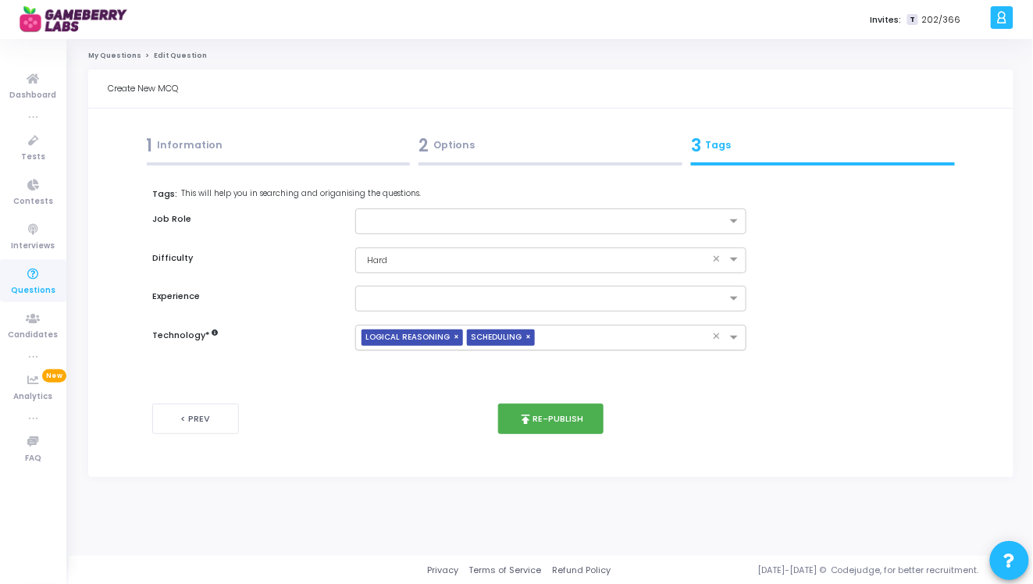
click at [561, 330] on div "× LOGICAL REASONING × SCHEDULING" at bounding box center [534, 338] width 357 height 24
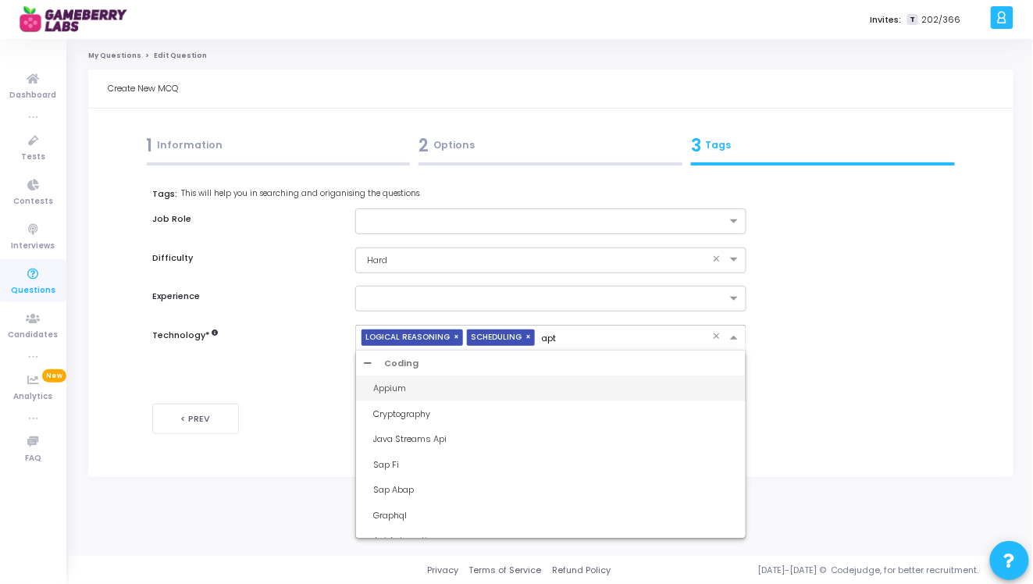
type input "apti"
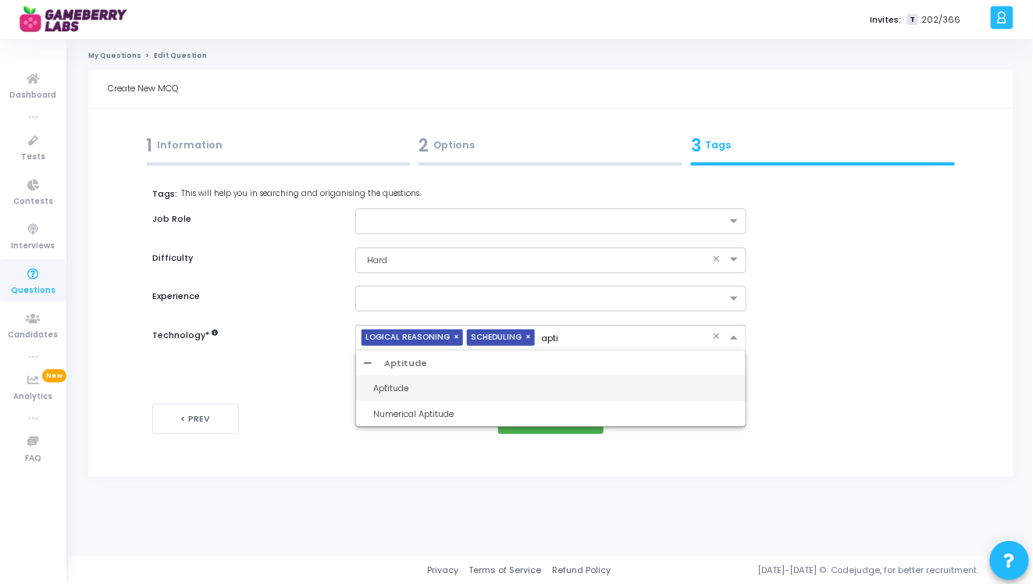
click at [401, 390] on div "Aptitude" at bounding box center [555, 388] width 365 height 13
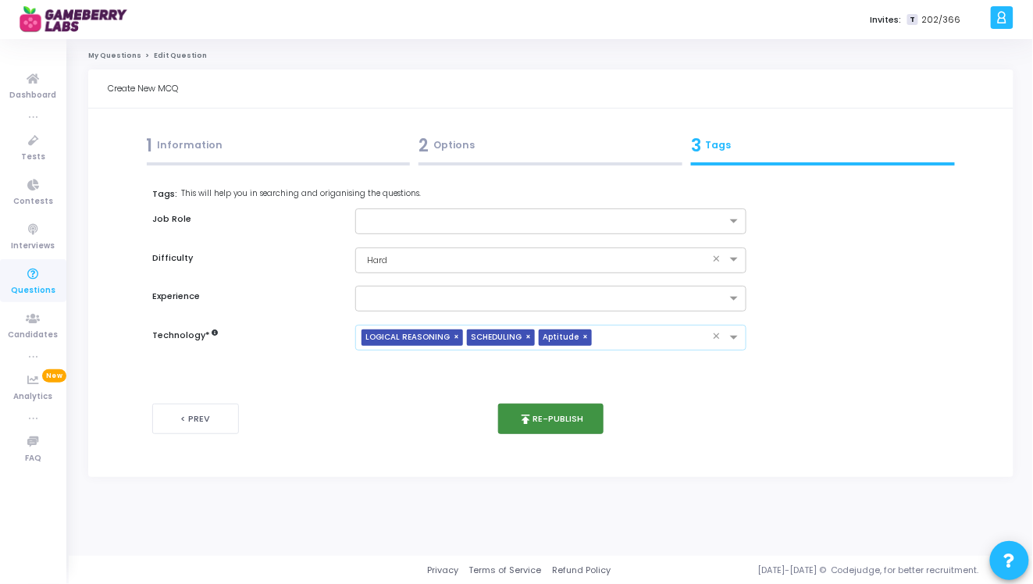
click at [549, 430] on button "publish Re-publish" at bounding box center [550, 419] width 105 height 30
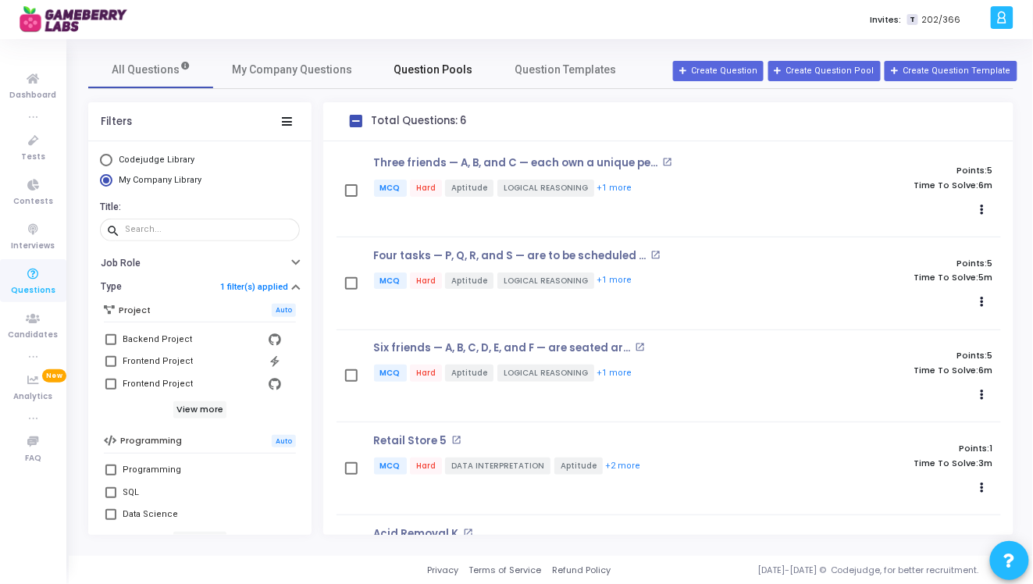
click at [428, 66] on span "Question Pools" at bounding box center [433, 70] width 79 height 16
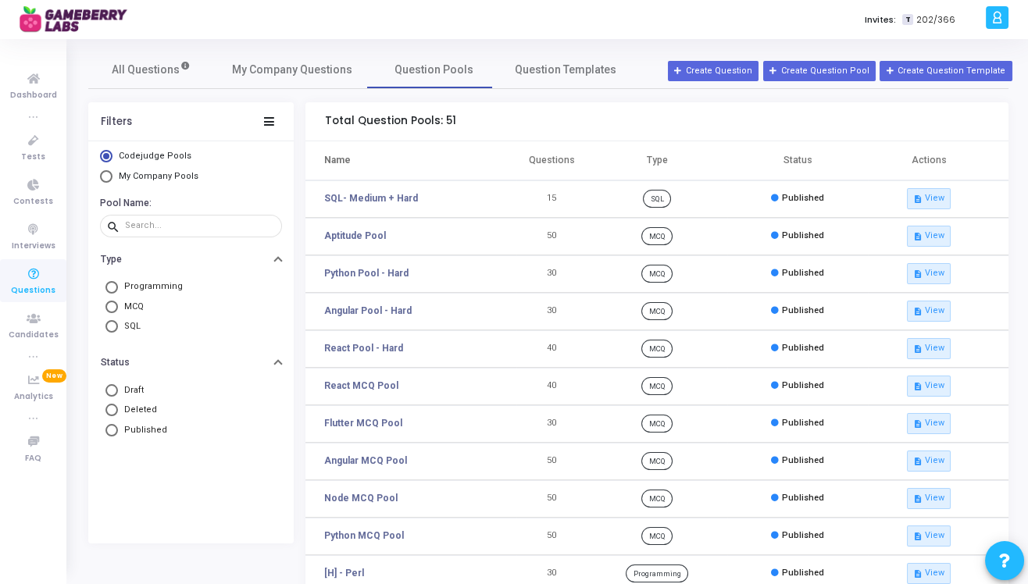
click at [153, 176] on span "My Company Pools" at bounding box center [159, 176] width 80 height 10
click at [112, 176] on input "My Company Pools" at bounding box center [106, 176] width 12 height 12
radio input "true"
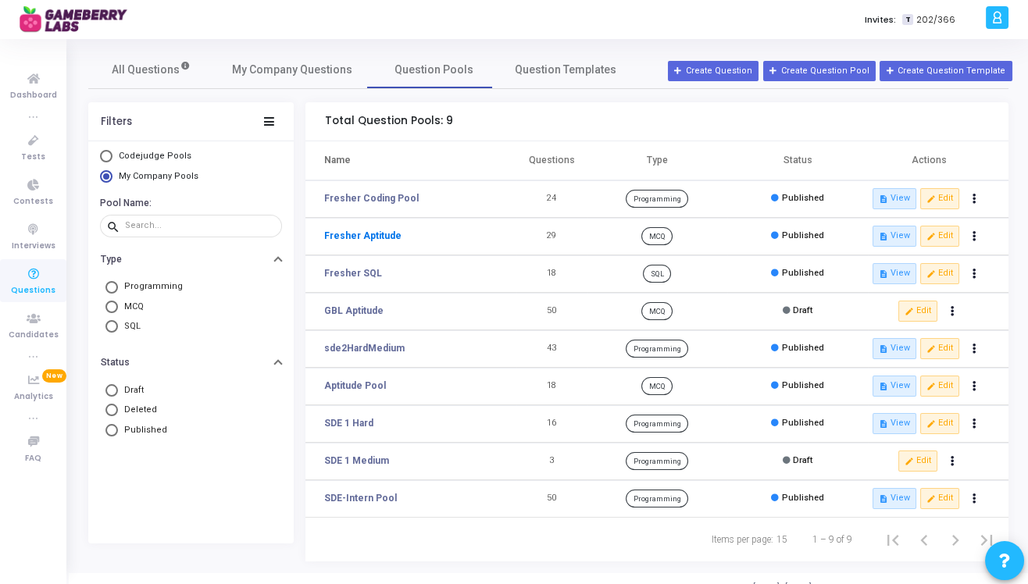
click at [370, 235] on link "Fresher Aptitude" at bounding box center [362, 236] width 77 height 14
click at [948, 236] on button "edit Edit" at bounding box center [939, 236] width 39 height 20
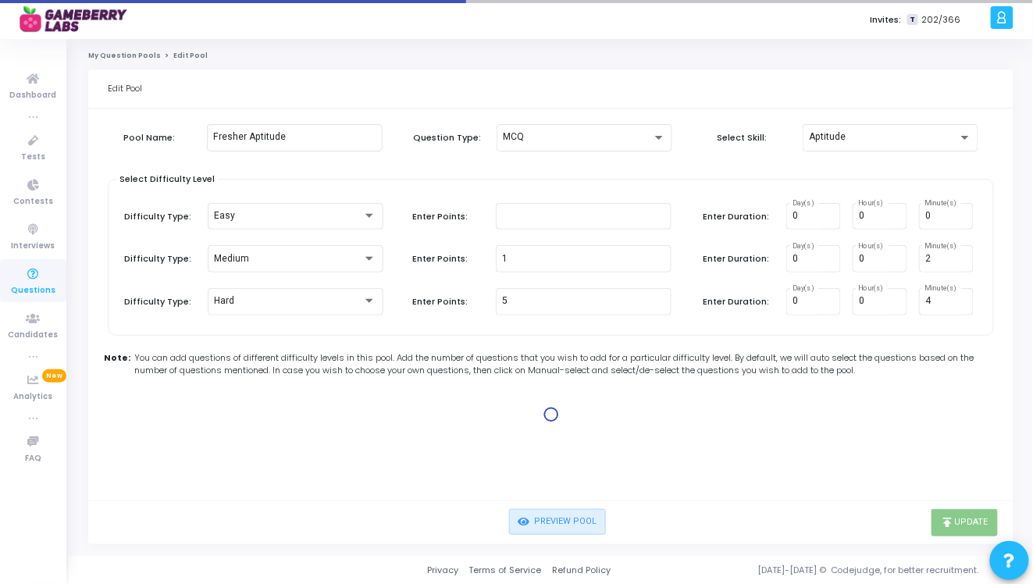
type input "1"
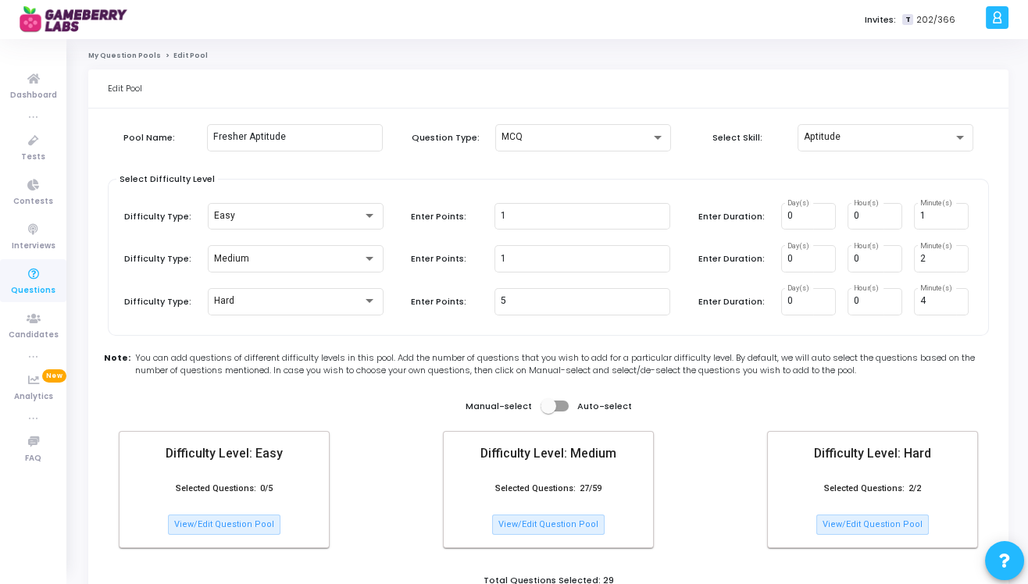
scroll to position [52, 0]
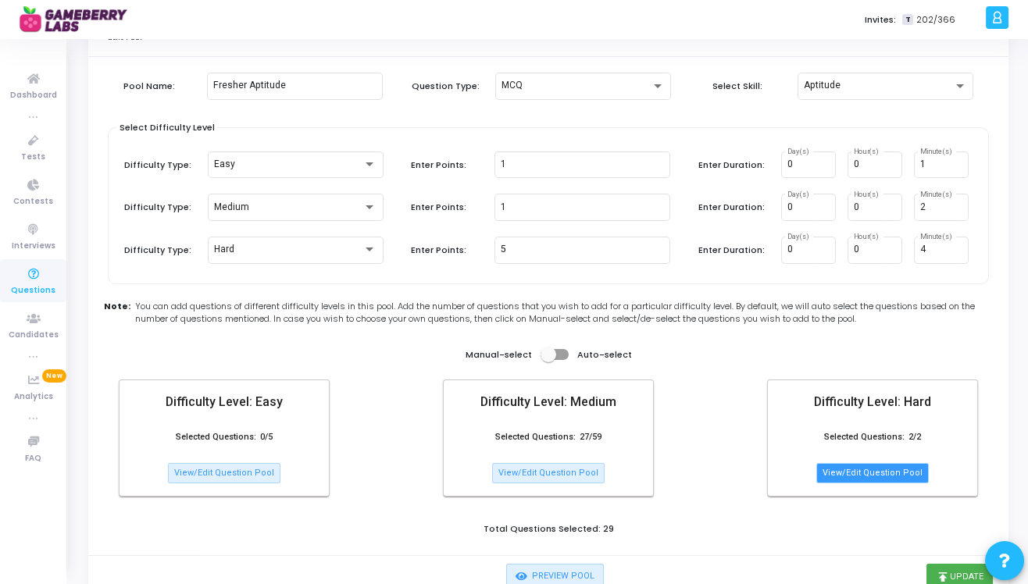
click at [878, 475] on button "View/Edit Question Pool" at bounding box center [872, 473] width 112 height 20
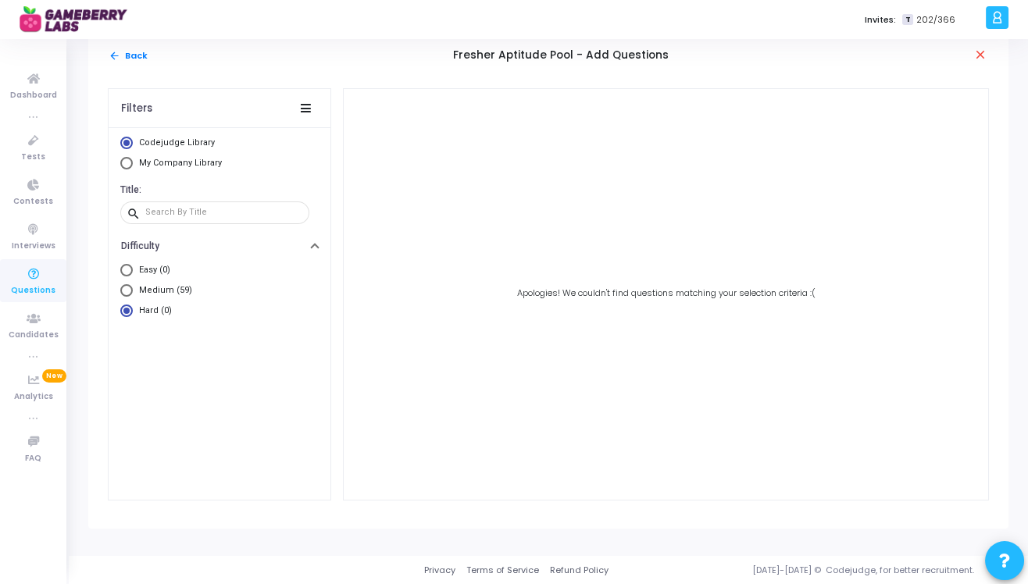
click at [145, 161] on span "My Company Library" at bounding box center [180, 163] width 83 height 10
click at [133, 161] on input "My Company Library" at bounding box center [126, 163] width 12 height 12
radio input "true"
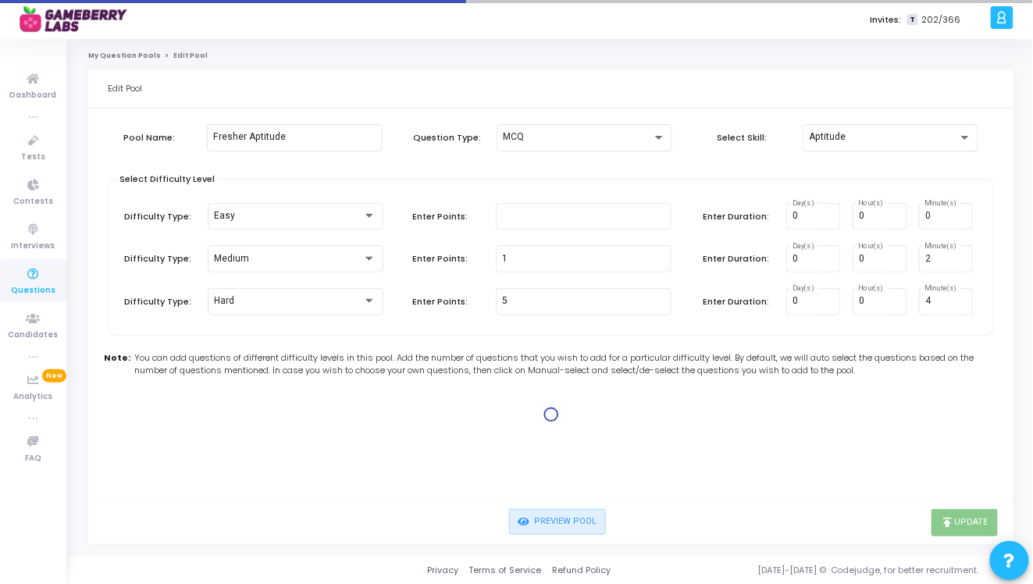
type input "1"
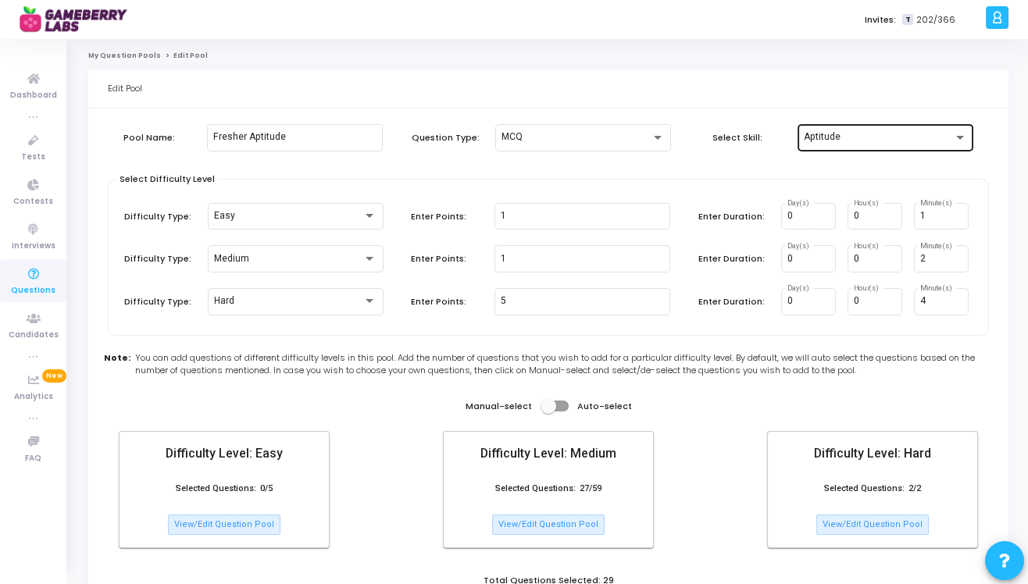
click at [867, 135] on div "Aptitude" at bounding box center [878, 137] width 149 height 11
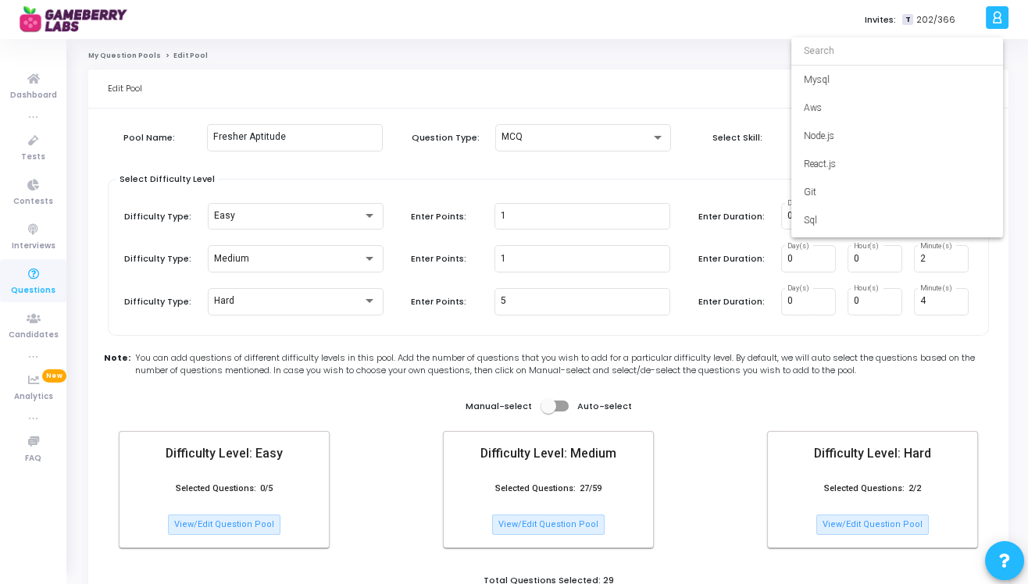
scroll to position [336, 0]
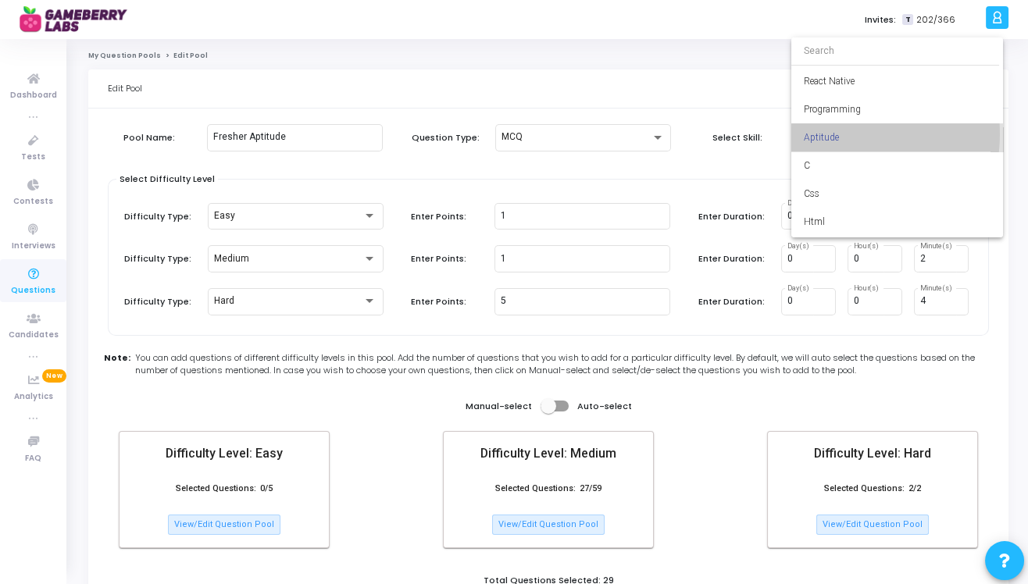
click at [826, 134] on span "Aptitude" at bounding box center [897, 137] width 187 height 28
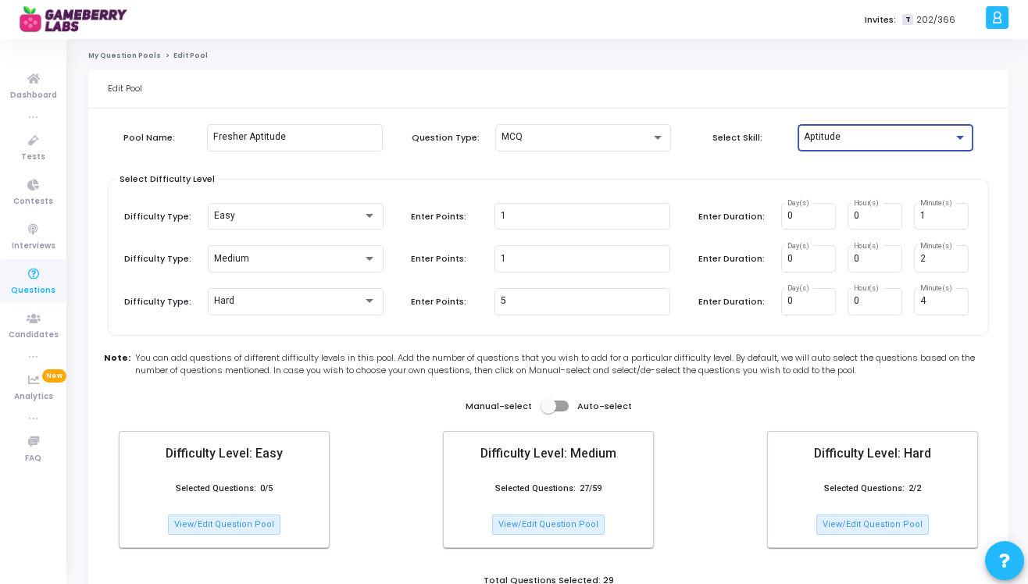
scroll to position [105, 0]
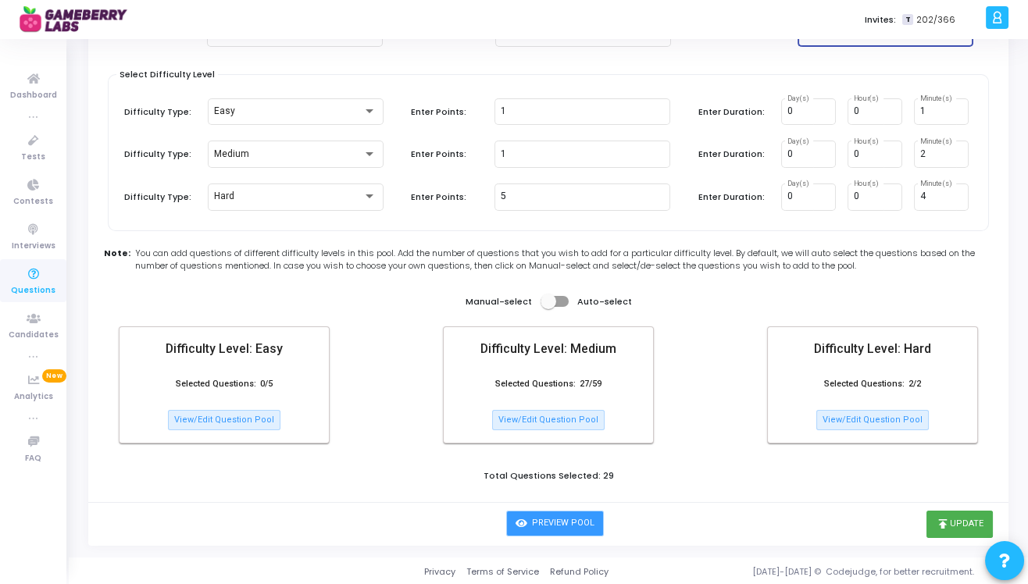
click at [575, 521] on button "Preview Pool" at bounding box center [555, 524] width 98 height 26
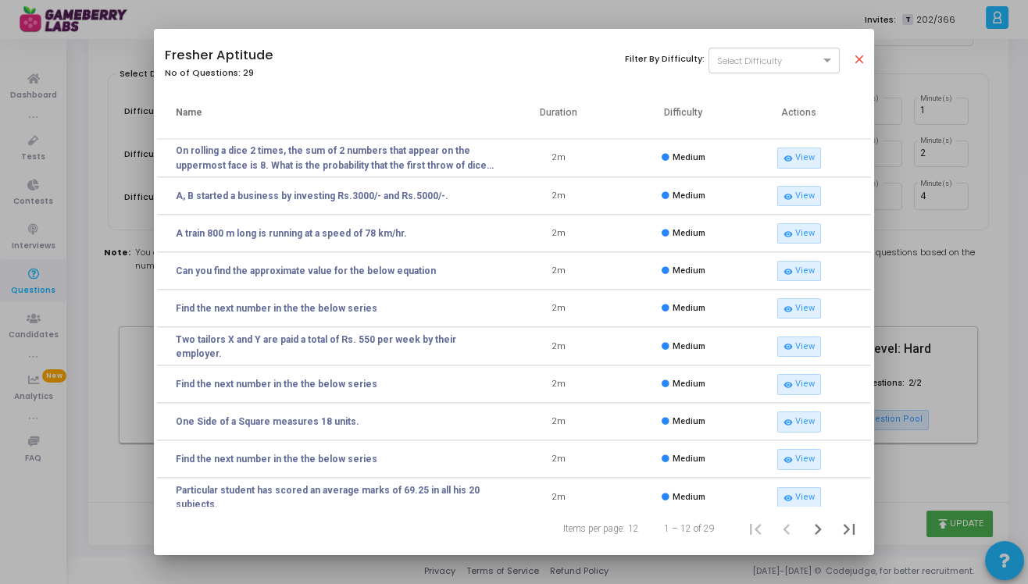
scroll to position [84, 0]
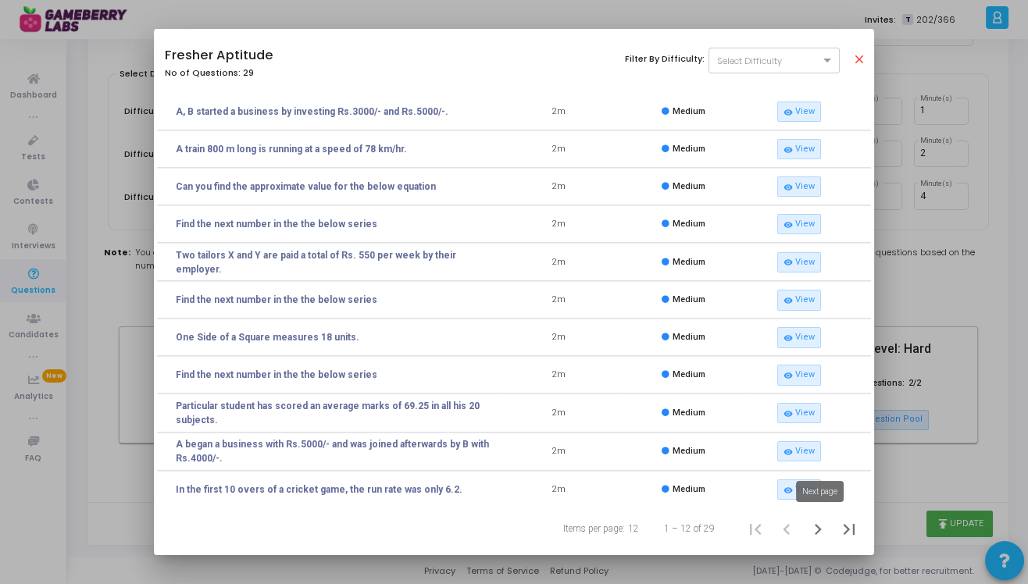
click at [819, 527] on icon "Next page" at bounding box center [818, 530] width 22 height 22
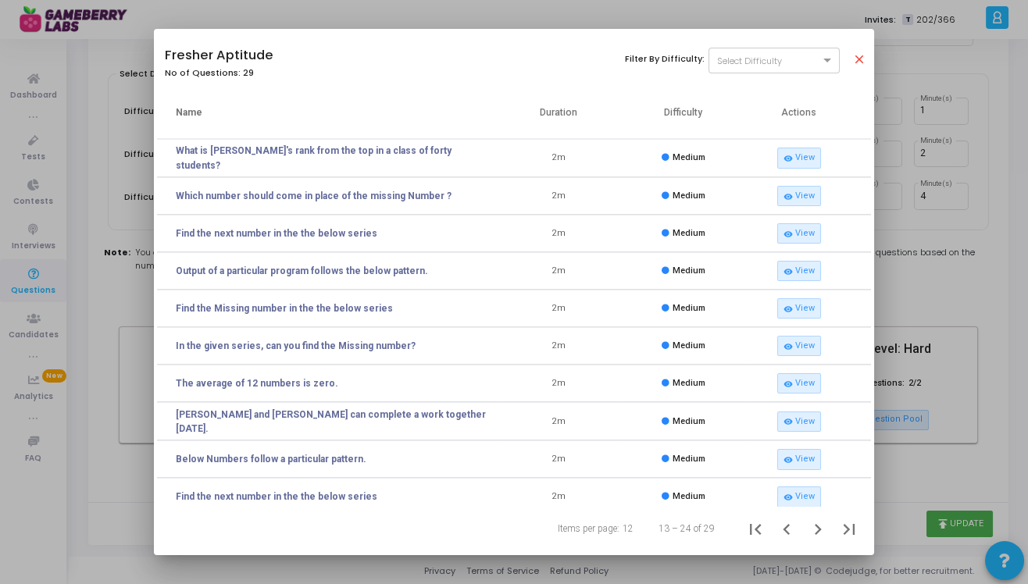
scroll to position [81, 0]
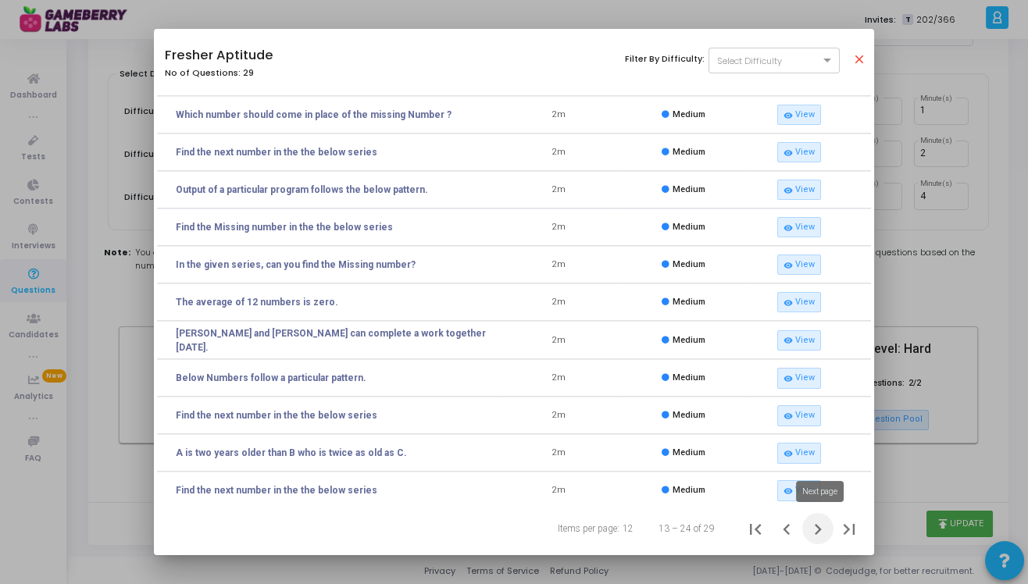
click at [809, 530] on icon "Next page" at bounding box center [818, 530] width 22 height 22
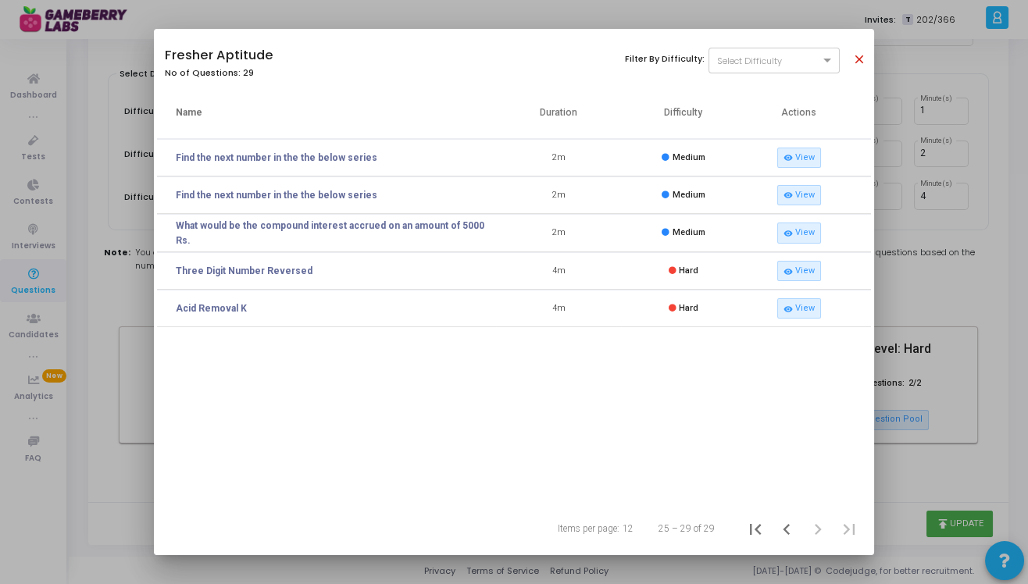
click at [855, 57] on mat-icon "close" at bounding box center [861, 61] width 19 height 19
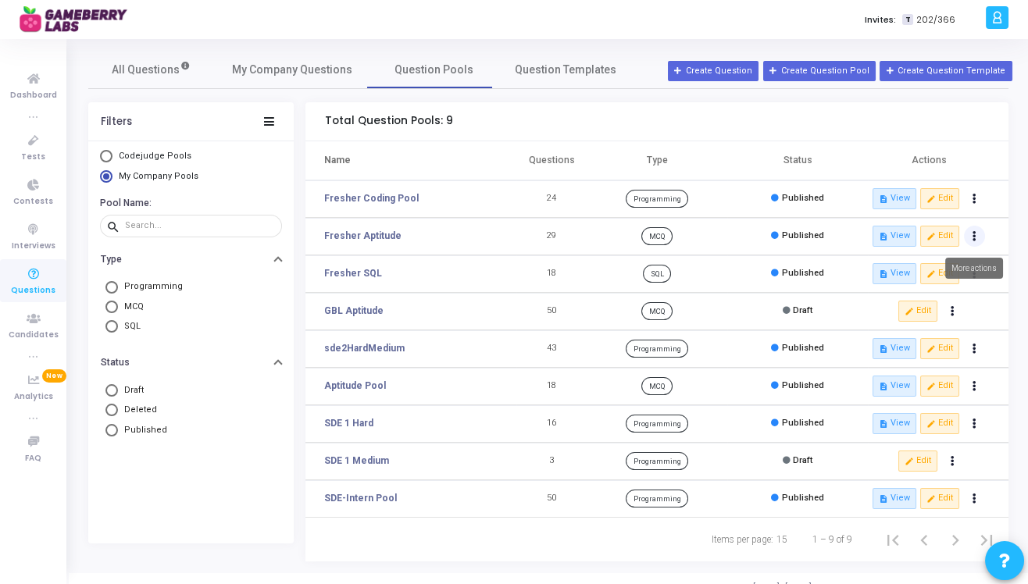
click at [969, 238] on button "Actions" at bounding box center [975, 237] width 22 height 22
click at [715, 237] on td "MCQ" at bounding box center [657, 236] width 141 height 37
click at [235, 71] on span "My Company Questions" at bounding box center [292, 70] width 120 height 16
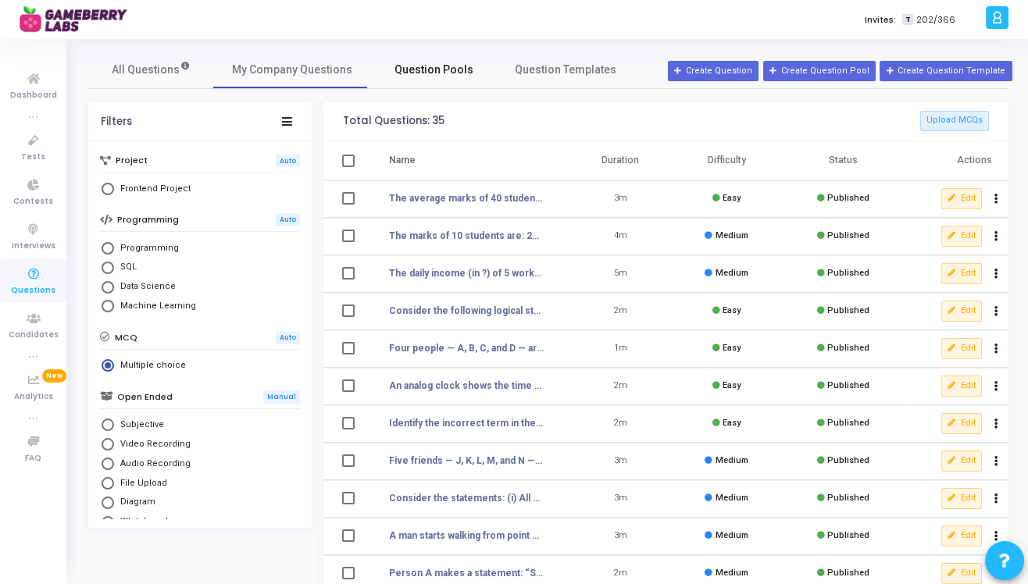
click at [427, 62] on span "Question Pools" at bounding box center [433, 70] width 79 height 16
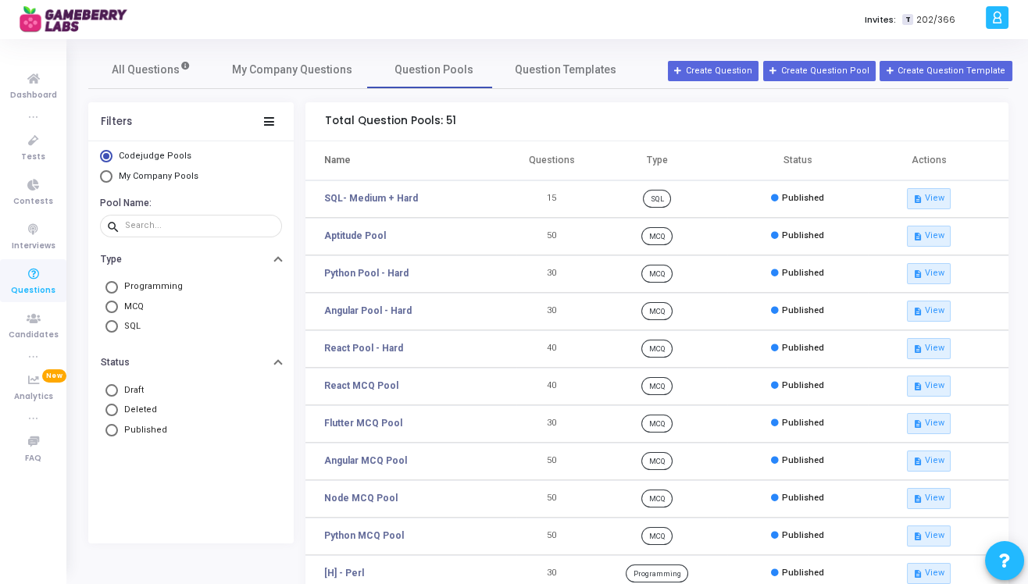
click at [141, 173] on span "My Company Pools" at bounding box center [159, 176] width 80 height 10
click at [112, 173] on input "My Company Pools" at bounding box center [106, 176] width 12 height 12
radio input "true"
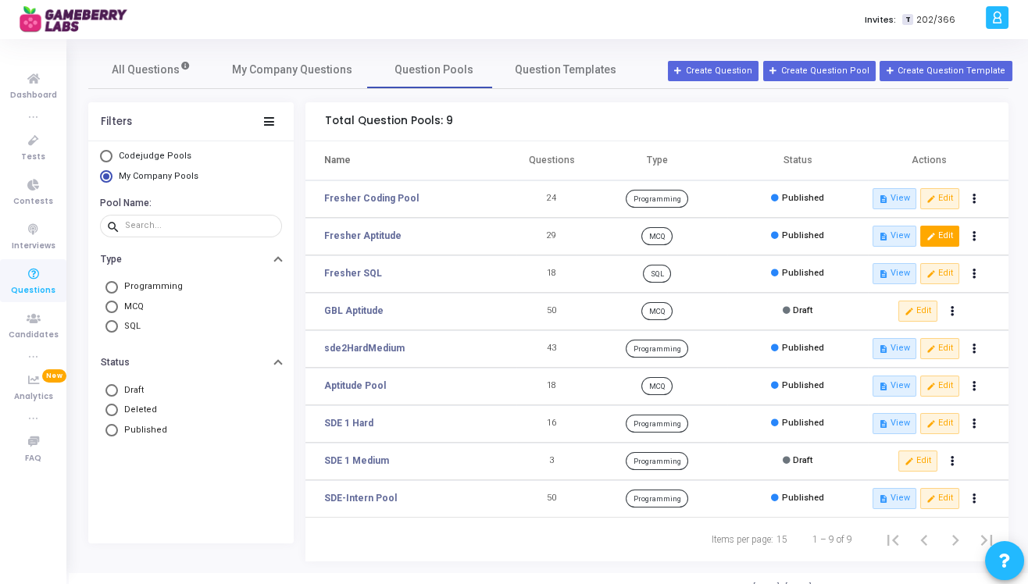
click at [940, 237] on button "edit Edit" at bounding box center [939, 236] width 39 height 20
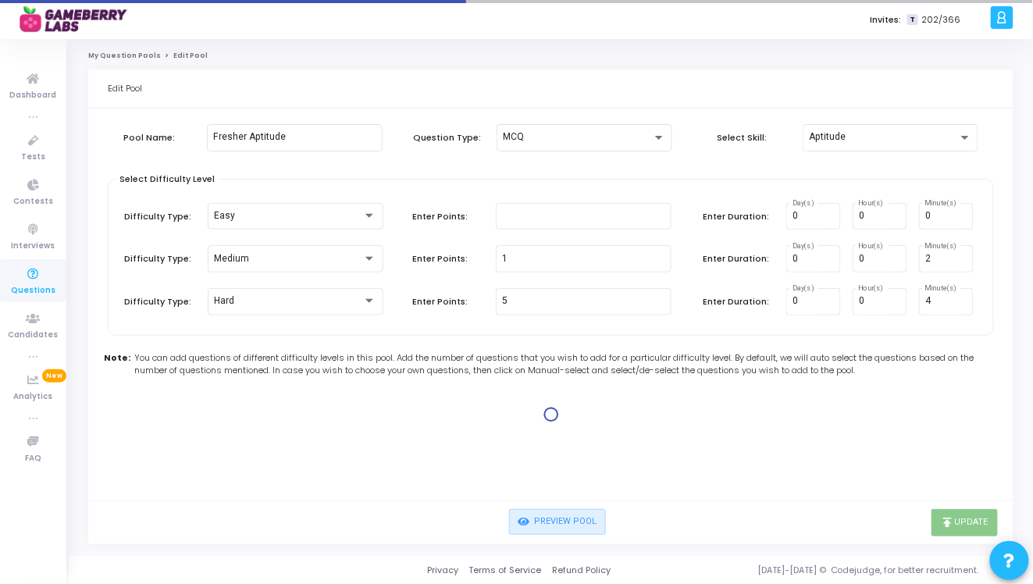
type input "1"
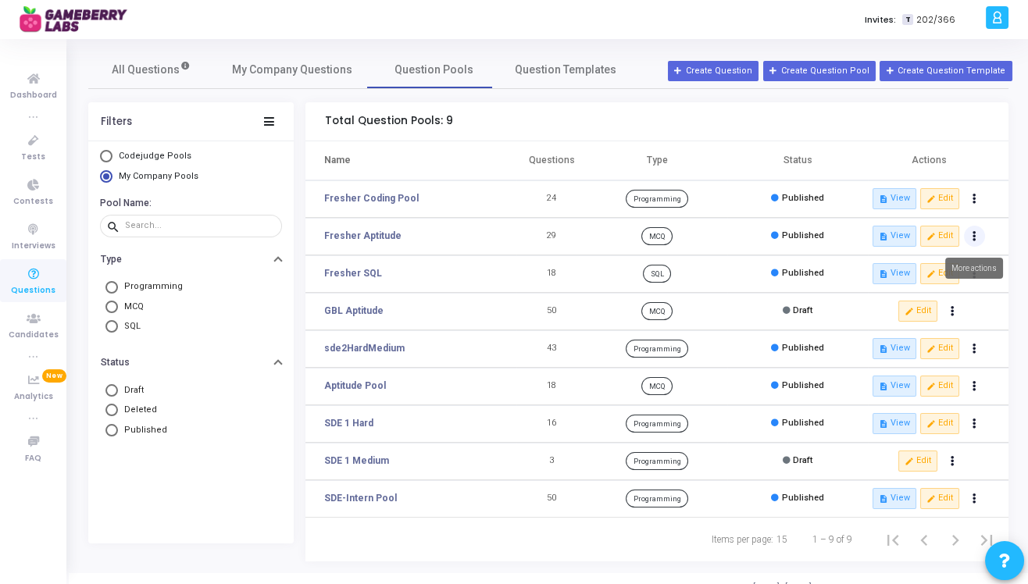
click at [972, 240] on icon "Actions" at bounding box center [974, 237] width 4 height 8
click at [820, 232] on div "Published" at bounding box center [797, 236] width 52 height 13
click at [971, 234] on button "Actions" at bounding box center [975, 237] width 22 height 22
click at [915, 262] on button "clear Unpublish" at bounding box center [924, 268] width 120 height 26
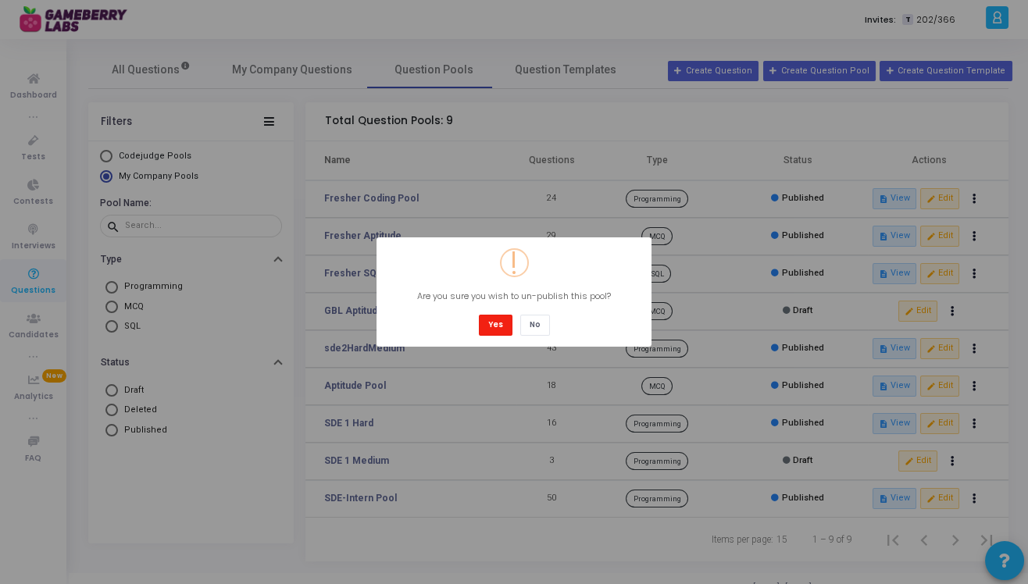
click at [491, 329] on button "Yes" at bounding box center [496, 325] width 34 height 21
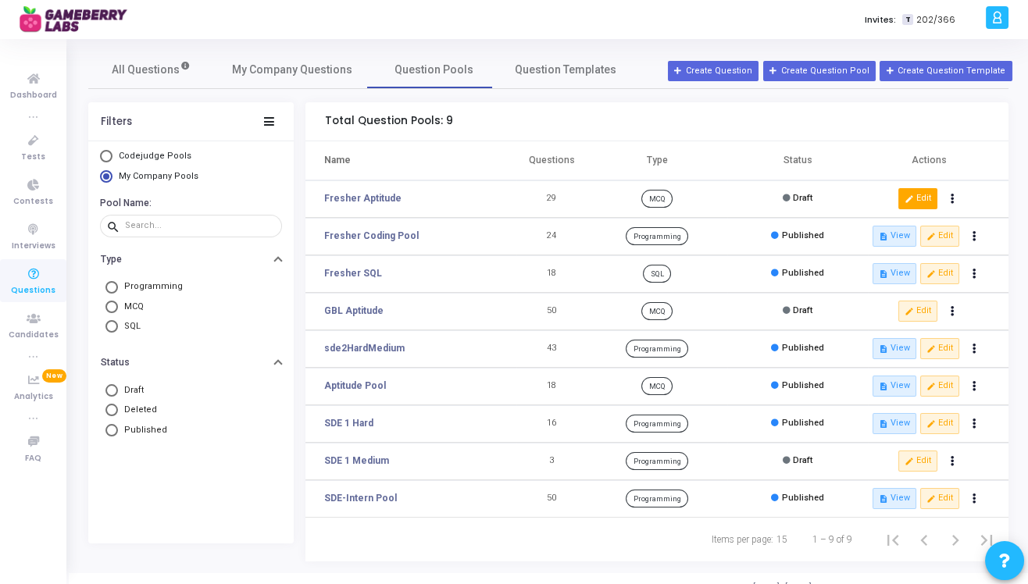
click at [929, 203] on button "edit Edit" at bounding box center [917, 198] width 39 height 20
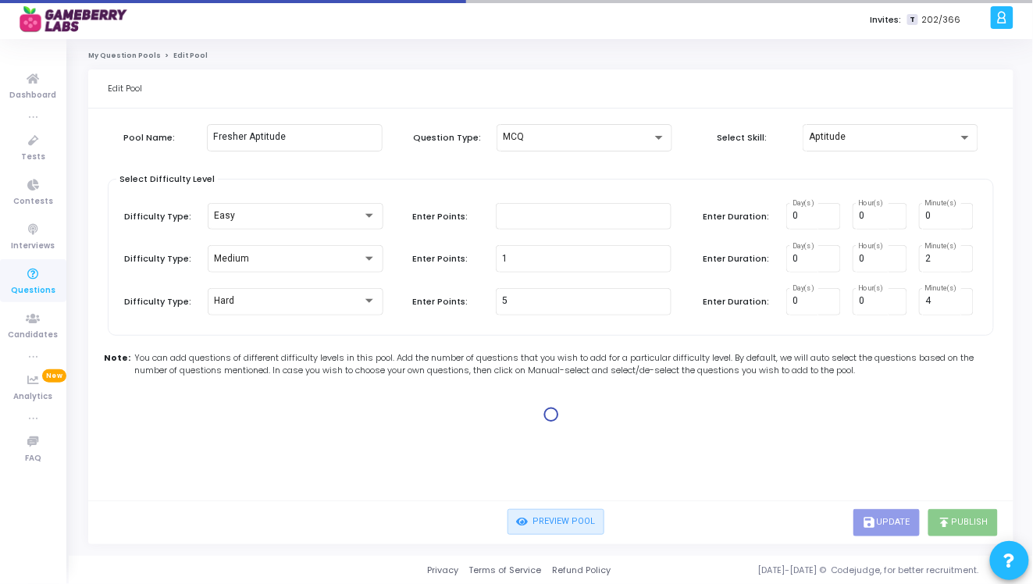
type input "1"
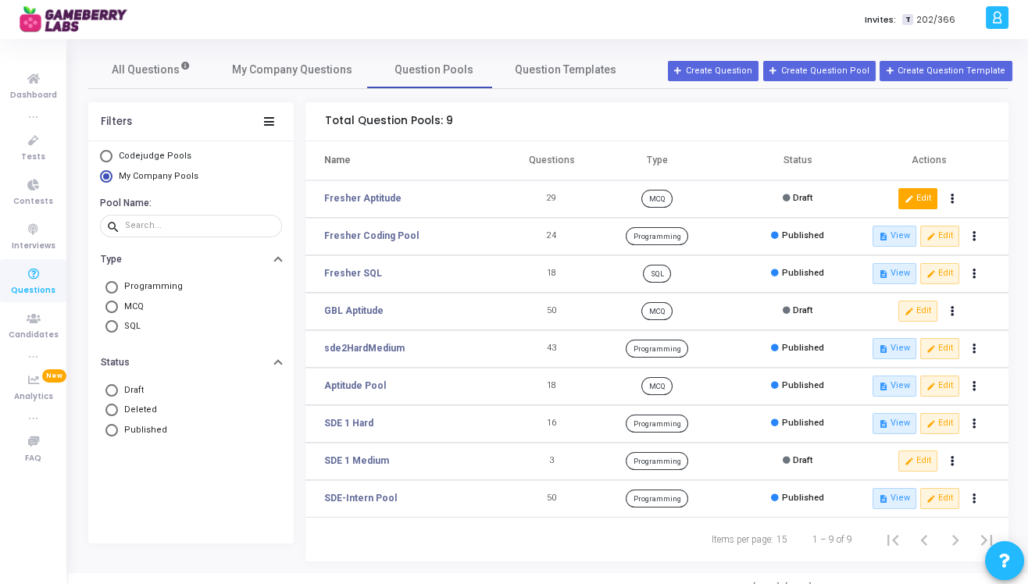
click at [915, 199] on button "edit Edit" at bounding box center [917, 198] width 39 height 20
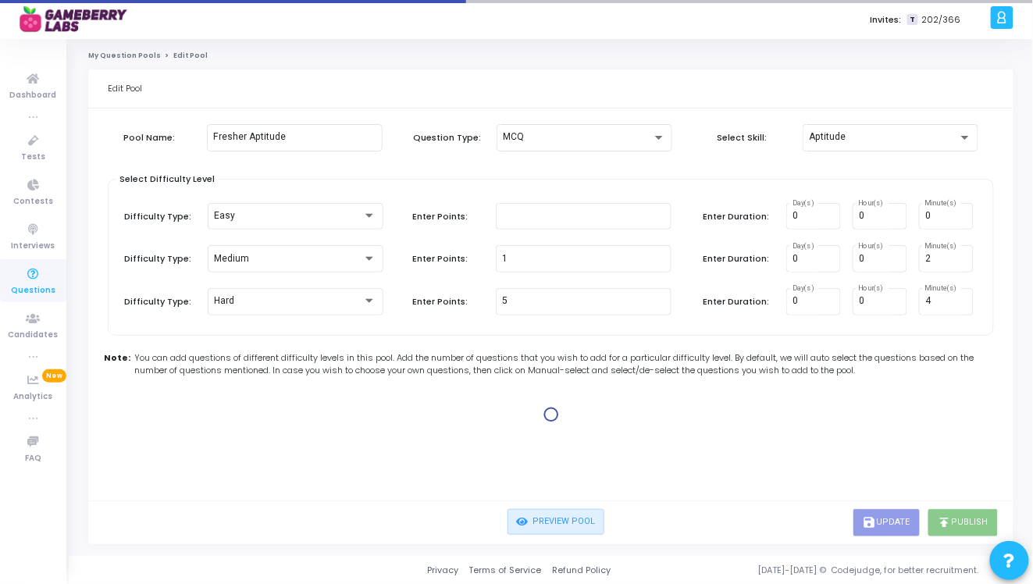
type input "1"
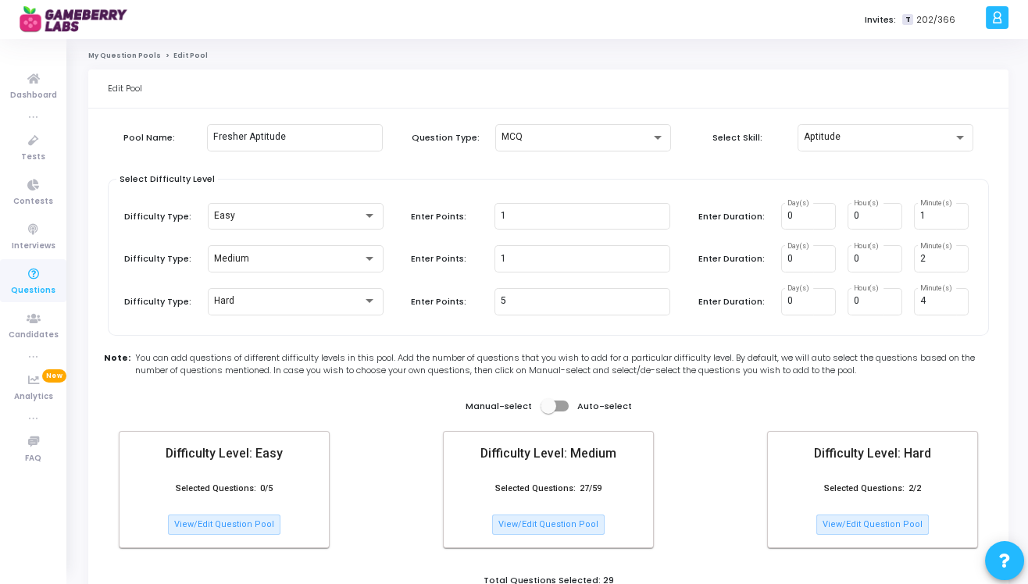
scroll to position [32, 0]
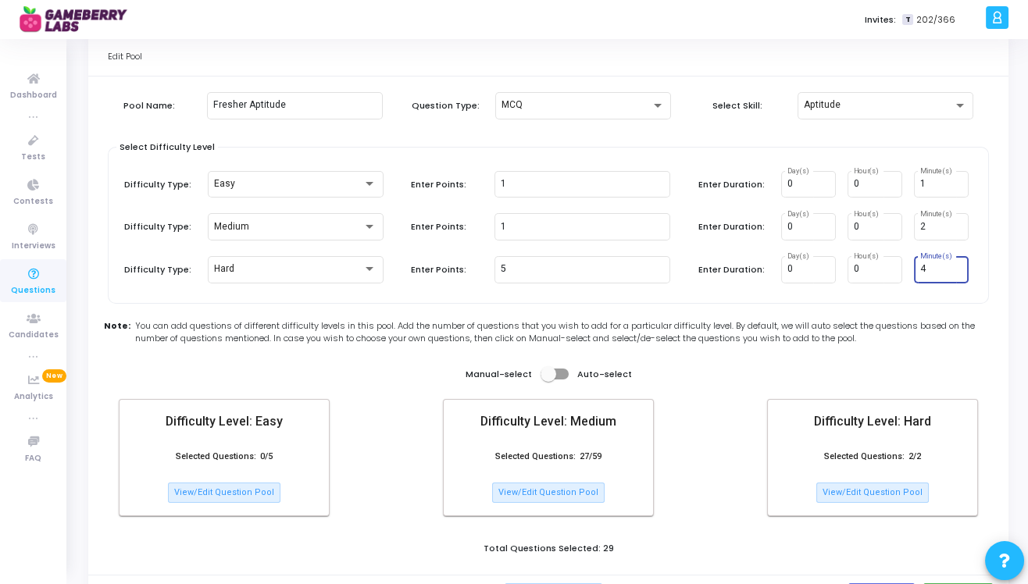
click at [936, 266] on input "4" at bounding box center [941, 269] width 42 height 11
click at [831, 313] on div "Pool Name: Fresher Aptitude Question Type: MCQ Select Skill: Aptitude Select Di…" at bounding box center [548, 329] width 881 height 490
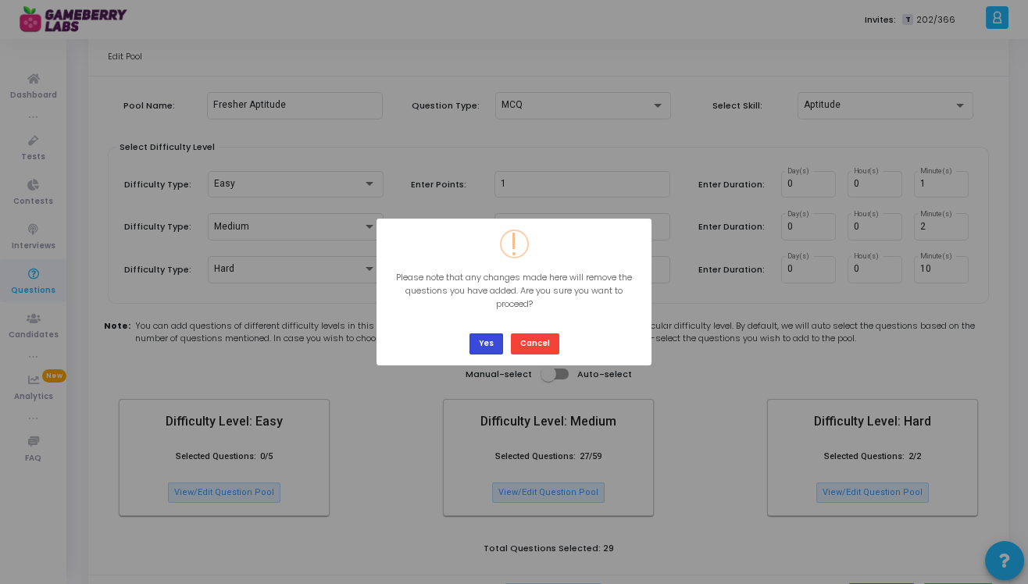
click at [486, 340] on button "Yes" at bounding box center [486, 344] width 34 height 21
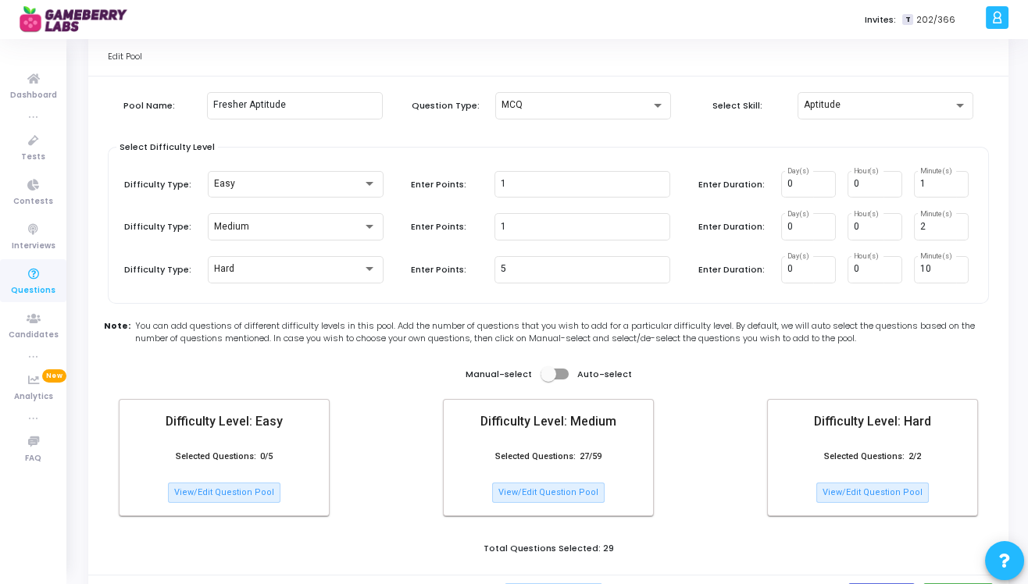
scroll to position [0, 0]
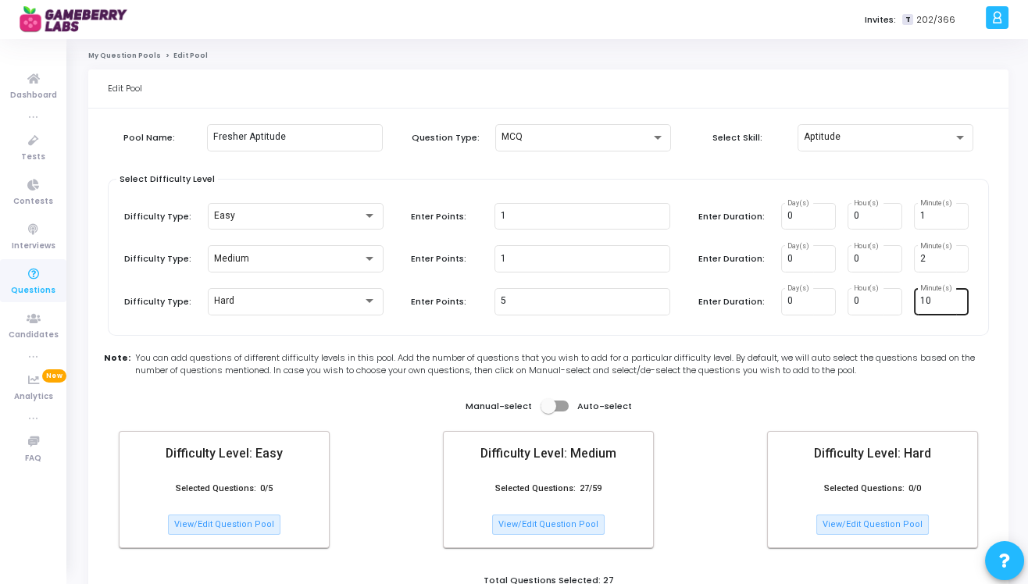
click at [933, 298] on input "10" at bounding box center [941, 301] width 42 height 11
type input "1"
click at [886, 373] on span "You can add questions of different difficulty levels in this pool. Add the numb…" at bounding box center [564, 364] width 858 height 26
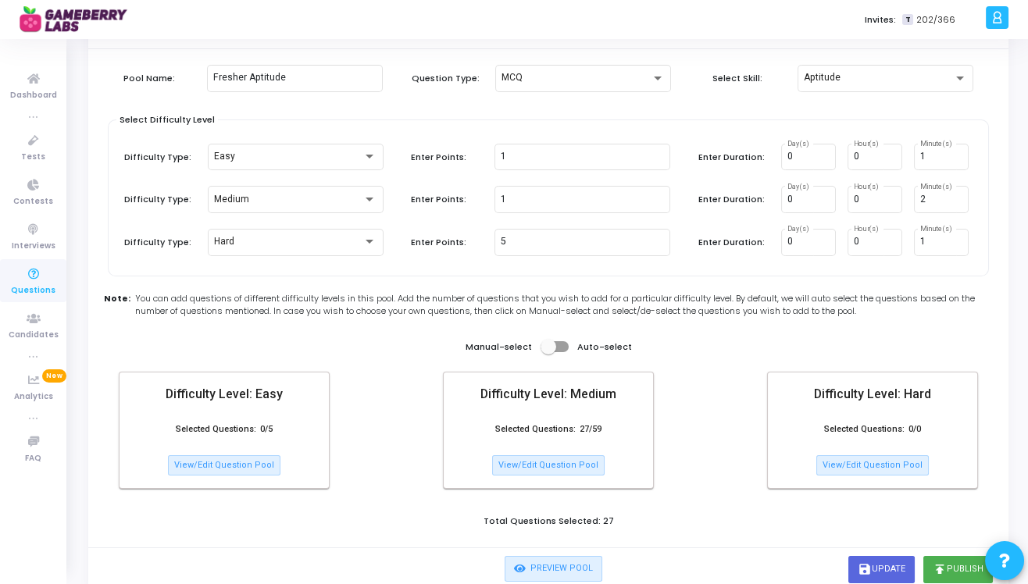
scroll to position [60, 0]
click at [926, 236] on input "1" at bounding box center [941, 241] width 42 height 11
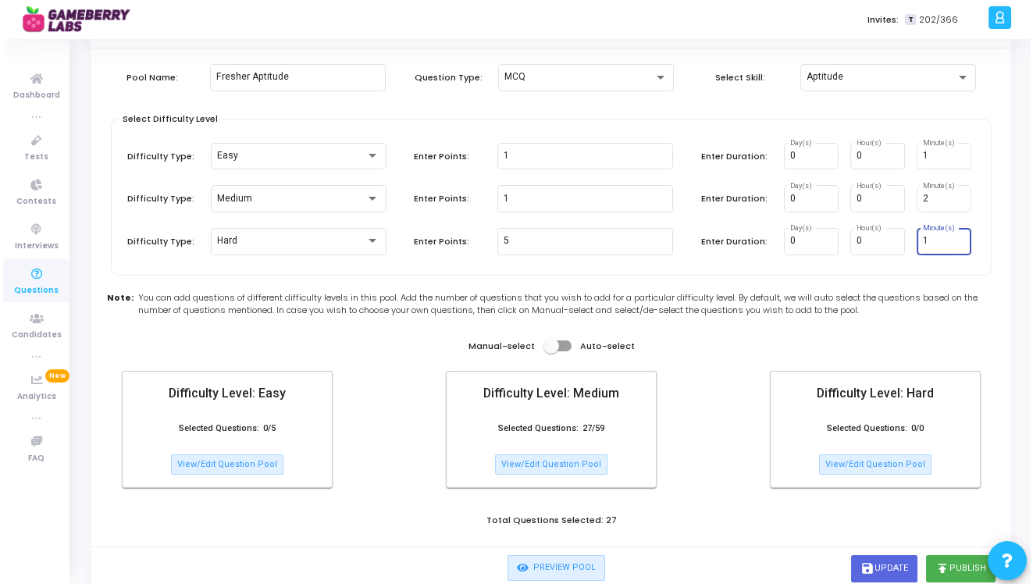
scroll to position [0, 0]
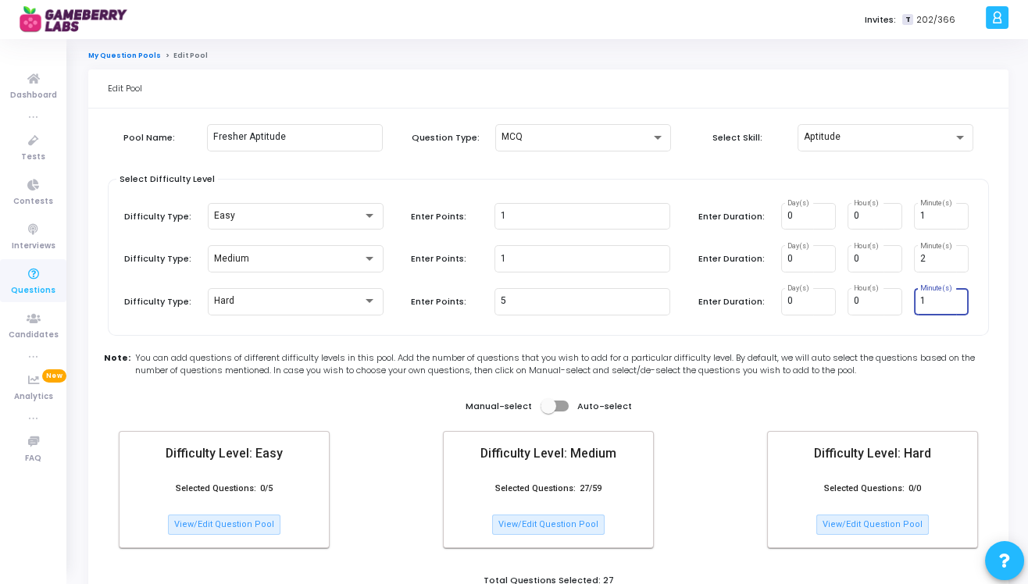
click at [129, 51] on link "My Question Pools" at bounding box center [124, 55] width 73 height 9
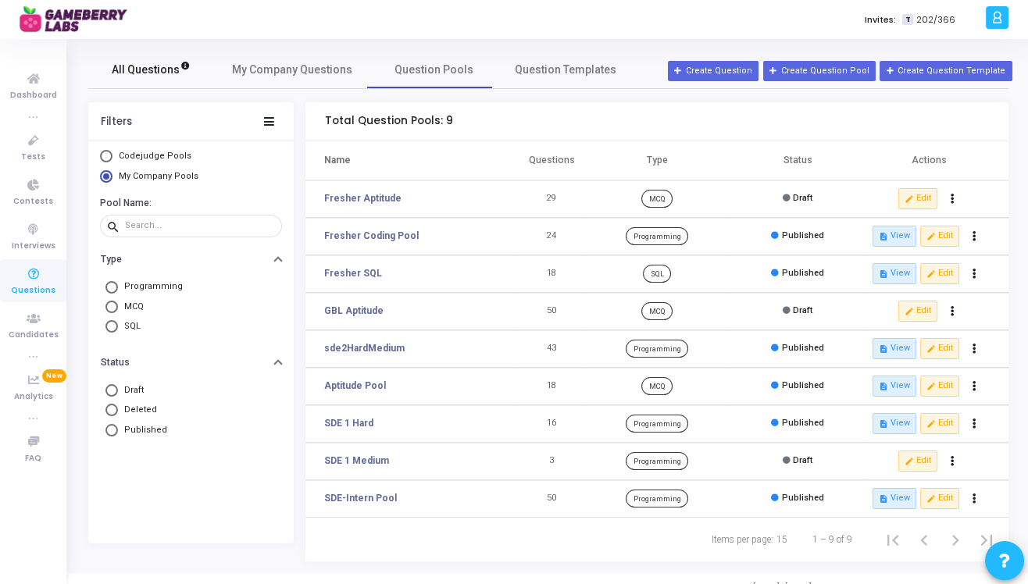
click at [148, 67] on span "All Questions" at bounding box center [151, 70] width 79 height 16
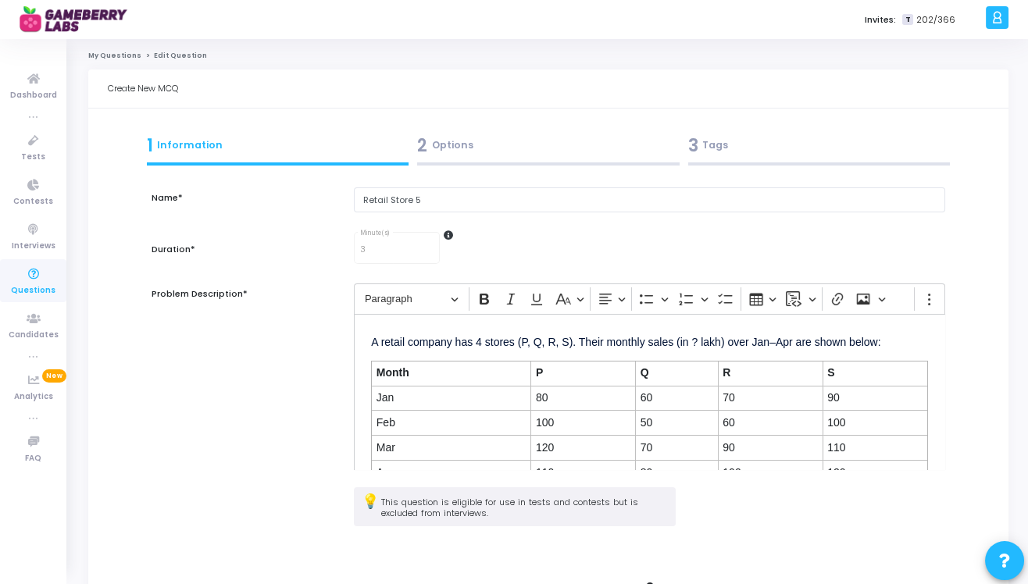
click at [491, 155] on div "2 Options" at bounding box center [548, 146] width 262 height 26
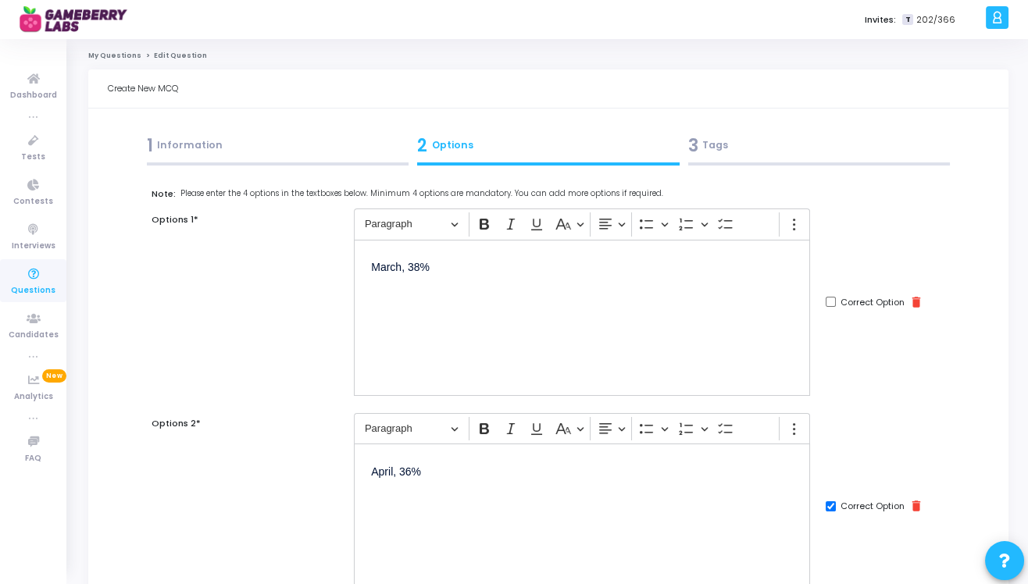
click at [304, 162] on div "1 Information" at bounding box center [277, 149] width 271 height 42
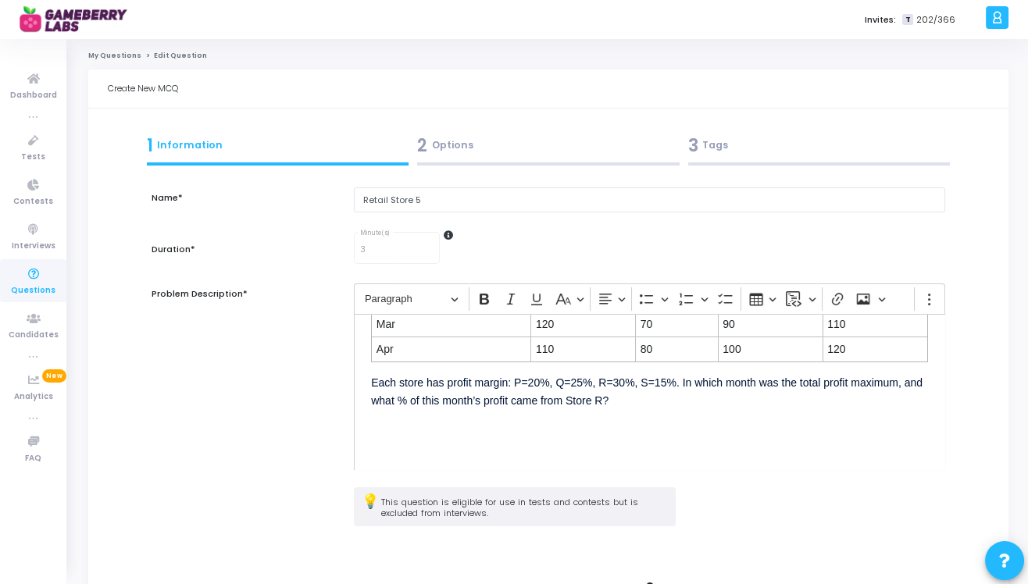
click at [449, 239] on icon at bounding box center [448, 235] width 9 height 9
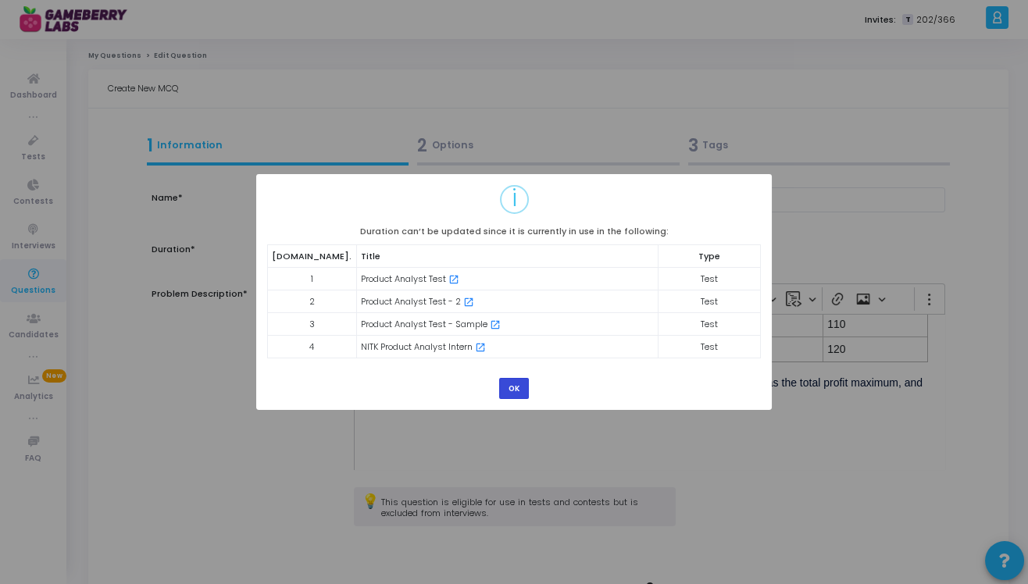
click at [512, 388] on button "OK" at bounding box center [514, 388] width 30 height 21
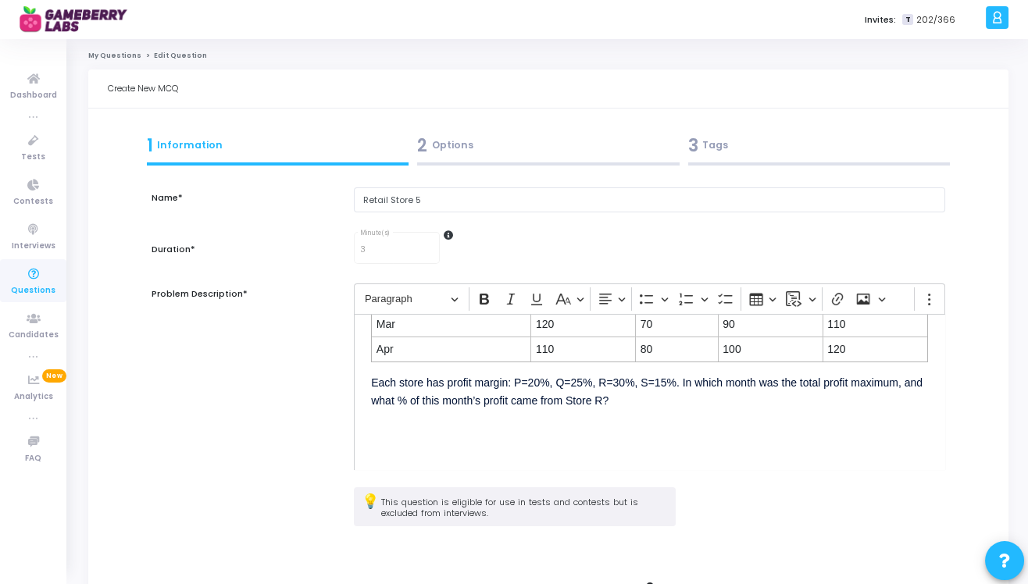
click at [448, 235] on icon at bounding box center [448, 235] width 9 height 9
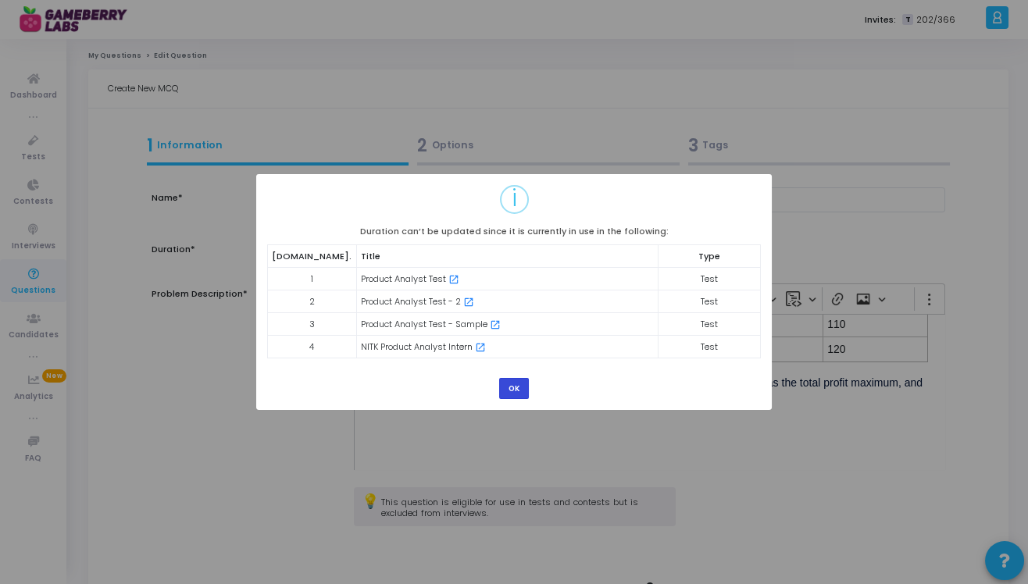
click at [522, 388] on button "OK" at bounding box center [514, 388] width 30 height 21
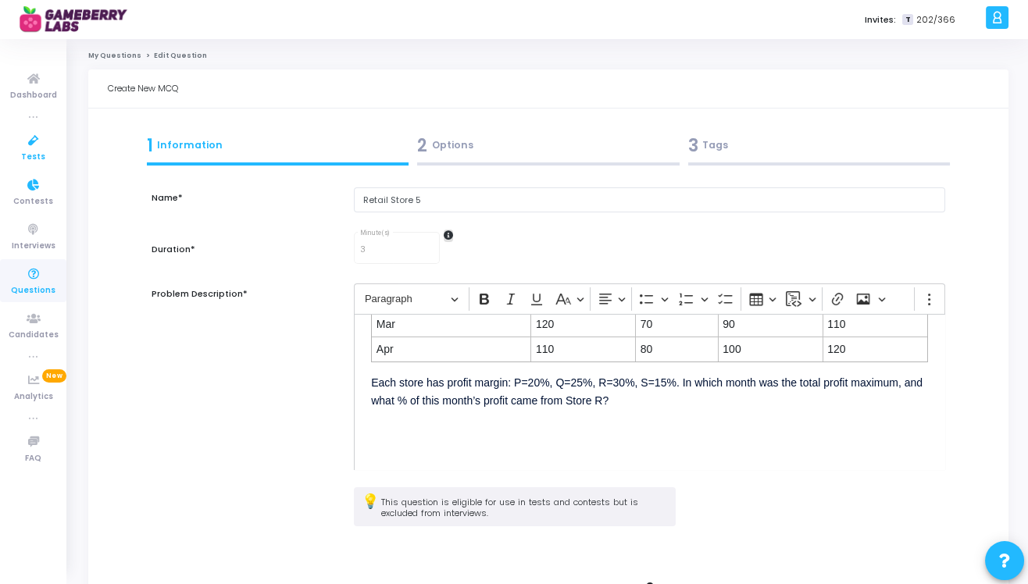
click at [34, 144] on icon at bounding box center [33, 141] width 33 height 20
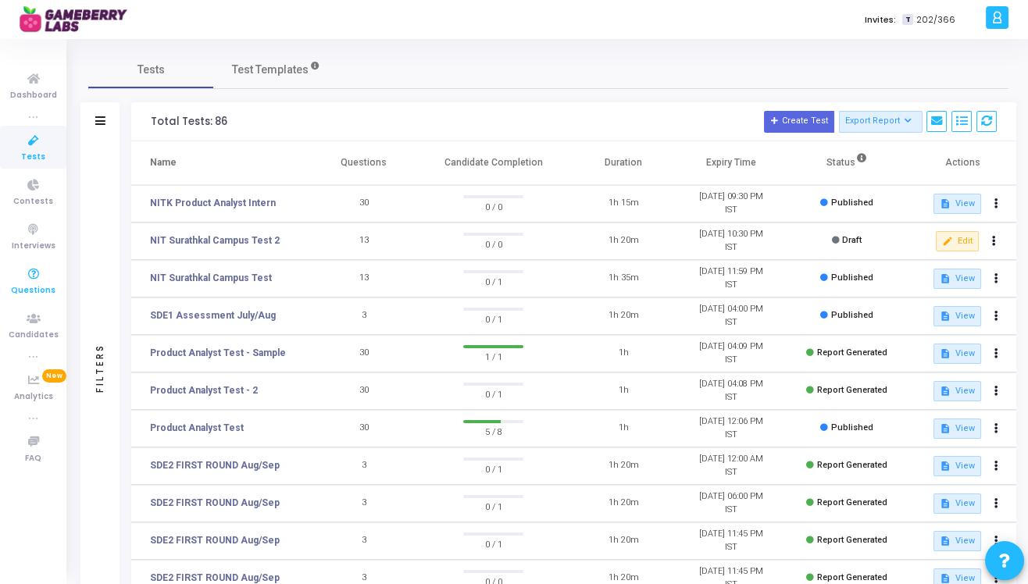
click at [30, 291] on span "Questions" at bounding box center [33, 290] width 45 height 13
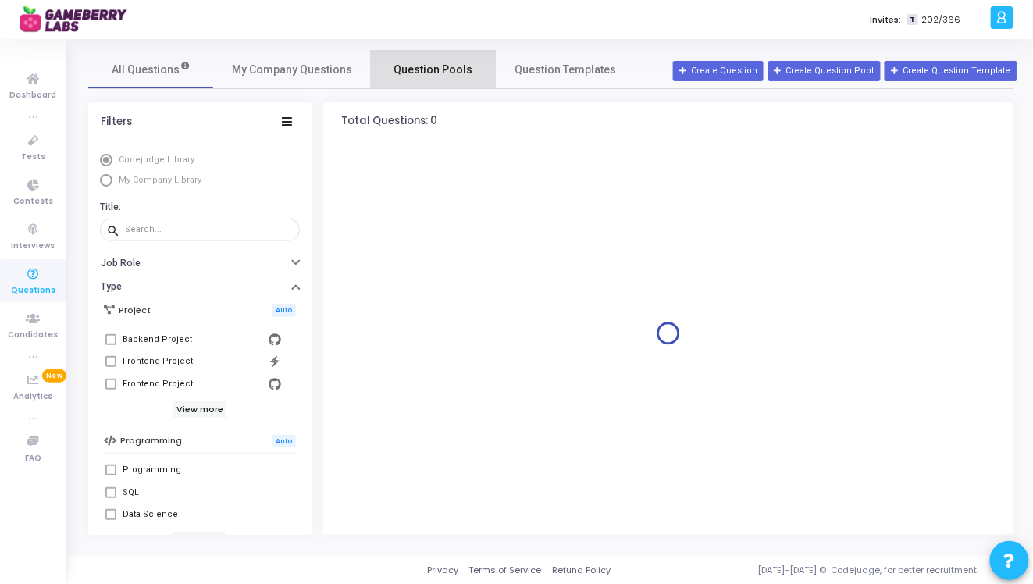
click at [441, 59] on link "Question Pools" at bounding box center [433, 69] width 125 height 37
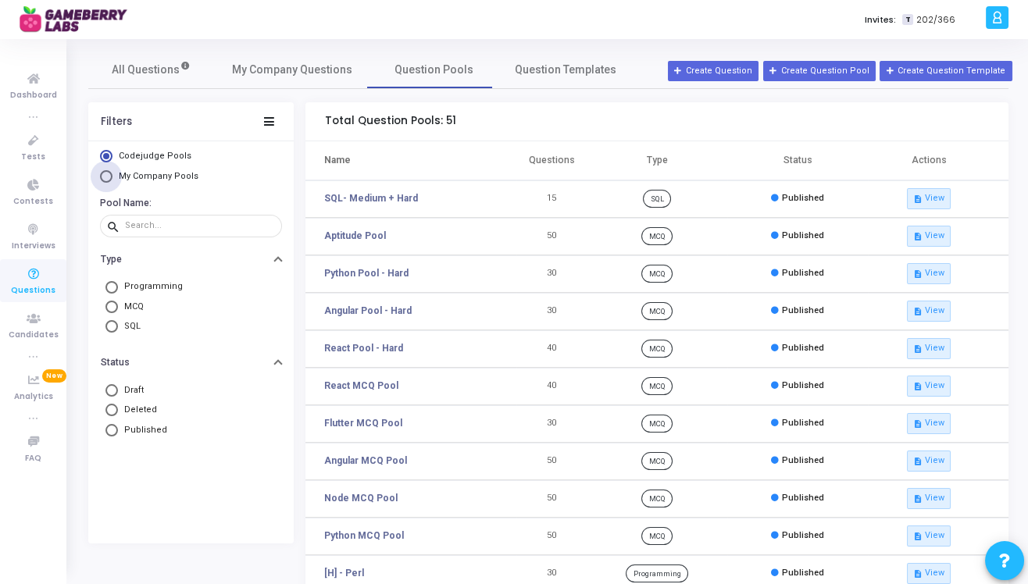
click at [148, 179] on span "My Company Pools" at bounding box center [159, 176] width 80 height 10
click at [112, 179] on input "My Company Pools" at bounding box center [106, 176] width 12 height 12
radio input "true"
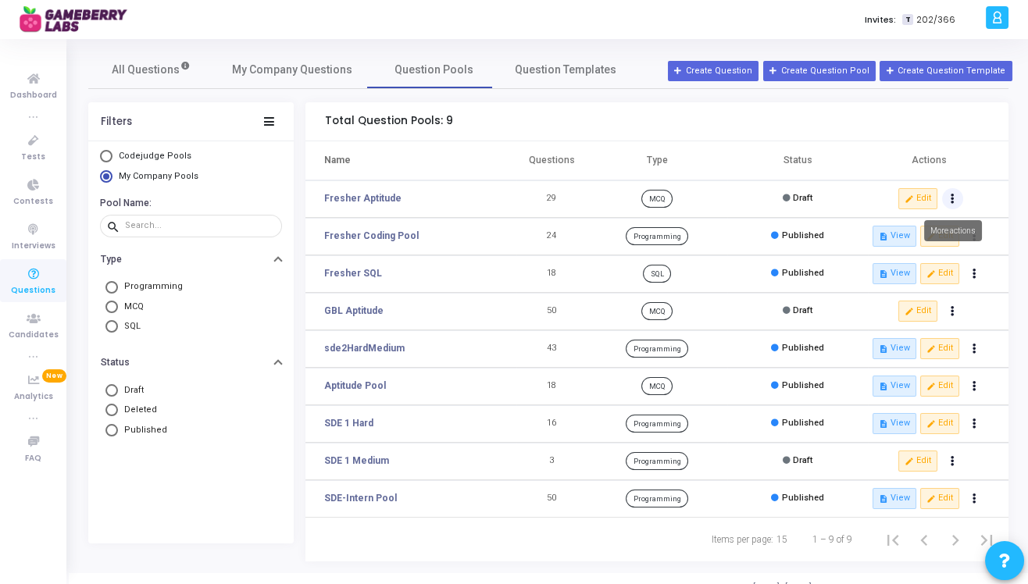
click at [954, 200] on button "Actions" at bounding box center [953, 199] width 22 height 22
click at [908, 237] on button "publish Publish" at bounding box center [903, 231] width 120 height 26
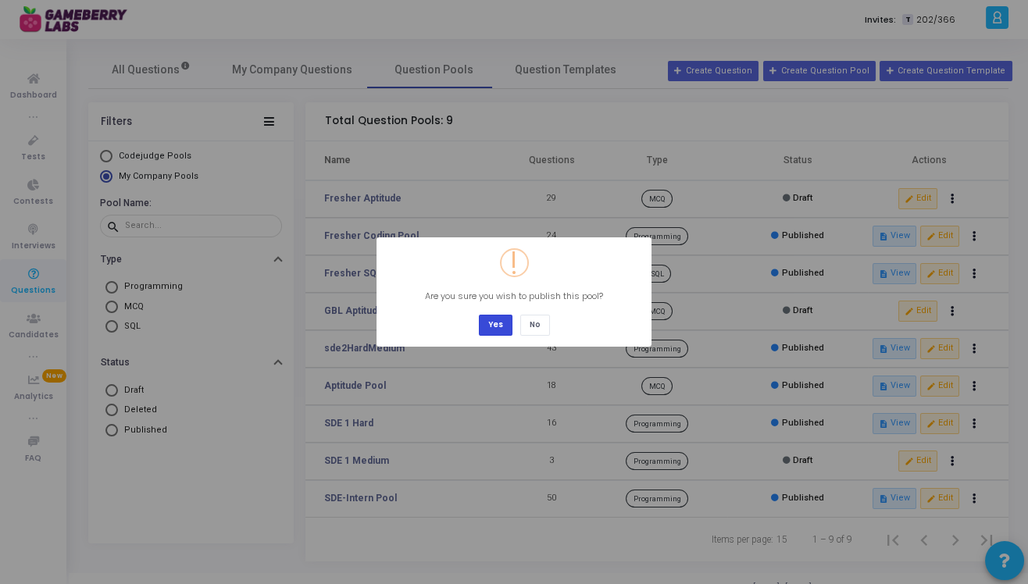
click at [483, 323] on button "Yes" at bounding box center [496, 325] width 34 height 21
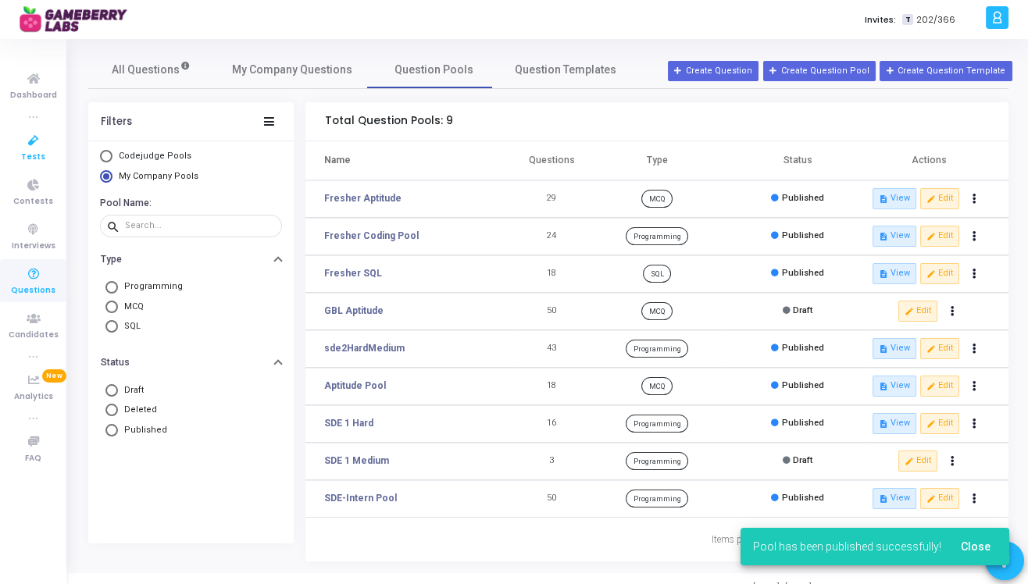
click at [31, 137] on icon at bounding box center [33, 141] width 33 height 20
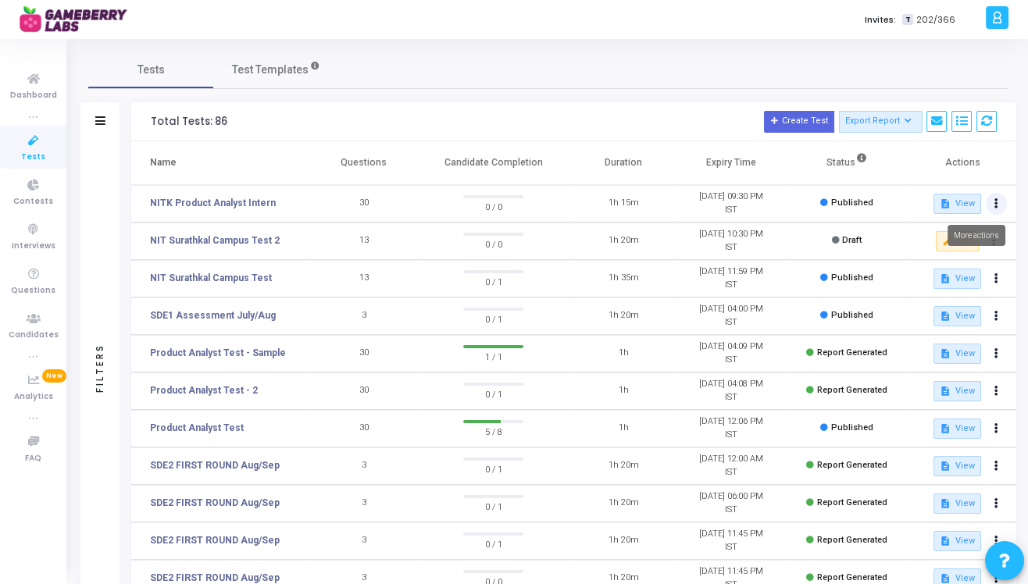
click at [995, 203] on icon at bounding box center [996, 204] width 4 height 8
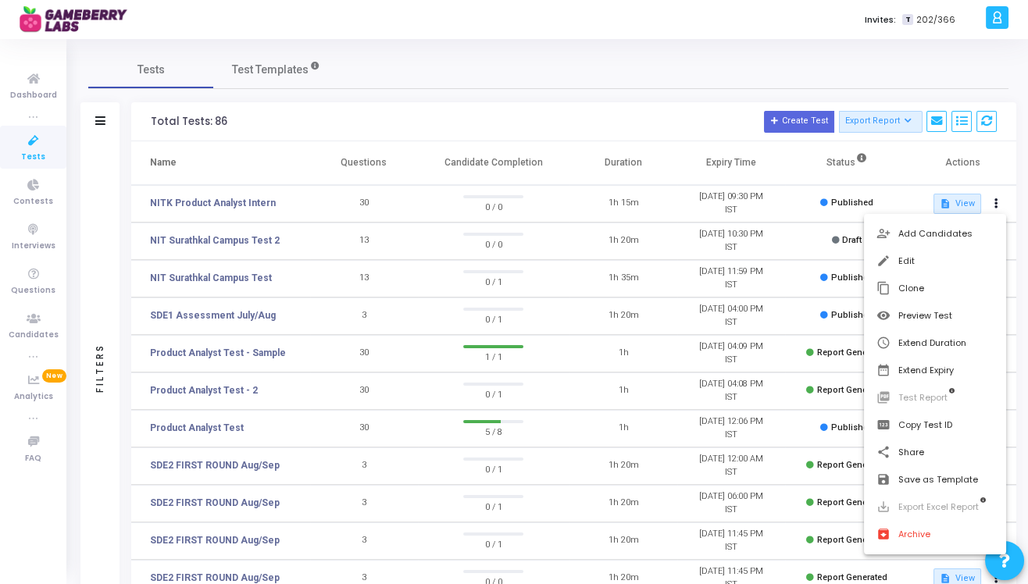
click at [184, 216] on div at bounding box center [514, 292] width 1028 height 584
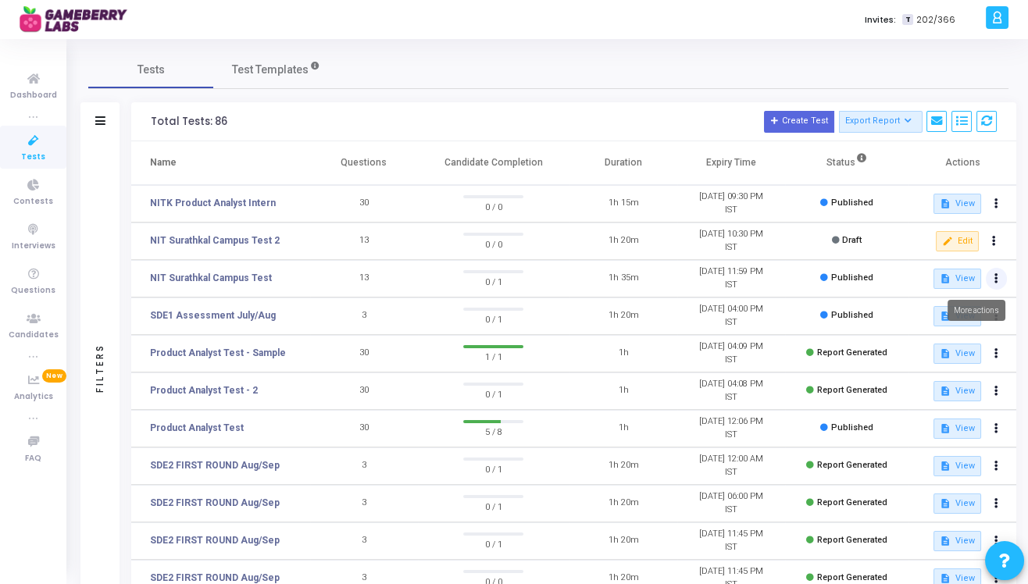
click at [1002, 280] on button at bounding box center [997, 279] width 22 height 22
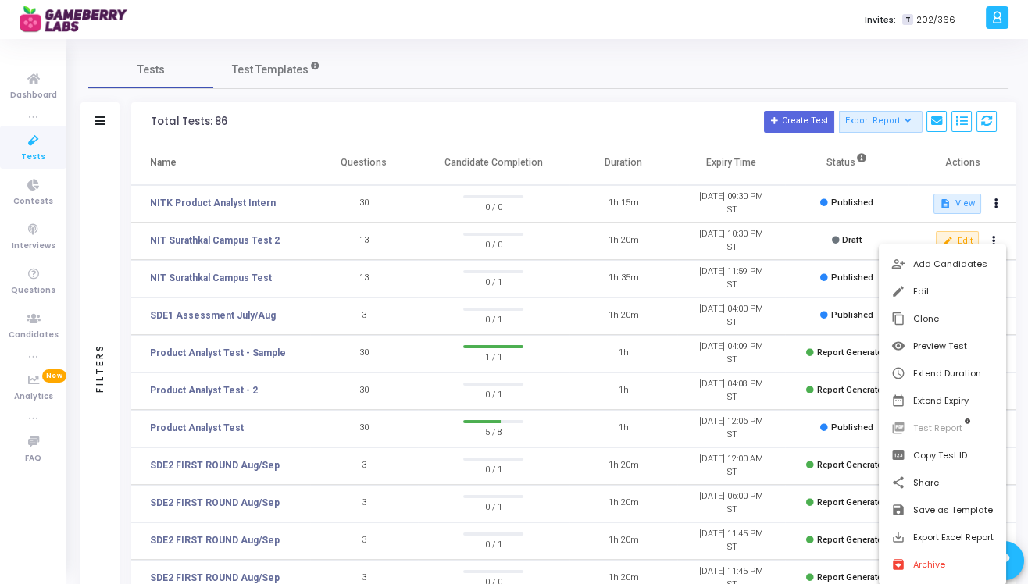
click at [615, 265] on div at bounding box center [514, 292] width 1028 height 584
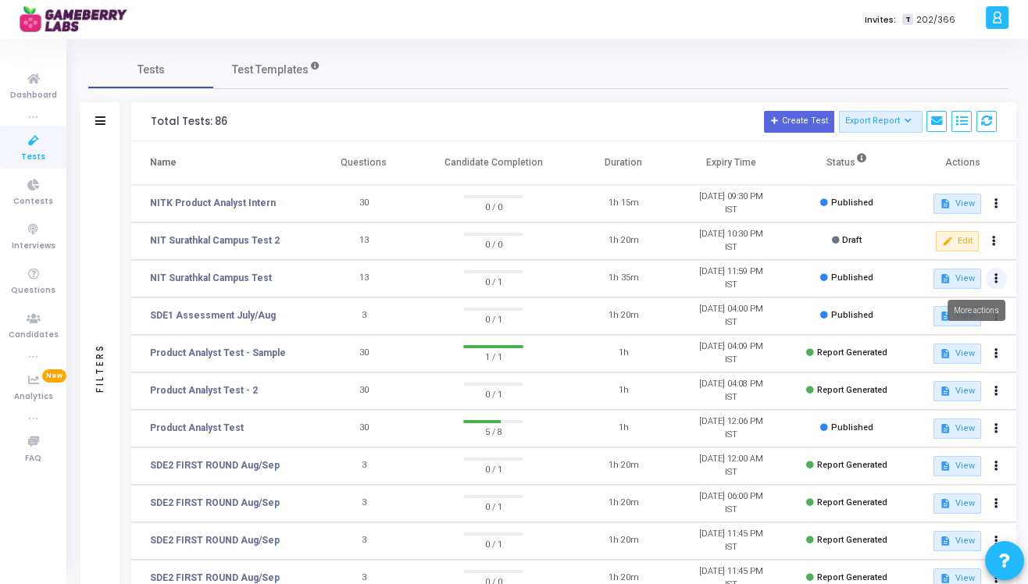
click at [997, 279] on button at bounding box center [997, 279] width 22 height 22
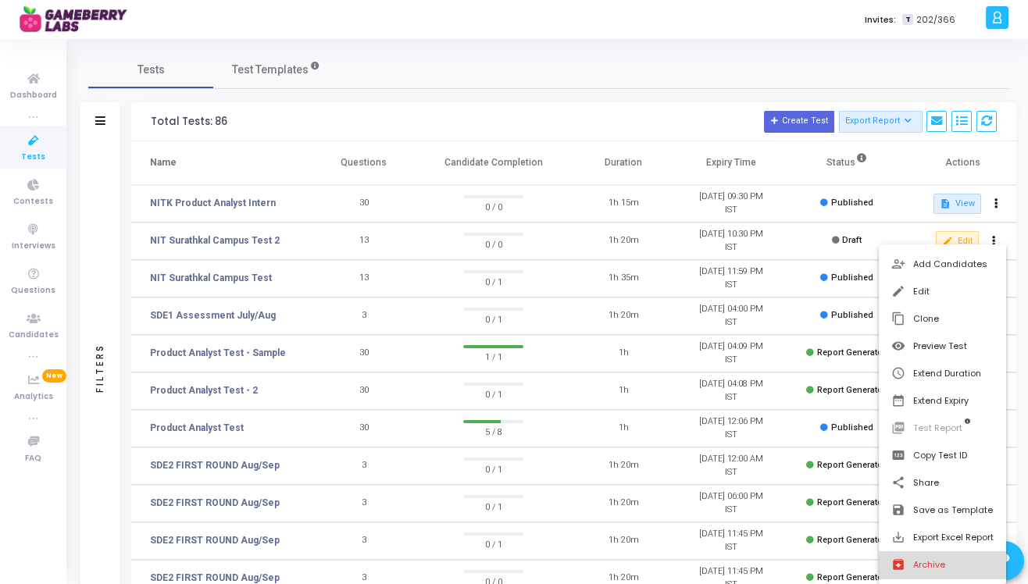
click at [933, 564] on button "archive Archive" at bounding box center [942, 564] width 127 height 27
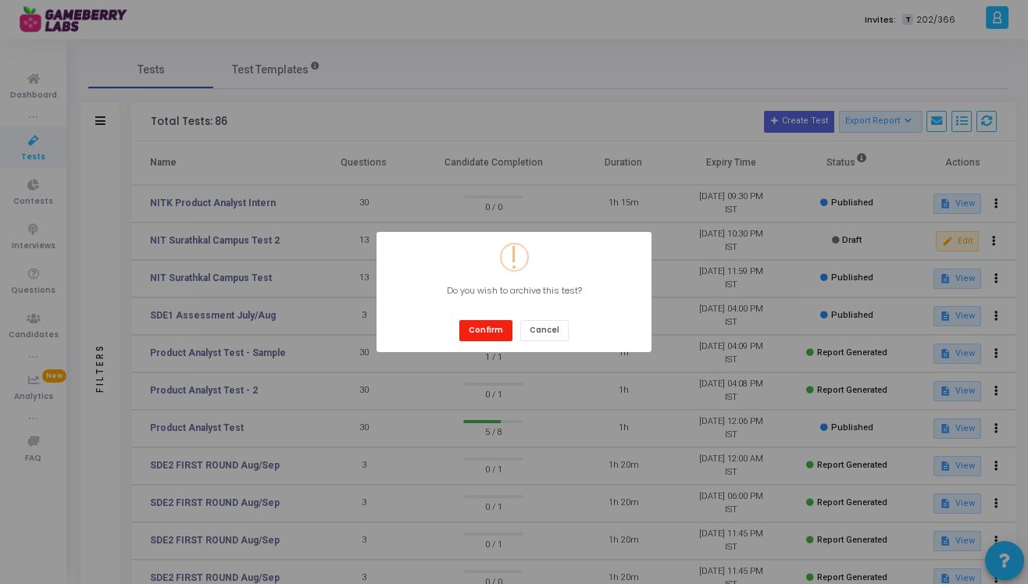
click at [490, 334] on button "Confirm" at bounding box center [485, 330] width 53 height 21
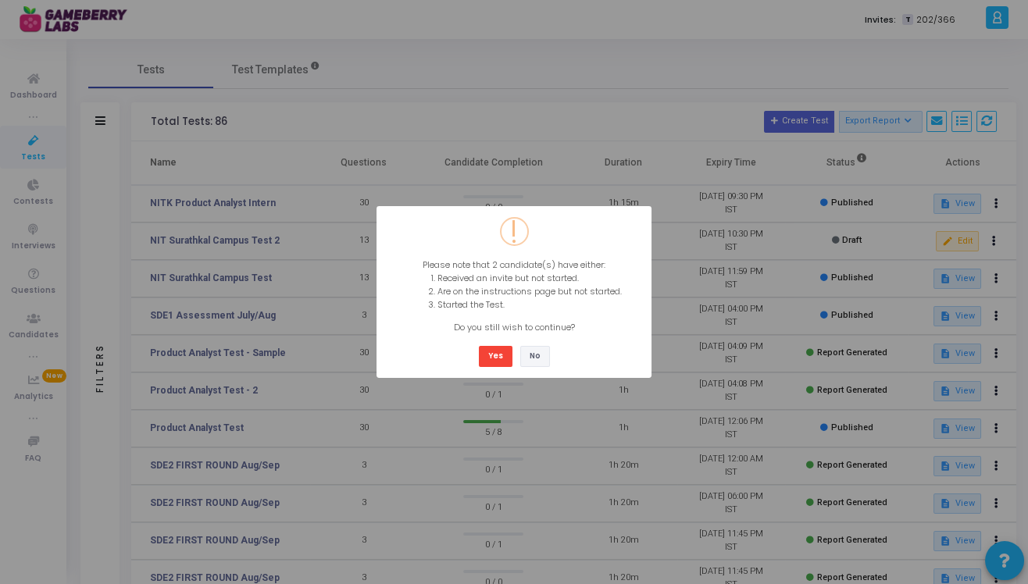
click at [530, 357] on button "No" at bounding box center [535, 356] width 30 height 21
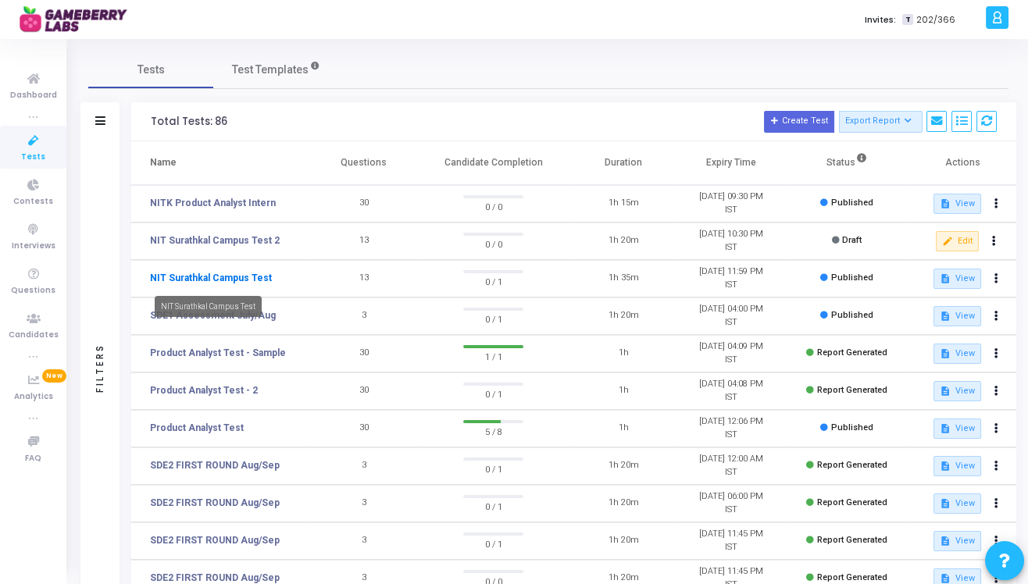
click at [237, 278] on link "NIT Surathkal Campus Test" at bounding box center [211, 278] width 122 height 14
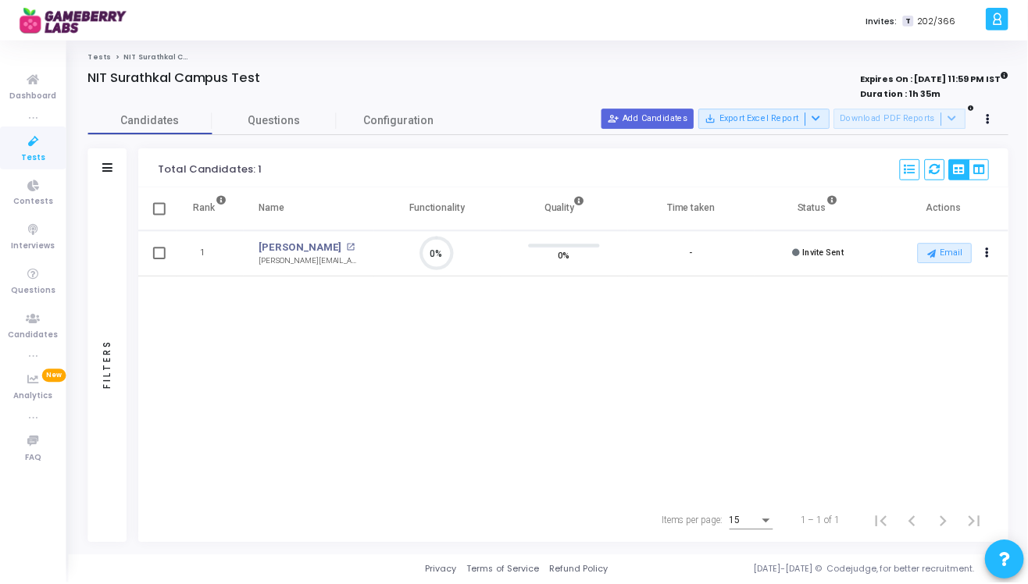
scroll to position [7, 6]
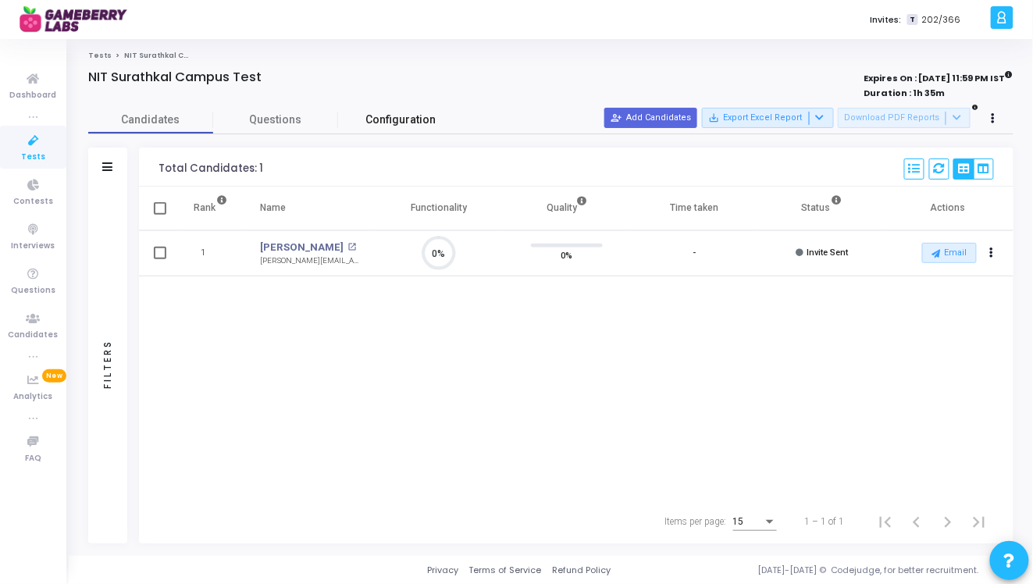
click at [382, 121] on span "Configuration" at bounding box center [401, 120] width 70 height 16
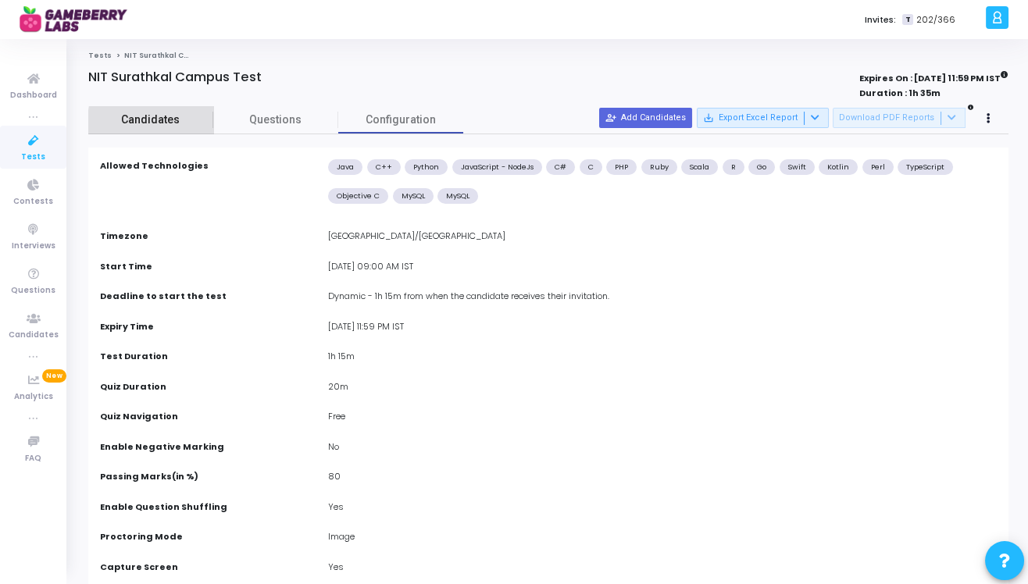
click at [178, 121] on span "Candidates" at bounding box center [150, 120] width 125 height 16
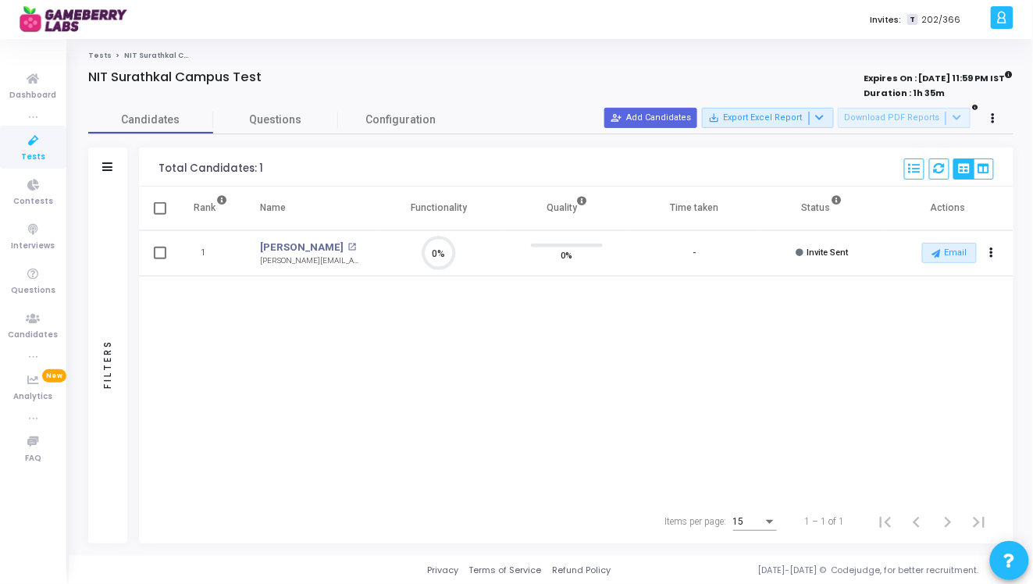
click at [29, 145] on icon at bounding box center [33, 141] width 33 height 20
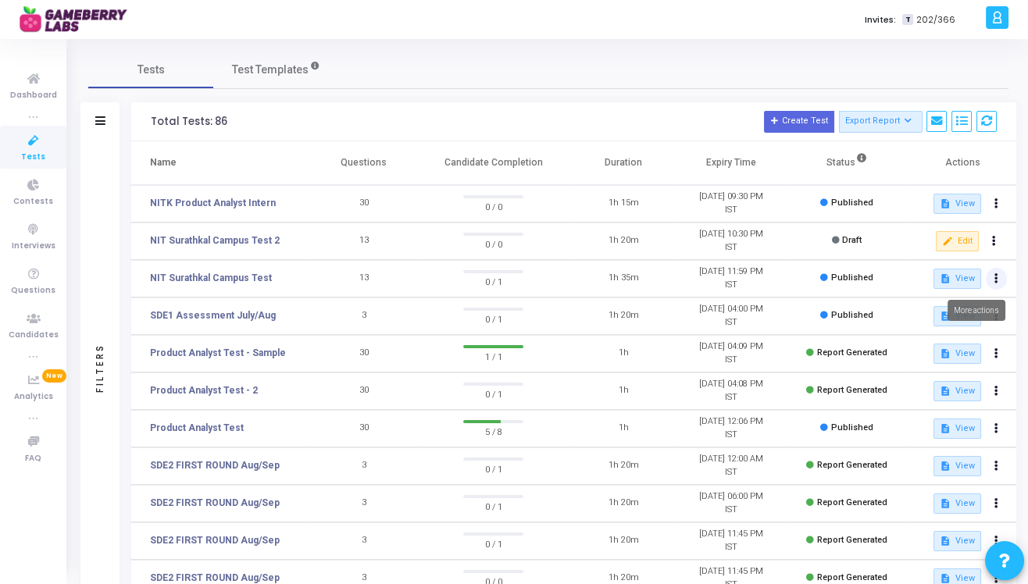
click at [998, 281] on button at bounding box center [997, 279] width 22 height 22
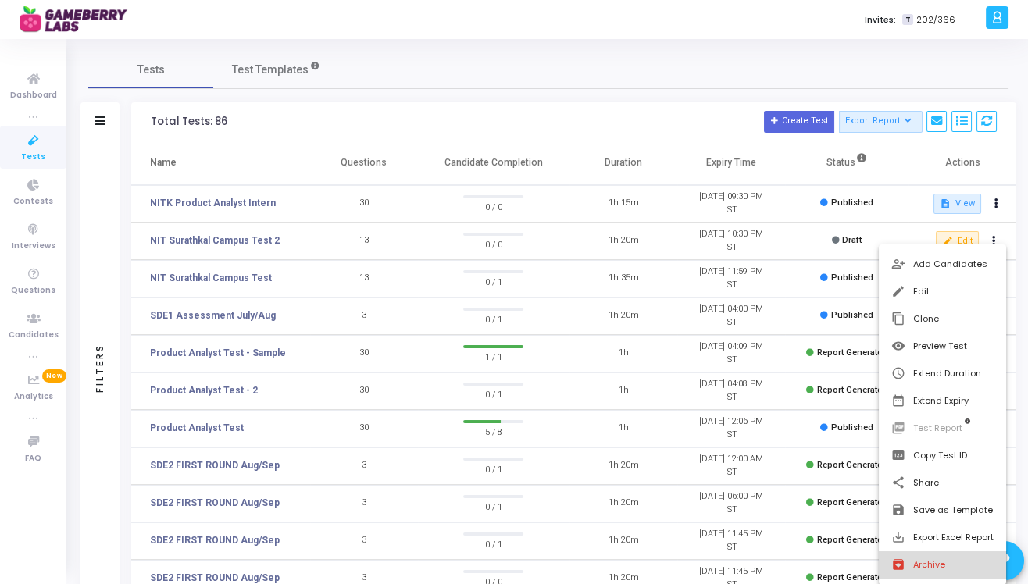
click at [928, 568] on button "archive Archive" at bounding box center [942, 564] width 127 height 27
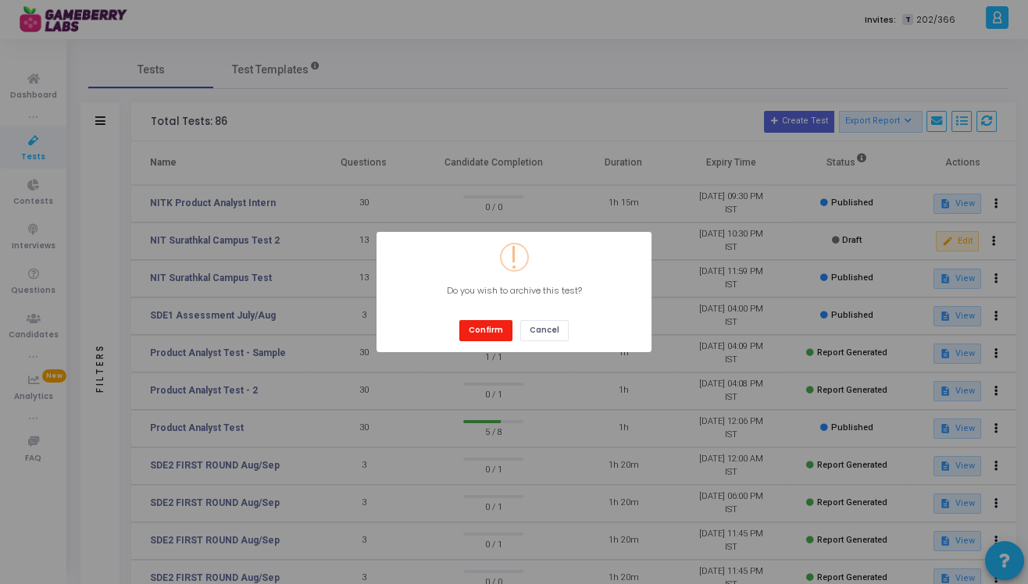
click at [490, 329] on button "Confirm" at bounding box center [485, 330] width 53 height 21
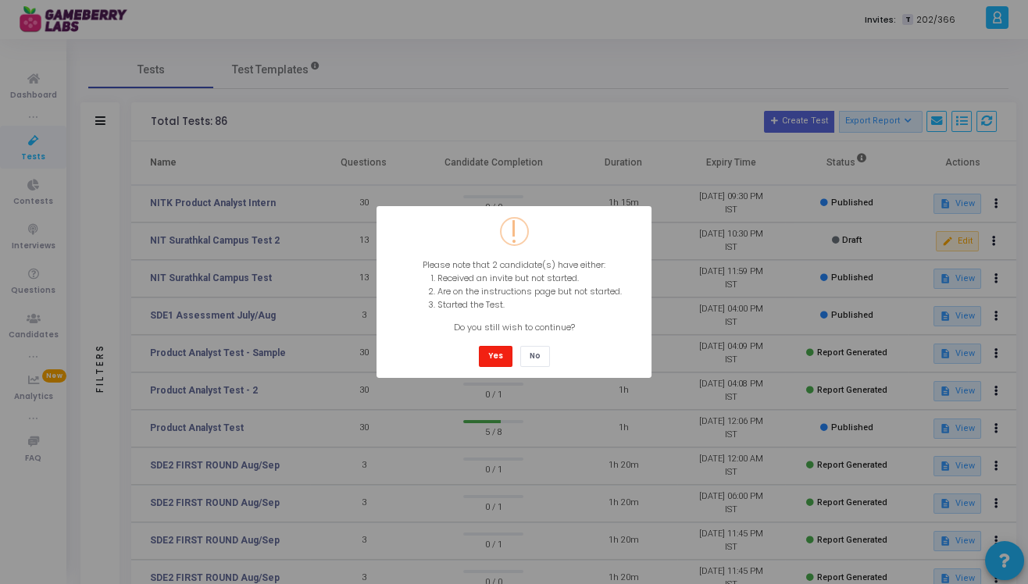
click at [501, 352] on button "Yes" at bounding box center [496, 356] width 34 height 21
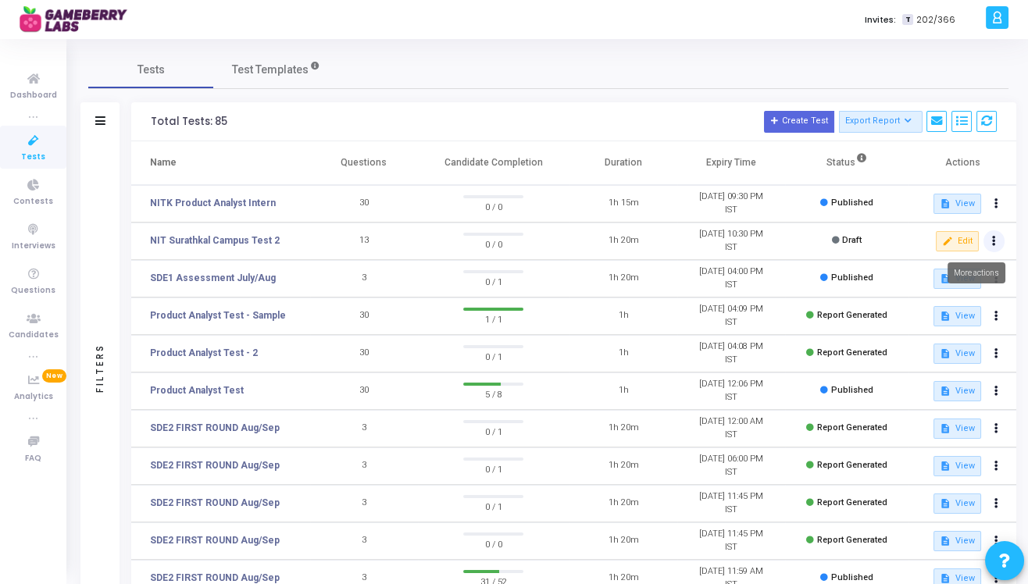
click at [989, 244] on button at bounding box center [994, 241] width 22 height 22
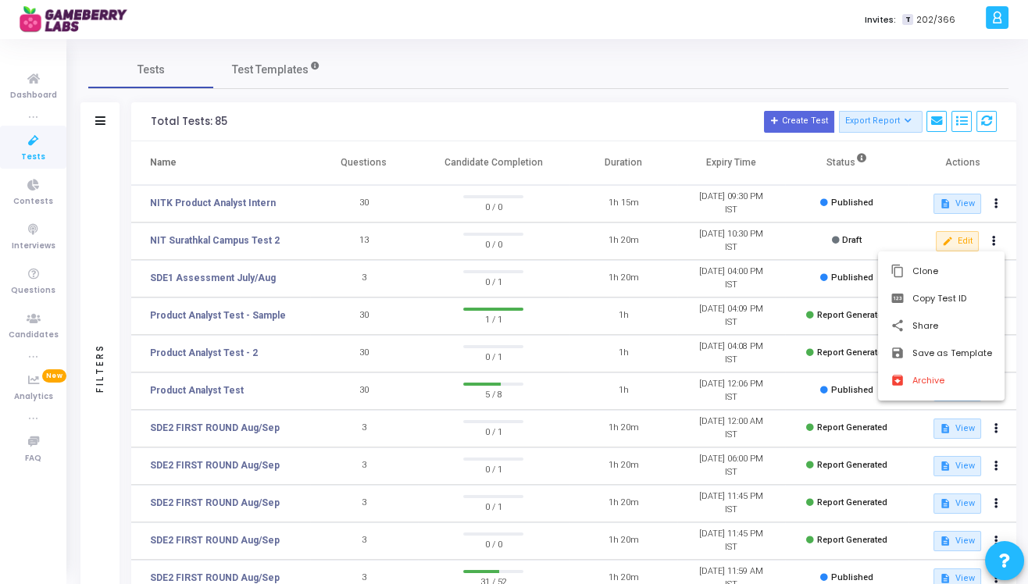
click at [744, 237] on div at bounding box center [514, 292] width 1028 height 584
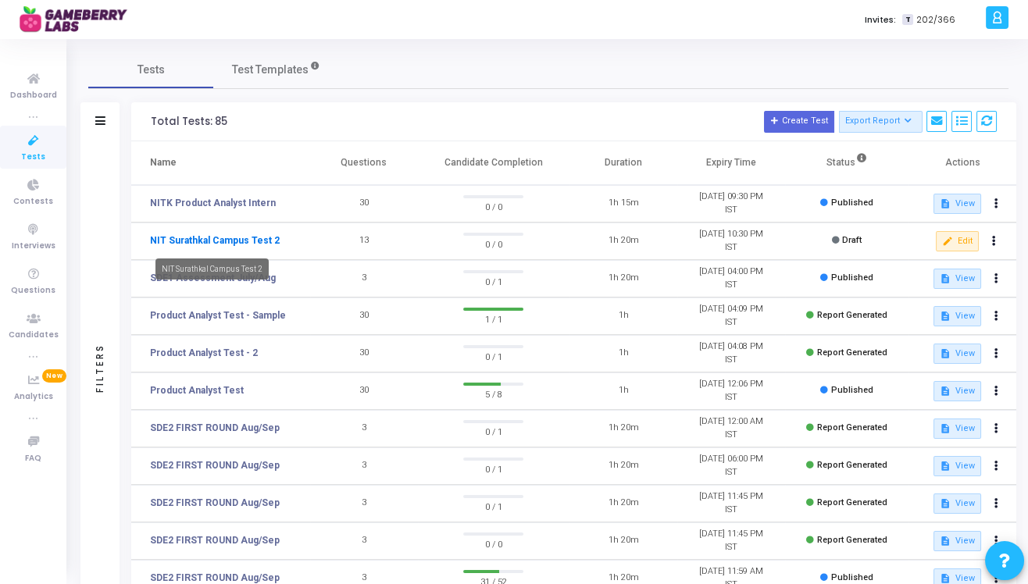
click at [231, 237] on link "NIT Surathkal Campus Test 2" at bounding box center [215, 241] width 130 height 14
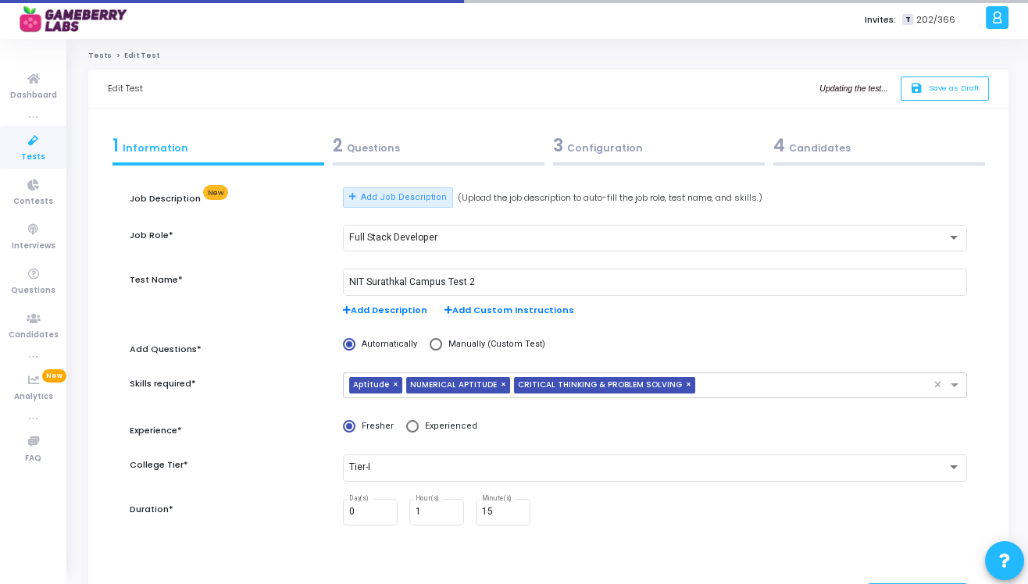
click at [478, 154] on div "2 Questions" at bounding box center [439, 146] width 212 height 26
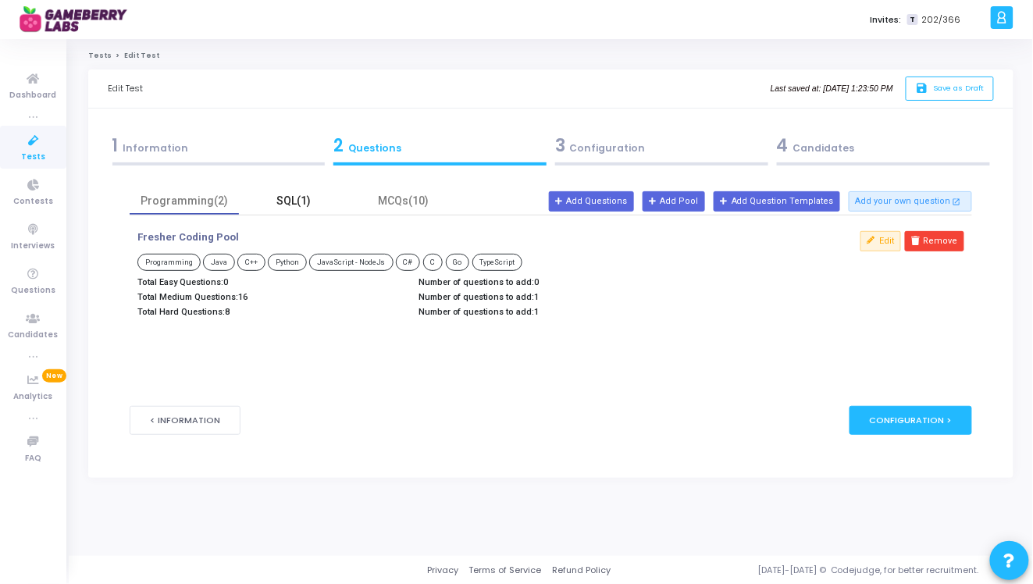
click at [301, 202] on div "SQL(1)" at bounding box center [293, 201] width 91 height 16
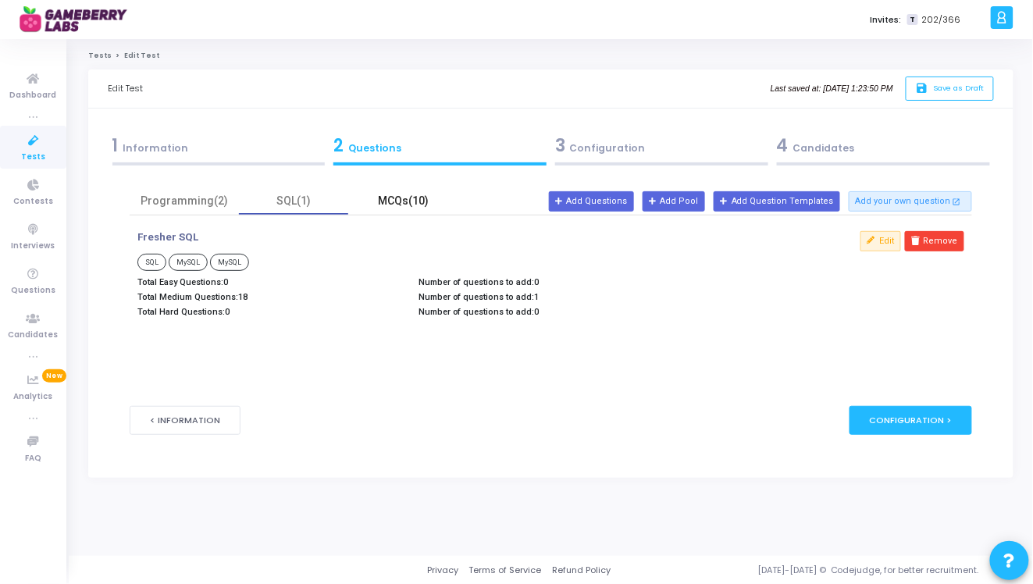
click at [376, 194] on div "MCQs(10)" at bounding box center [403, 201] width 91 height 16
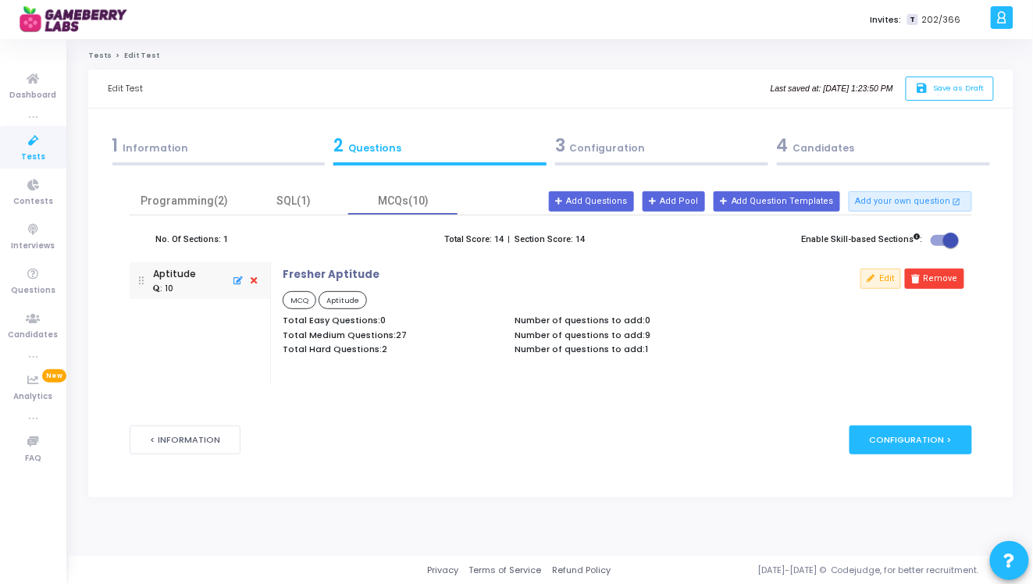
click at [680, 149] on div "3 Configuration" at bounding box center [661, 146] width 213 height 26
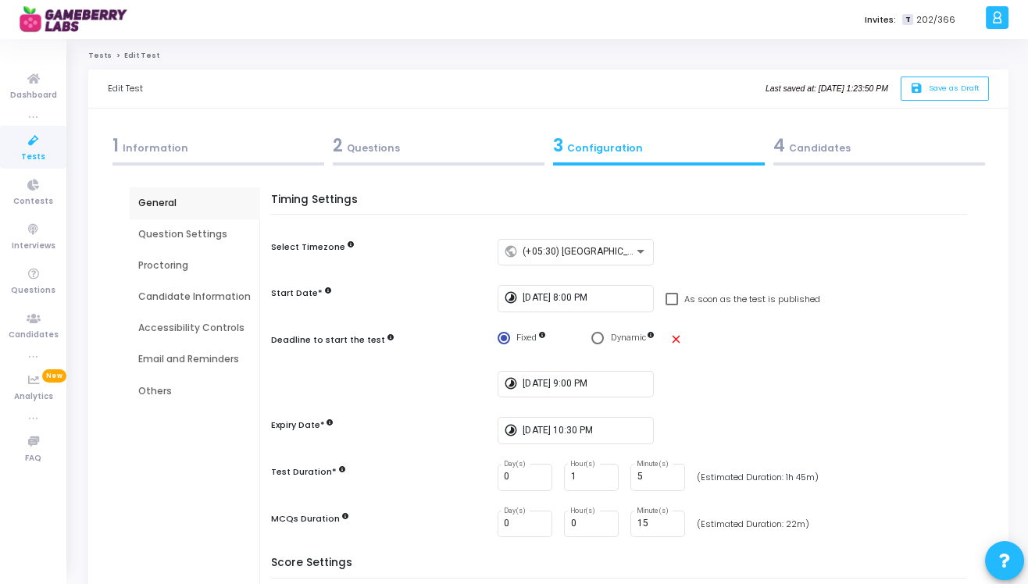
click at [819, 145] on div "4 Candidates" at bounding box center [879, 146] width 212 height 26
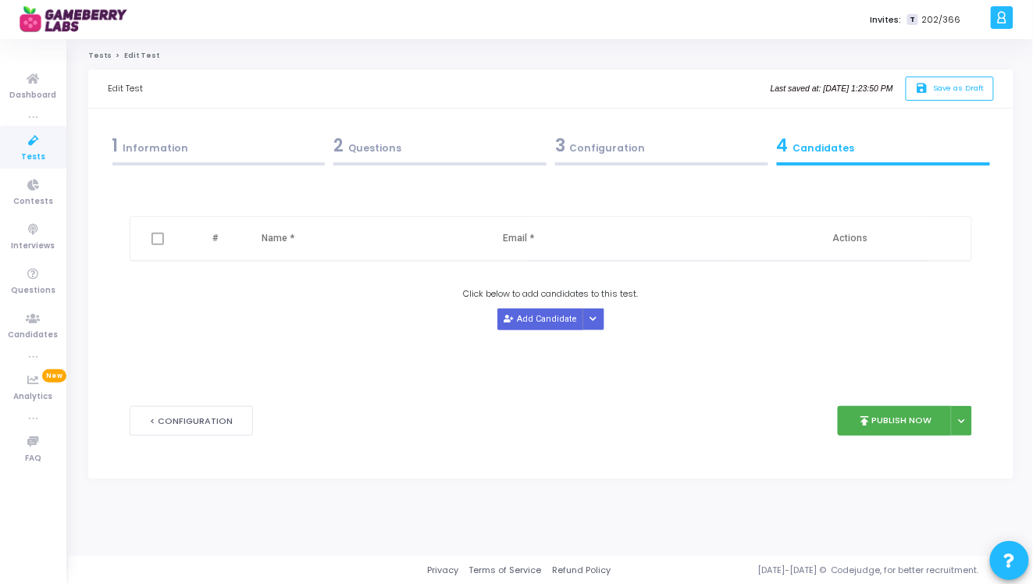
click at [155, 144] on div "1 Information" at bounding box center [218, 146] width 213 height 26
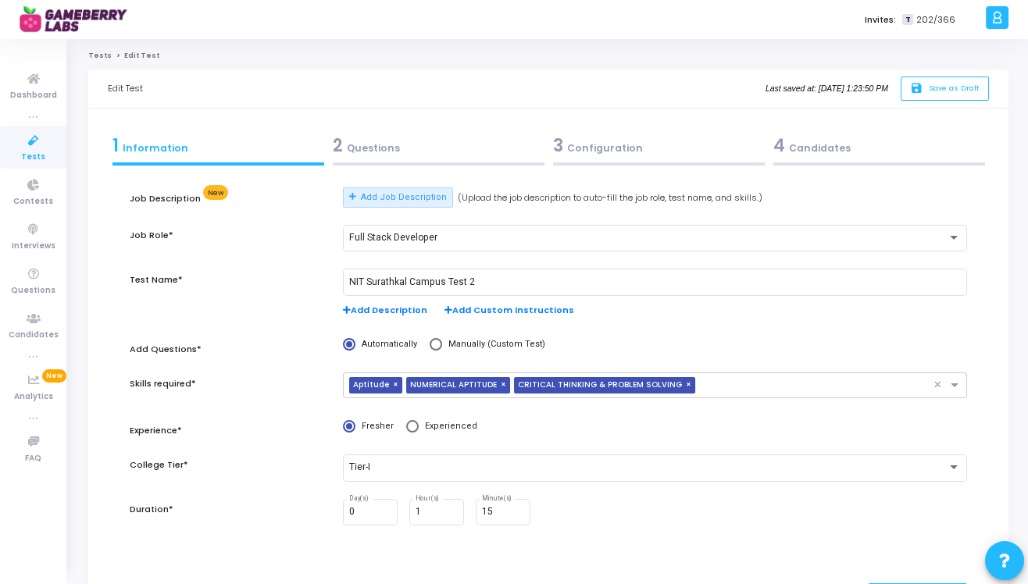
click at [34, 152] on span "Tests" at bounding box center [33, 157] width 24 height 13
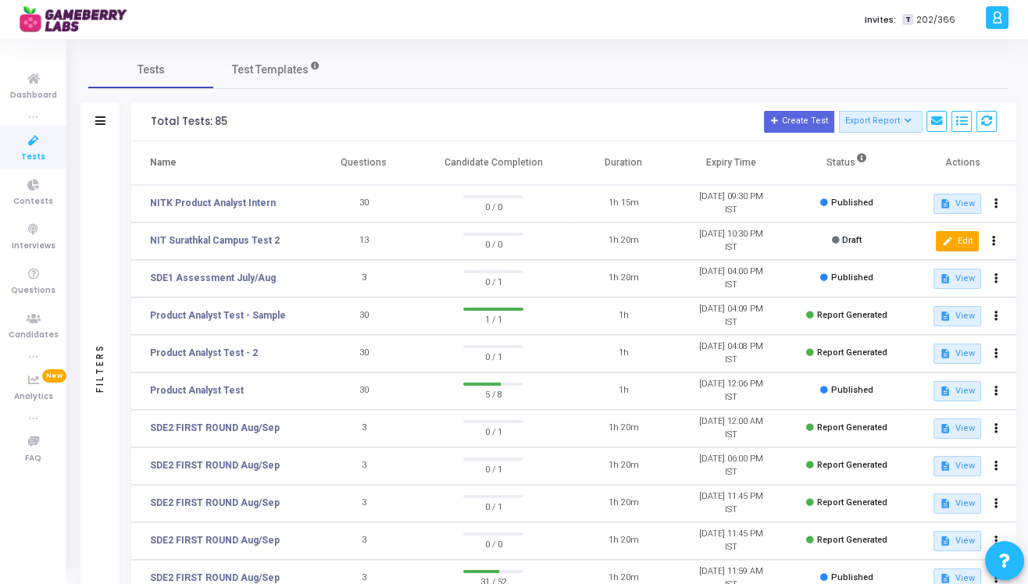
click at [968, 244] on button "edit Edit" at bounding box center [957, 241] width 43 height 20
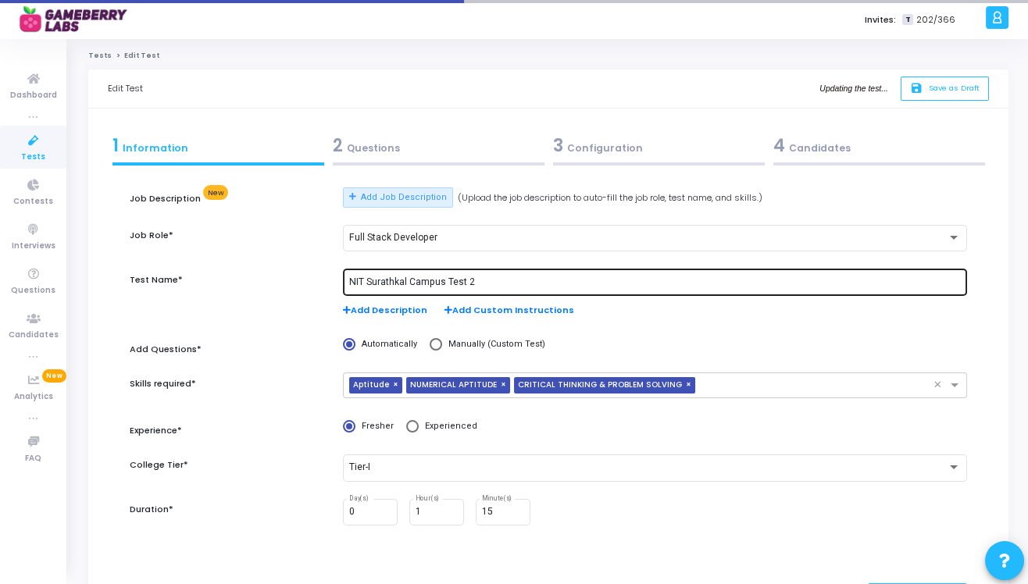
click at [437, 283] on input "NIT Surathkal Campus Test 2" at bounding box center [654, 282] width 611 height 11
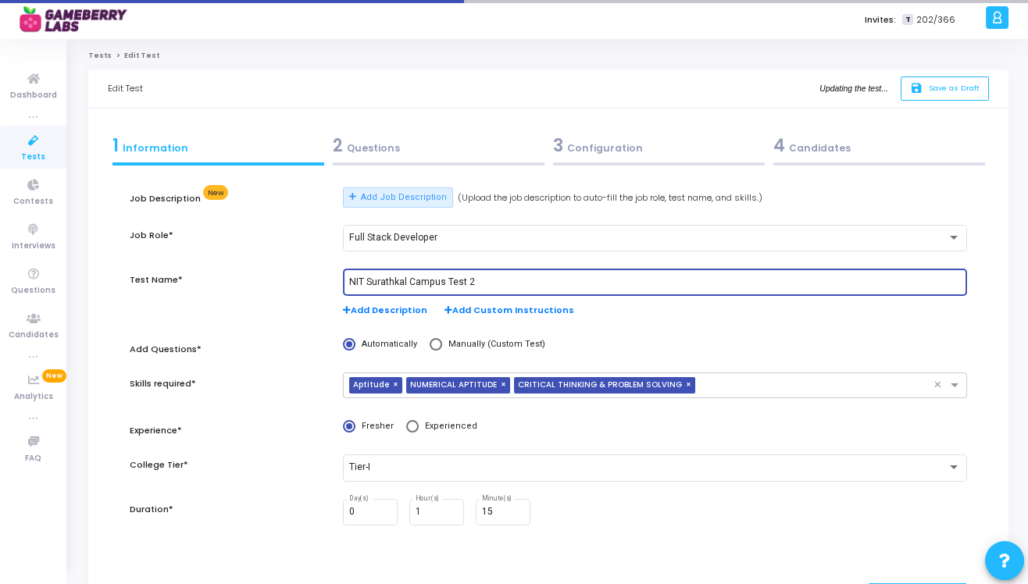
click at [366, 284] on input "NIT Surathkal Campus Test 2" at bounding box center [654, 282] width 611 height 11
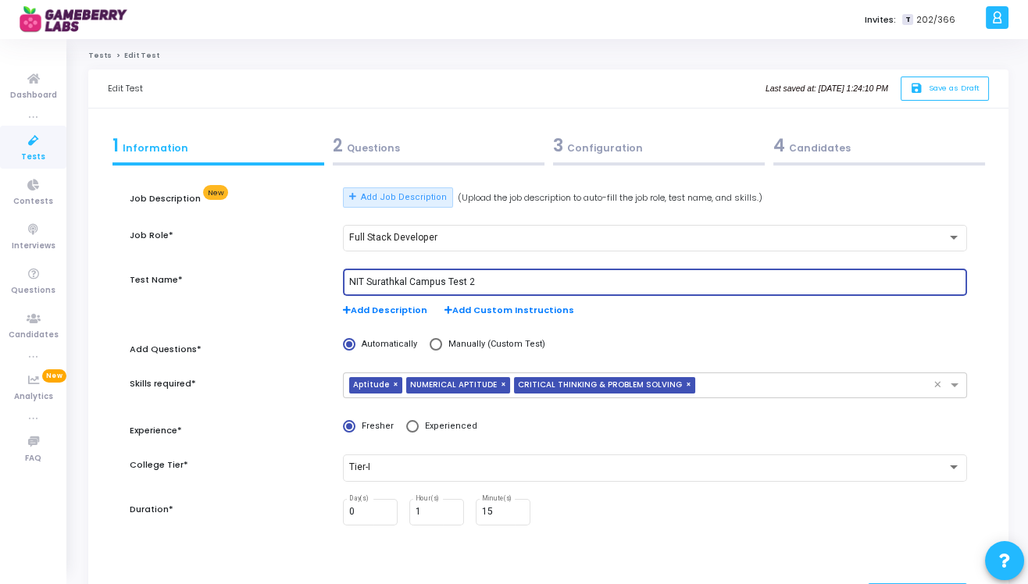
click at [406, 282] on input "NIT Surathkal Campus Test 2" at bounding box center [654, 282] width 611 height 11
click at [525, 282] on input "NIT Surathkal SDE Intern Campus Test 2" at bounding box center [654, 282] width 611 height 11
type input "NIT Surathkal SDE Intern Campus Test"
click at [954, 84] on span "Save as Draft" at bounding box center [954, 88] width 51 height 10
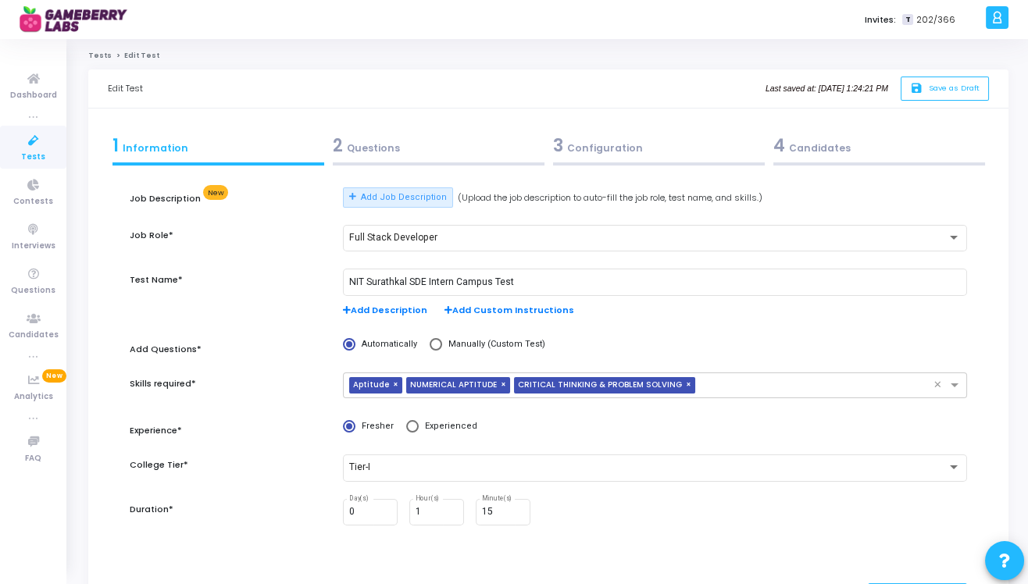
click at [25, 144] on icon at bounding box center [33, 141] width 33 height 20
